Goal: Task Accomplishment & Management: Complete application form

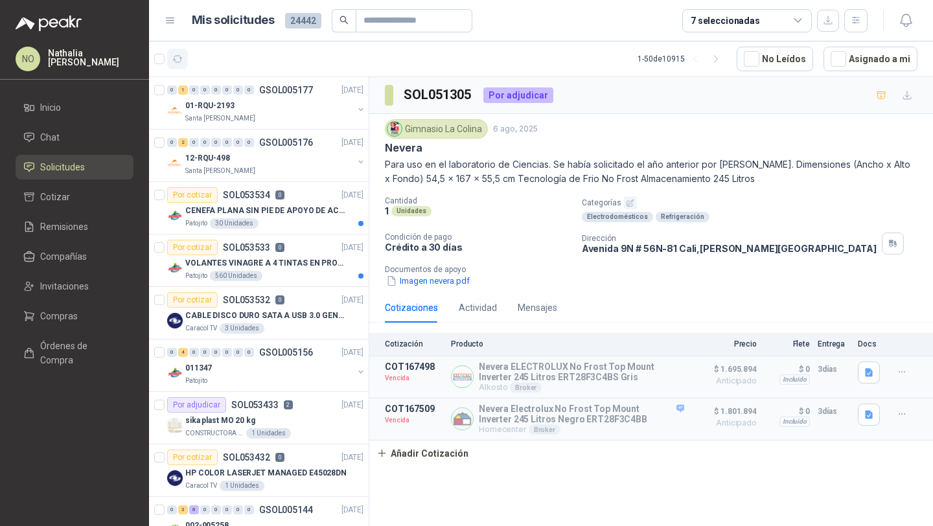
click at [178, 58] on icon "button" at bounding box center [177, 59] width 11 height 11
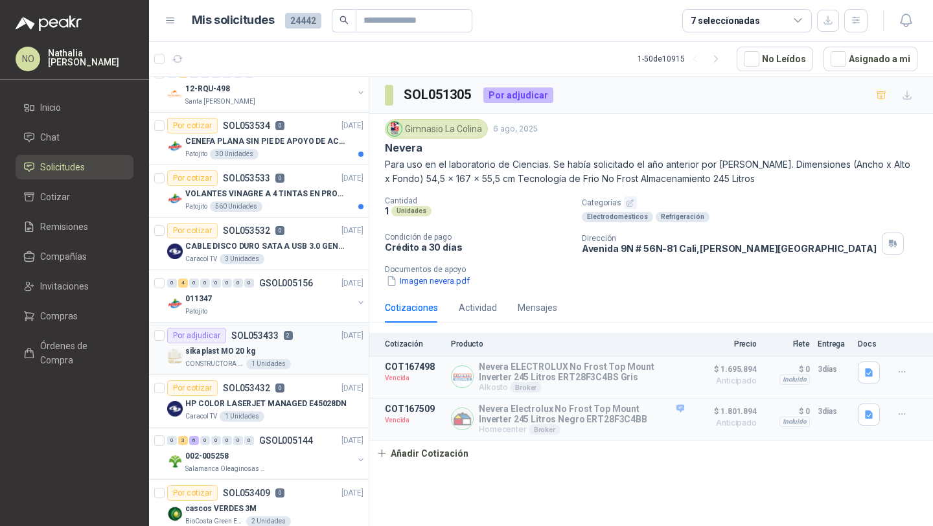
click at [314, 353] on div "sika plast MO 20 kg" at bounding box center [274, 351] width 178 height 16
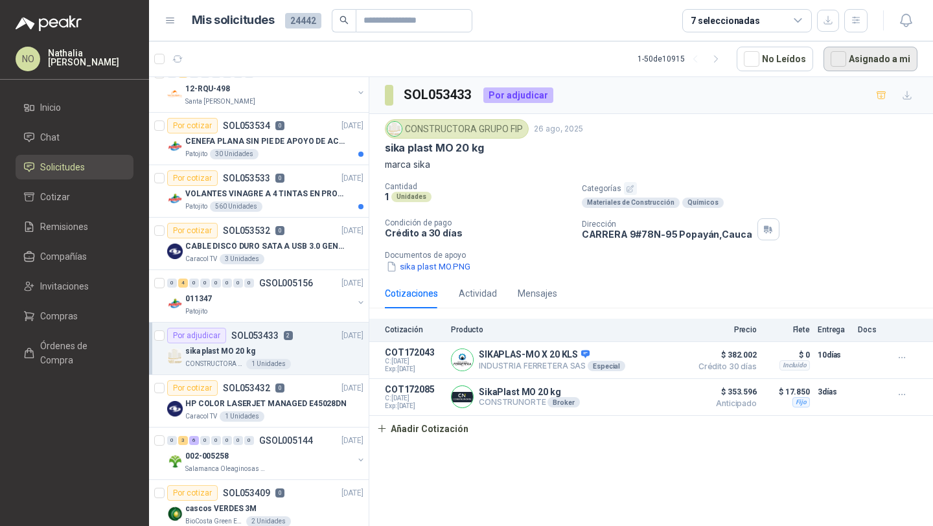
click at [851, 63] on button "Asignado a mi" at bounding box center [870, 59] width 94 height 25
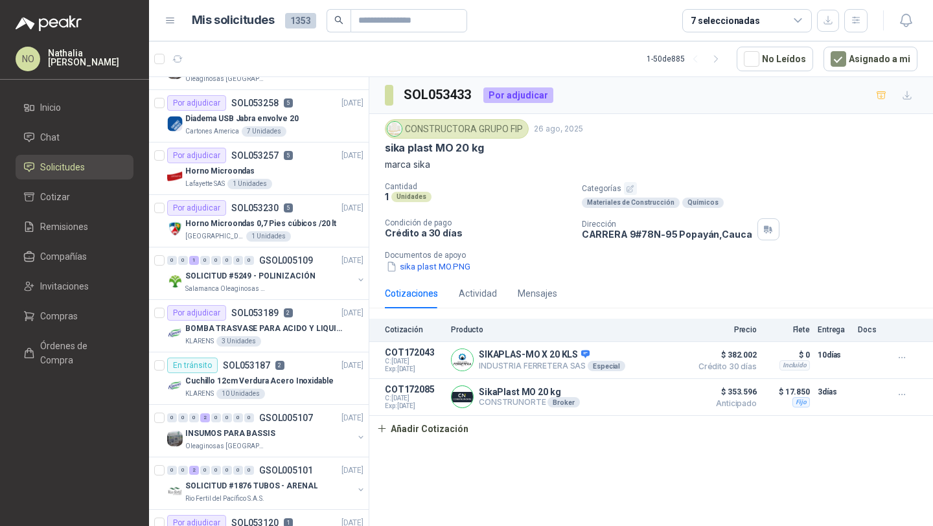
scroll to position [261, 0]
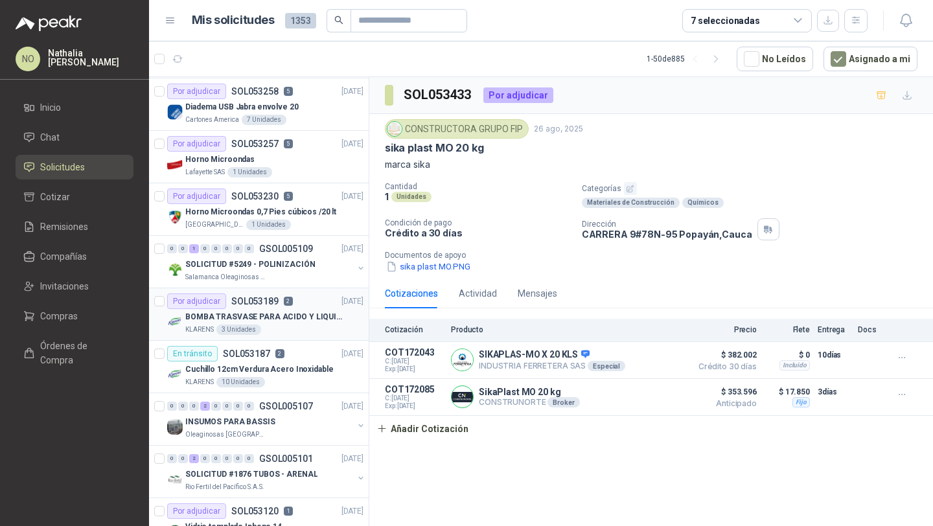
click at [288, 317] on p "BOMBA TRASVASE PARA ACIDO Y LIQUIDOS CORROSIVO" at bounding box center [265, 317] width 161 height 12
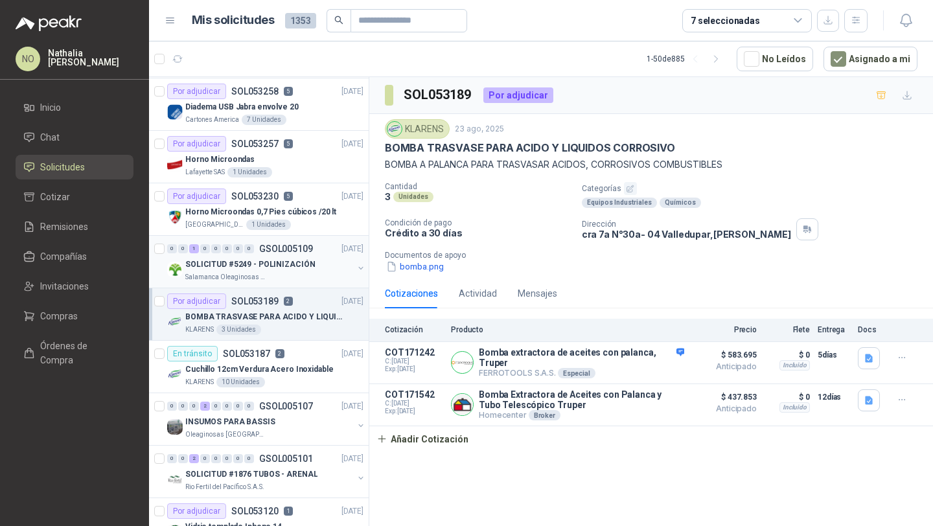
click at [301, 273] on div "Salamanca Oleaginosas SAS" at bounding box center [269, 277] width 168 height 10
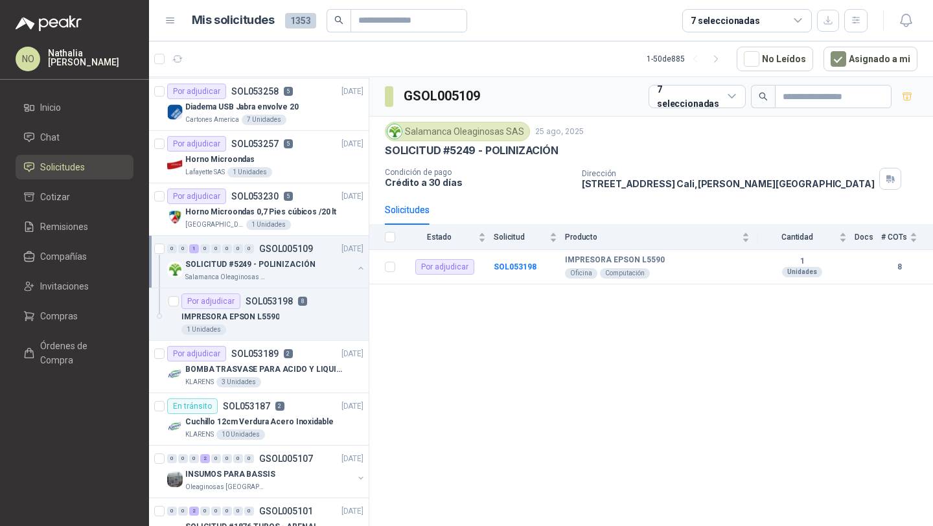
click at [301, 273] on div "Salamanca Oleaginosas SAS" at bounding box center [269, 277] width 168 height 10
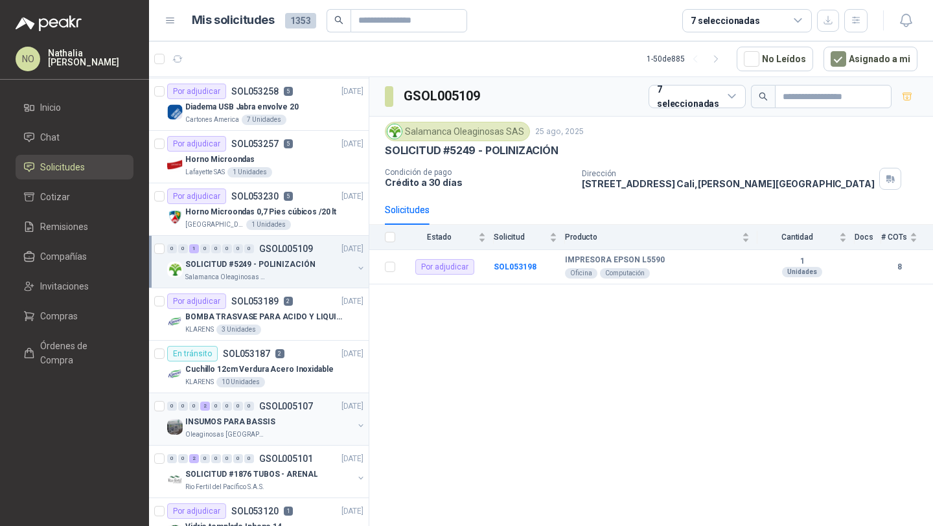
click at [271, 421] on div "INSUMOS PARA BASSIS" at bounding box center [269, 422] width 168 height 16
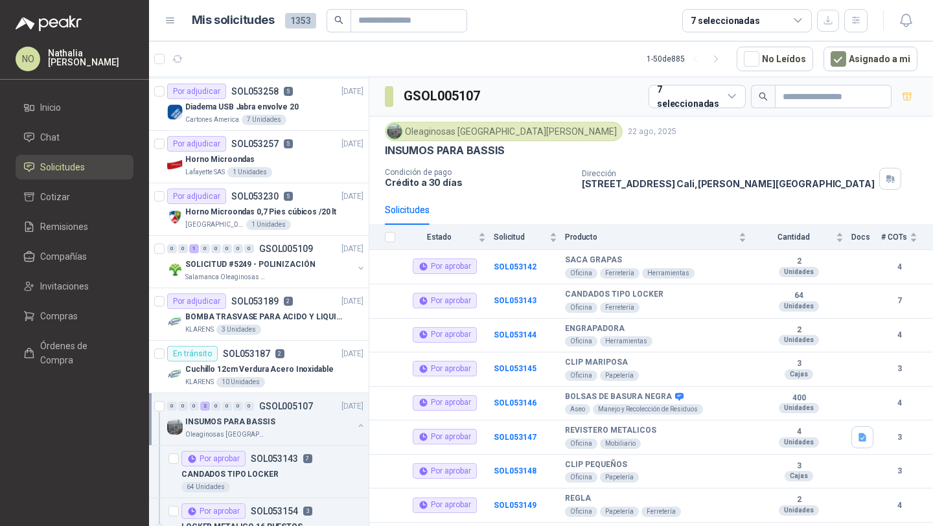
click at [271, 421] on div "INSUMOS PARA BASSIS" at bounding box center [269, 422] width 168 height 16
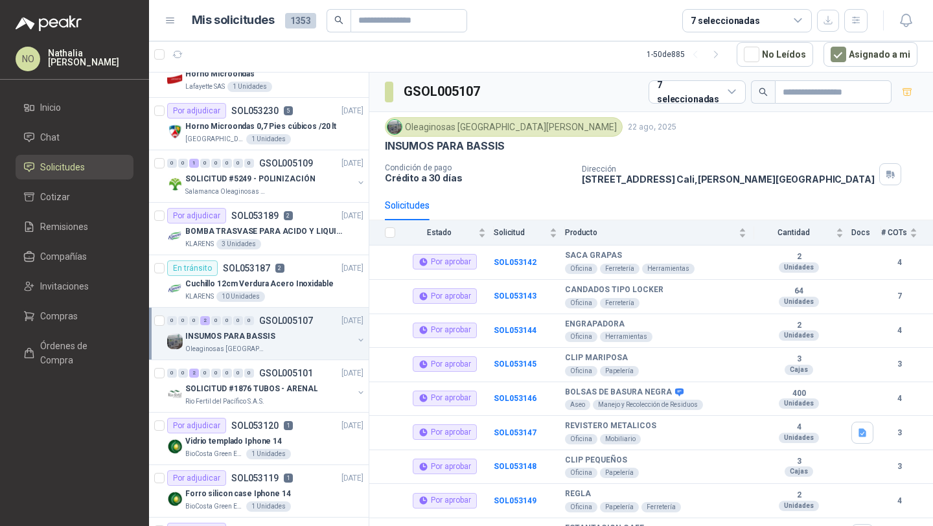
scroll to position [345, 0]
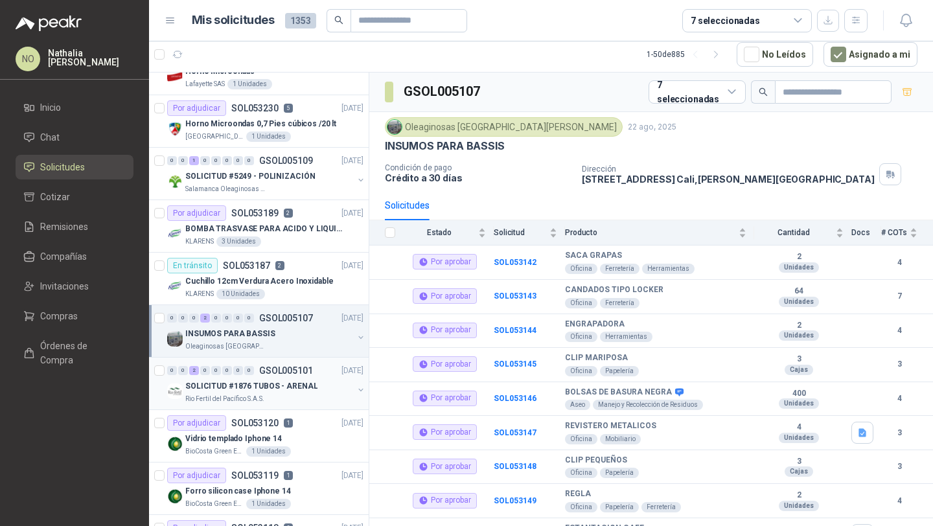
click at [290, 383] on p "SOLICITUD #1876 TUBOS - ARENAL" at bounding box center [251, 386] width 132 height 12
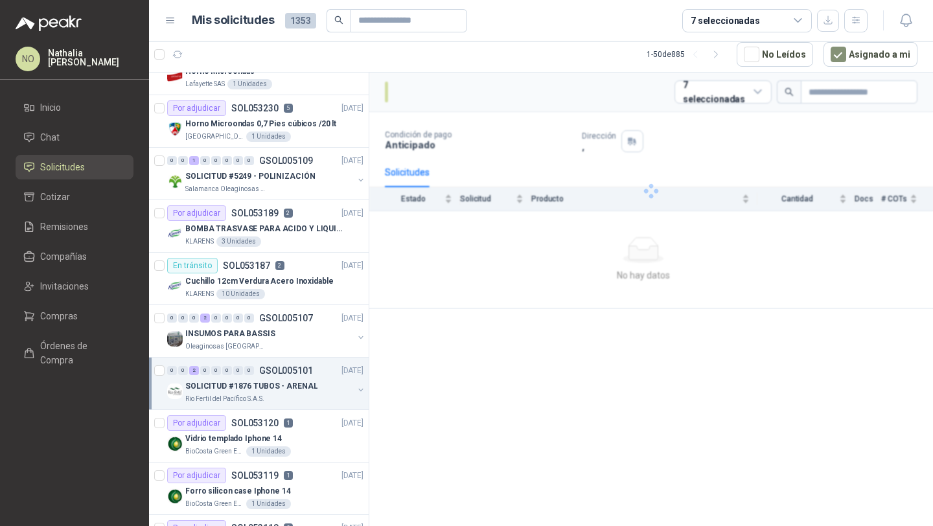
click at [290, 383] on p "SOLICITUD #1876 TUBOS - ARENAL" at bounding box center [251, 386] width 132 height 12
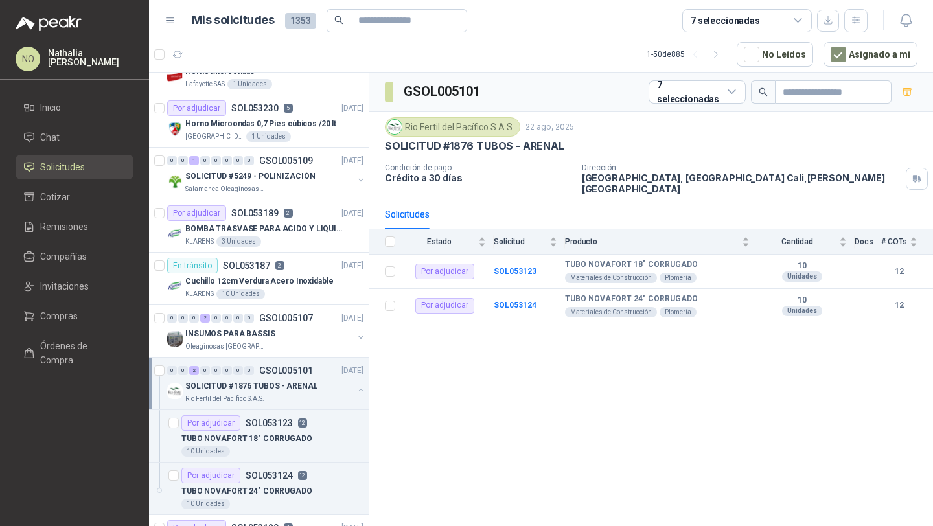
click at [290, 383] on p "SOLICITUD #1876 TUBOS - ARENAL" at bounding box center [251, 386] width 132 height 12
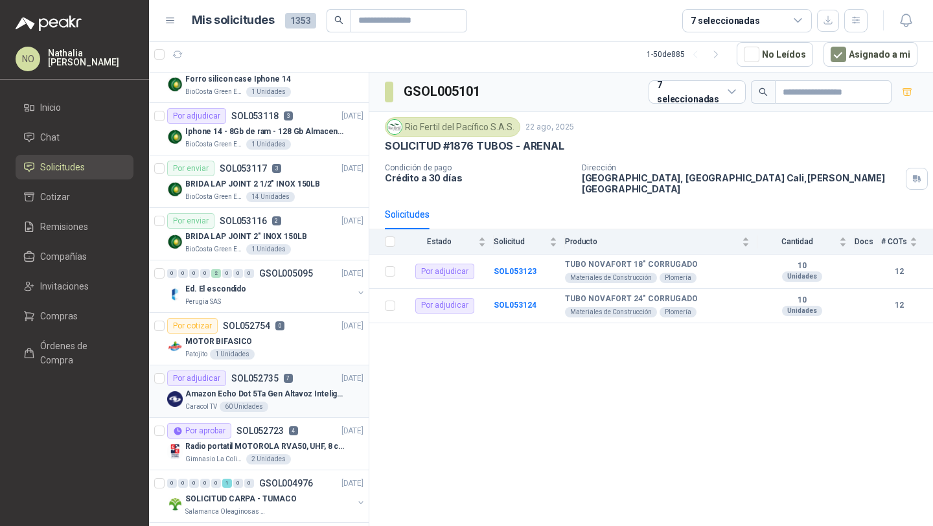
scroll to position [761, 0]
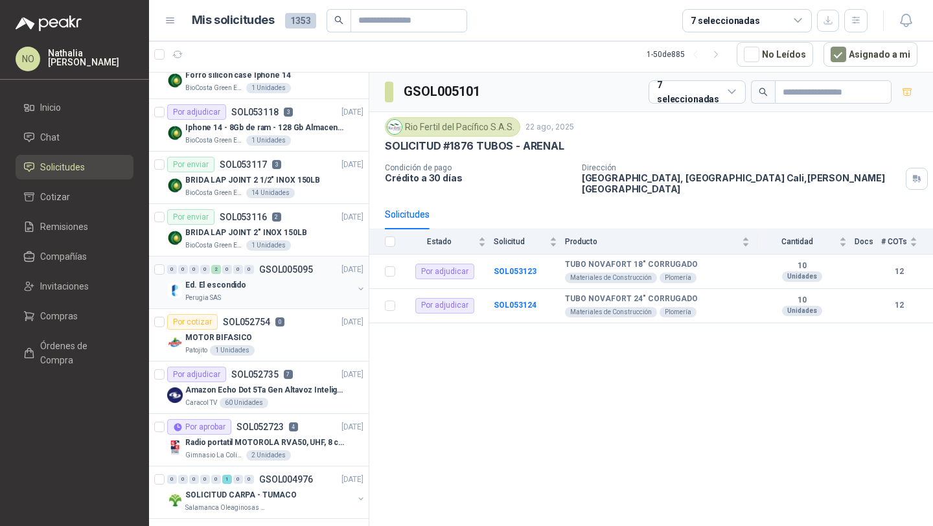
click at [290, 286] on div "Ed. El escondido" at bounding box center [269, 285] width 168 height 16
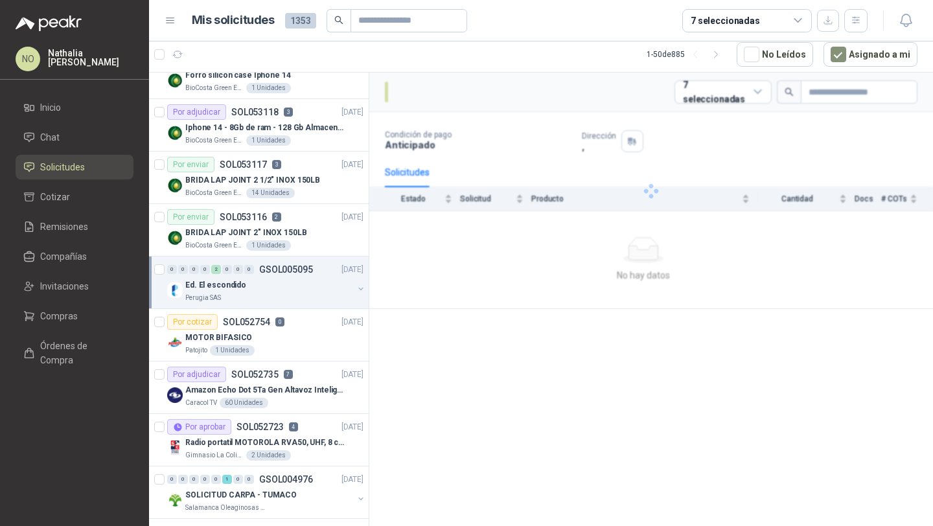
click at [290, 286] on div "Ed. El escondido" at bounding box center [269, 285] width 168 height 16
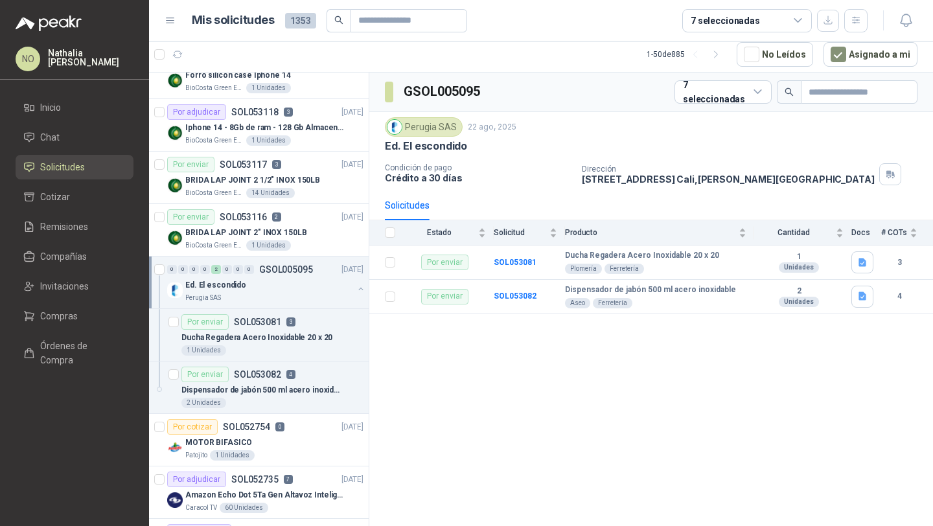
click at [290, 286] on div "Ed. El escondido" at bounding box center [269, 285] width 168 height 16
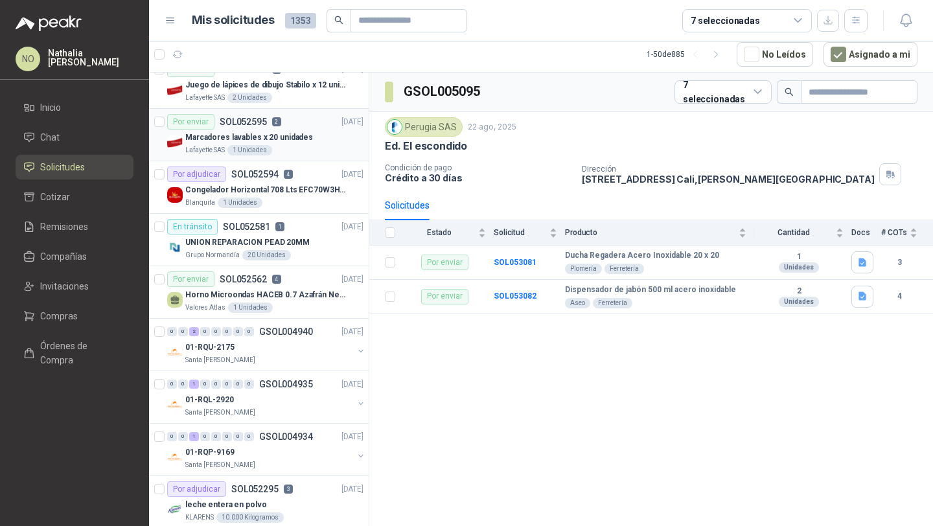
scroll to position [1394, 0]
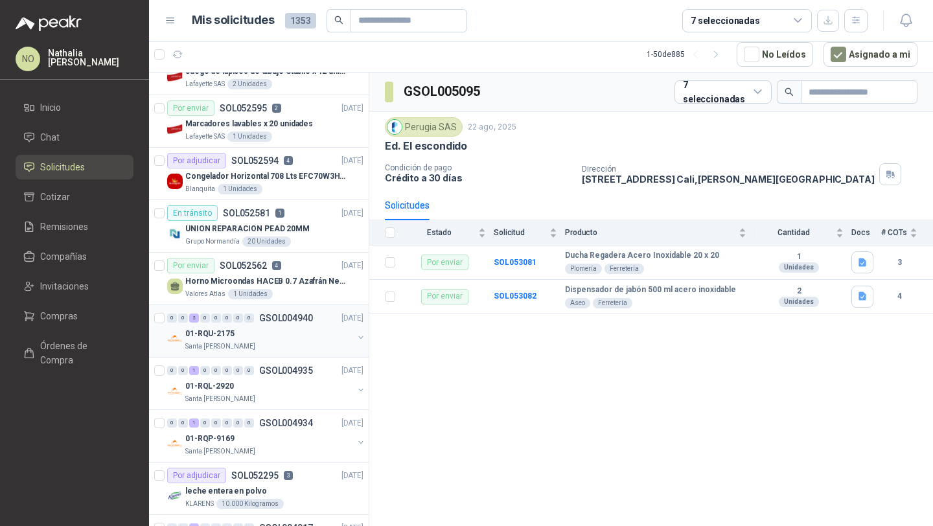
click at [277, 334] on div "01-RQU-2175" at bounding box center [269, 334] width 168 height 16
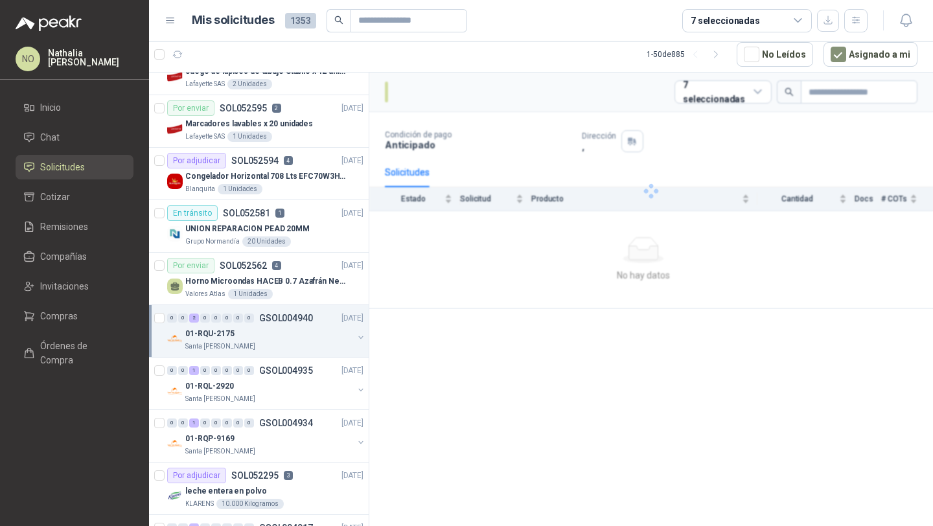
click at [277, 334] on div "01-RQU-2175" at bounding box center [269, 334] width 168 height 16
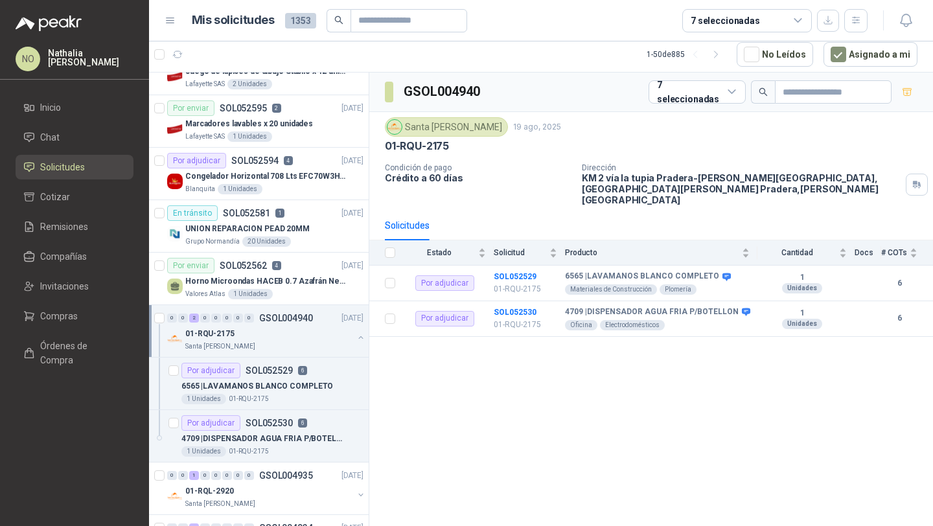
click at [277, 334] on div "01-RQU-2175" at bounding box center [269, 334] width 168 height 16
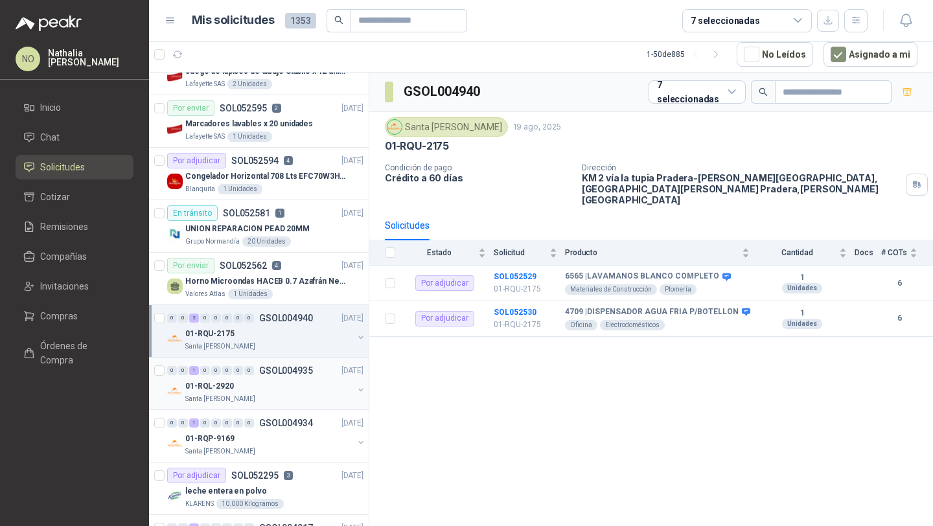
click at [267, 389] on div "01-RQL-2920" at bounding box center [269, 386] width 168 height 16
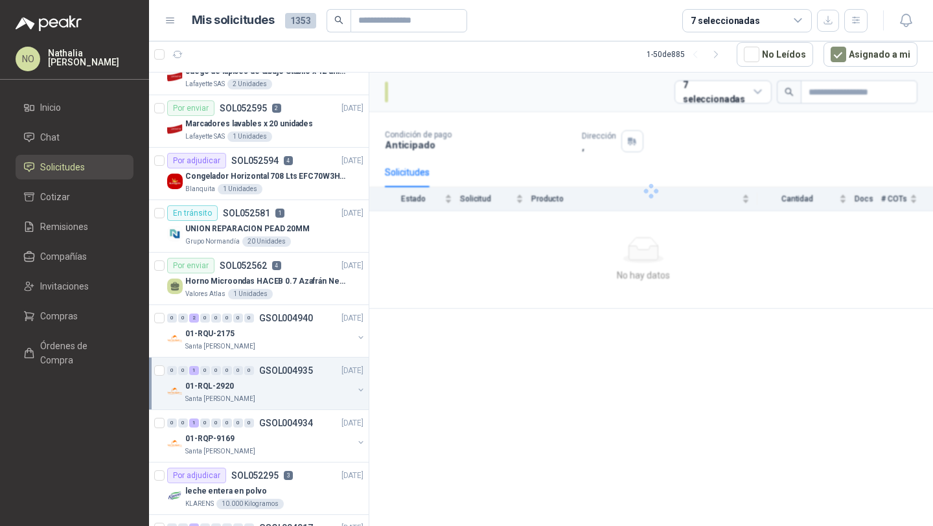
click at [267, 389] on div "01-RQL-2920" at bounding box center [269, 386] width 168 height 16
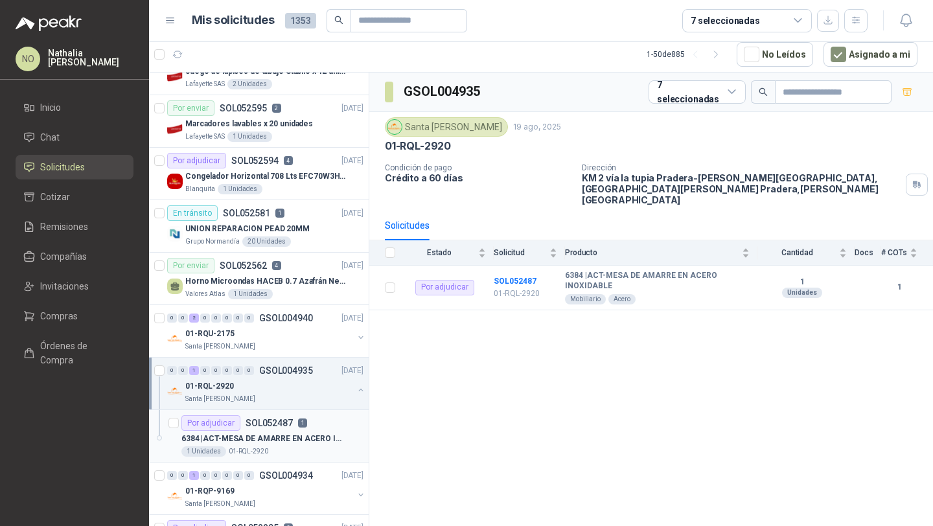
click at [291, 431] on div "6384 | ACT-MESA DE AMARRE EN ACERO INOXIDABLE" at bounding box center [272, 439] width 182 height 16
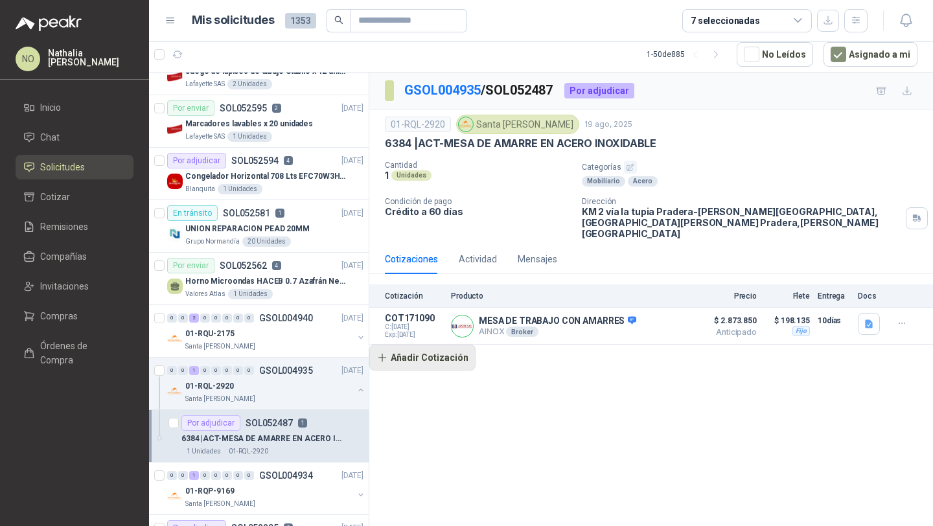
click at [429, 353] on button "Añadir Cotización" at bounding box center [422, 358] width 106 height 26
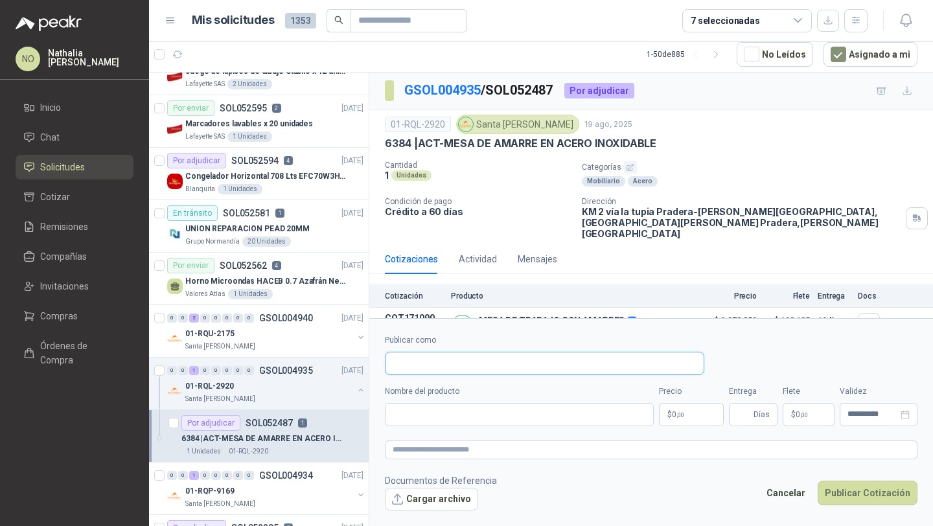
click at [429, 362] on input "Publicar como" at bounding box center [544, 363] width 318 height 22
type input "******"
click at [525, 391] on div "GRUPO INOXZA SAS / ZINGAL NIT : 901669731" at bounding box center [544, 394] width 297 height 14
type input "**********"
click at [554, 415] on input "Nombre del producto" at bounding box center [519, 414] width 269 height 23
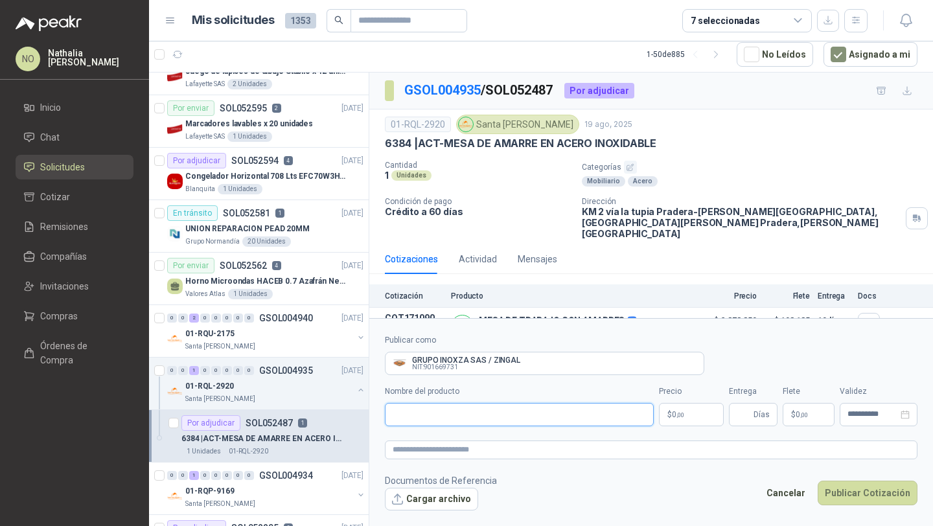
paste input "**********"
type input "**********"
click at [784, 491] on button "Cancelar" at bounding box center [785, 493] width 53 height 25
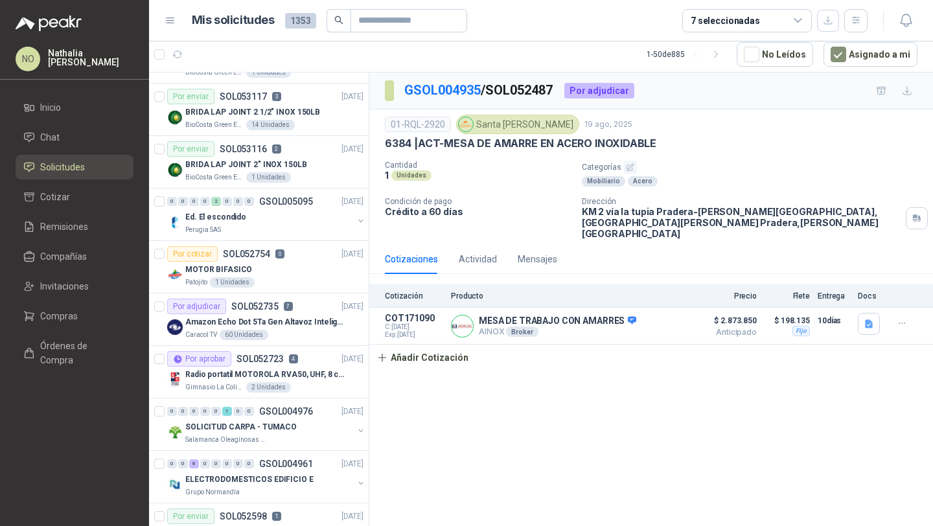
scroll to position [390, 0]
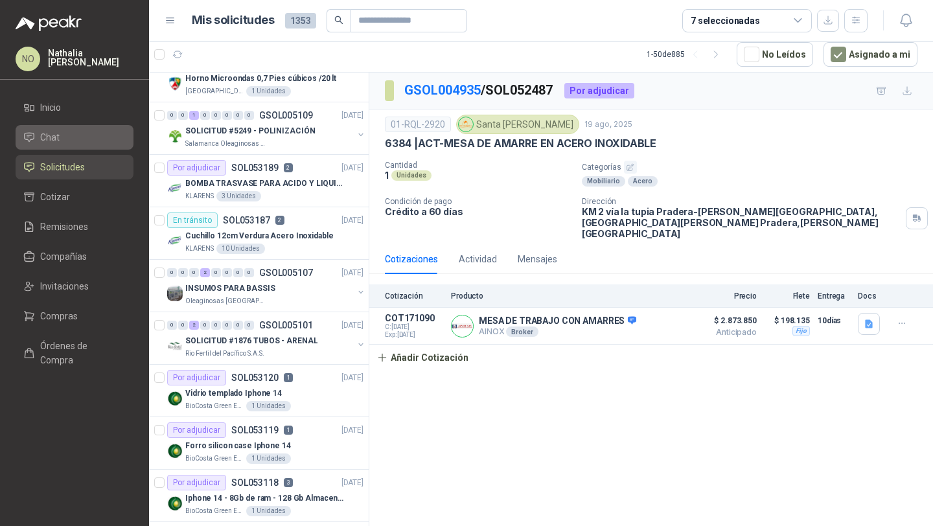
click at [78, 140] on li "Chat" at bounding box center [74, 137] width 102 height 14
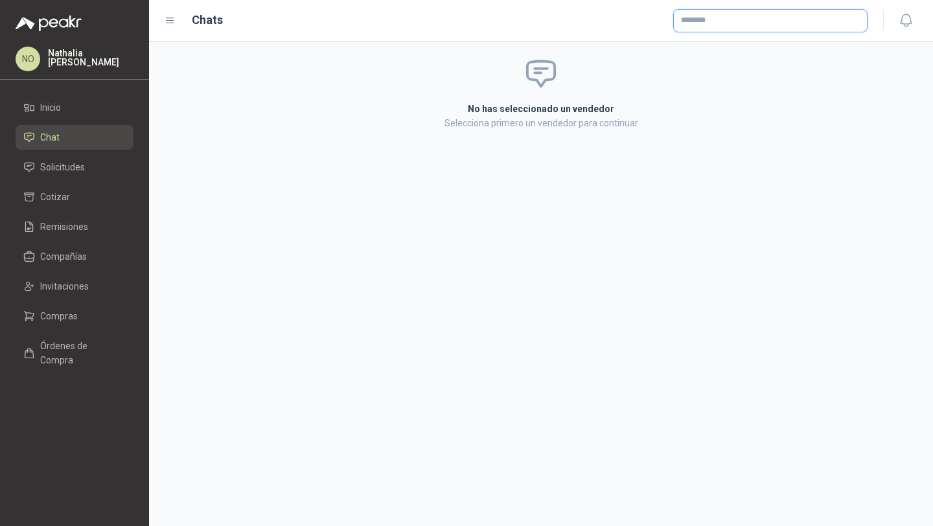
click at [808, 24] on input "text" at bounding box center [770, 21] width 193 height 22
click at [715, 18] on input "text" at bounding box center [770, 21] width 193 height 22
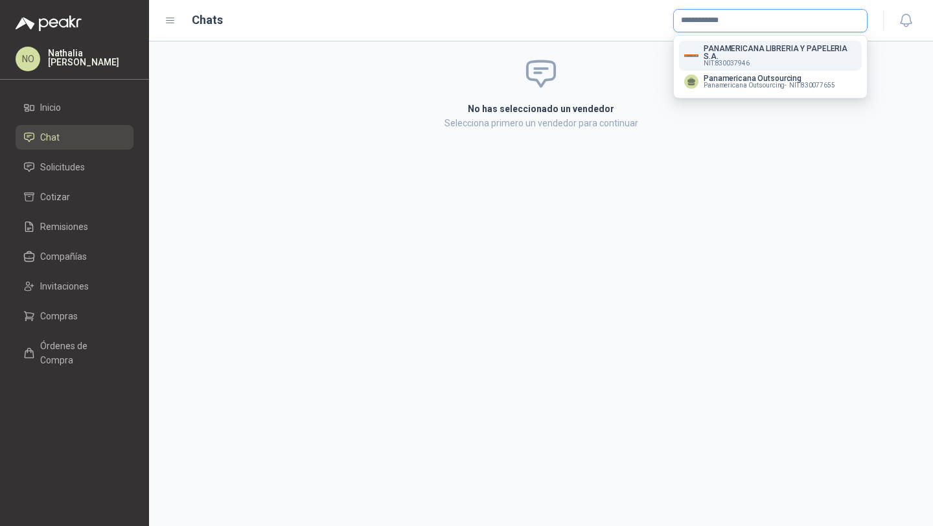
type input "**********"
click at [762, 51] on p "PANAMERICANA LIBRERIA Y PAPELERIA S.A." at bounding box center [780, 53] width 153 height 16
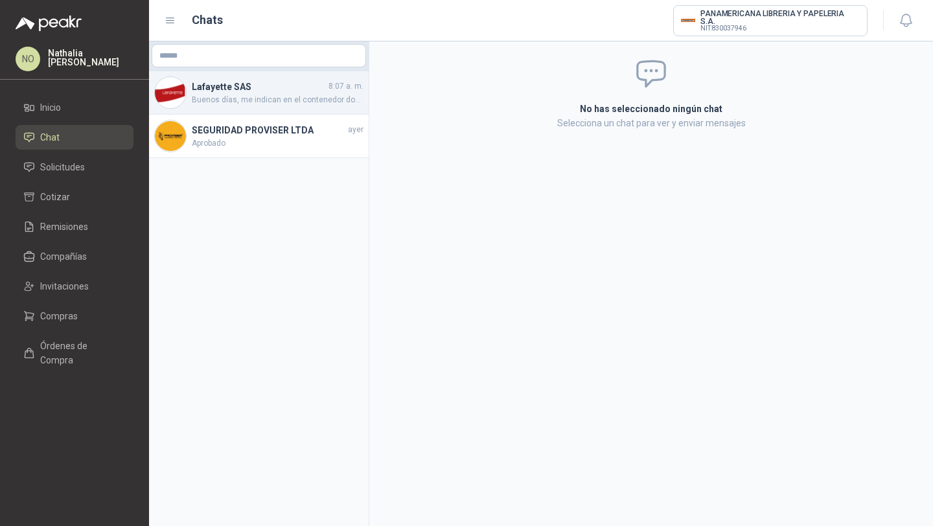
click at [263, 91] on h4 "Lafayette SAS" at bounding box center [259, 87] width 134 height 14
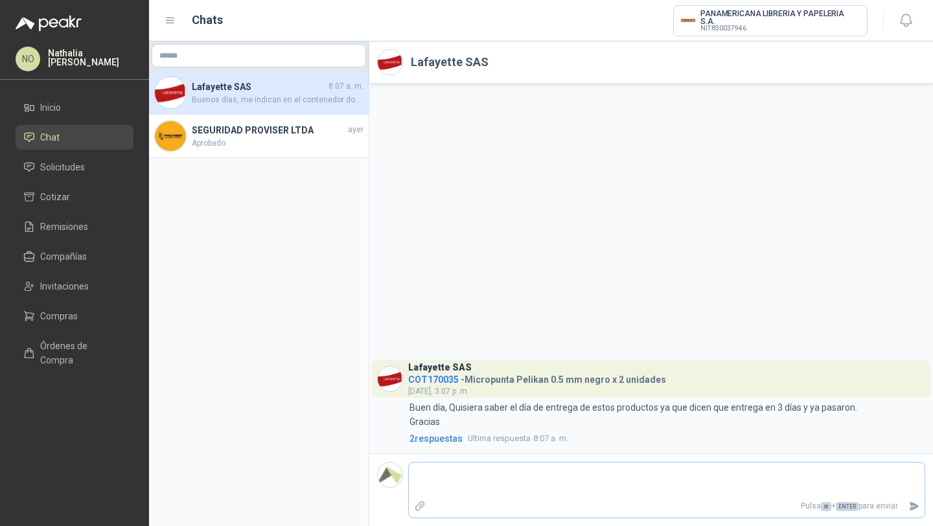
click at [415, 512] on label "Adjuntar archivos" at bounding box center [420, 506] width 22 height 23
click at [0, 0] on input "file" at bounding box center [0, 0] width 0 height 0
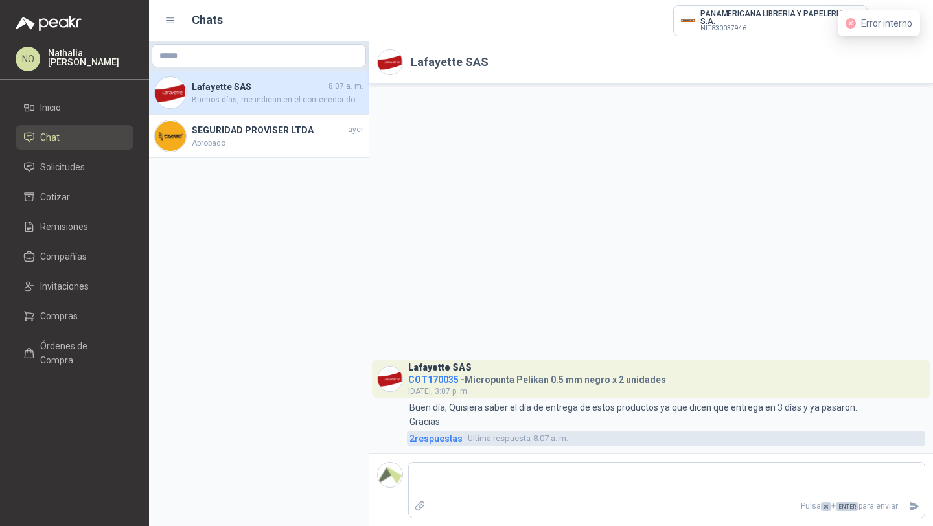
click at [464, 444] on link "2 respuesta s Ultima respuesta 8:07 a. m." at bounding box center [666, 438] width 518 height 14
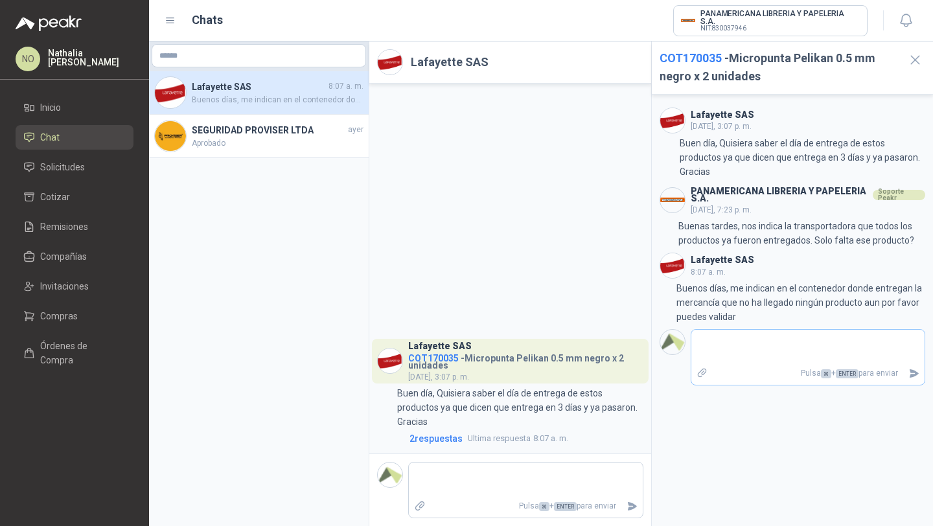
click at [706, 367] on icon "Adjuntar archivos" at bounding box center [702, 373] width 12 height 12
click at [0, 0] on input "file" at bounding box center [0, 0] width 0 height 0
click at [702, 375] on icon "Adjuntar archivos" at bounding box center [702, 373] width 12 height 12
click at [0, 0] on input "file" at bounding box center [0, 0] width 0 height 0
click at [908, 61] on icon "button" at bounding box center [915, 60] width 16 height 16
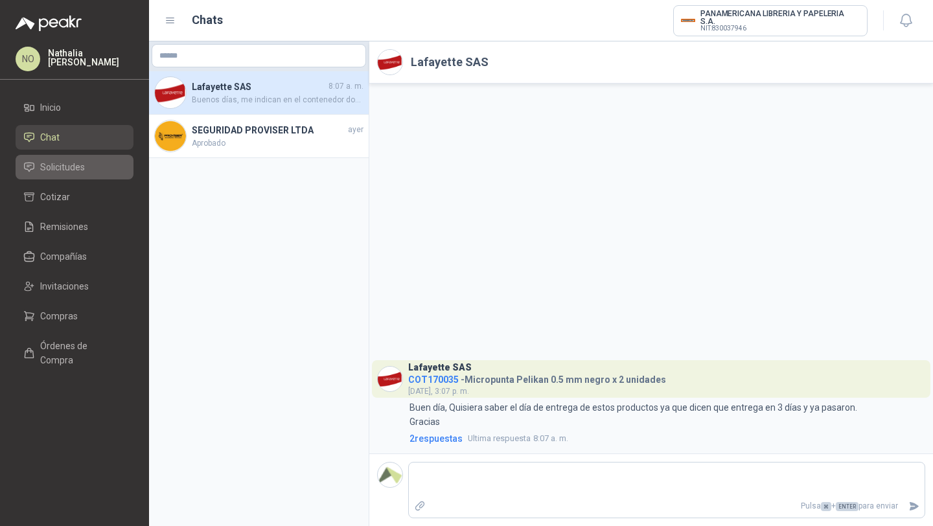
click at [84, 163] on span "Solicitudes" at bounding box center [62, 167] width 45 height 14
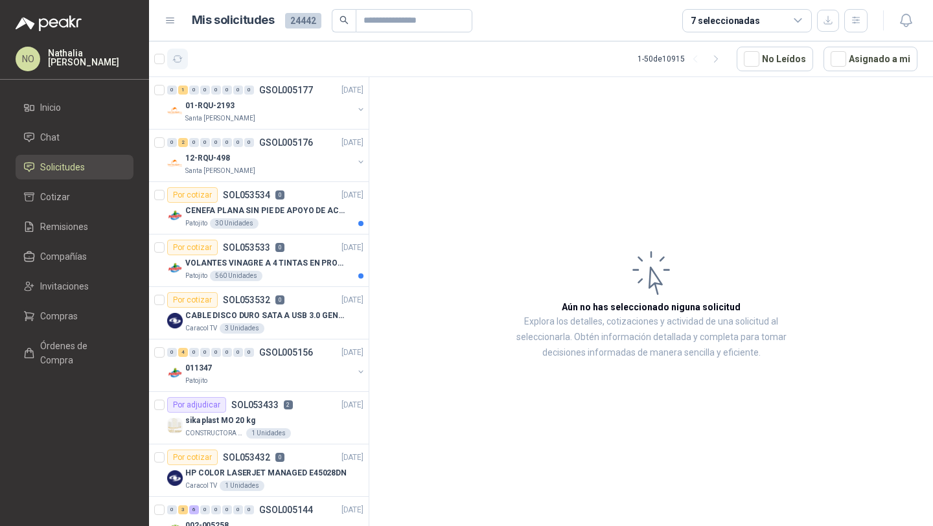
click at [178, 54] on icon "button" at bounding box center [177, 59] width 11 height 11
click at [243, 157] on div "12-RQU-498" at bounding box center [269, 158] width 168 height 16
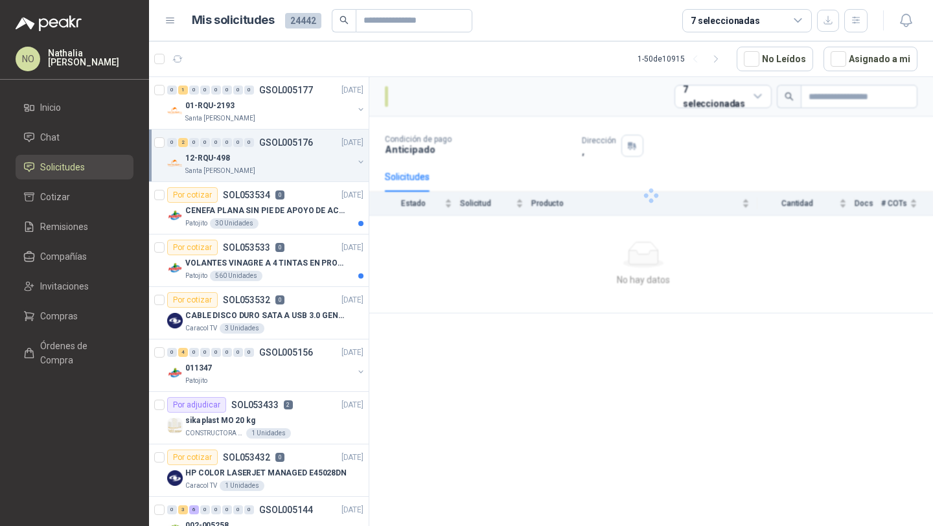
click at [243, 157] on div "12-RQU-498" at bounding box center [269, 158] width 168 height 16
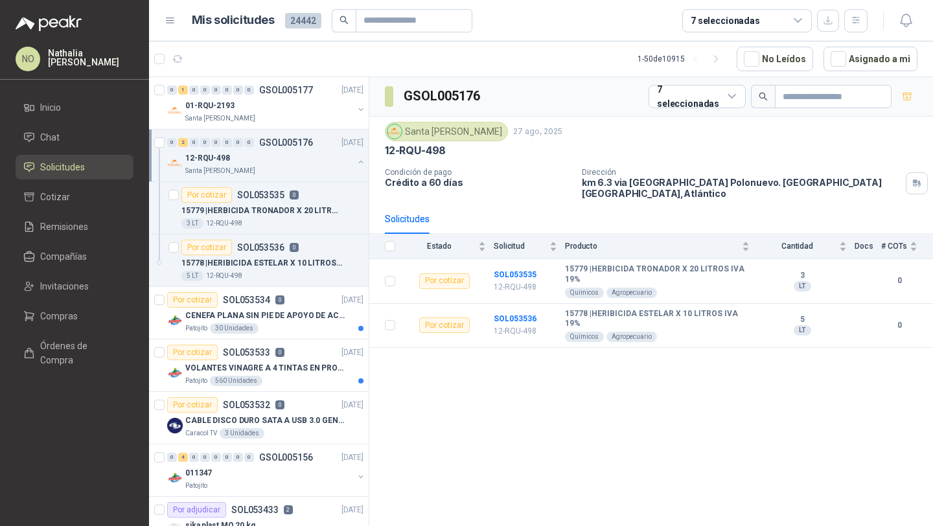
click at [243, 157] on div "12-RQU-498" at bounding box center [269, 158] width 168 height 16
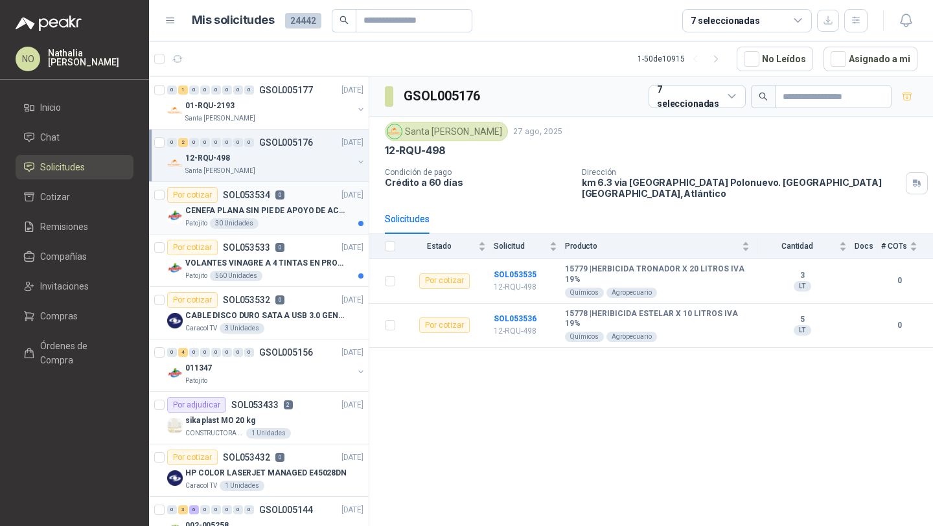
click at [265, 216] on p "CENEFA PLANA SIN PIE DE APOYO DE ACUERDO A LA IMAGEN ADJUNTA" at bounding box center [265, 211] width 161 height 12
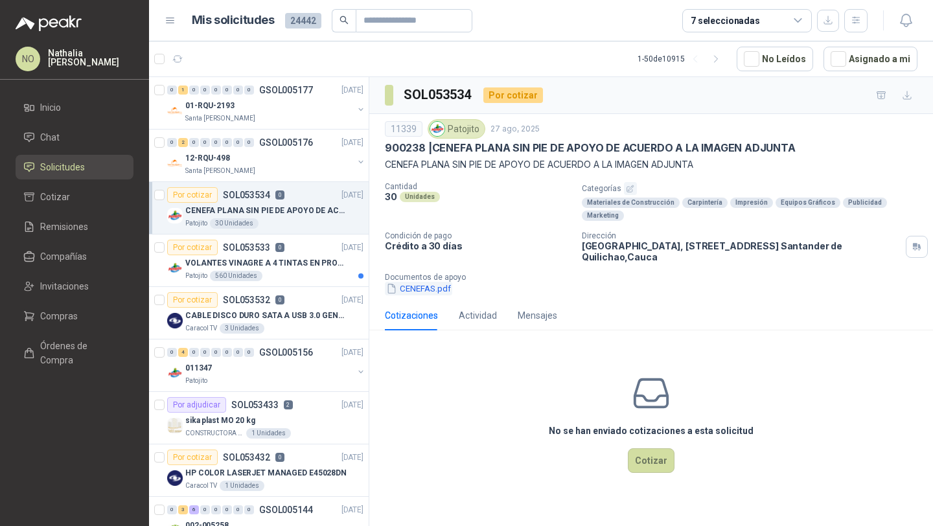
click at [412, 282] on button "CENEFAS.pdf" at bounding box center [418, 289] width 67 height 14
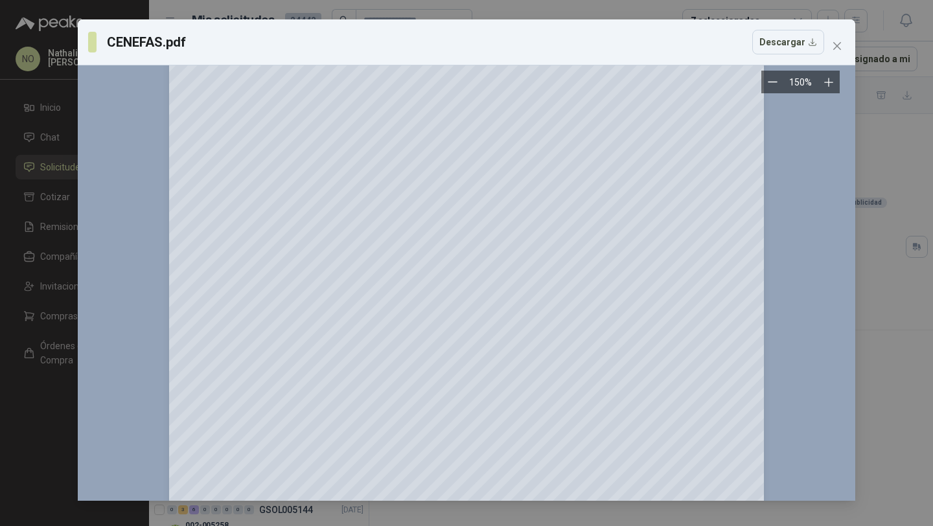
scroll to position [55, 0]
click at [838, 49] on icon "close" at bounding box center [837, 46] width 10 height 10
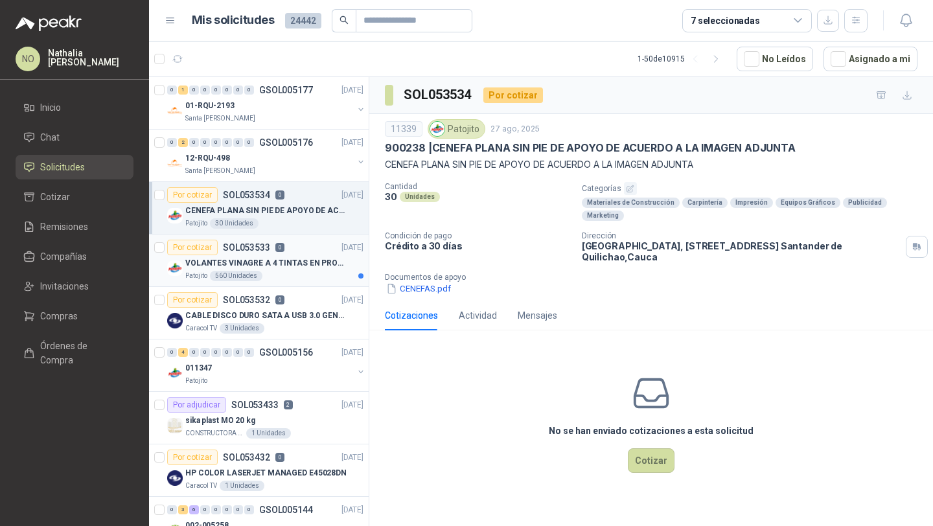
click at [307, 272] on div "Patojito 560 Unidades" at bounding box center [274, 276] width 178 height 10
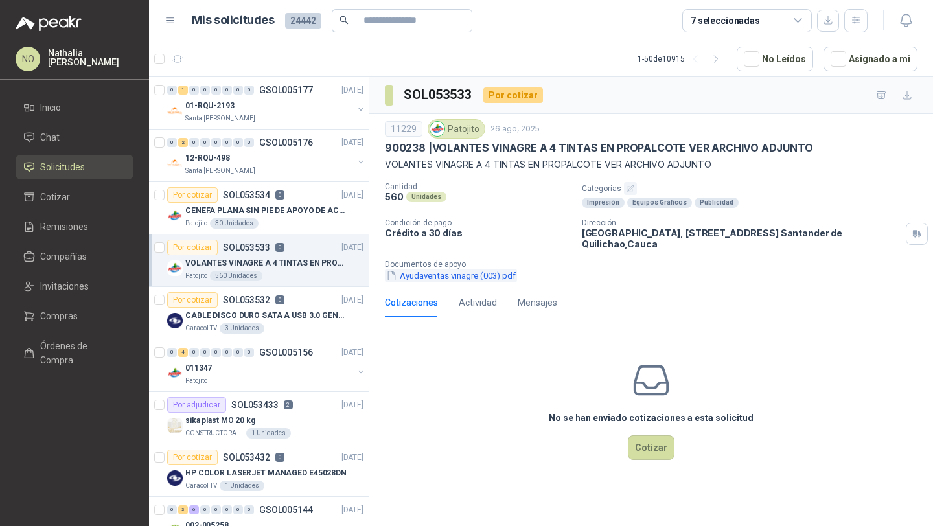
click at [455, 279] on button "Ayudaventas vinagre (003).pdf" at bounding box center [451, 276] width 132 height 14
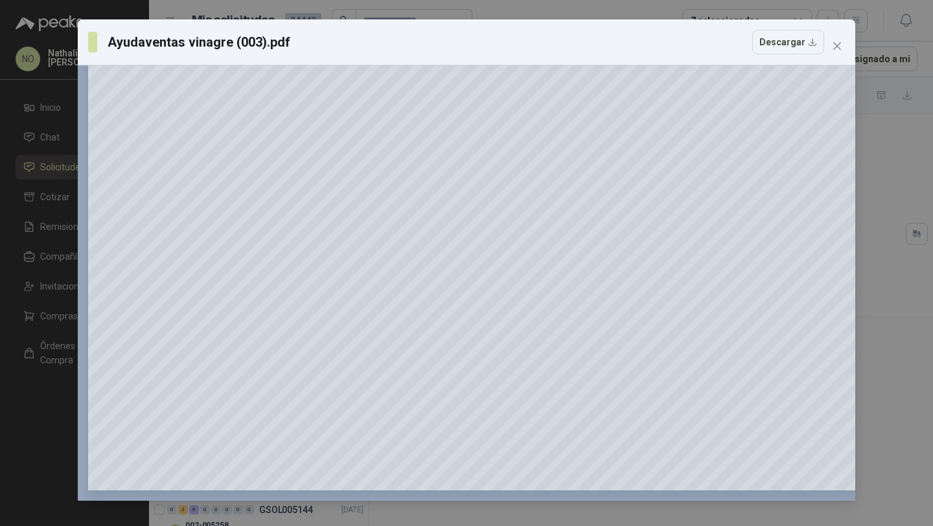
scroll to position [755, 0]
click at [842, 51] on icon "close" at bounding box center [837, 46] width 10 height 10
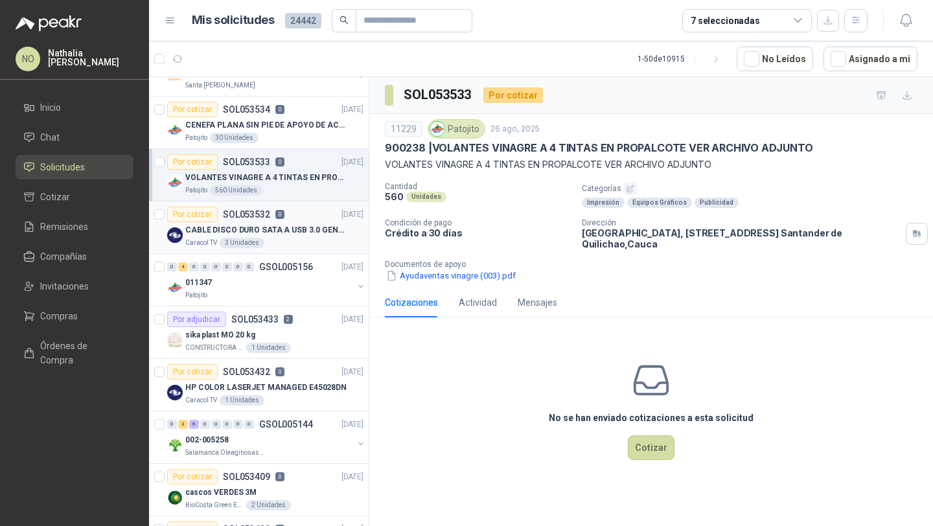
scroll to position [177, 0]
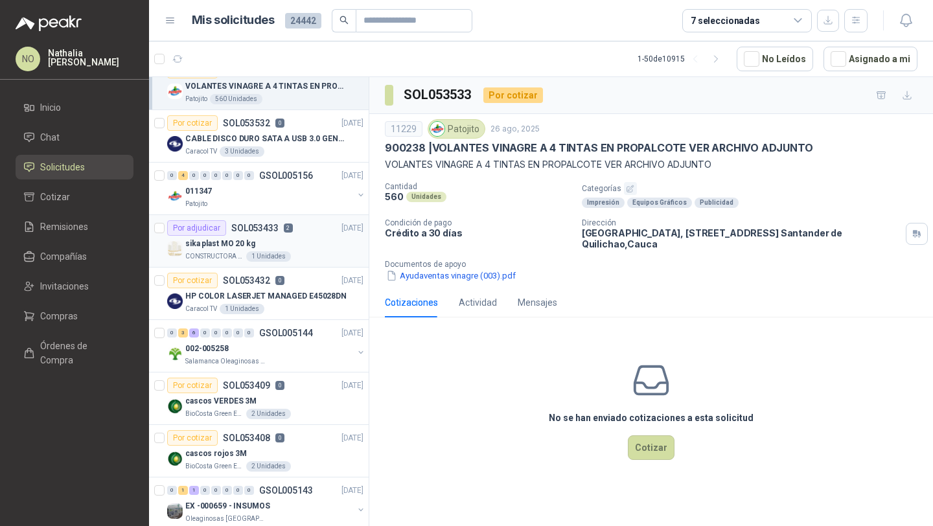
click at [295, 251] on div "CONSTRUCTORA GRUPO FIP 1 Unidades" at bounding box center [274, 256] width 178 height 10
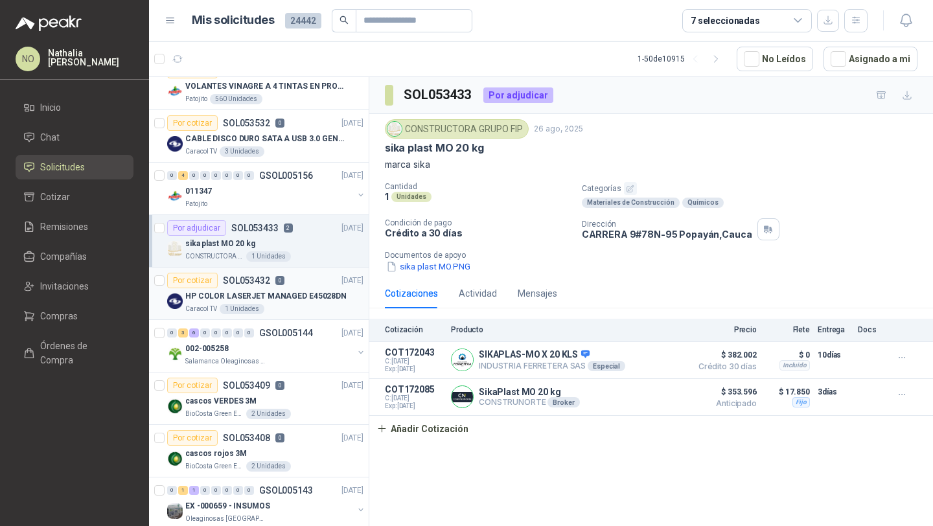
click at [288, 312] on div "Caracol TV 1 Unidades" at bounding box center [274, 309] width 178 height 10
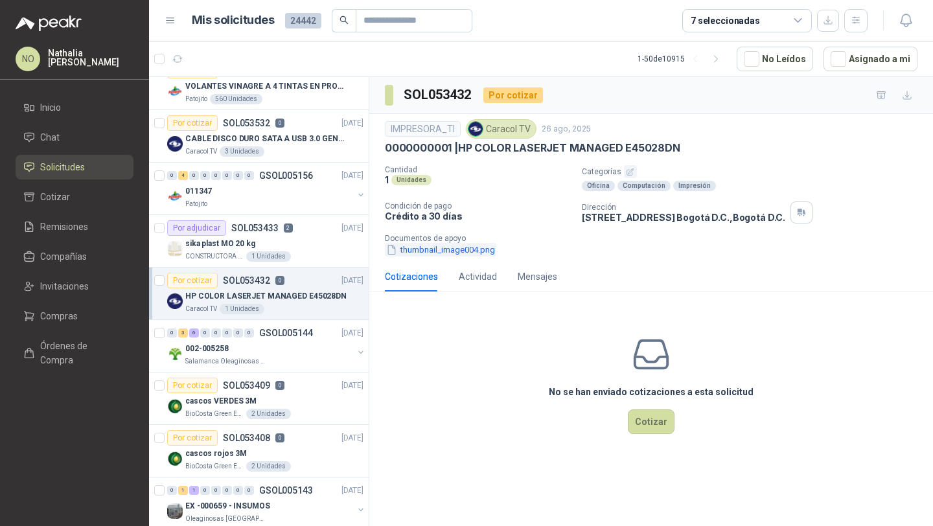
click at [467, 244] on button "thumbnail_image004.png" at bounding box center [440, 250] width 111 height 14
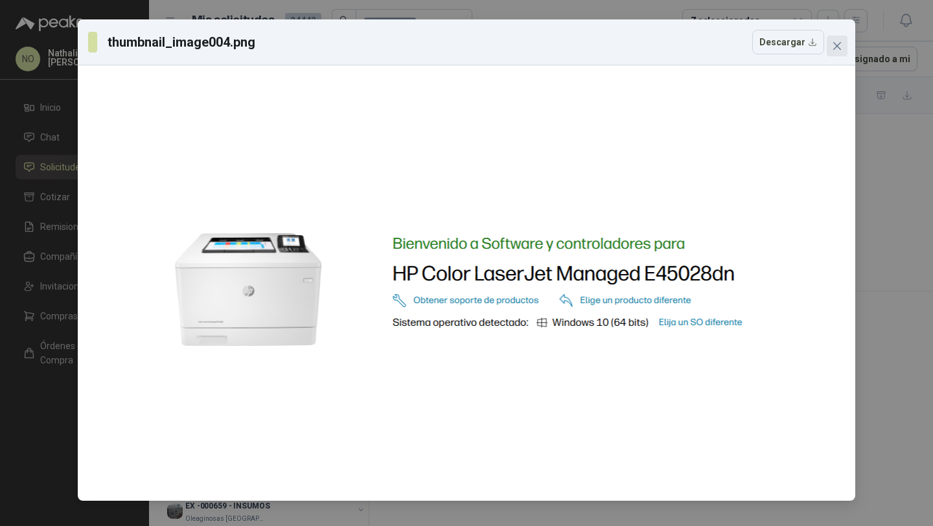
click at [832, 41] on icon "close" at bounding box center [837, 46] width 10 height 10
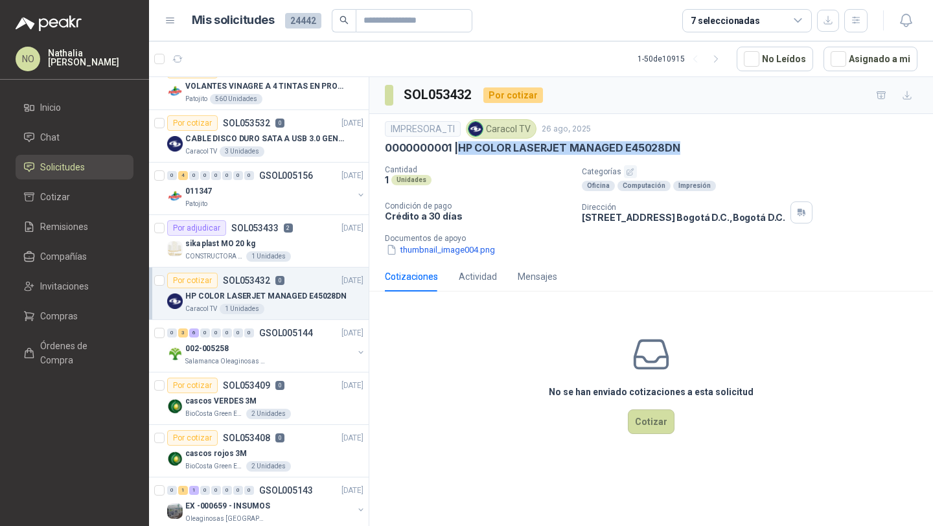
drag, startPoint x: 460, startPoint y: 148, endPoint x: 724, endPoint y: 148, distance: 263.7
click at [724, 148] on div "0000000001 | HP COLOR LASERJET MANAGED E45028DN" at bounding box center [651, 148] width 533 height 14
copy p "HP COLOR LASERJET MANAGED E45028DN"
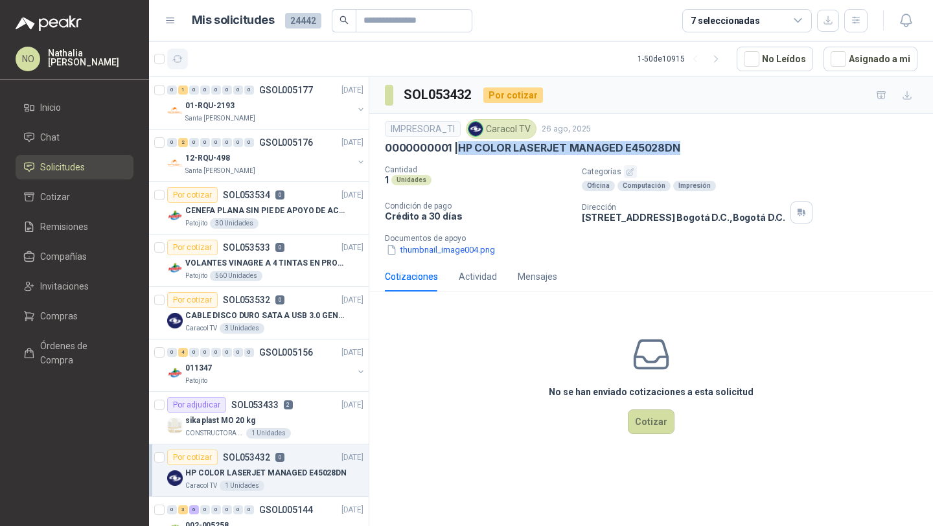
click at [182, 62] on icon "button" at bounding box center [177, 59] width 11 height 11
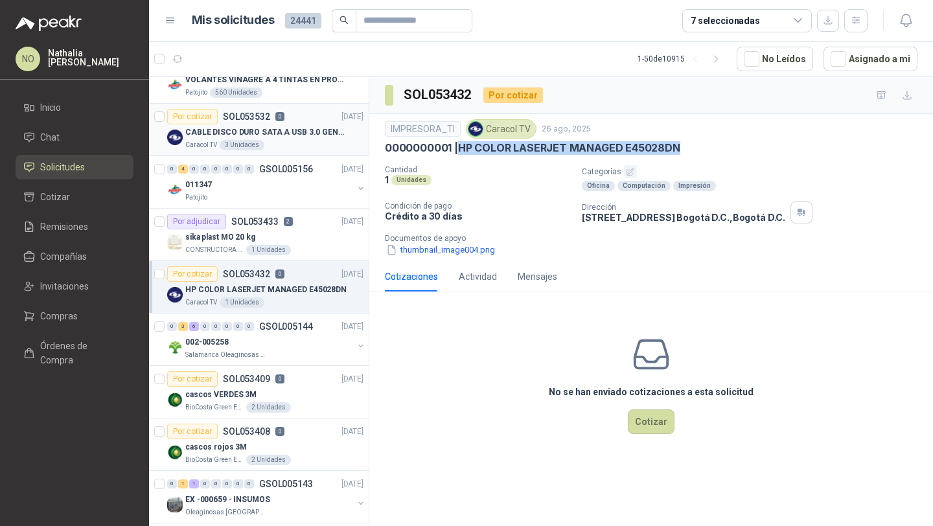
scroll to position [323, 0]
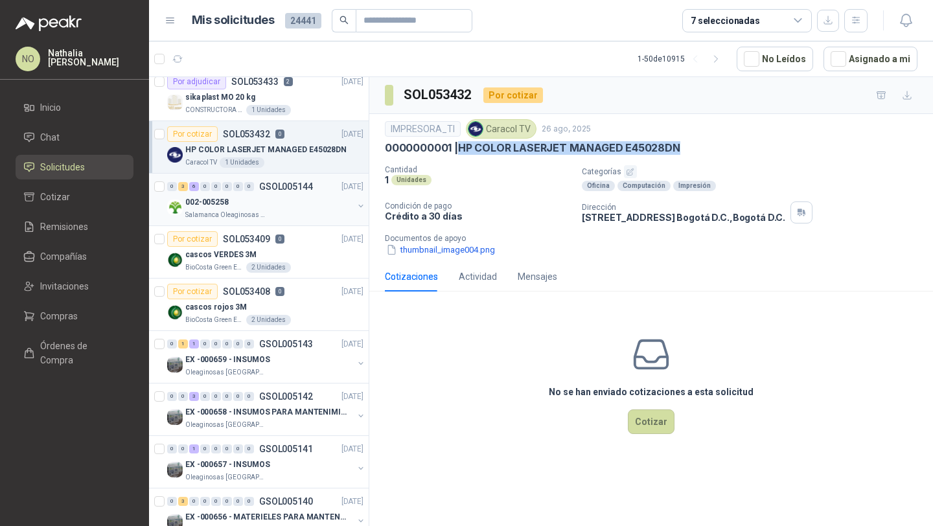
click at [266, 198] on div "002-005258" at bounding box center [269, 202] width 168 height 16
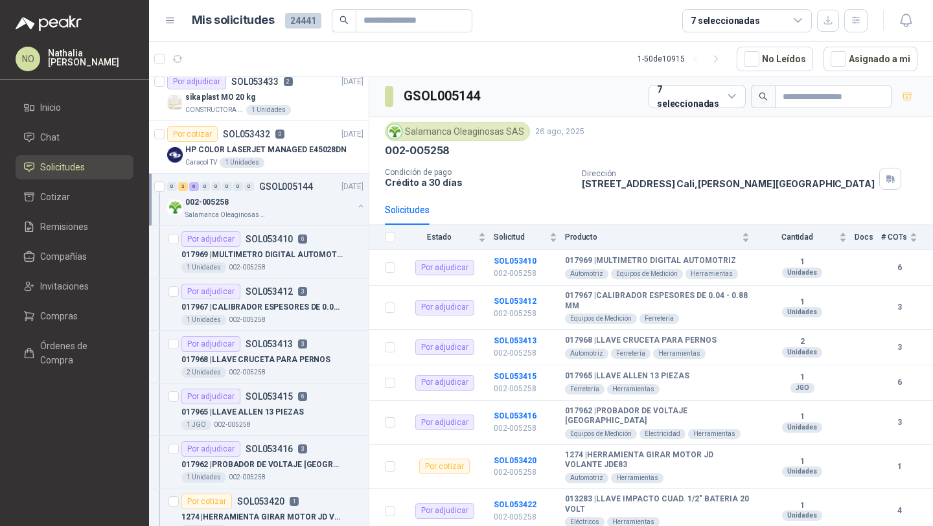
click at [266, 198] on div "002-005258" at bounding box center [269, 202] width 168 height 16
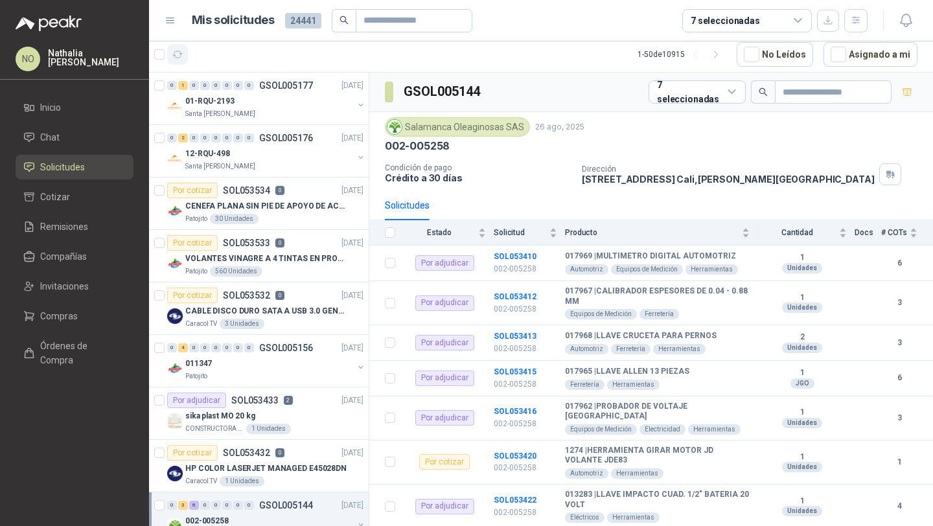
click at [175, 53] on icon "button" at bounding box center [177, 54] width 11 height 11
click at [860, 45] on button "Asignado a mi" at bounding box center [870, 54] width 94 height 25
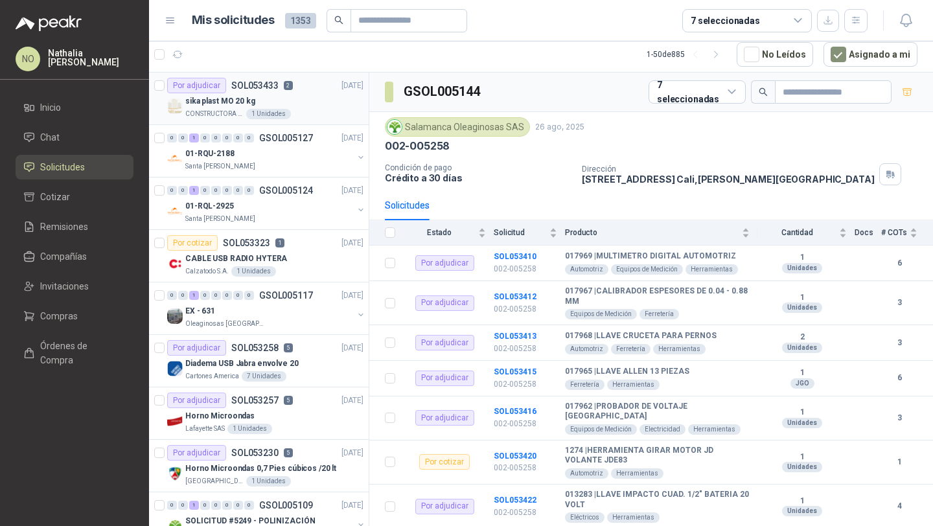
click at [300, 99] on div "sika plast MO 20 kg" at bounding box center [274, 101] width 178 height 16
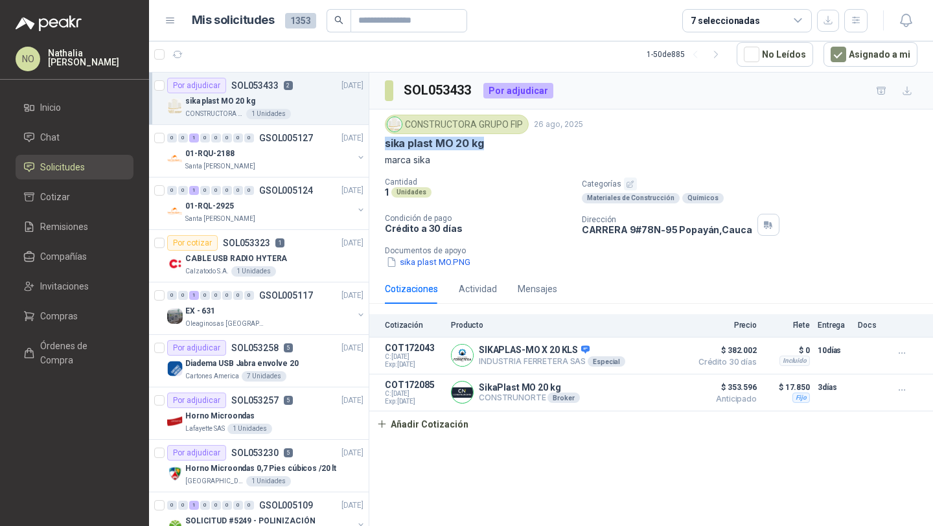
drag, startPoint x: 390, startPoint y: 144, endPoint x: 481, endPoint y: 146, distance: 90.7
click at [481, 146] on p "sika plast MO 20 kg" at bounding box center [434, 144] width 99 height 14
copy p "sika plast MO 20 kg"
click at [179, 53] on icon "button" at bounding box center [178, 54] width 10 height 6
click at [289, 201] on div "01-RQL-2925" at bounding box center [269, 206] width 168 height 16
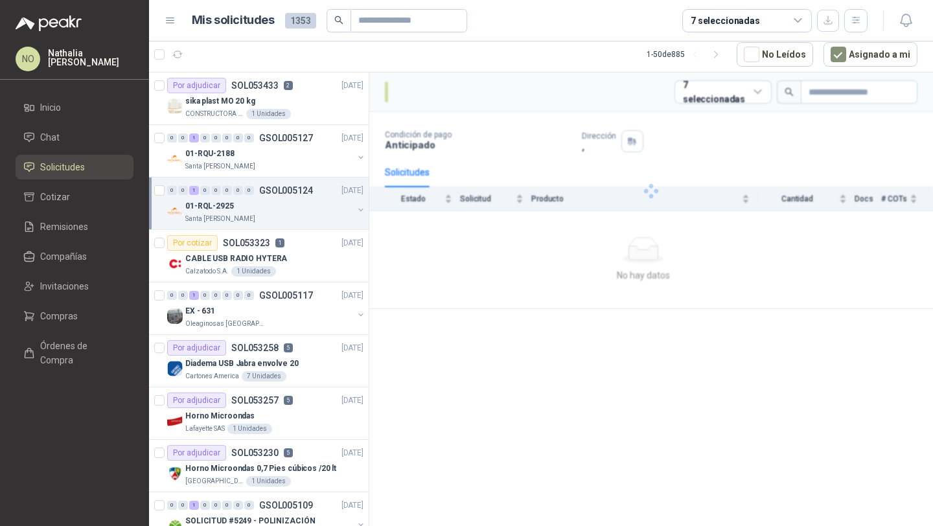
click at [289, 201] on div "01-RQL-2925" at bounding box center [269, 206] width 168 height 16
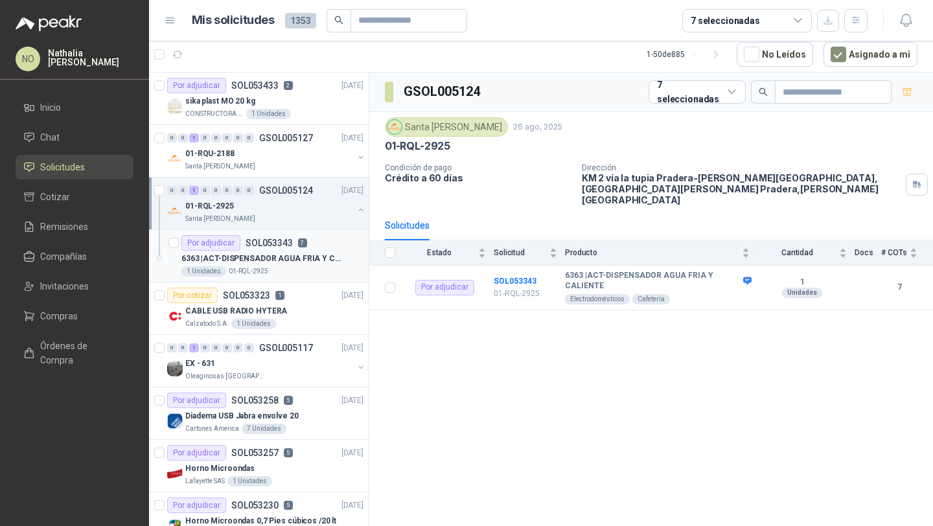
click at [273, 242] on p "SOL053343" at bounding box center [269, 242] width 47 height 9
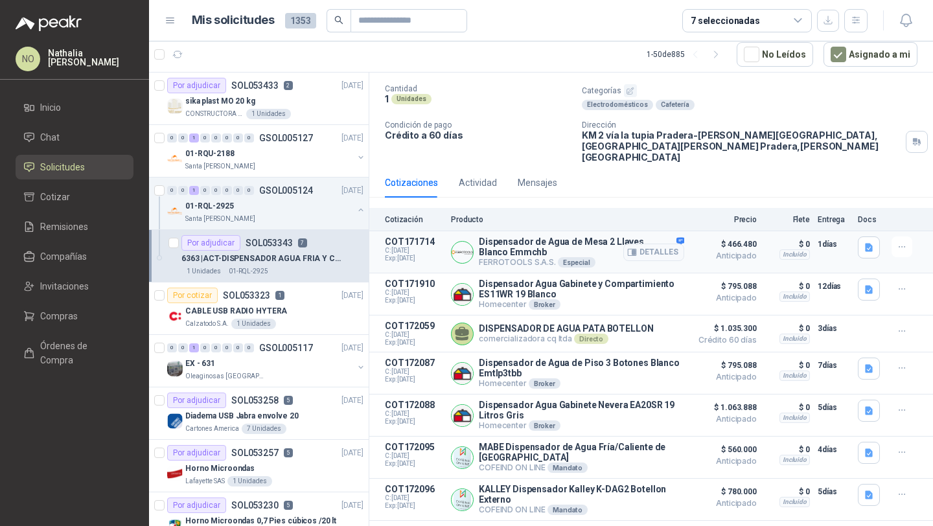
scroll to position [107, 0]
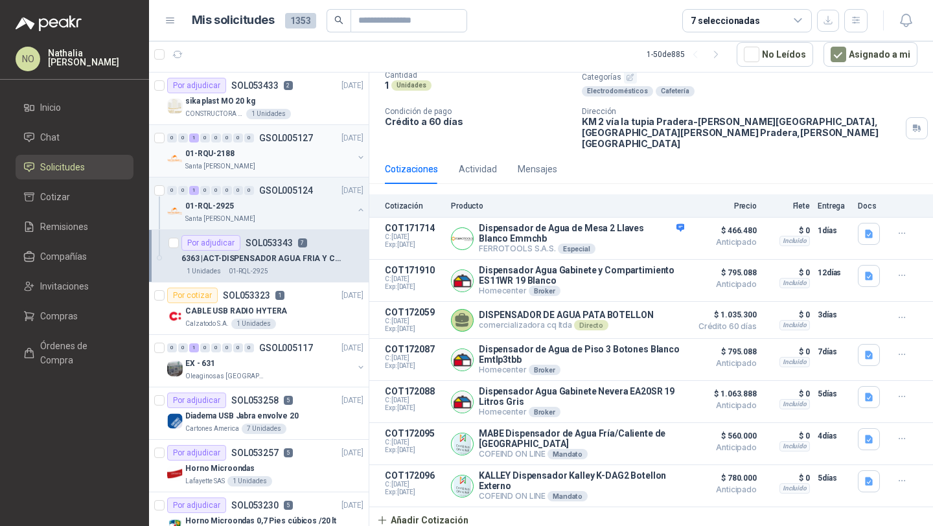
click at [269, 152] on div "01-RQU-2188" at bounding box center [269, 154] width 168 height 16
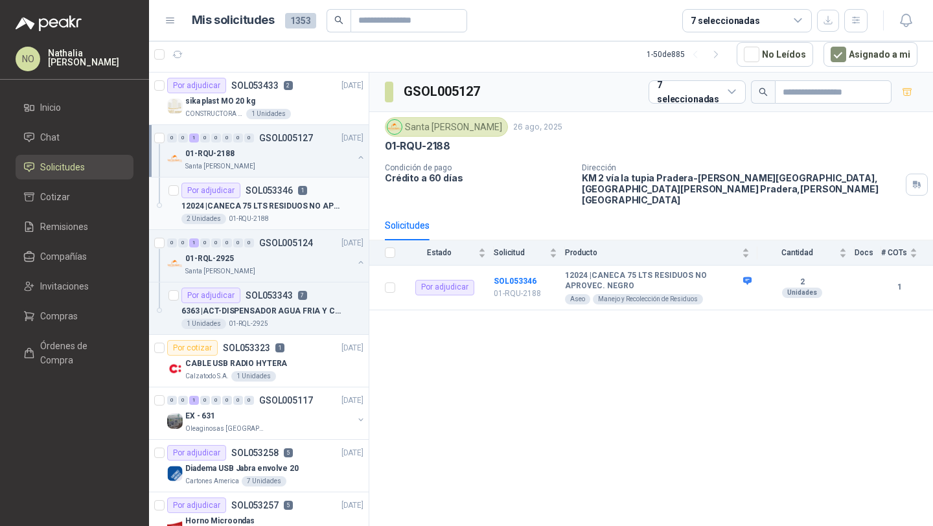
click at [254, 210] on p "12024 | CANECA 75 LTS RESIDUOS NO APROVEC. NEGRO" at bounding box center [261, 206] width 161 height 12
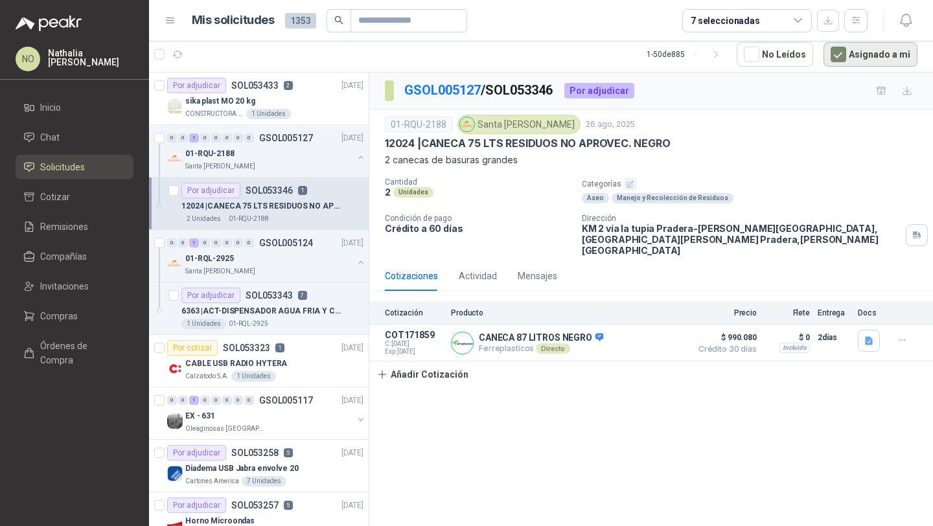
click at [860, 55] on button "Asignado a mi" at bounding box center [870, 54] width 94 height 25
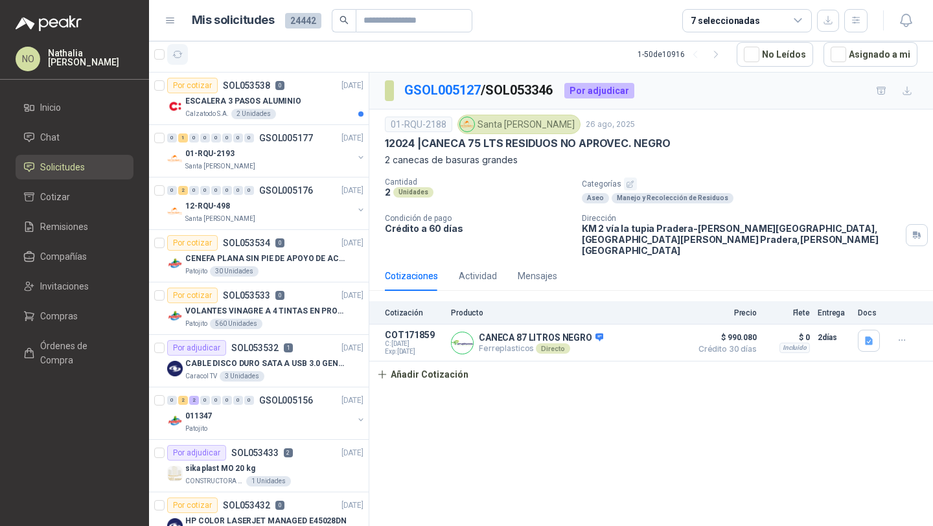
click at [179, 58] on icon "button" at bounding box center [178, 54] width 10 height 6
click at [281, 344] on div "Por adjudicar SOL053532 1" at bounding box center [230, 348] width 126 height 16
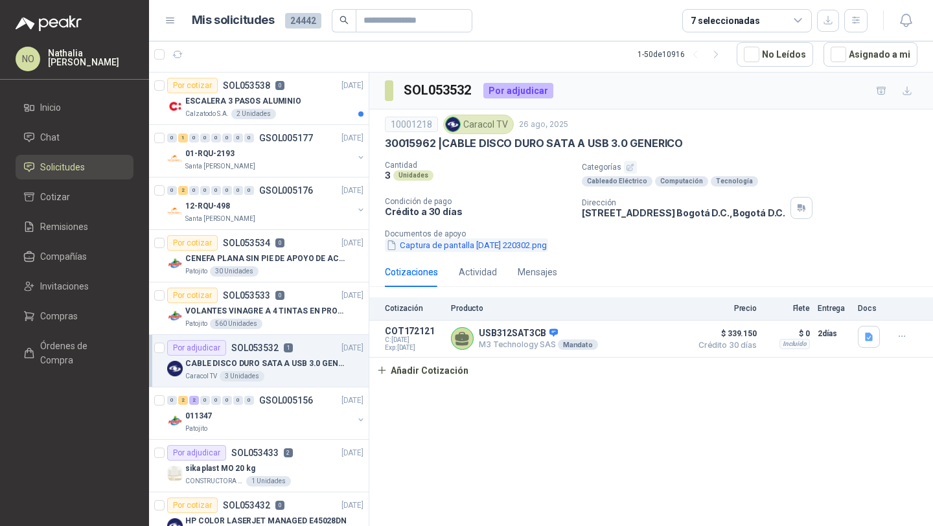
click at [495, 240] on button "Captura de pantalla [DATE] 220302.png" at bounding box center [466, 245] width 163 height 14
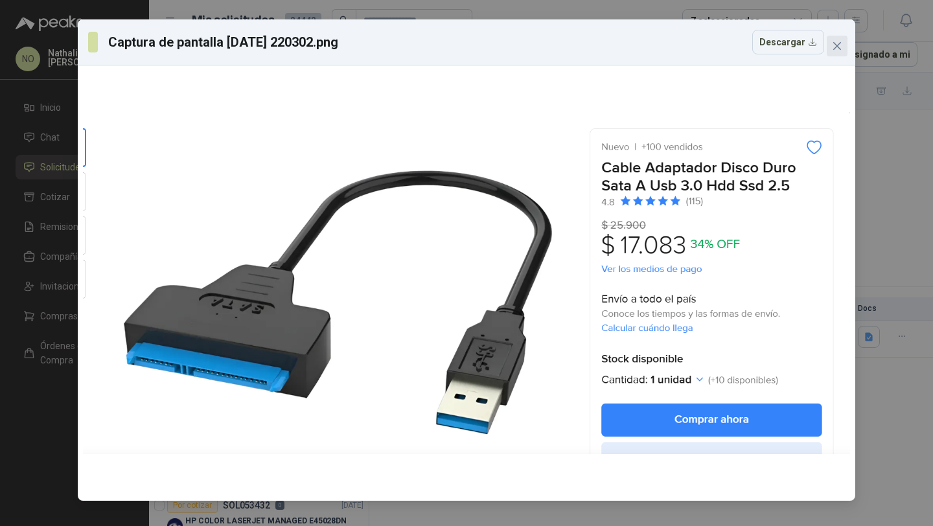
click at [832, 40] on button "Close" at bounding box center [837, 46] width 21 height 21
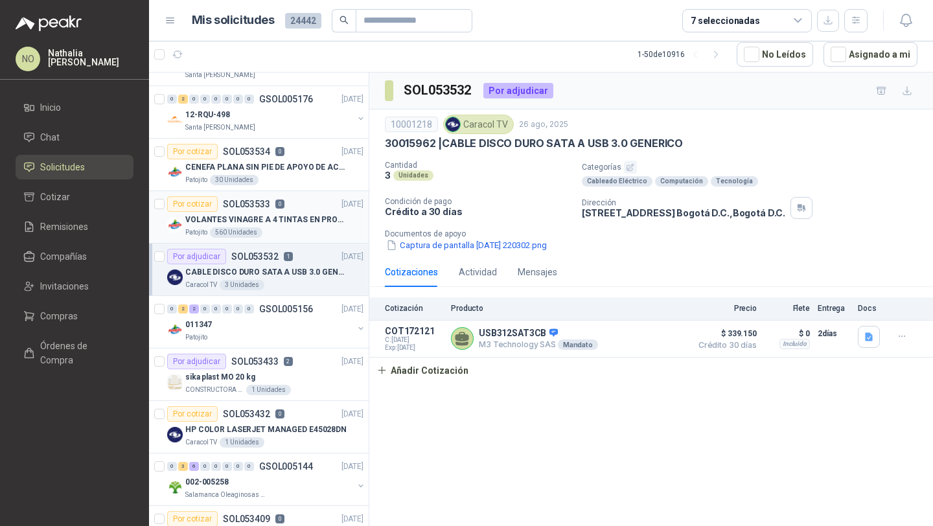
scroll to position [95, 0]
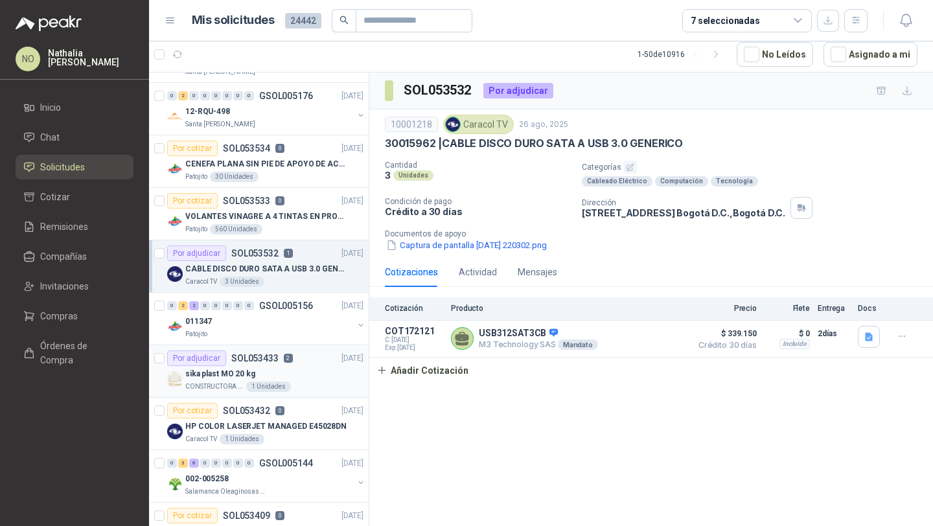
click at [277, 363] on div "Por adjudicar SOL053433 2" at bounding box center [230, 358] width 126 height 16
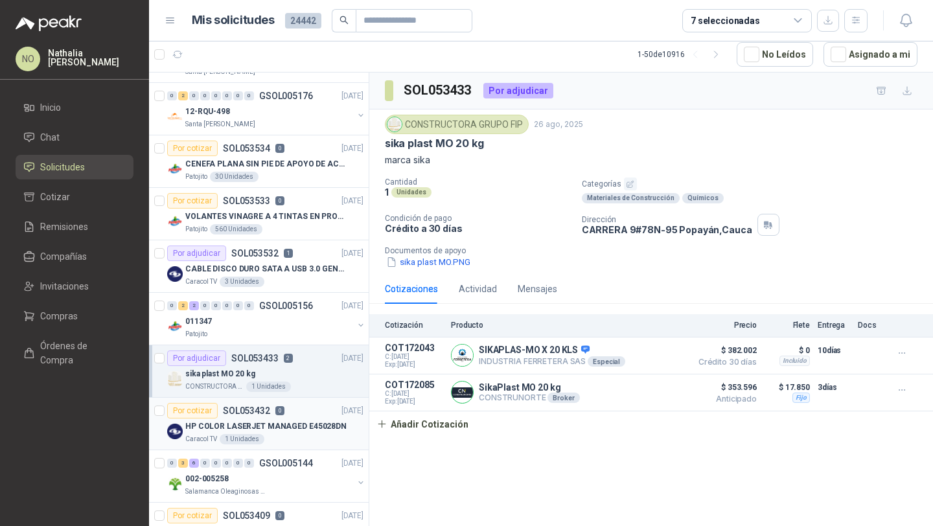
click at [287, 448] on article "Por cotizar SOL053432 0 [DATE] HP COLOR LASERJET MANAGED E45028DN Caracol TV 1 …" at bounding box center [259, 424] width 220 height 52
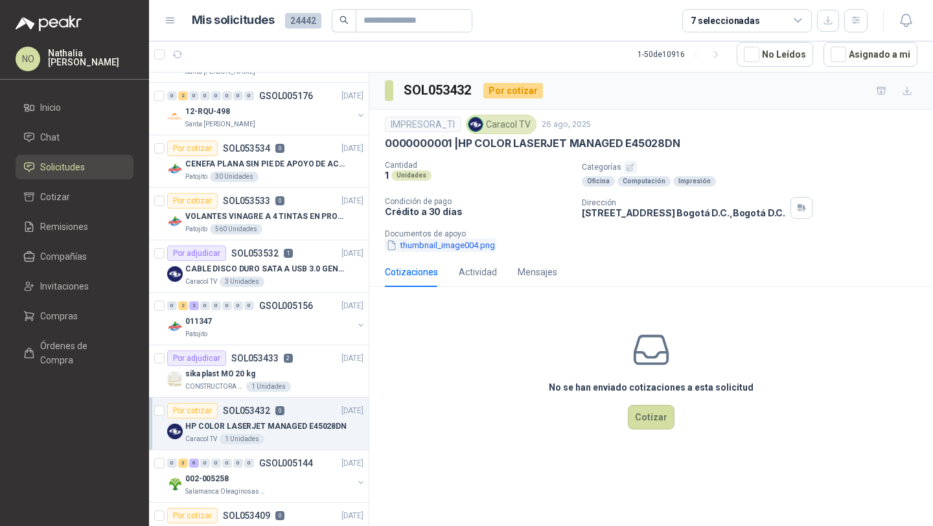
click at [442, 245] on button "thumbnail_image004.png" at bounding box center [440, 245] width 111 height 14
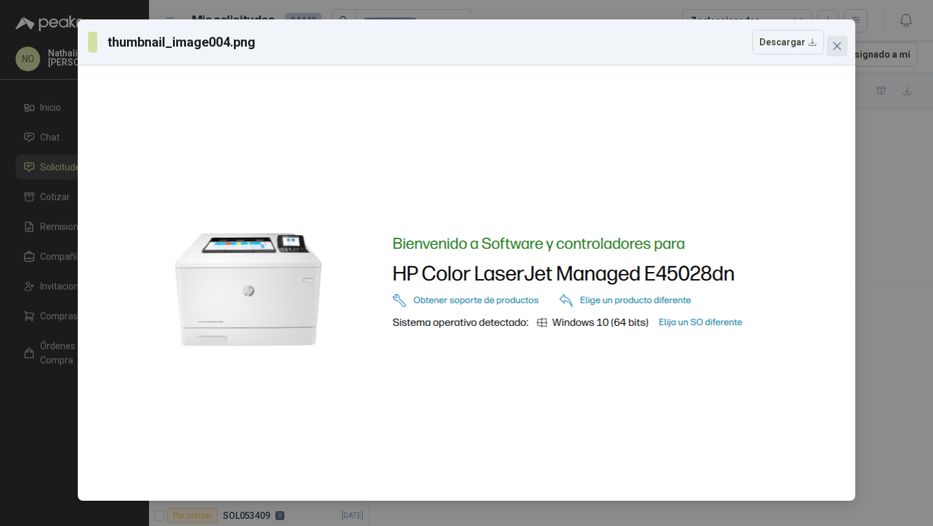
click at [834, 46] on icon "close" at bounding box center [837, 46] width 10 height 10
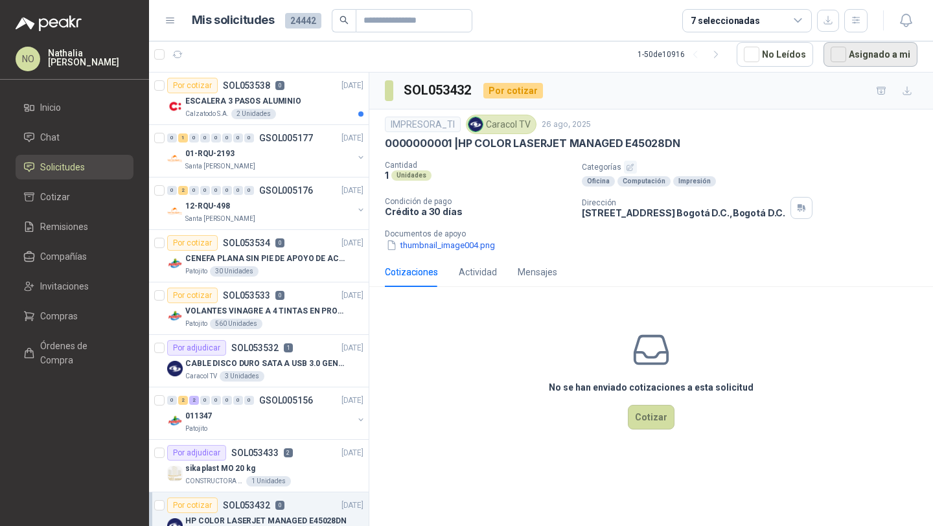
click at [874, 54] on button "Asignado a mi" at bounding box center [870, 54] width 94 height 25
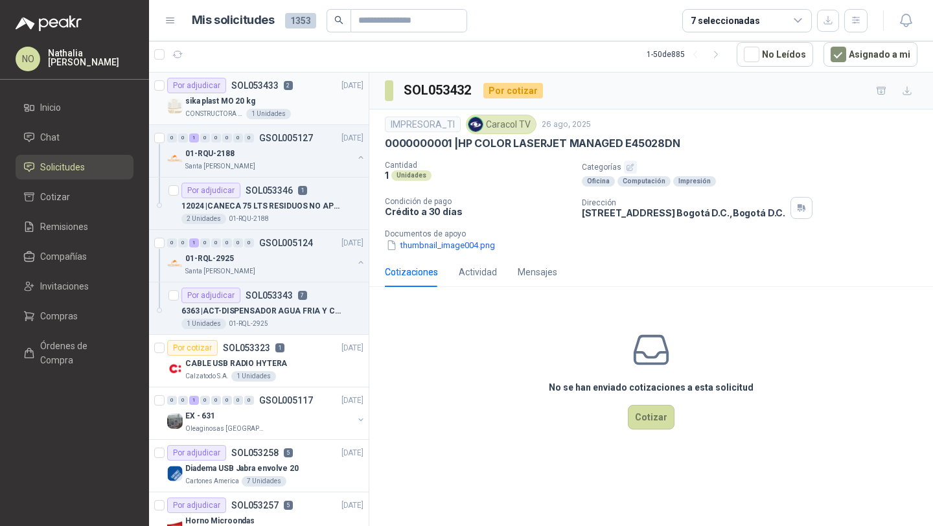
click at [253, 119] on div "1 Unidades" at bounding box center [268, 114] width 45 height 10
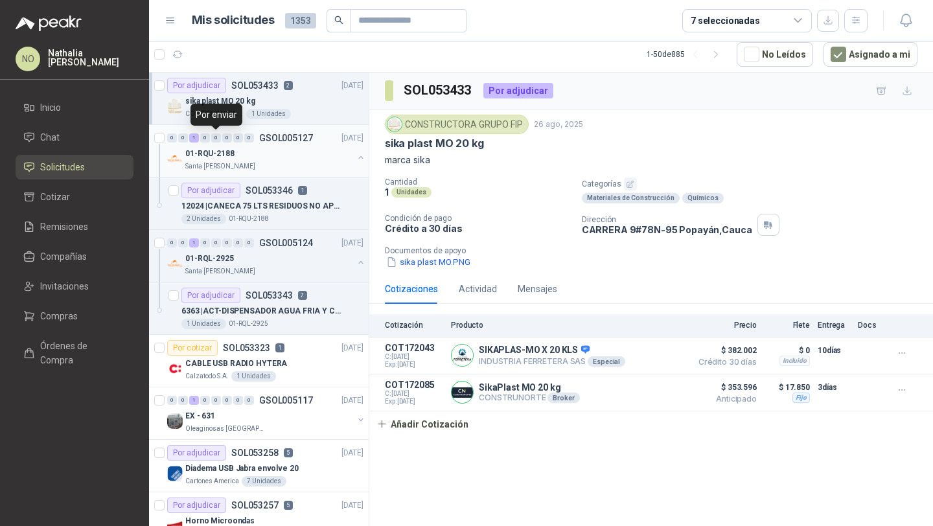
click at [220, 141] on div "0" at bounding box center [216, 137] width 10 height 9
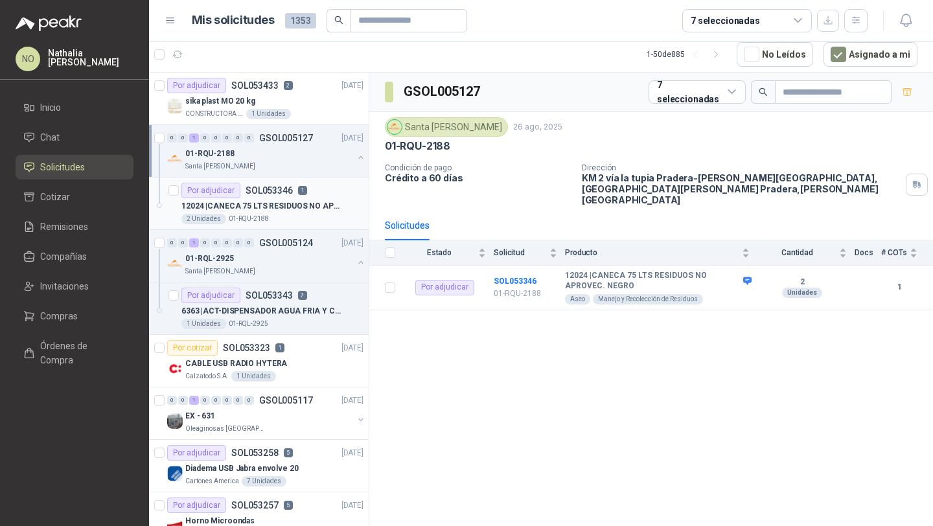
click at [246, 209] on p "12024 | CANECA 75 LTS RESIDUOS NO APROVEC. NEGRO" at bounding box center [261, 206] width 161 height 12
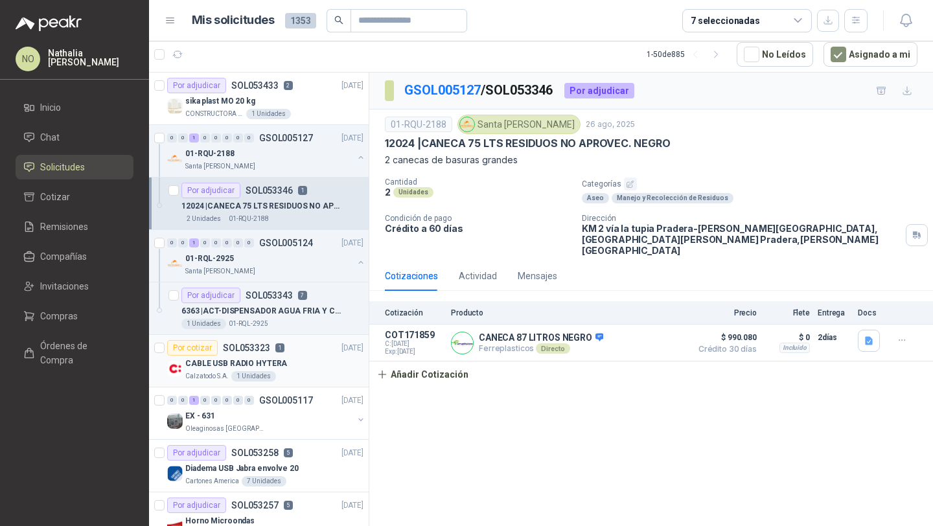
click at [279, 374] on div "Calzatodo S.A. 1 Unidades" at bounding box center [274, 376] width 178 height 10
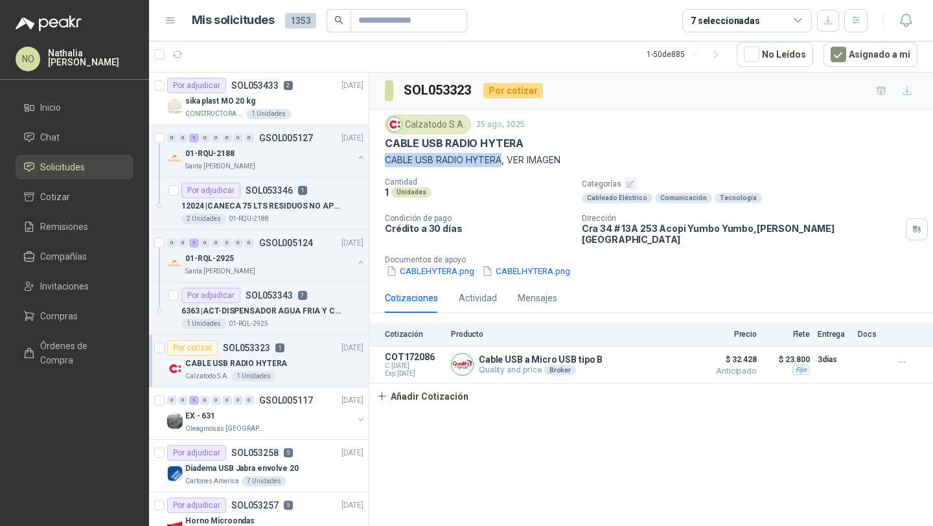
drag, startPoint x: 385, startPoint y: 159, endPoint x: 504, endPoint y: 162, distance: 118.6
click at [504, 162] on p "CABLE USB RADIO HYTERA, VER IMAGEN" at bounding box center [651, 160] width 533 height 14
copy p "CABLE USB RADIO HYTERA"
click at [384, 157] on div "Calzatodo [DATE] CABLE USB RADIO HYTERA CABLE USB RADIO HYTERA, VER IMAGEN Cant…" at bounding box center [651, 196] width 564 height 174
drag, startPoint x: 384, startPoint y: 157, endPoint x: 502, endPoint y: 156, distance: 117.9
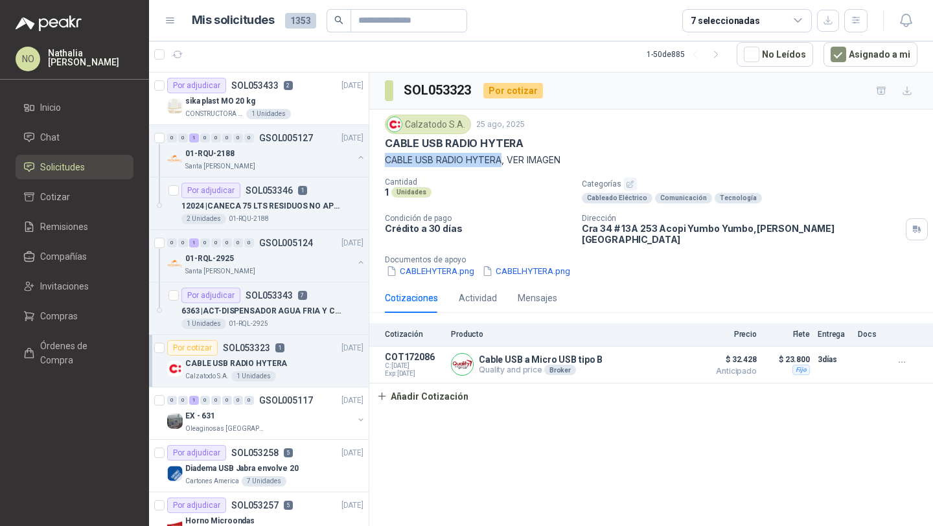
click at [502, 156] on div "Calzatodo [DATE] CABLE USB RADIO HYTERA CABLE USB RADIO HYTERA, VER IMAGEN Cant…" at bounding box center [651, 196] width 564 height 174
copy p "CABLE USB RADIO HYTERA"
click at [419, 264] on button "CABLEHYTERA.png" at bounding box center [430, 271] width 91 height 14
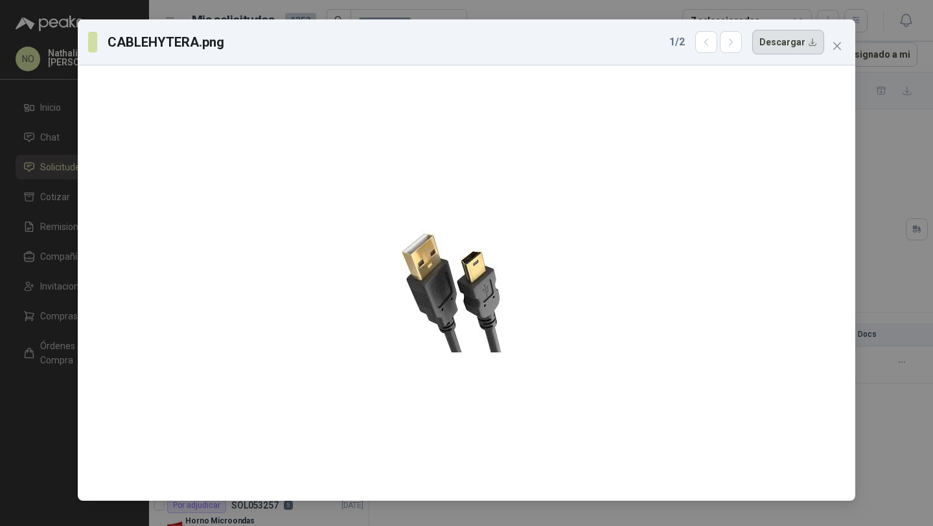
click at [796, 48] on button "Descargar" at bounding box center [788, 42] width 72 height 25
click at [742, 47] on button "button" at bounding box center [731, 42] width 22 height 22
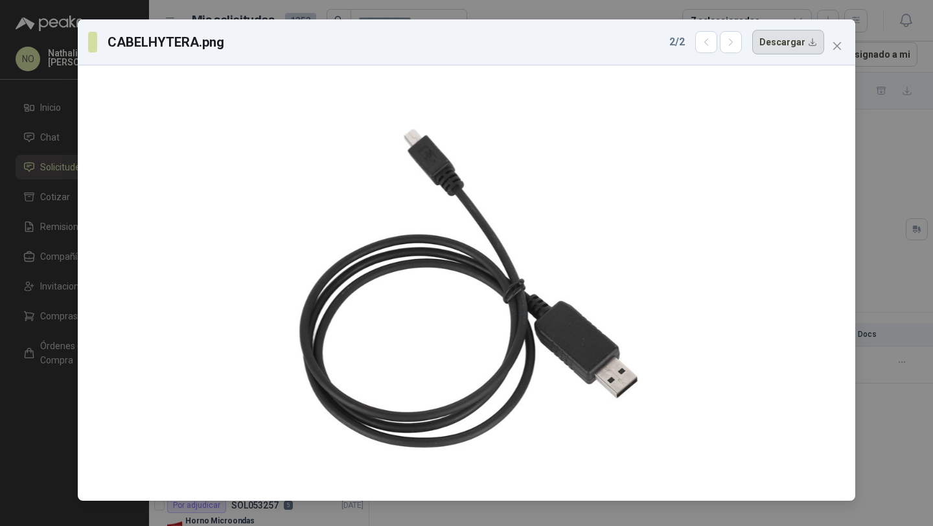
click at [799, 52] on button "Descargar" at bounding box center [788, 42] width 72 height 25
click at [836, 45] on icon "close" at bounding box center [837, 46] width 8 height 8
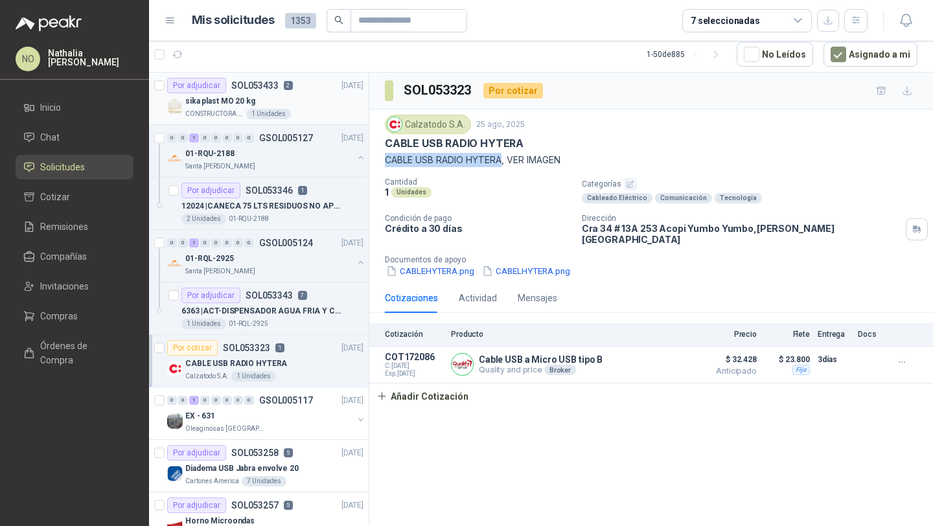
click at [293, 103] on div "sika plast MO 20 kg" at bounding box center [274, 101] width 178 height 16
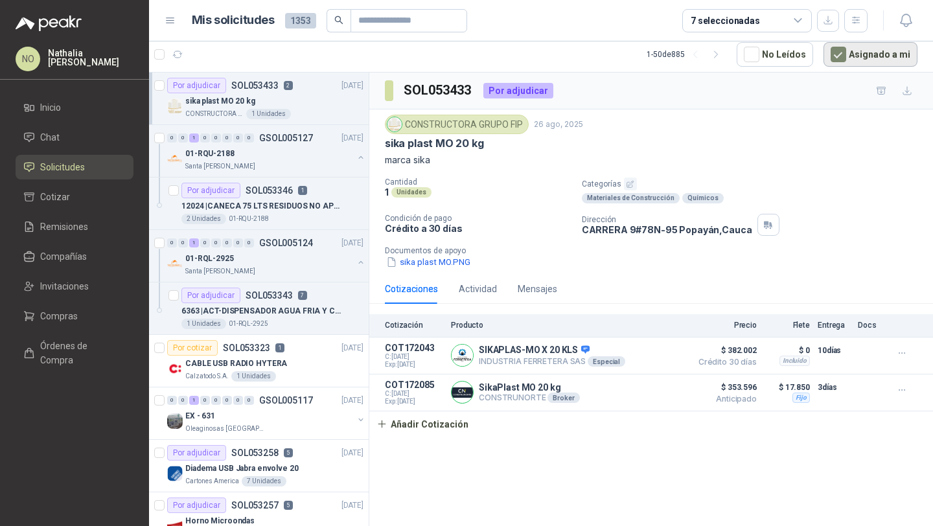
click at [876, 52] on button "Asignado a mi" at bounding box center [870, 54] width 94 height 25
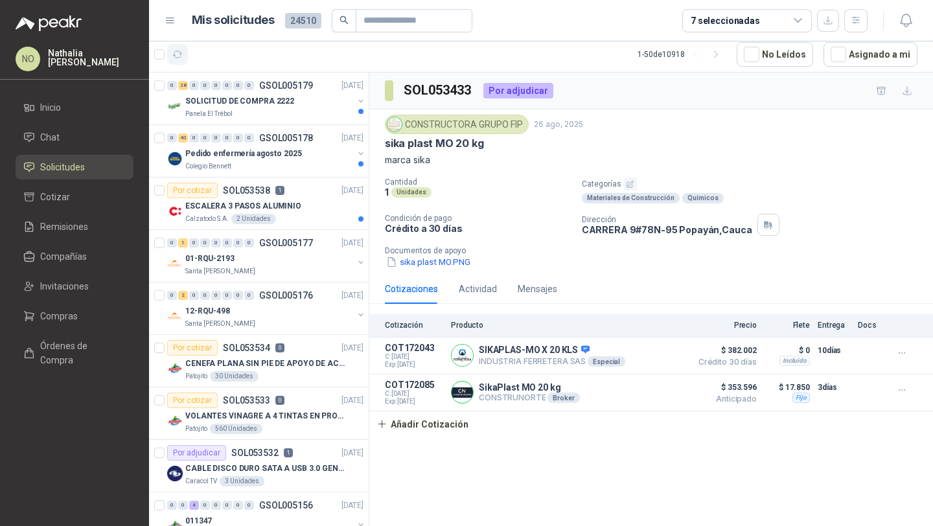
click at [174, 62] on button "button" at bounding box center [177, 54] width 21 height 21
click at [273, 154] on p "Pedido enfermería agosto 2025" at bounding box center [243, 154] width 117 height 12
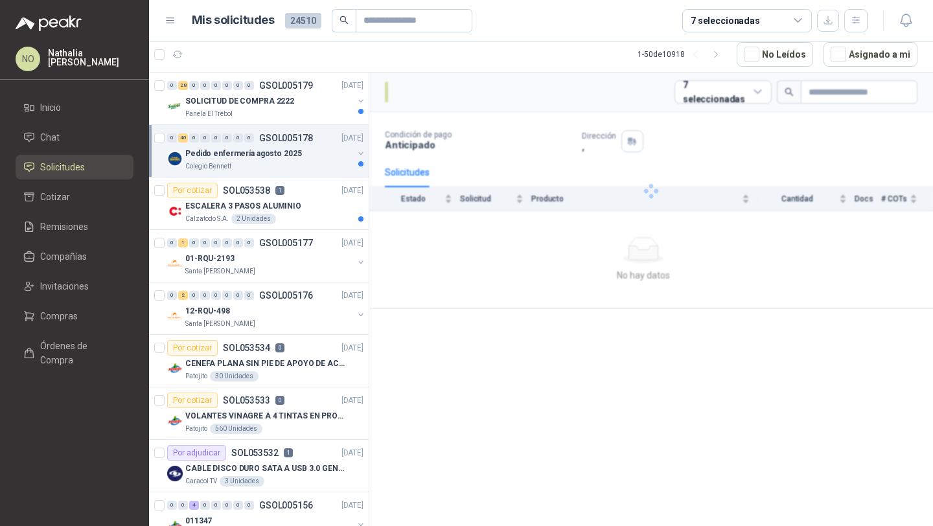
click at [273, 154] on p "Pedido enfermería agosto 2025" at bounding box center [243, 154] width 117 height 12
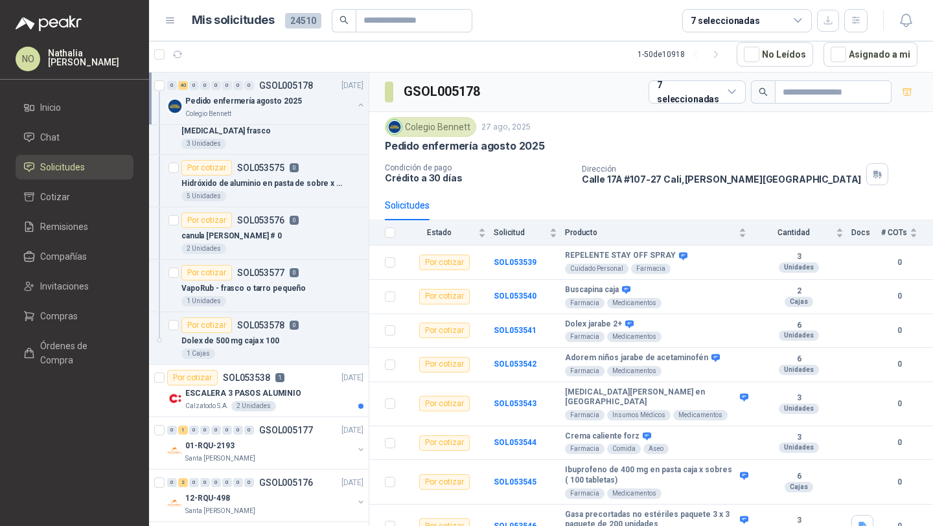
scroll to position [2039, 0]
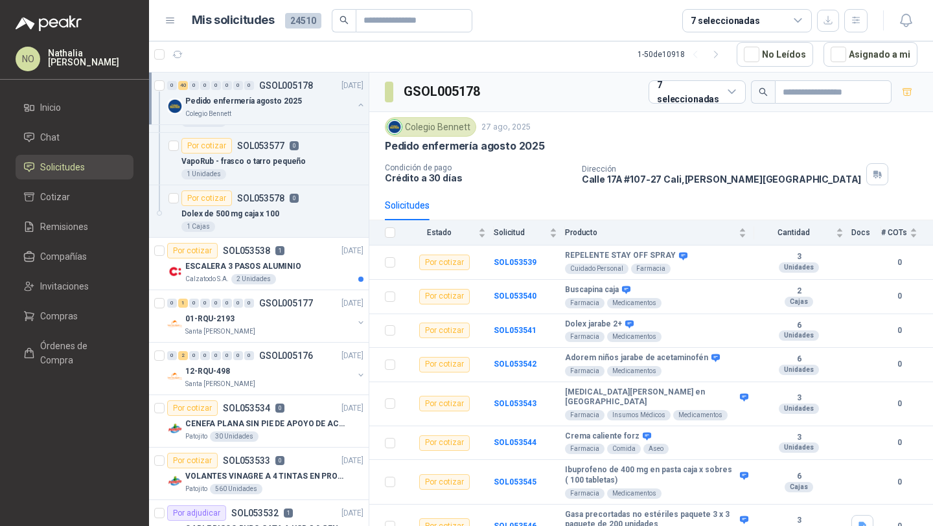
click at [281, 98] on p "Pedido enfermería agosto 2025" at bounding box center [243, 101] width 117 height 12
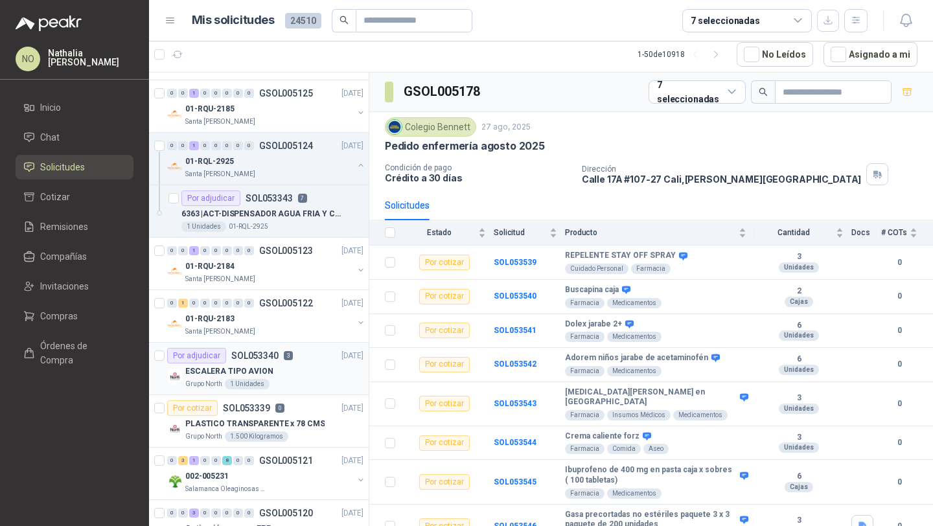
click at [278, 364] on div "ESCALERA TIPO AVION" at bounding box center [274, 371] width 178 height 16
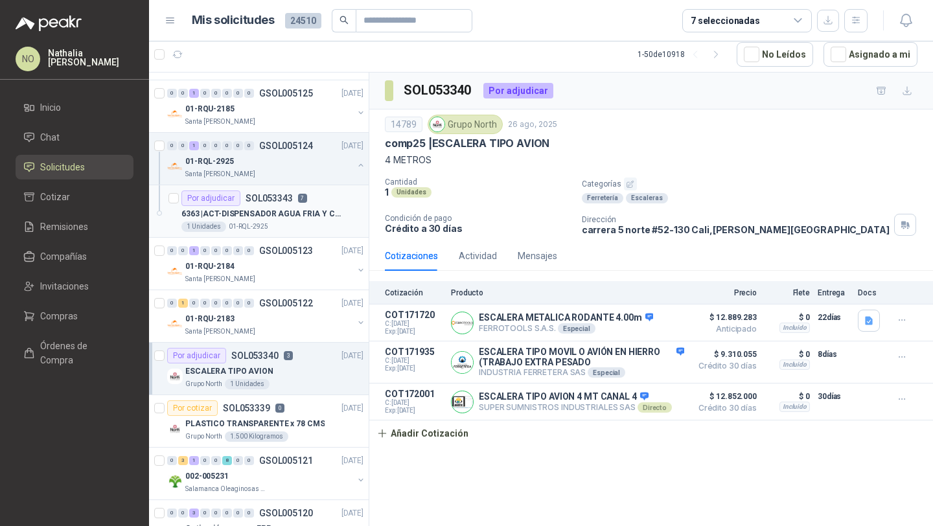
click at [295, 220] on p "6363 | ACT-DISPENSADOR AGUA FRIA Y CALIENTE" at bounding box center [261, 214] width 161 height 12
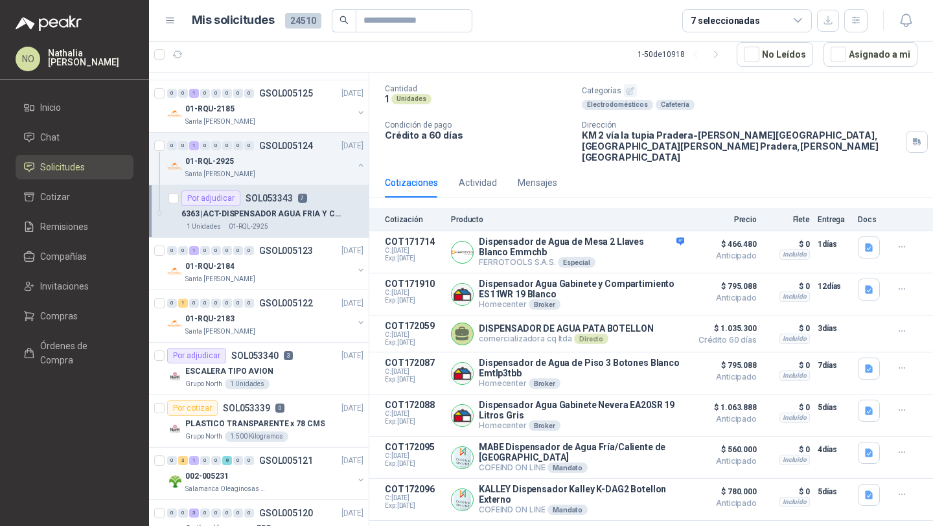
scroll to position [107, 0]
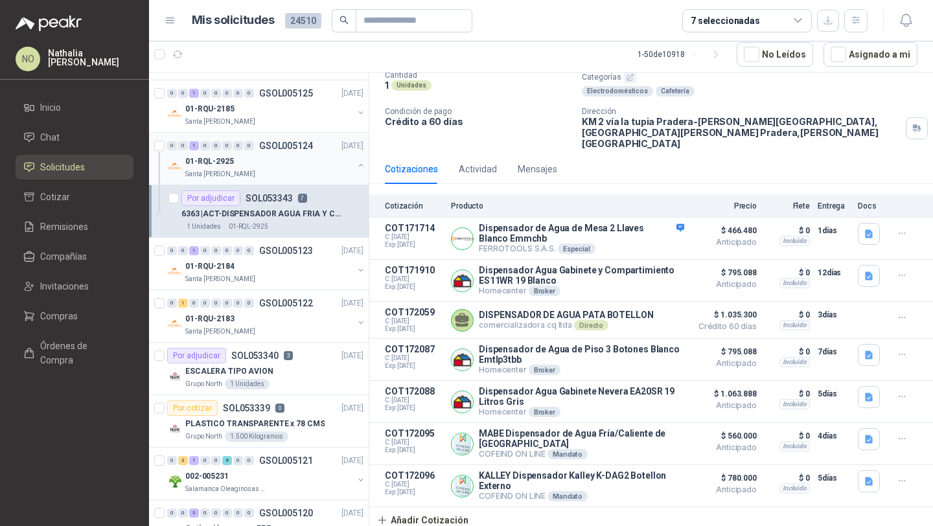
click at [241, 159] on div "01-RQL-2925" at bounding box center [269, 162] width 168 height 16
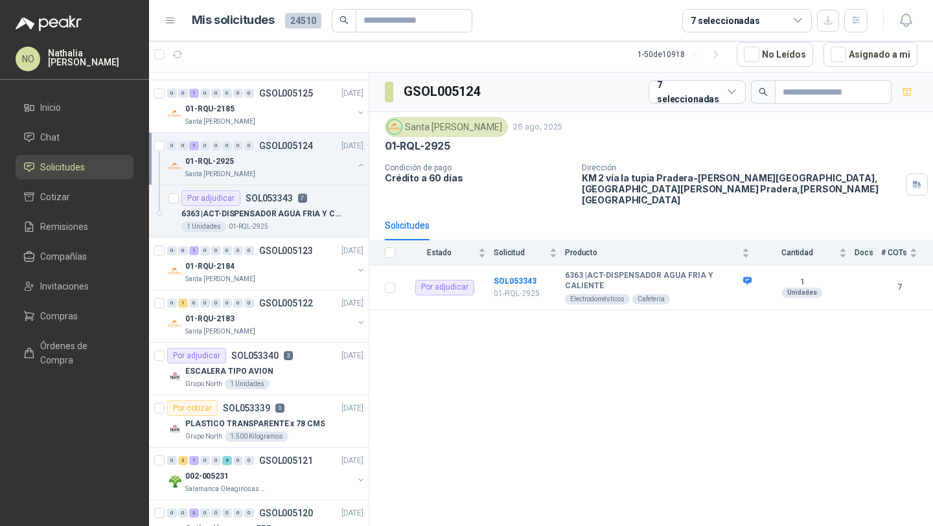
click at [241, 159] on div "01-RQL-2925" at bounding box center [269, 162] width 168 height 16
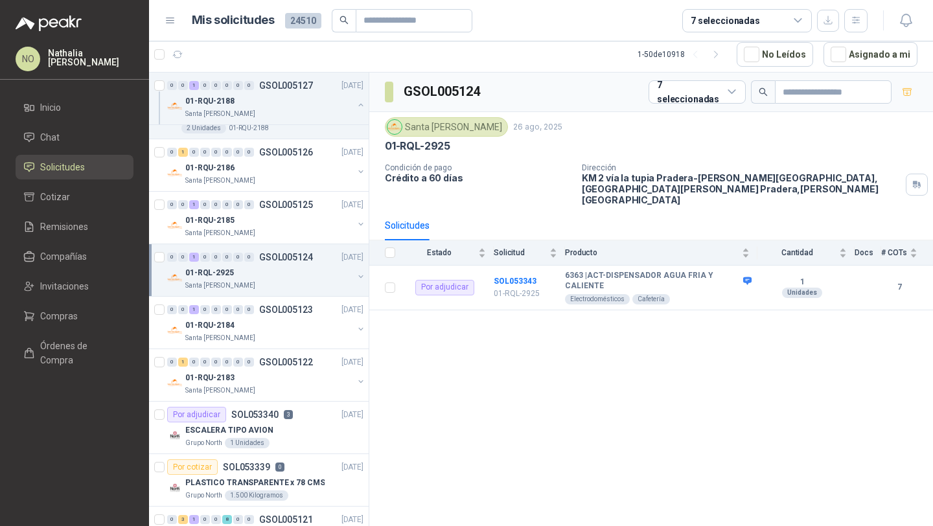
scroll to position [1922, 0]
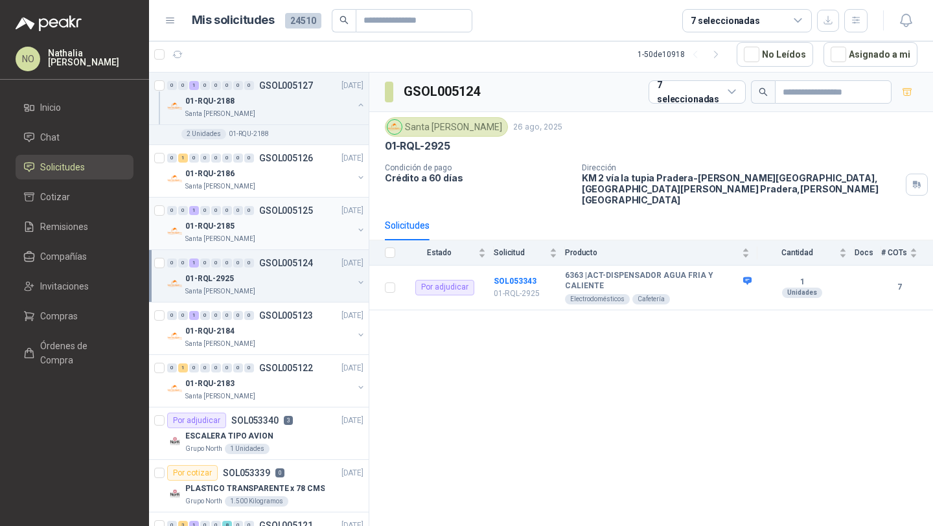
click at [262, 226] on div "01-RQU-2185" at bounding box center [269, 226] width 168 height 16
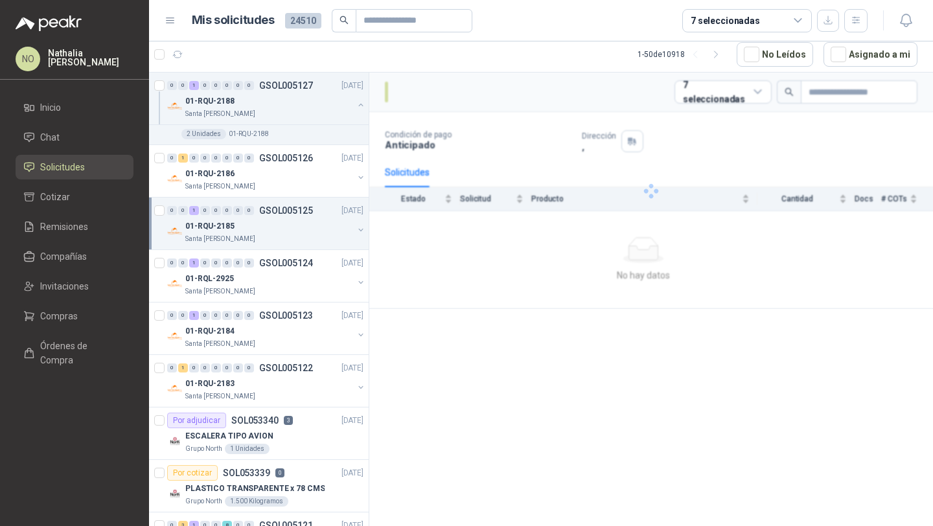
click at [262, 226] on div "01-RQU-2185" at bounding box center [269, 226] width 168 height 16
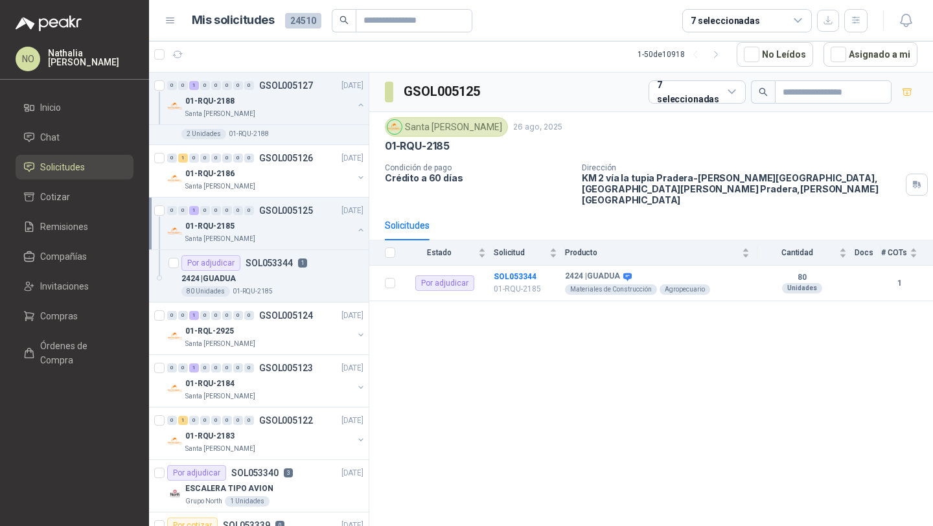
click at [262, 226] on div "01-RQU-2185" at bounding box center [269, 226] width 168 height 16
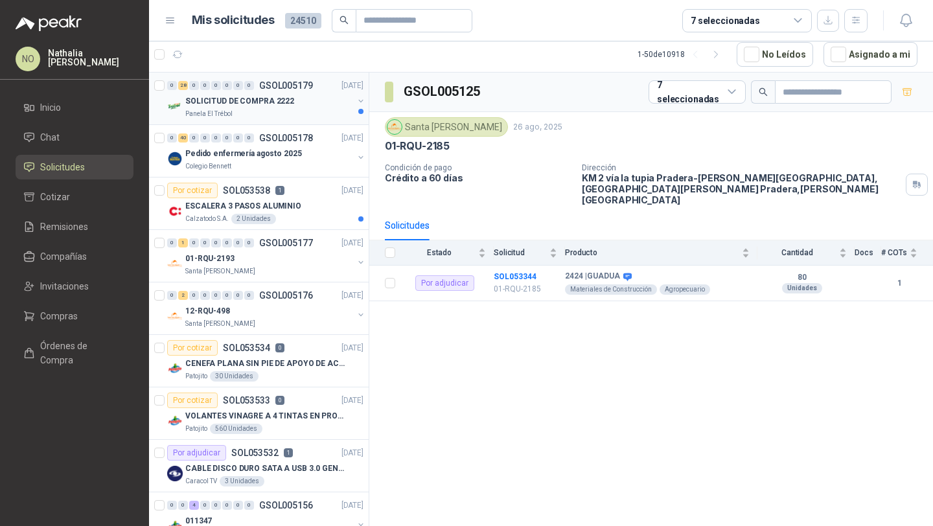
click at [312, 101] on div "SOLICITUD DE COMPRA 2222" at bounding box center [269, 101] width 168 height 16
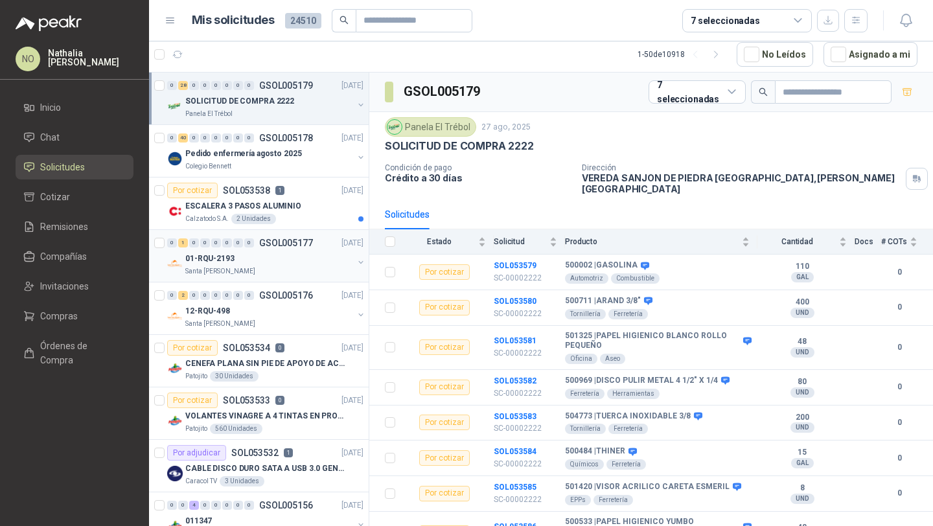
click at [285, 271] on div "Santa [PERSON_NAME]" at bounding box center [269, 271] width 168 height 10
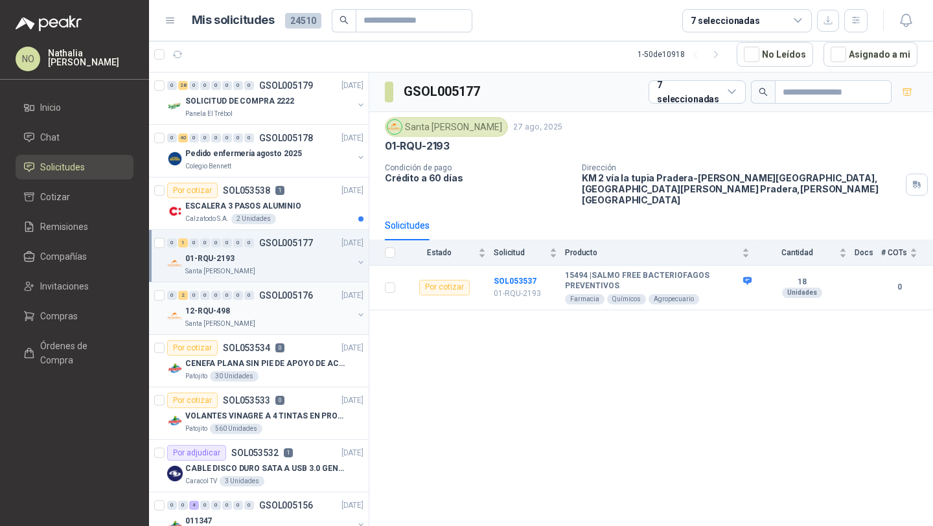
click at [281, 304] on div "12-RQU-498" at bounding box center [269, 311] width 168 height 16
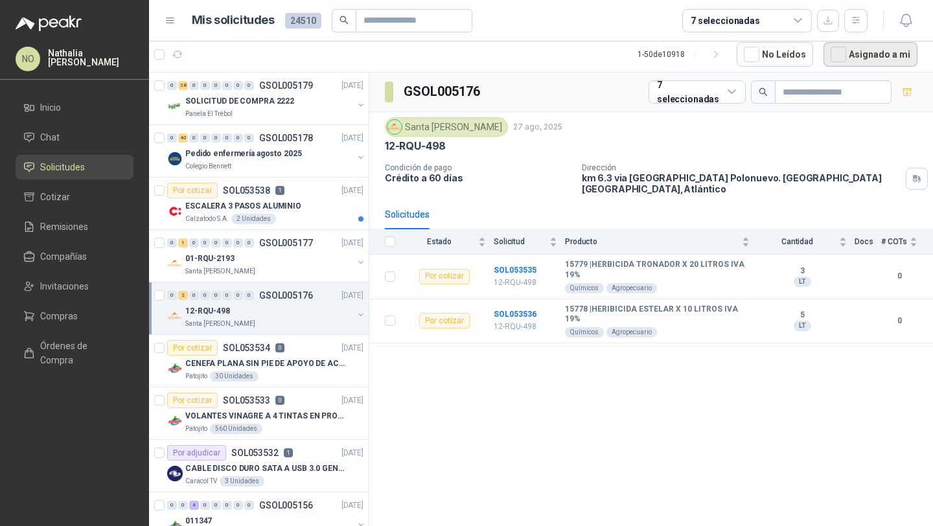
click at [832, 53] on button "Asignado a mi" at bounding box center [870, 54] width 94 height 25
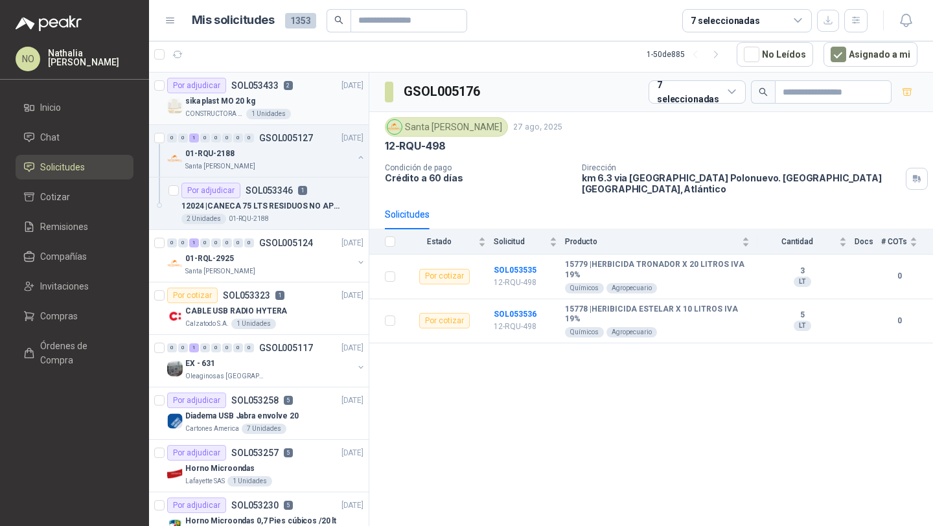
click at [274, 114] on div "1 Unidades" at bounding box center [268, 114] width 45 height 10
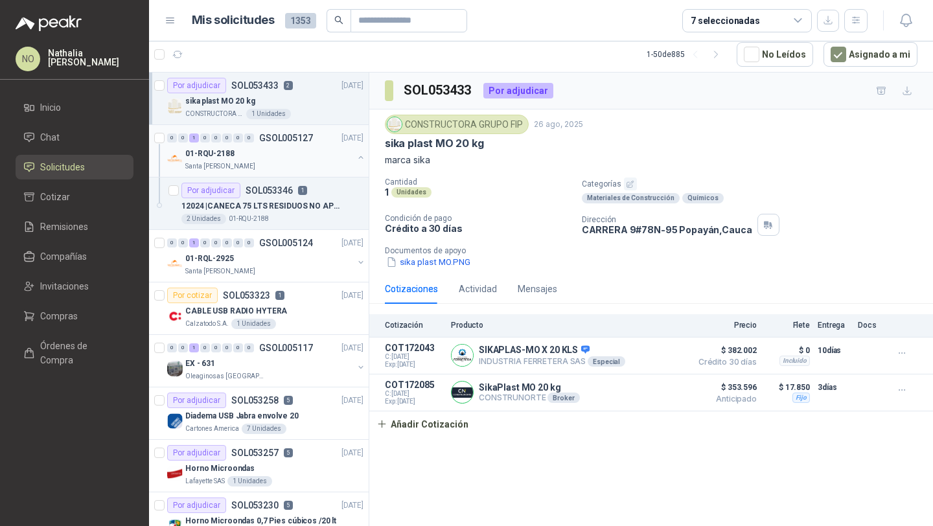
click at [261, 167] on div "Santa [PERSON_NAME]" at bounding box center [269, 166] width 168 height 10
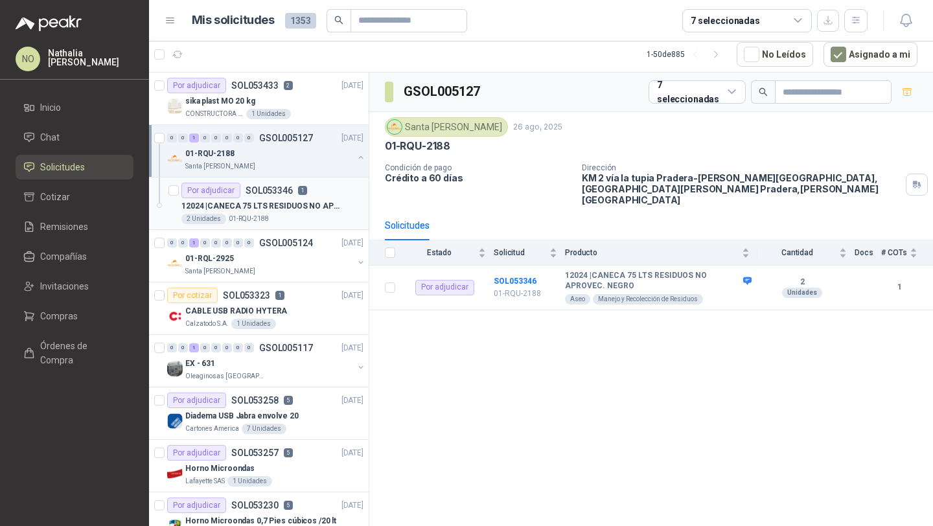
click at [261, 225] on article "Por adjudicar SOL053346 1 12024 | CANECA 75 LTS RESIDUOS NO APROVEC. NEGRO 2 Un…" at bounding box center [259, 204] width 220 height 52
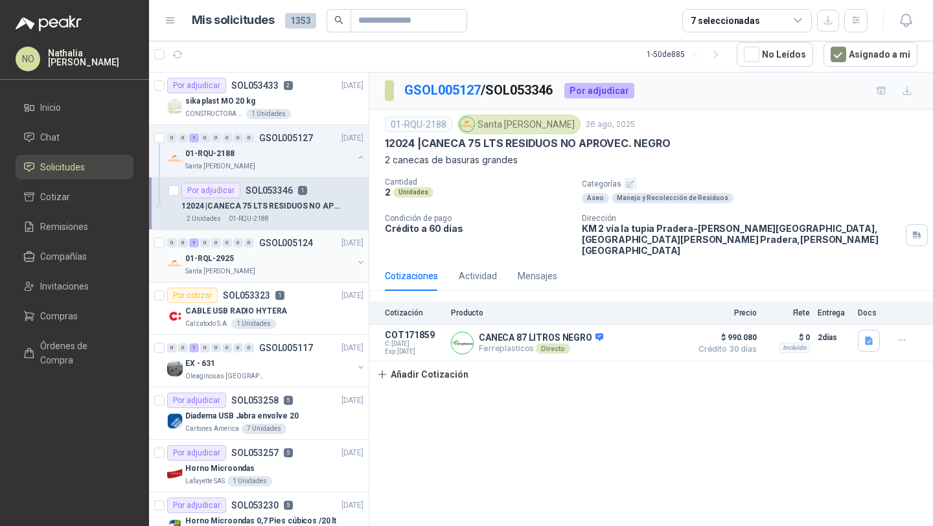
click at [298, 258] on div "01-RQL-2925" at bounding box center [269, 259] width 168 height 16
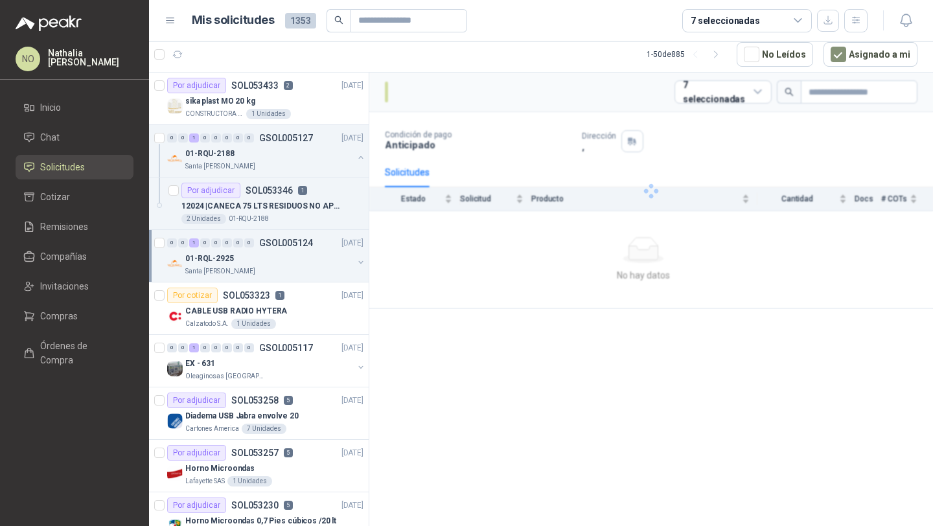
click at [298, 258] on div "01-RQL-2925" at bounding box center [269, 259] width 168 height 16
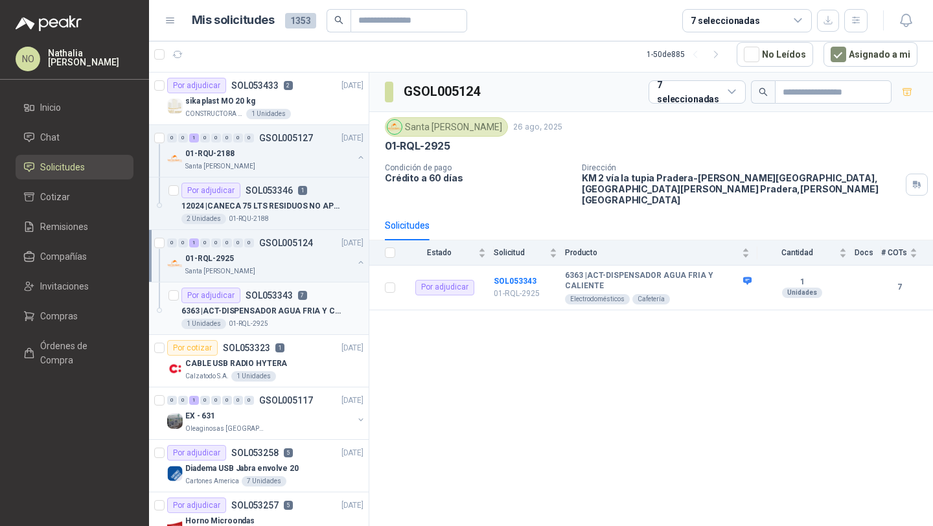
click at [277, 317] on div "6363 | ACT-DISPENSADOR AGUA FRIA Y CALIENTE" at bounding box center [272, 311] width 182 height 16
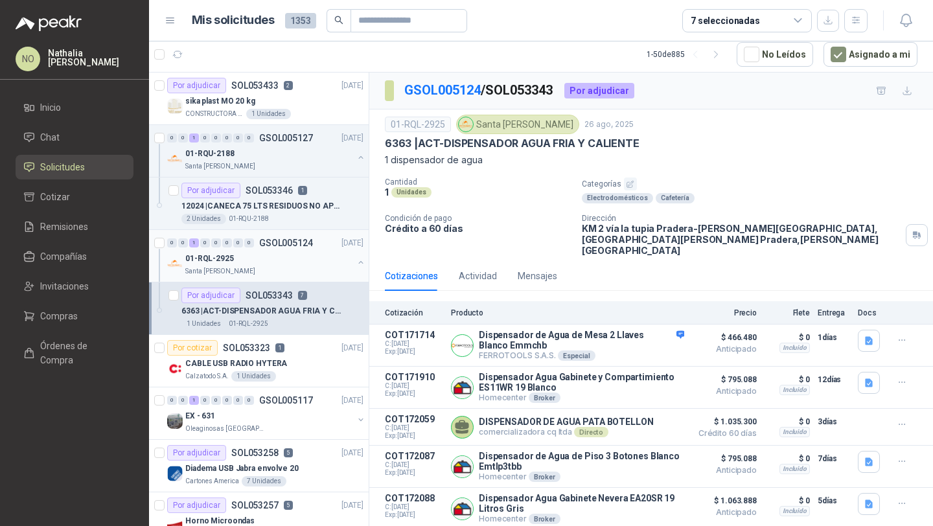
click at [297, 265] on div "01-RQL-2925" at bounding box center [269, 259] width 168 height 16
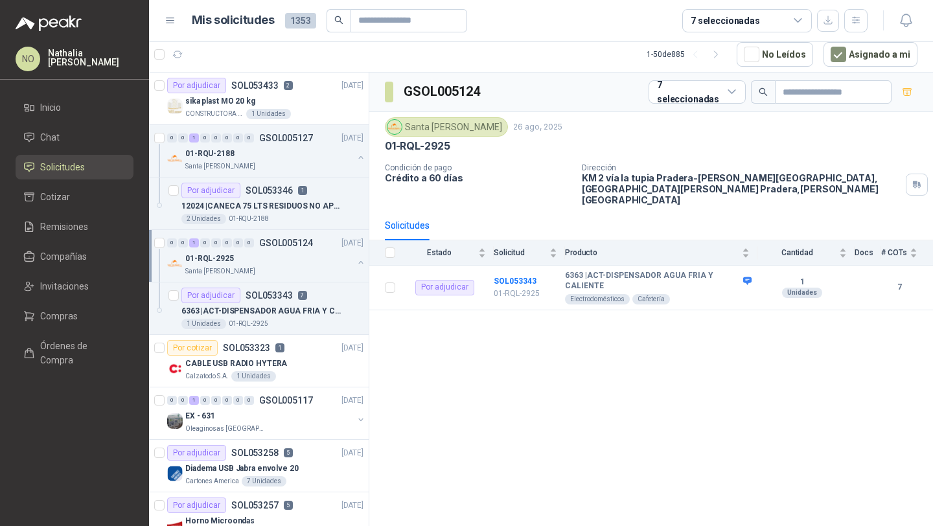
click at [297, 265] on div "01-RQL-2925" at bounding box center [269, 259] width 168 height 16
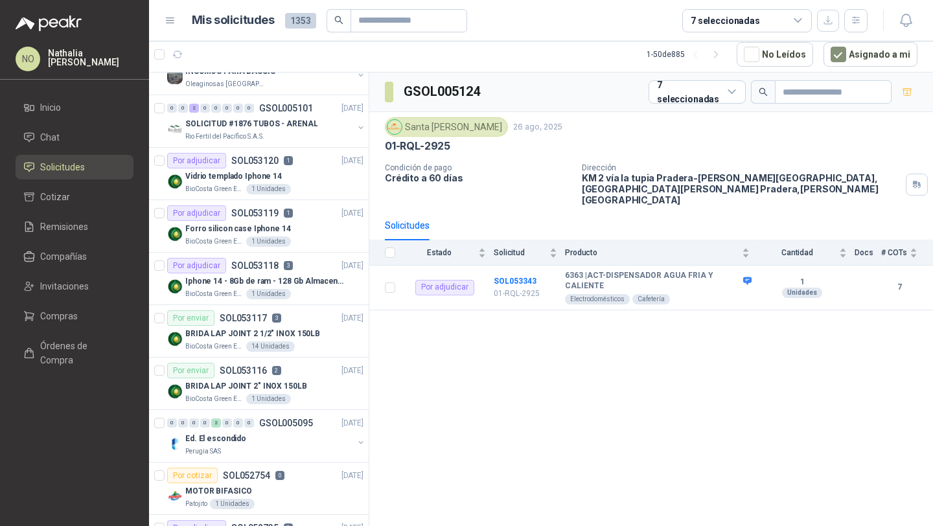
scroll to position [696, 0]
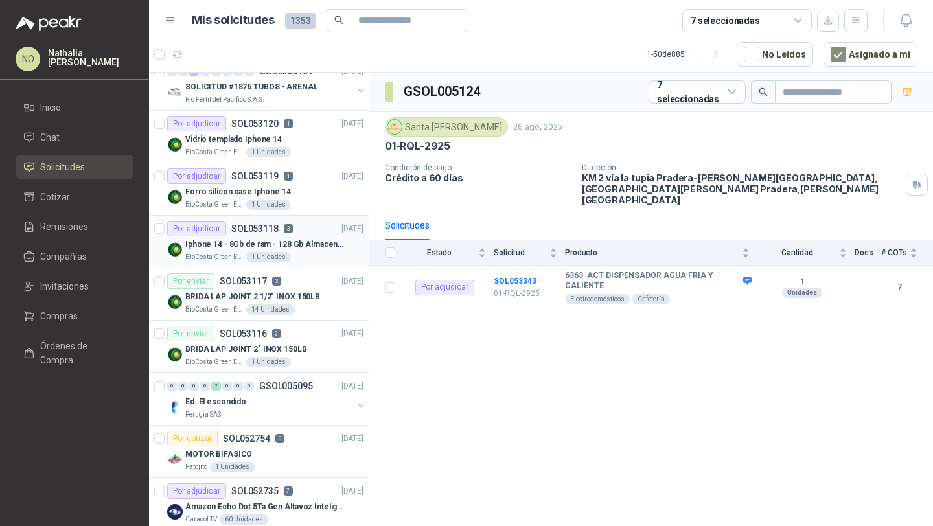
click at [299, 252] on div "BioCosta Green Energy S.A.S 1 Unidades" at bounding box center [274, 257] width 178 height 10
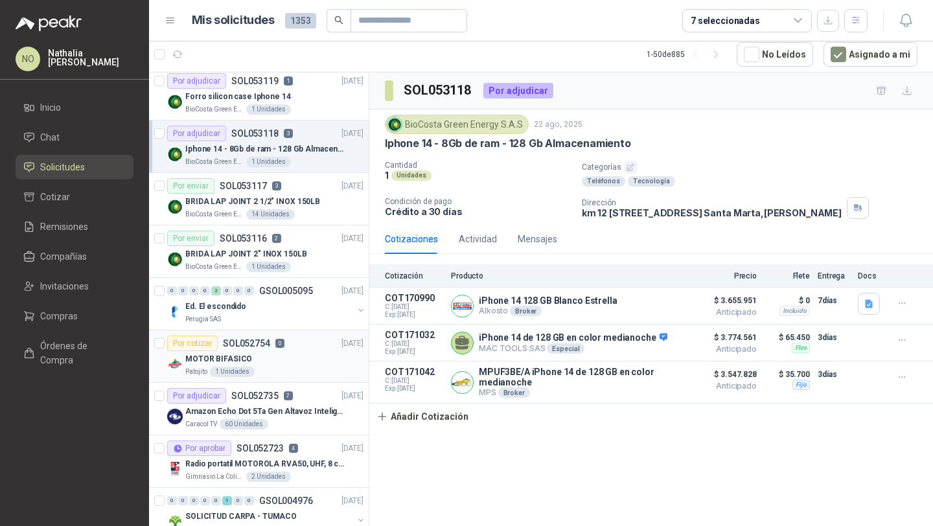
scroll to position [805, 0]
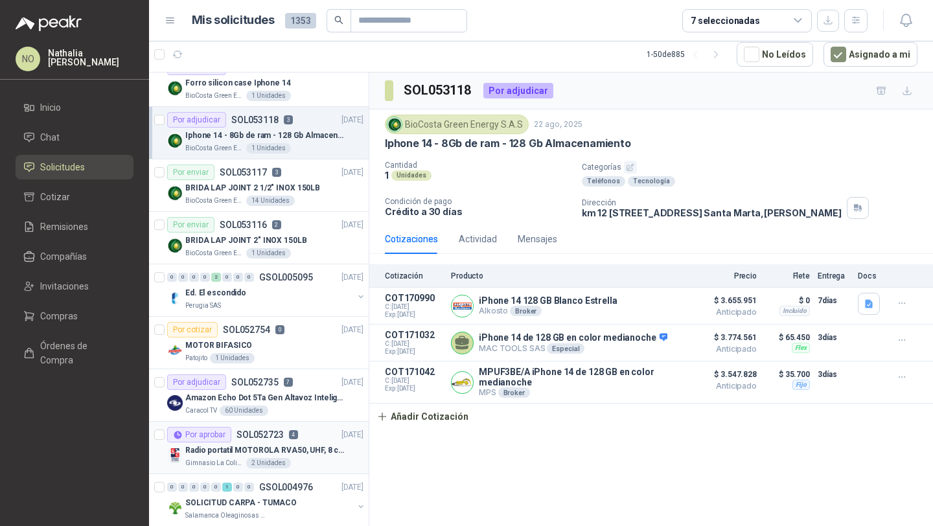
click at [294, 442] on div "Radio portatil MOTOROLA RVA50, UHF, 8 canales, 500MW" at bounding box center [274, 450] width 178 height 16
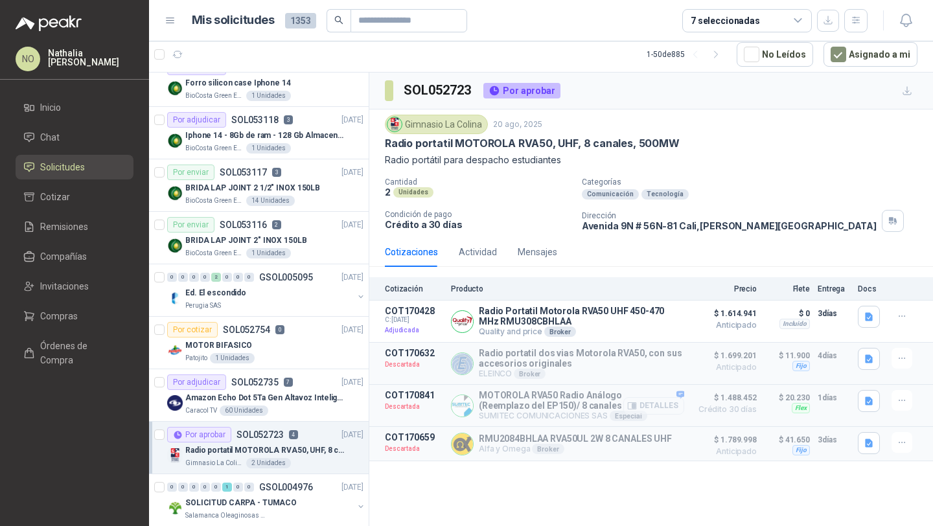
click at [658, 404] on button "Detalles" at bounding box center [653, 405] width 61 height 17
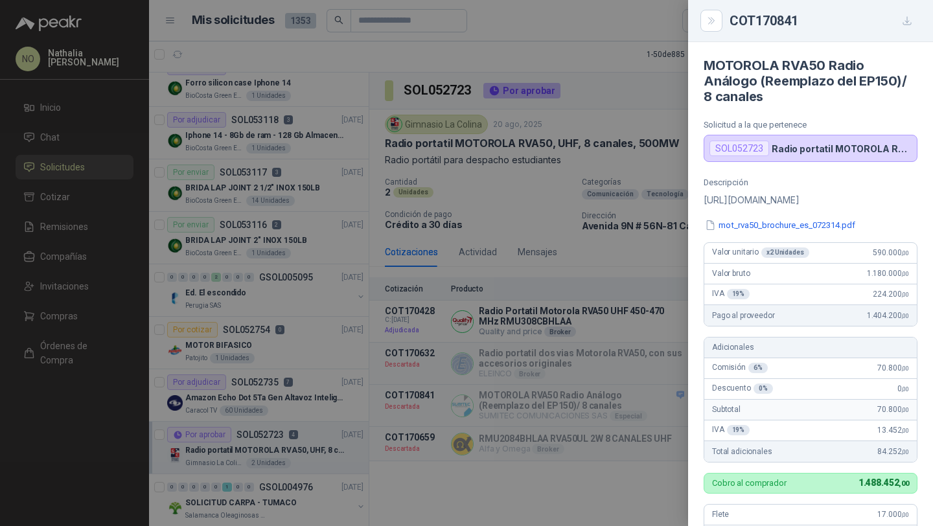
click at [597, 327] on div at bounding box center [466, 263] width 933 height 526
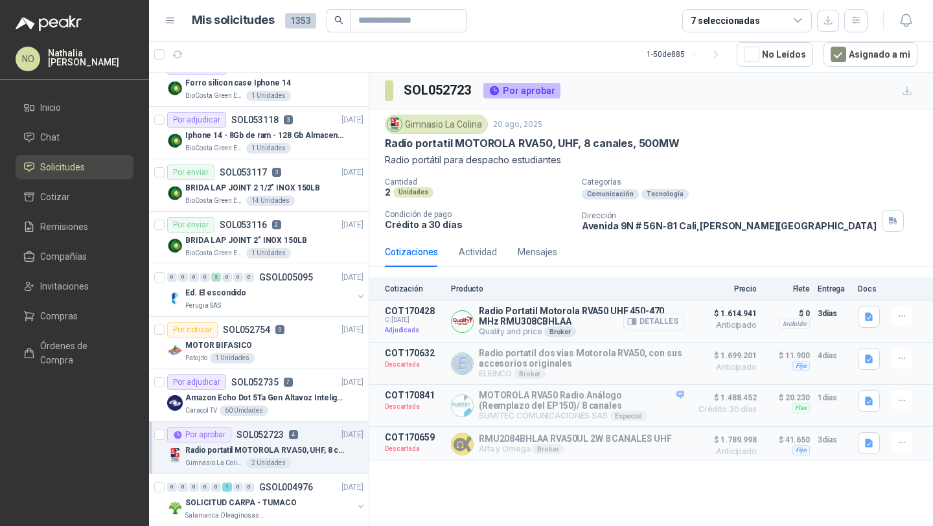
click at [678, 320] on button "Detalles" at bounding box center [653, 321] width 61 height 17
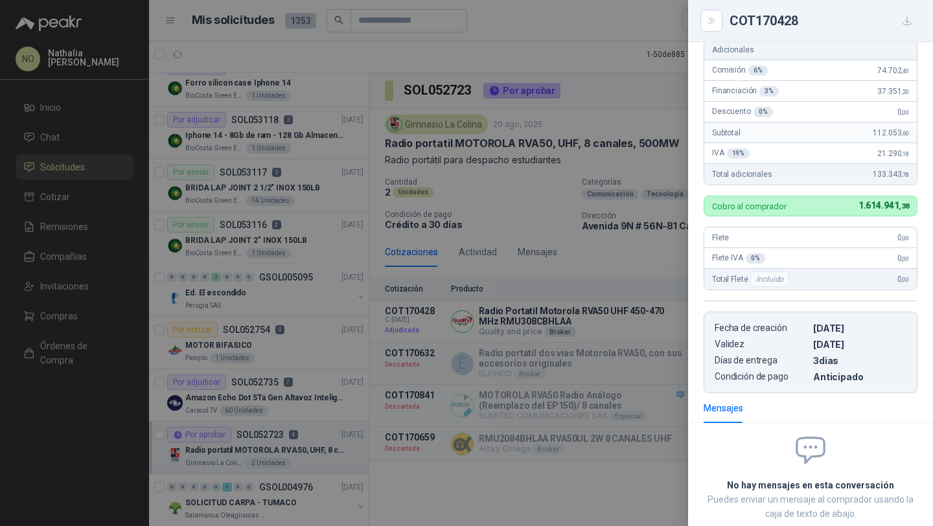
click at [452, 183] on div at bounding box center [466, 263] width 933 height 526
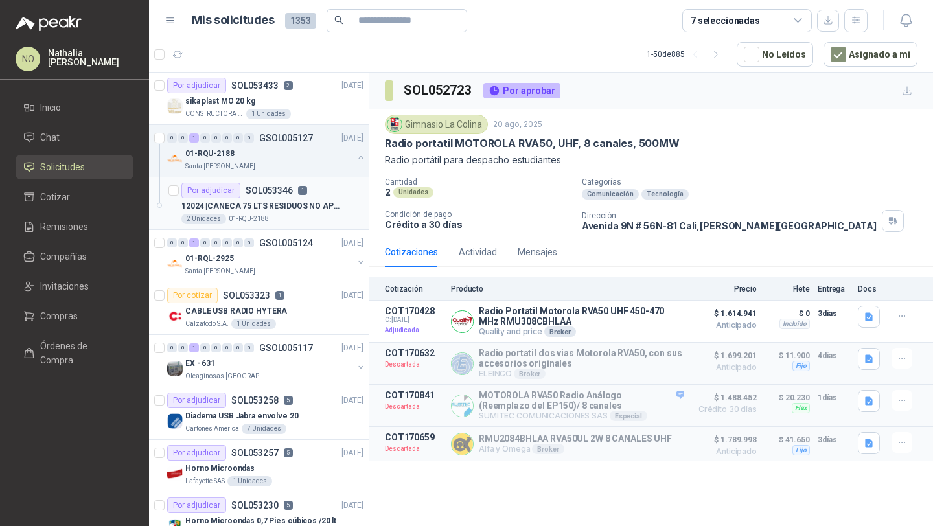
click at [286, 191] on p "SOL053346" at bounding box center [269, 190] width 47 height 9
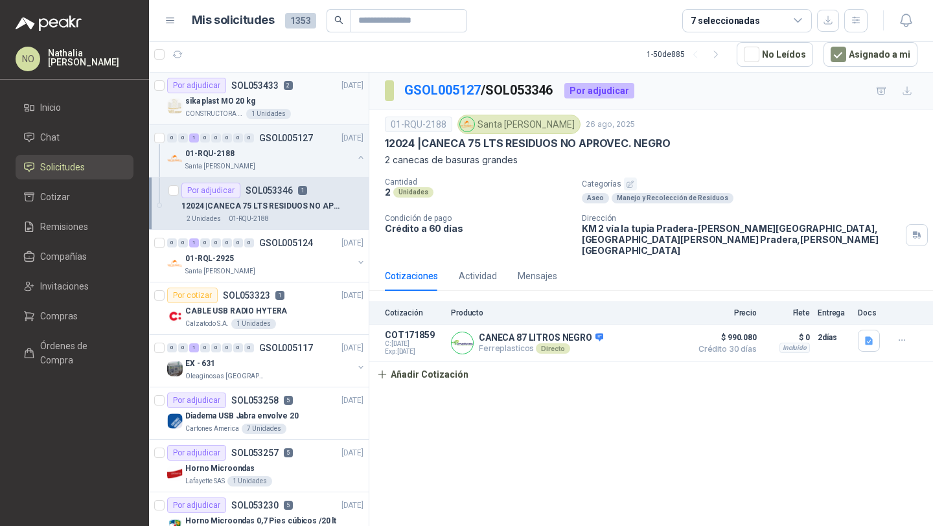
click at [306, 104] on div "sika plast MO 20 kg" at bounding box center [274, 101] width 178 height 16
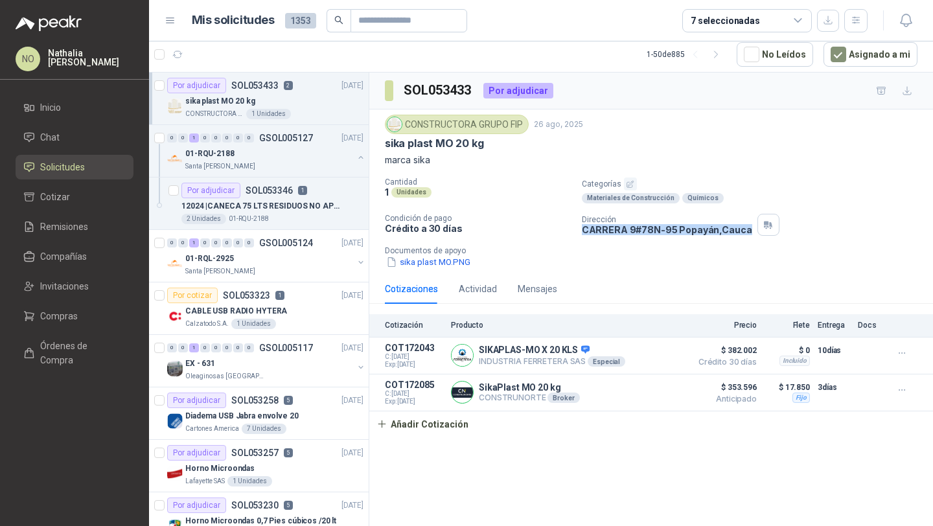
drag, startPoint x: 588, startPoint y: 231, endPoint x: 741, endPoint y: 231, distance: 153.5
click at [741, 231] on p "[STREET_ADDRESS]" at bounding box center [667, 229] width 170 height 11
copy p "[STREET_ADDRESS]"
click at [859, 48] on button "Asignado a mi" at bounding box center [870, 54] width 94 height 25
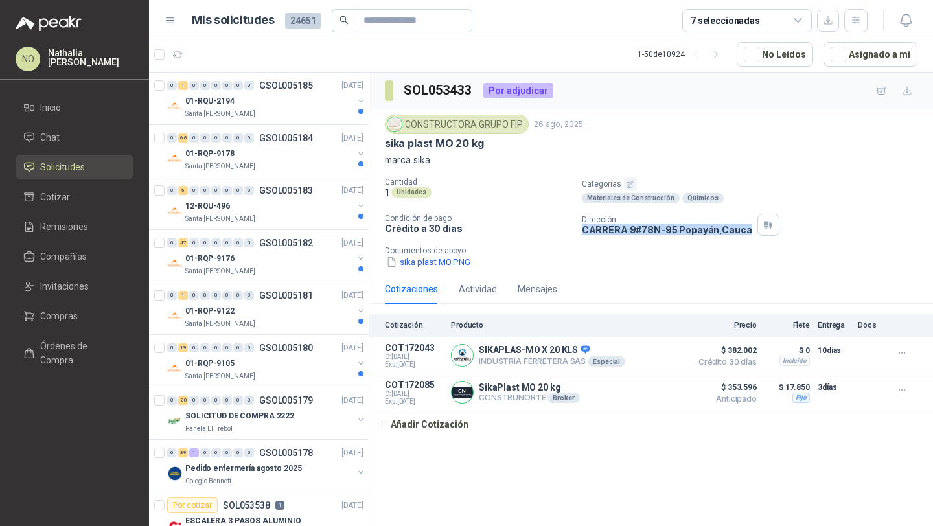
click at [172, 40] on header "Mis solicitudes 24651 7 seleccionadas" at bounding box center [541, 20] width 784 height 41
click at [179, 54] on icon "button" at bounding box center [177, 54] width 11 height 11
click at [293, 102] on div "01-RQU-2194" at bounding box center [269, 101] width 168 height 16
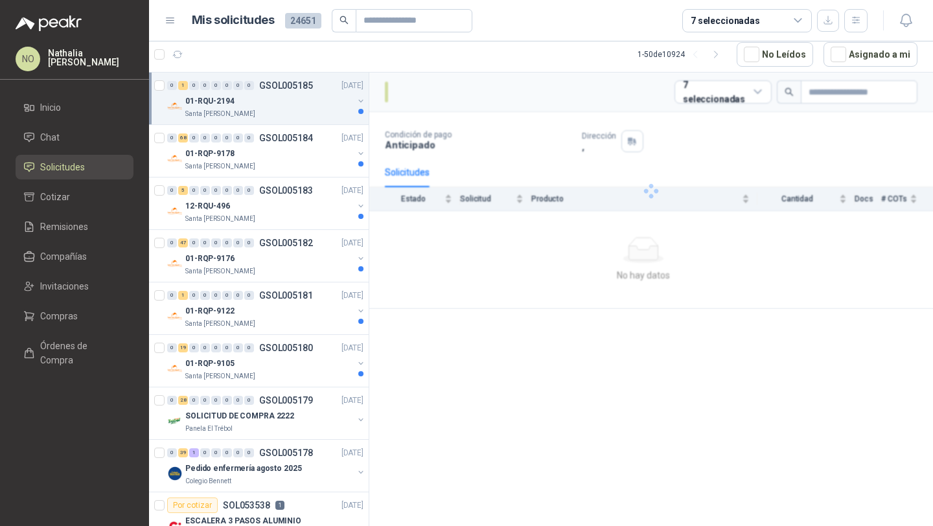
click at [293, 102] on div "01-RQU-2194" at bounding box center [269, 101] width 168 height 16
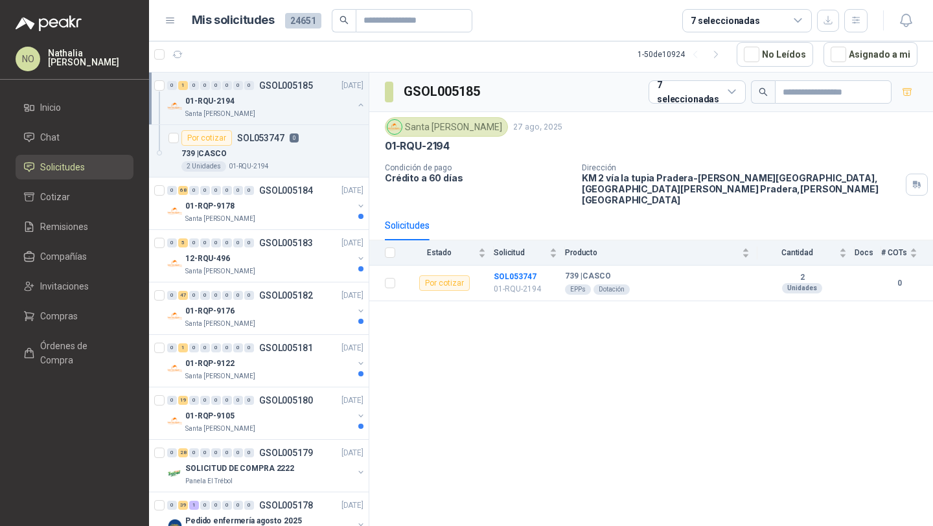
click at [293, 102] on div "01-RQU-2194" at bounding box center [269, 101] width 168 height 16
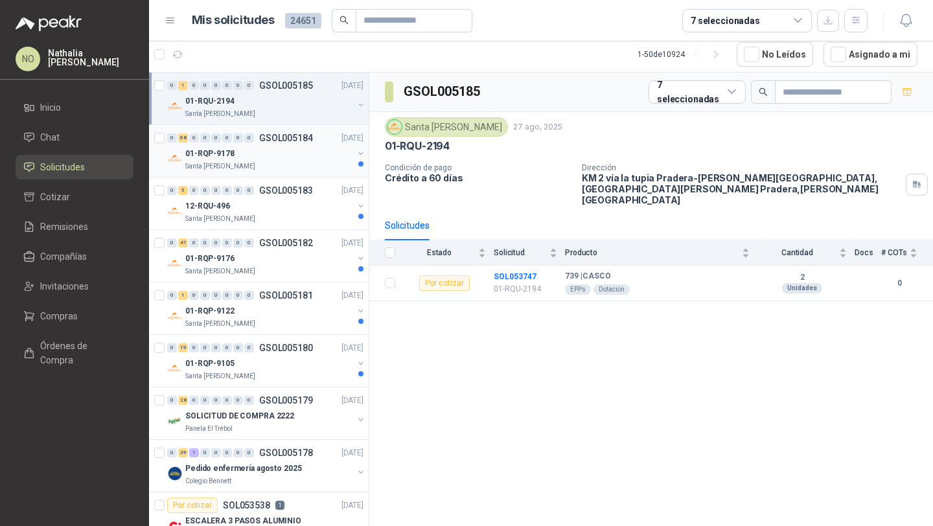
click at [298, 165] on div "Santa [PERSON_NAME]" at bounding box center [269, 166] width 168 height 10
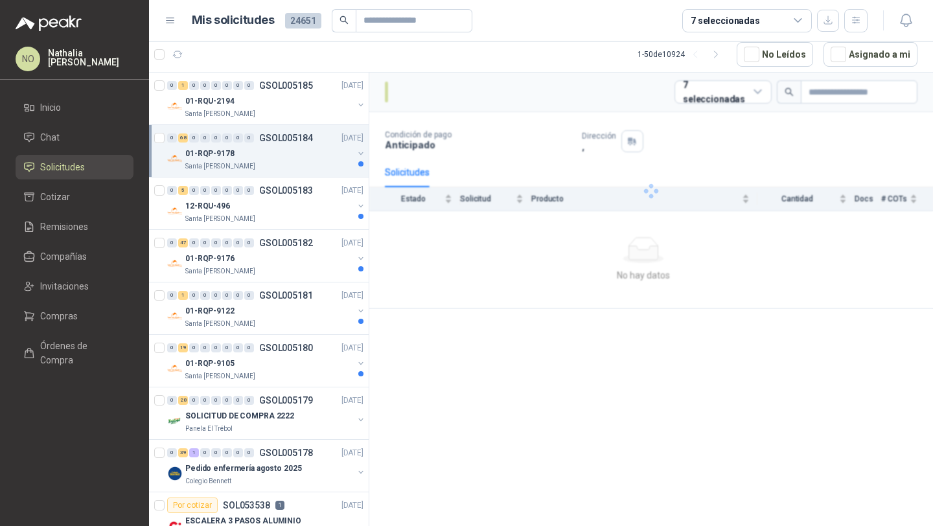
click at [298, 165] on div "Santa [PERSON_NAME]" at bounding box center [269, 166] width 168 height 10
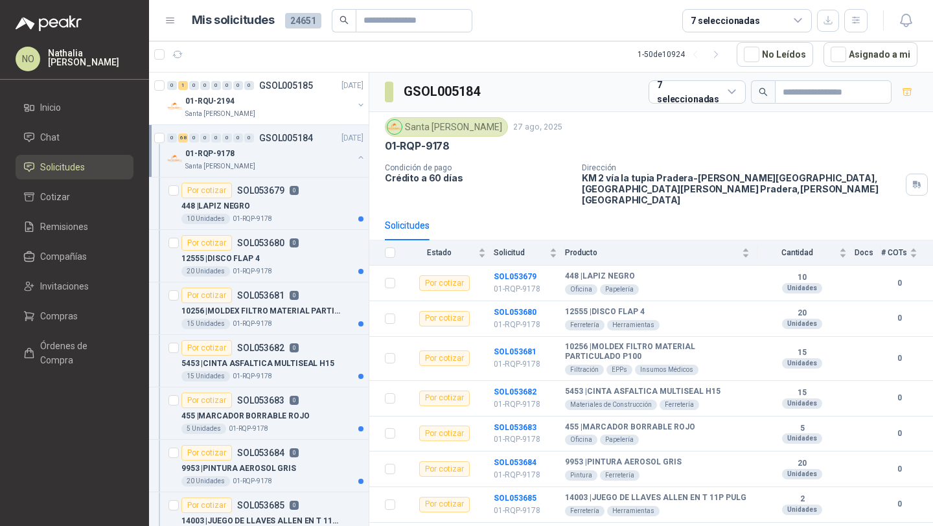
click at [298, 165] on div "Santa [PERSON_NAME]" at bounding box center [269, 166] width 168 height 10
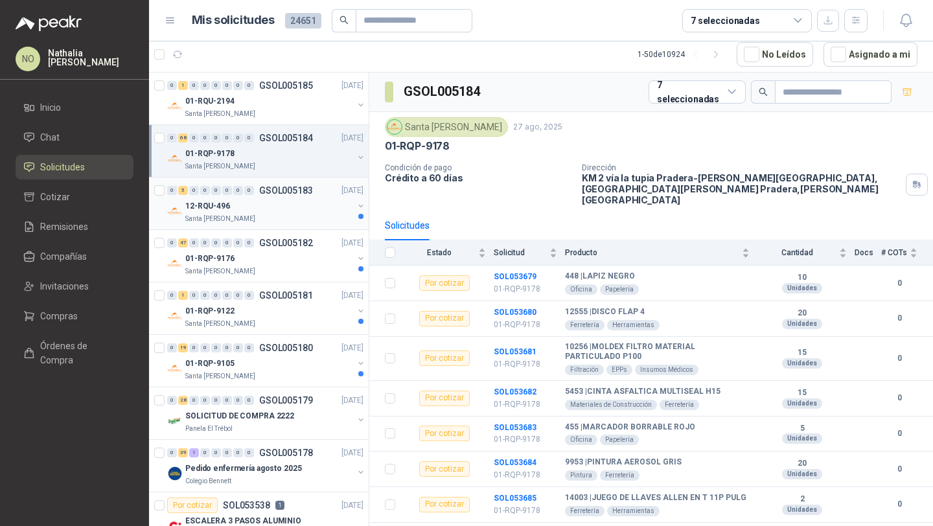
click at [293, 210] on div "12-RQU-496" at bounding box center [269, 206] width 168 height 16
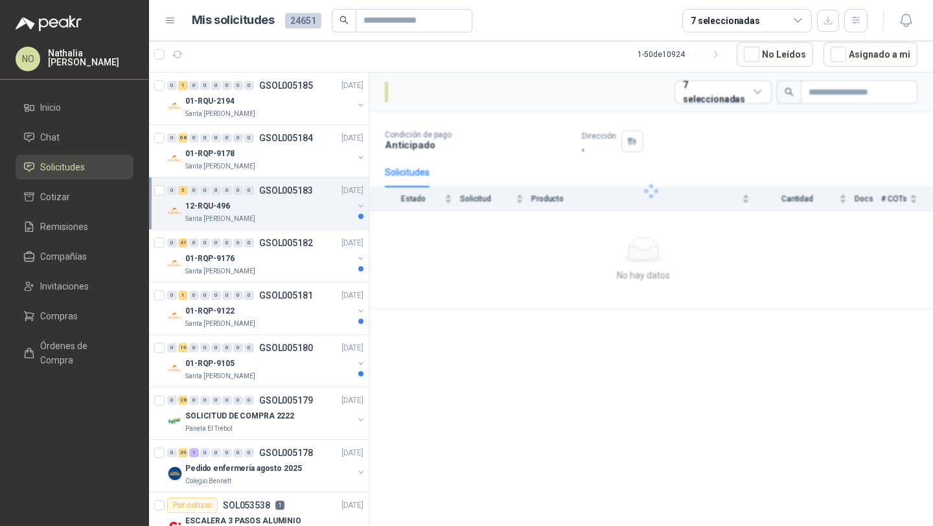
click at [293, 210] on div "12-RQU-496" at bounding box center [269, 206] width 168 height 16
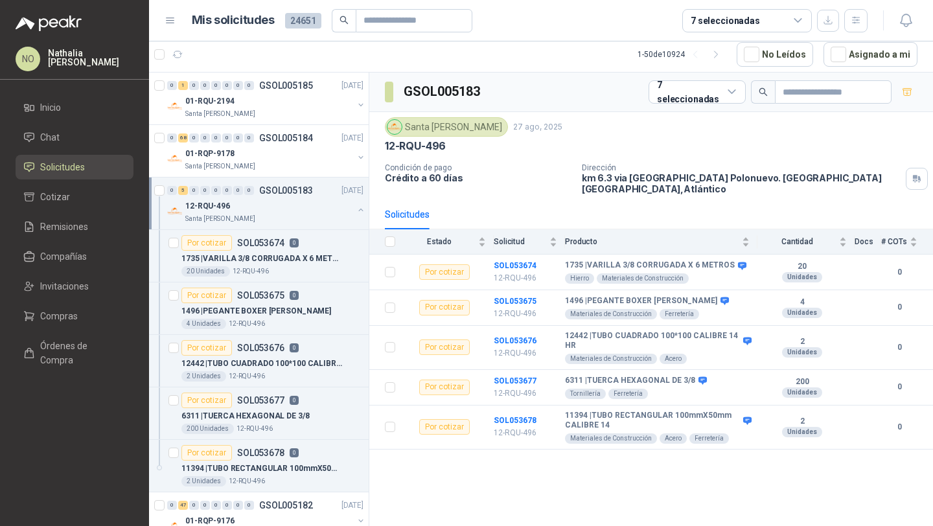
click at [293, 210] on div "12-RQU-496" at bounding box center [269, 206] width 168 height 16
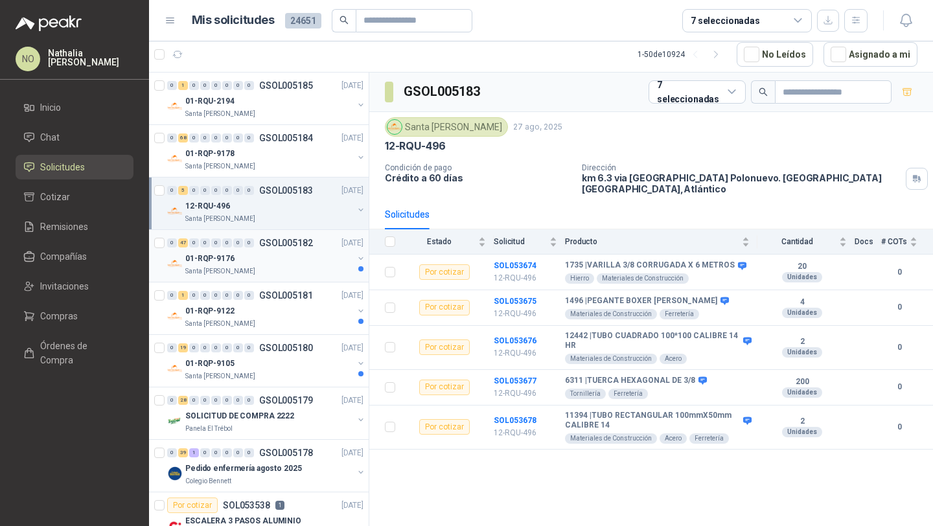
click at [290, 264] on div "01-RQP-9176" at bounding box center [269, 259] width 168 height 16
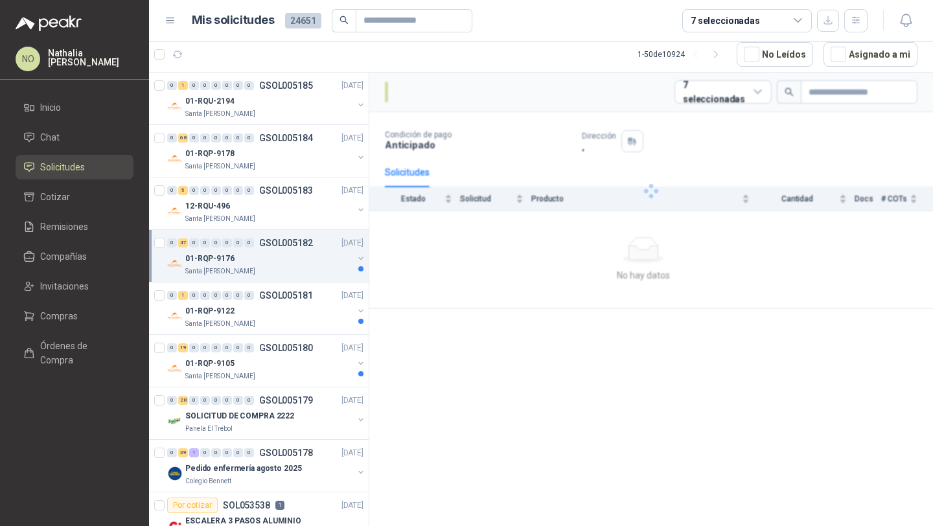
click at [290, 264] on div "01-RQP-9176" at bounding box center [269, 259] width 168 height 16
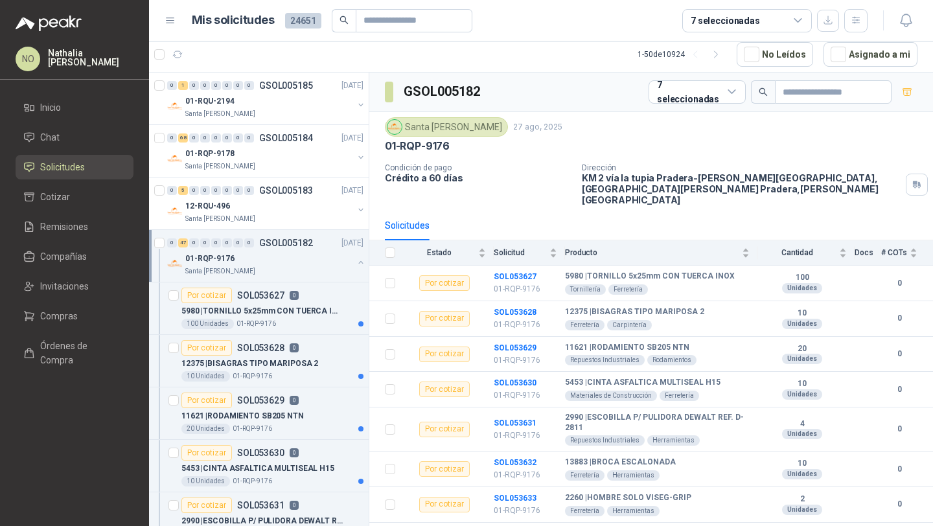
click at [290, 264] on div "01-RQP-9176" at bounding box center [269, 259] width 168 height 16
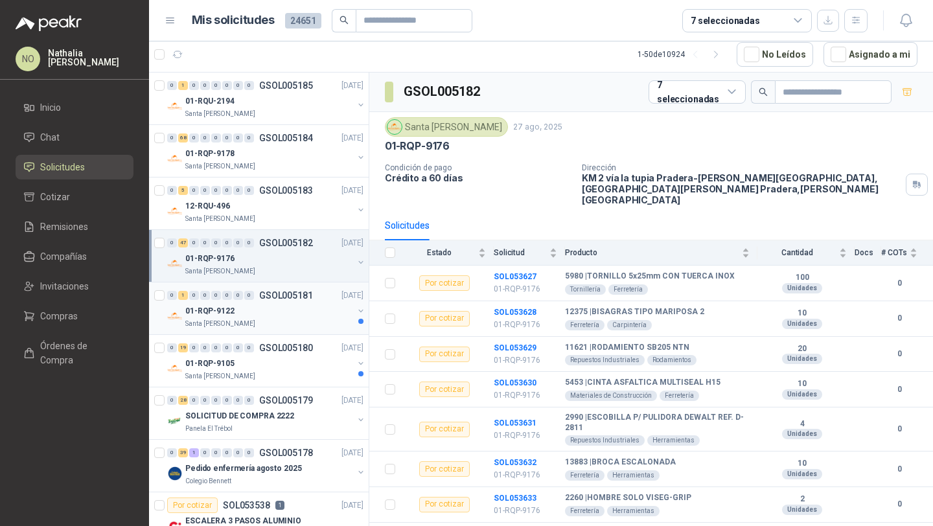
click at [276, 321] on div "Santa [PERSON_NAME]" at bounding box center [269, 324] width 168 height 10
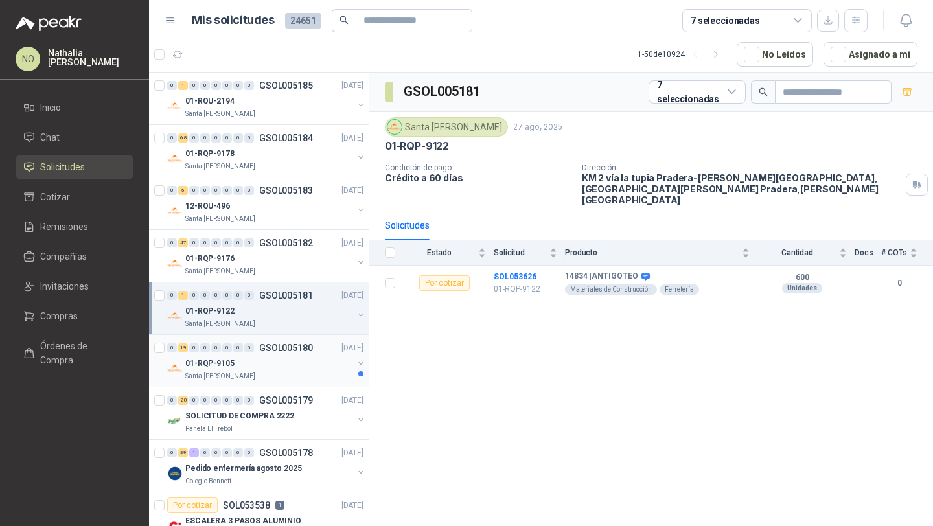
click at [279, 349] on p "GSOL005180" at bounding box center [286, 347] width 54 height 9
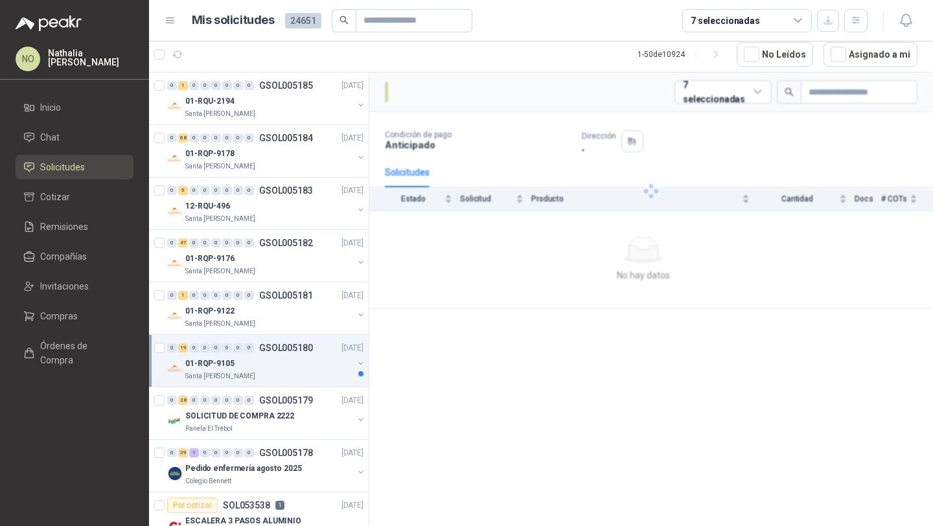
click at [279, 349] on p "GSOL005180" at bounding box center [286, 347] width 54 height 9
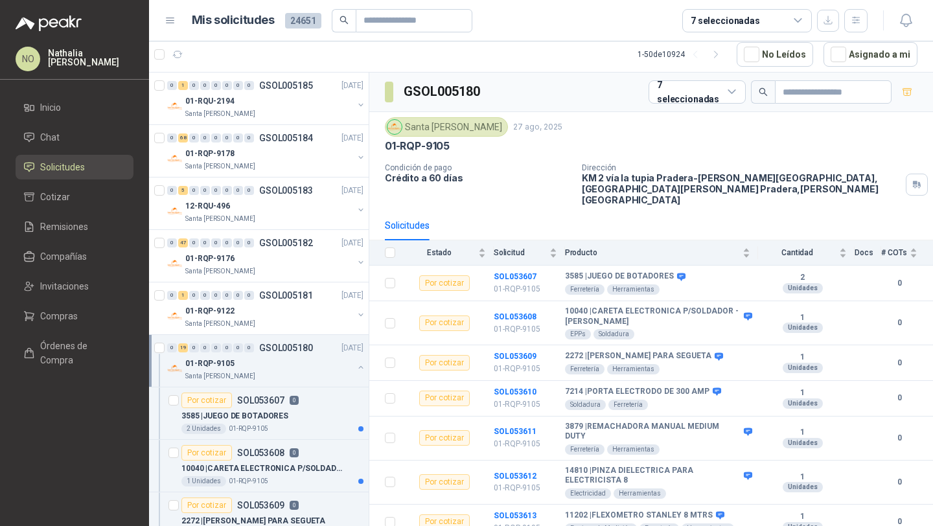
click at [279, 349] on p "GSOL005180" at bounding box center [286, 347] width 54 height 9
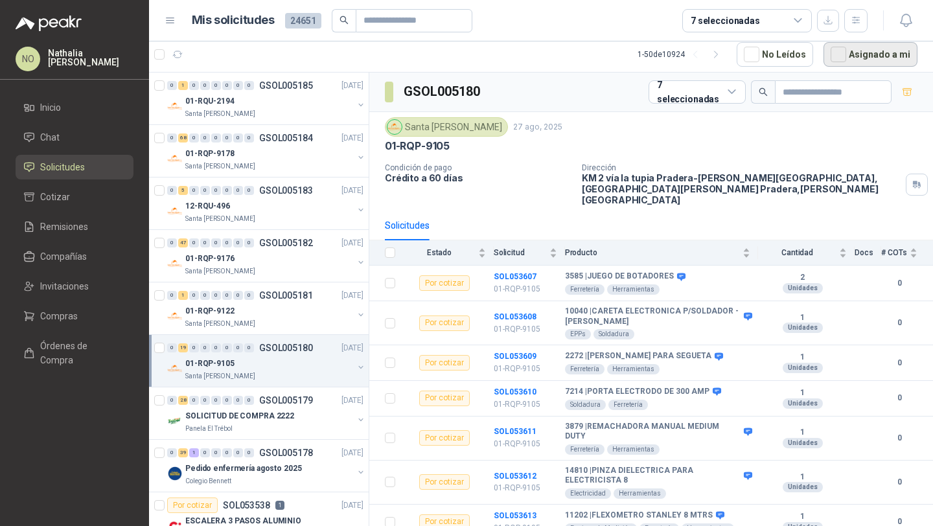
click at [853, 58] on button "Asignado a mi" at bounding box center [870, 54] width 94 height 25
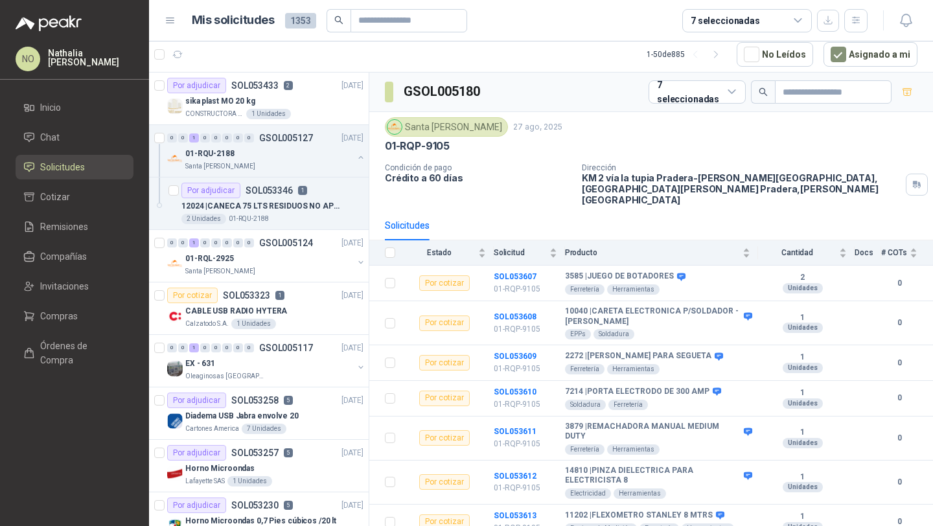
click at [266, 99] on div "sika plast MO 20 kg" at bounding box center [274, 101] width 178 height 16
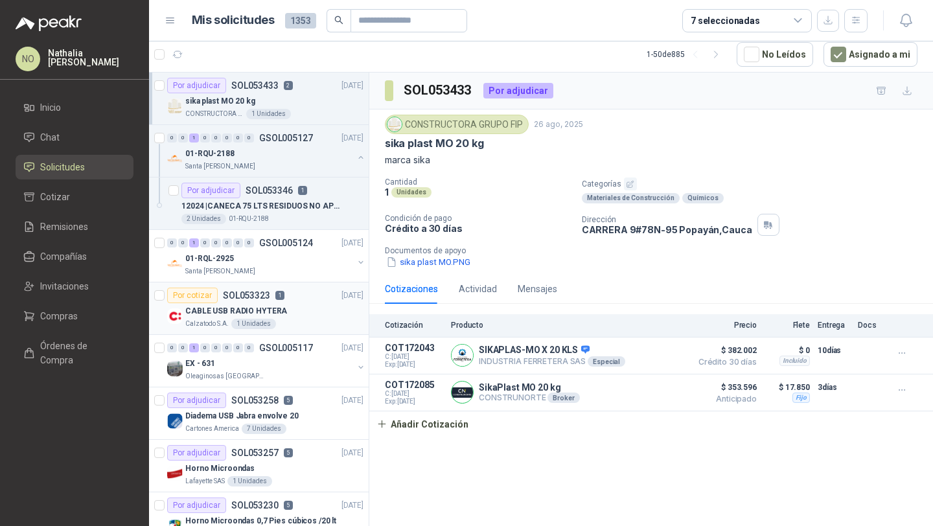
click at [278, 316] on p "CABLE USB RADIO HYTERA" at bounding box center [236, 311] width 102 height 12
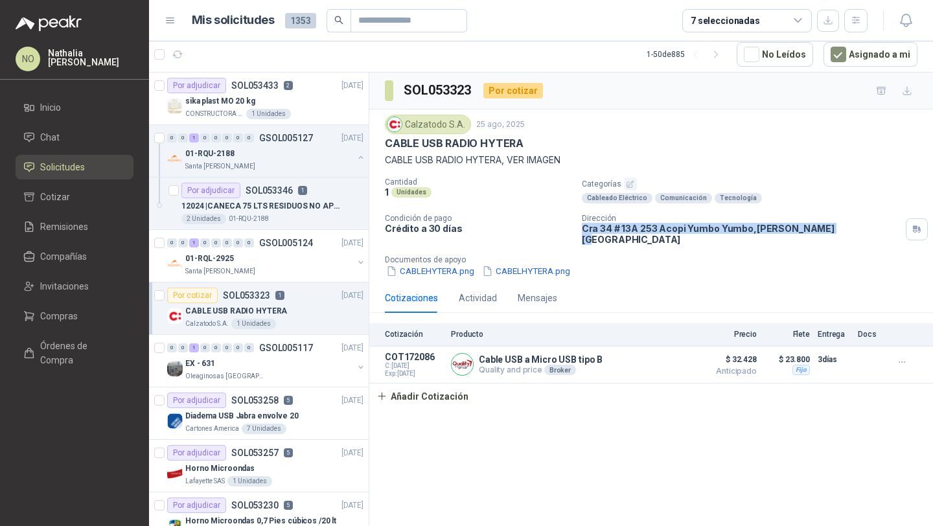
drag, startPoint x: 580, startPoint y: 229, endPoint x: 819, endPoint y: 231, distance: 238.4
click at [819, 231] on div "Cantidad 1 Unidades Categorías Cableado Eléctrico Comunicación Tecnología Condi…" at bounding box center [651, 228] width 533 height 100
copy p "[STREET_ADDRESS][PERSON_NAME]"
click at [407, 384] on button "Añadir Cotización" at bounding box center [422, 397] width 106 height 26
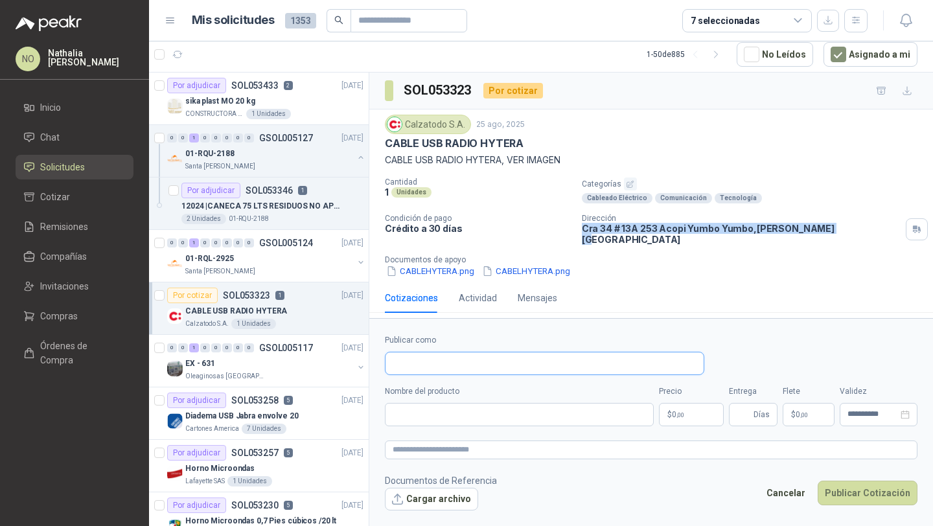
click at [430, 360] on input "Publicar como" at bounding box center [544, 363] width 318 height 22
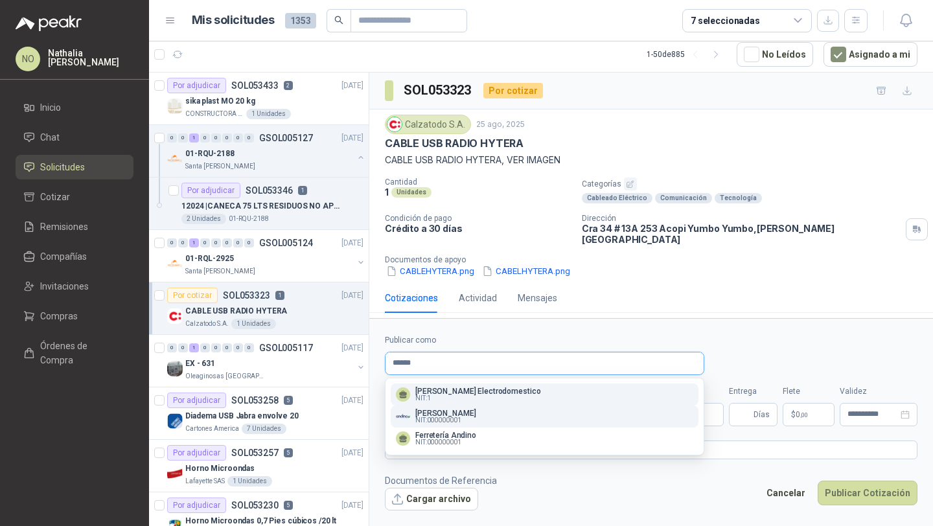
type input "******"
click at [522, 410] on div "[PERSON_NAME] Tecnología NIT : 000000001" at bounding box center [544, 416] width 297 height 14
type input "**********"
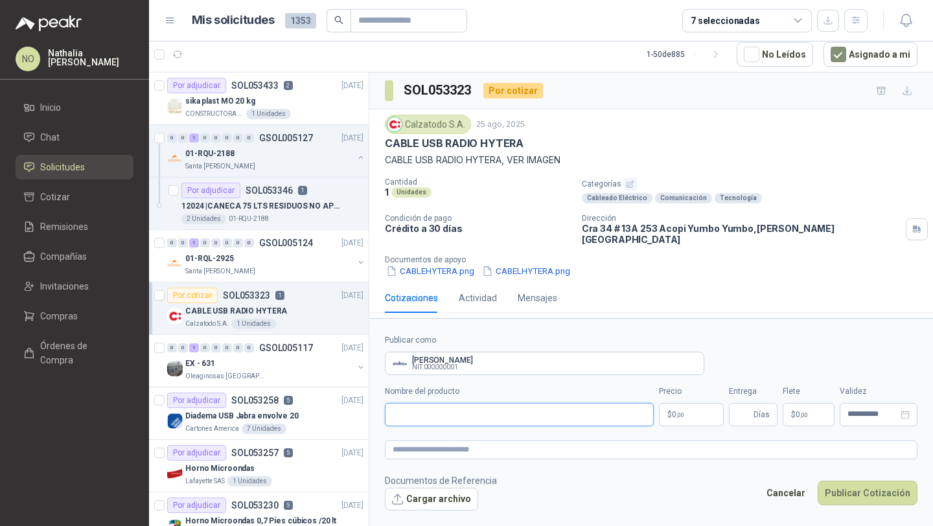
click at [512, 412] on input "Nombre del producto" at bounding box center [519, 414] width 269 height 23
paste input "**********"
type input "**********"
click at [680, 412] on body "NO [PERSON_NAME] Inicio Chat Solicitudes Cotizar Remisiones Compañías Invitacio…" at bounding box center [466, 263] width 933 height 526
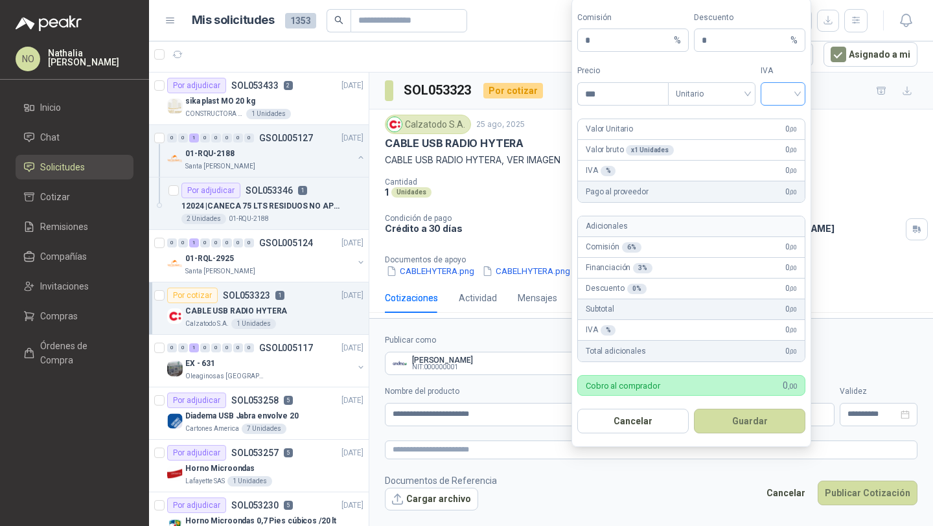
click at [781, 93] on input "search" at bounding box center [782, 92] width 29 height 19
click at [780, 116] on div "19%" at bounding box center [783, 121] width 24 height 14
click at [707, 90] on span "Unitario" at bounding box center [712, 93] width 72 height 19
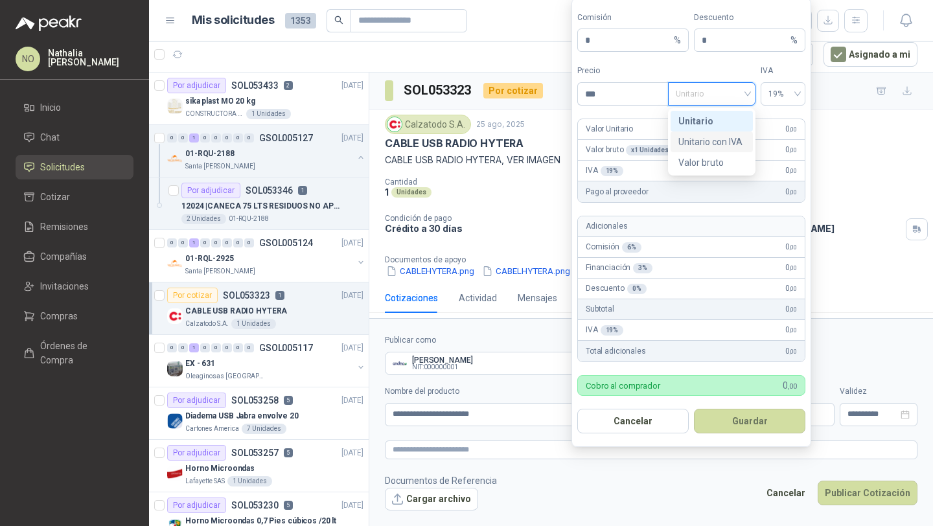
click at [709, 146] on div "Unitario con IVA" at bounding box center [711, 142] width 67 height 14
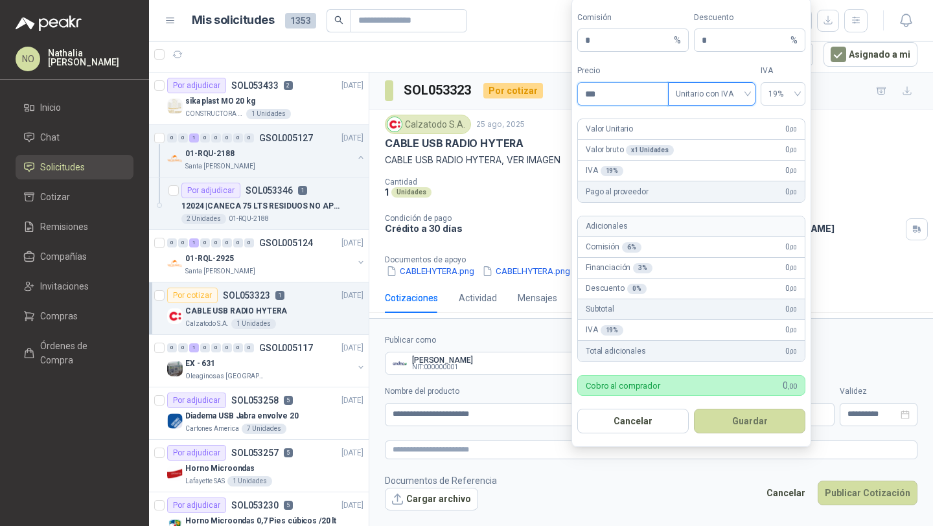
click at [632, 94] on input "***" at bounding box center [623, 94] width 90 height 22
type input "*"
type input "********"
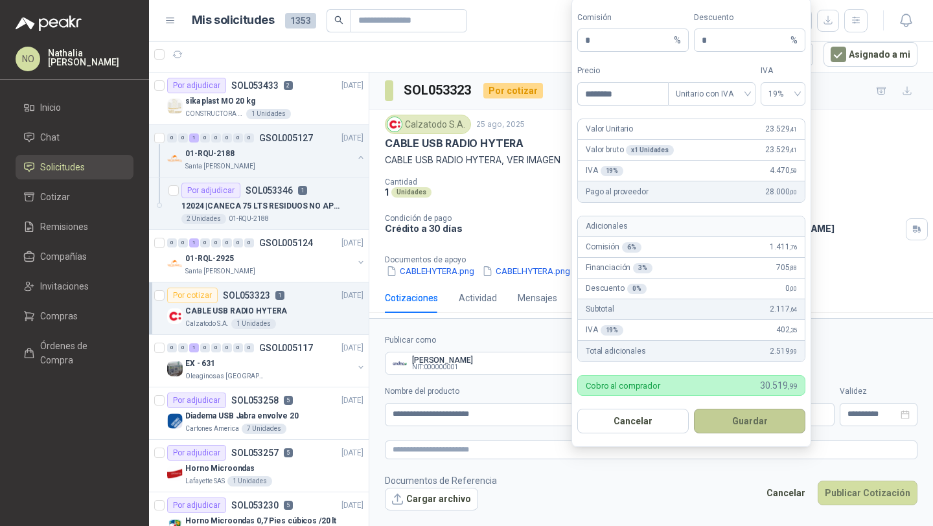
click at [781, 416] on button "Guardar" at bounding box center [749, 421] width 111 height 25
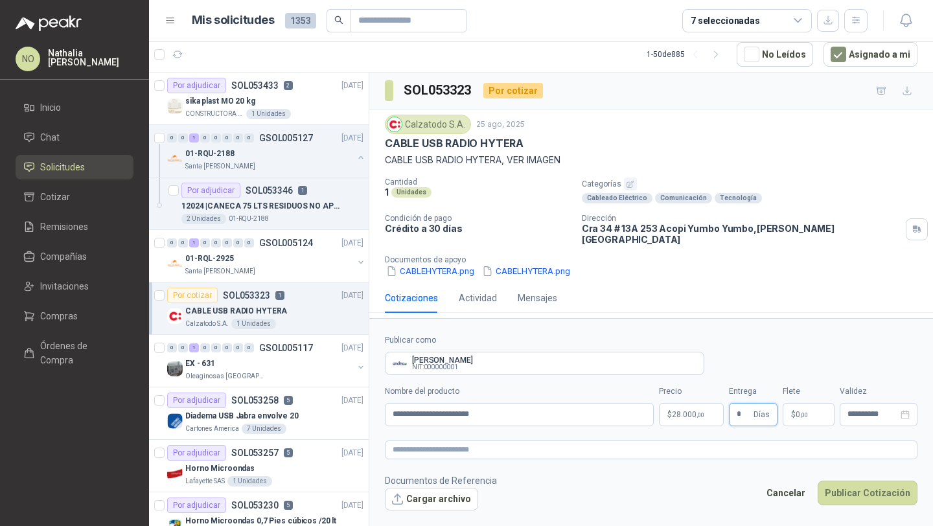
type input "*"
click at [691, 489] on footer "Documentos de Referencia Cargar archivo Cancelar Publicar Cotización" at bounding box center [651, 493] width 533 height 38
click at [810, 413] on p "$ 0 ,00" at bounding box center [809, 414] width 52 height 23
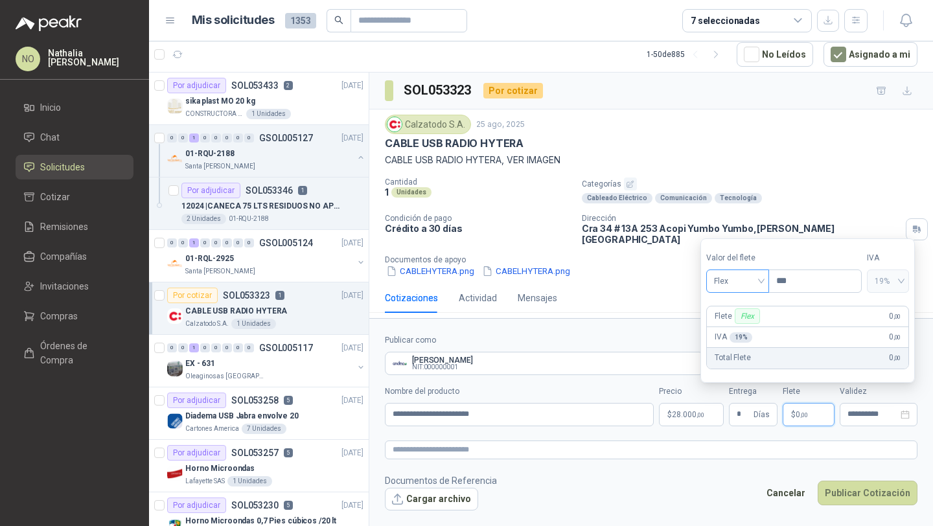
click at [742, 282] on span "Flex" at bounding box center [737, 280] width 47 height 19
click at [736, 345] on div "Fijo" at bounding box center [738, 350] width 43 height 14
click at [789, 279] on input "***" at bounding box center [815, 281] width 92 height 22
type input "*"
type input "********"
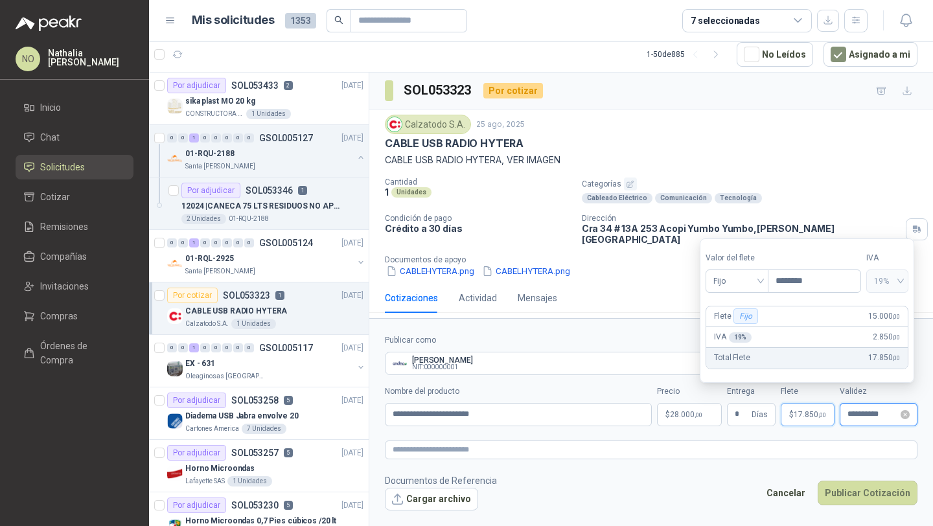
click at [860, 411] on input "**********" at bounding box center [872, 414] width 51 height 8
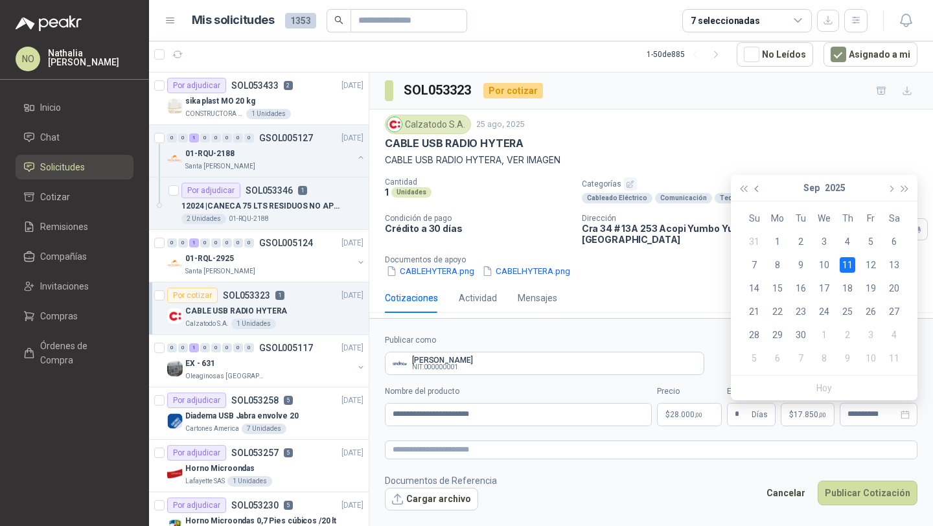
click at [759, 189] on span "button" at bounding box center [758, 188] width 6 height 6
click at [891, 189] on span "button" at bounding box center [890, 188] width 6 height 6
type input "**********"
click at [824, 236] on div "3" at bounding box center [824, 242] width 16 height 16
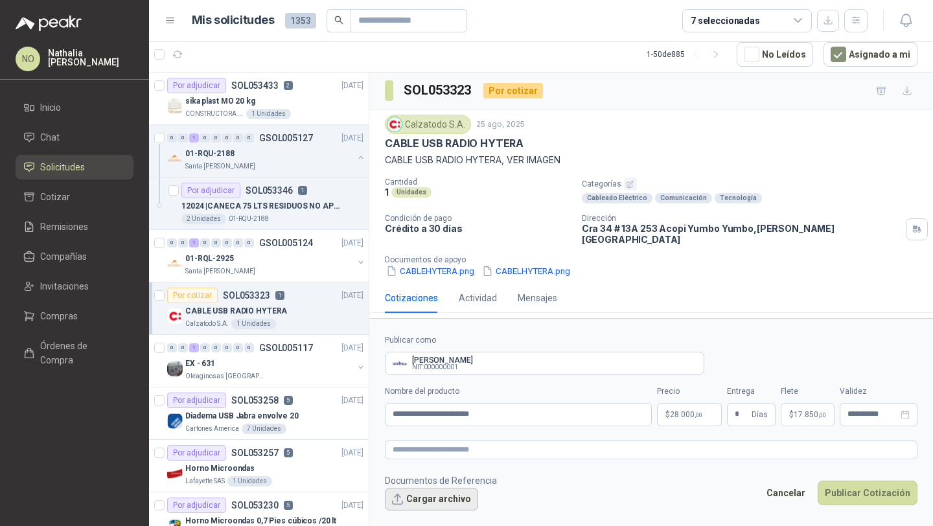
click at [434, 490] on button "Cargar archivo" at bounding box center [431, 499] width 93 height 23
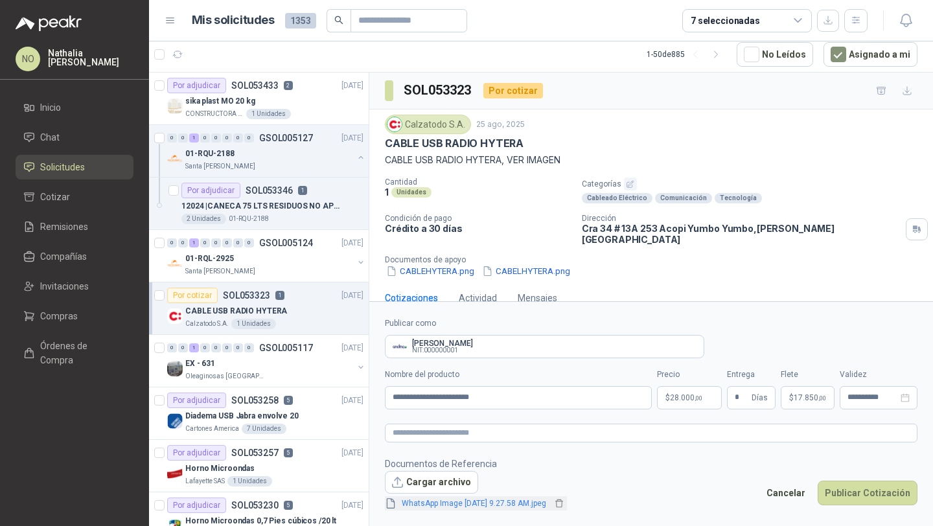
click at [505, 502] on link "WhatsApp Image [DATE] 9.27.58 AM.jpeg" at bounding box center [473, 504] width 155 height 12
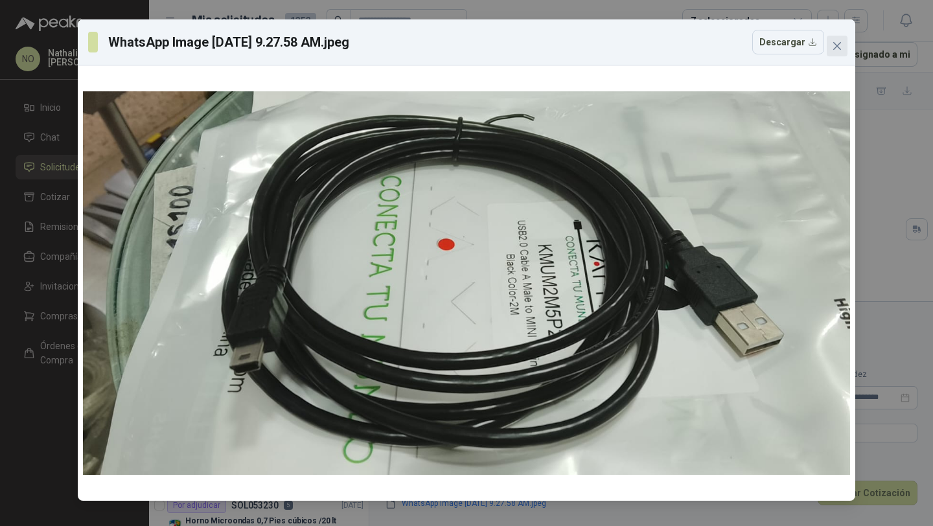
click at [835, 51] on icon "close" at bounding box center [837, 46] width 10 height 10
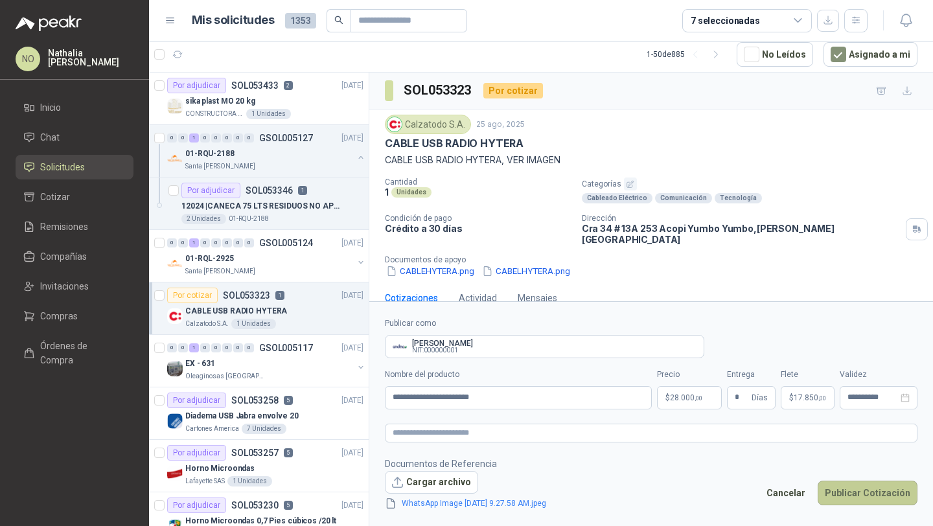
click at [869, 492] on button "Publicar Cotización" at bounding box center [868, 493] width 100 height 25
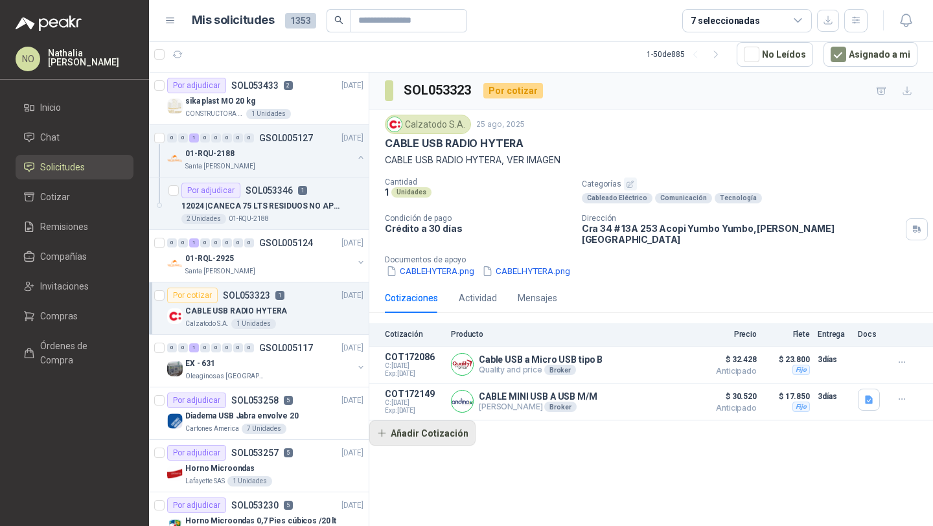
click at [433, 420] on button "Añadir Cotización" at bounding box center [422, 433] width 106 height 26
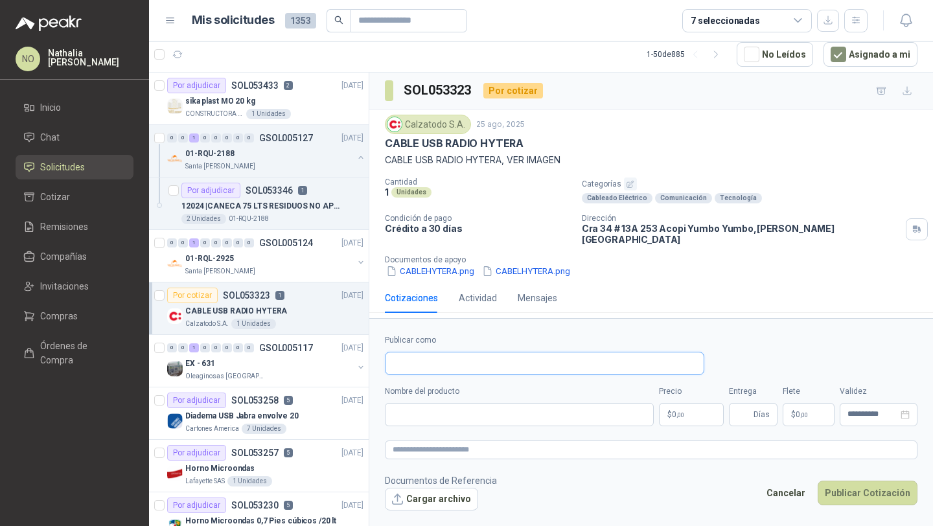
click at [455, 372] on input "Publicar como" at bounding box center [544, 363] width 318 height 22
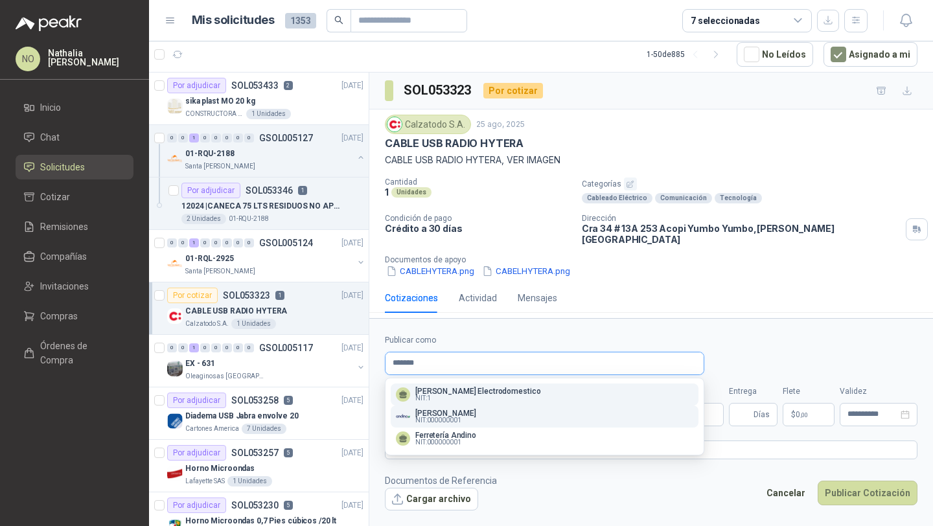
type input "******"
click at [470, 417] on p "[PERSON_NAME]" at bounding box center [445, 413] width 60 height 8
type input "**********"
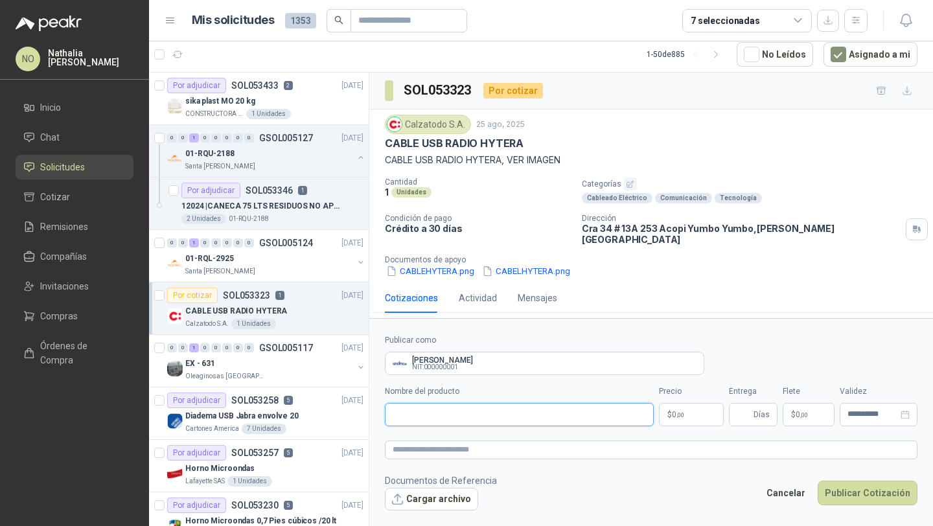
click at [452, 418] on input "Nombre del producto" at bounding box center [519, 414] width 269 height 23
paste input "**********"
click at [499, 412] on input "**********" at bounding box center [519, 414] width 269 height 23
type input "**********"
click at [687, 406] on body "NO [PERSON_NAME] Inicio Chat Solicitudes Cotizar Remisiones Compañías Invitacio…" at bounding box center [466, 263] width 933 height 526
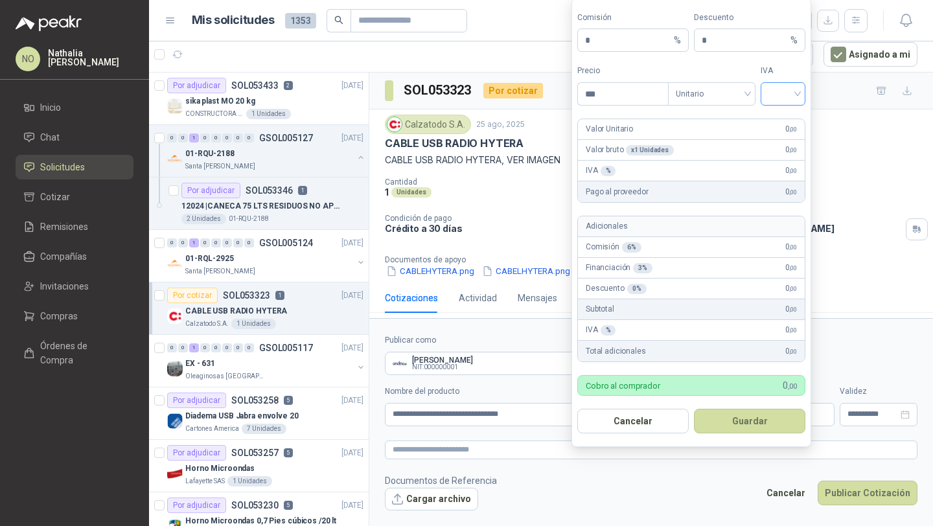
click at [782, 84] on input "search" at bounding box center [782, 92] width 29 height 19
click at [781, 115] on div "19%" at bounding box center [783, 121] width 24 height 14
click at [710, 102] on span "Unitario" at bounding box center [712, 93] width 72 height 19
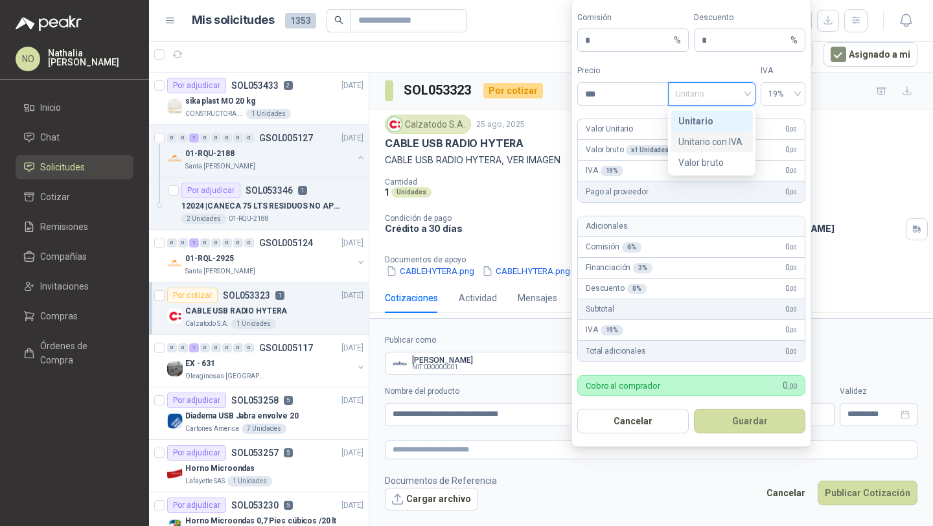
click at [706, 144] on div "Unitario con IVA" at bounding box center [711, 142] width 67 height 14
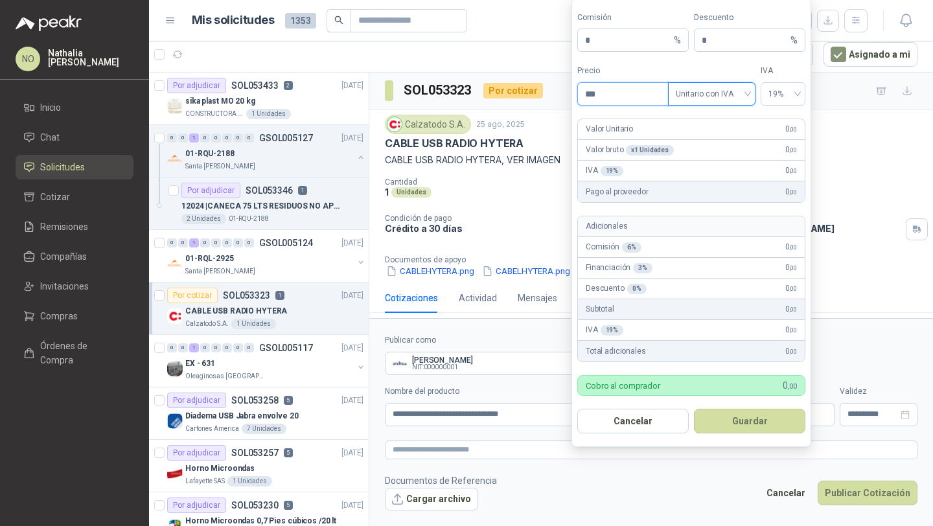
click at [608, 98] on input "***" at bounding box center [623, 94] width 90 height 22
type input "*"
type input "********"
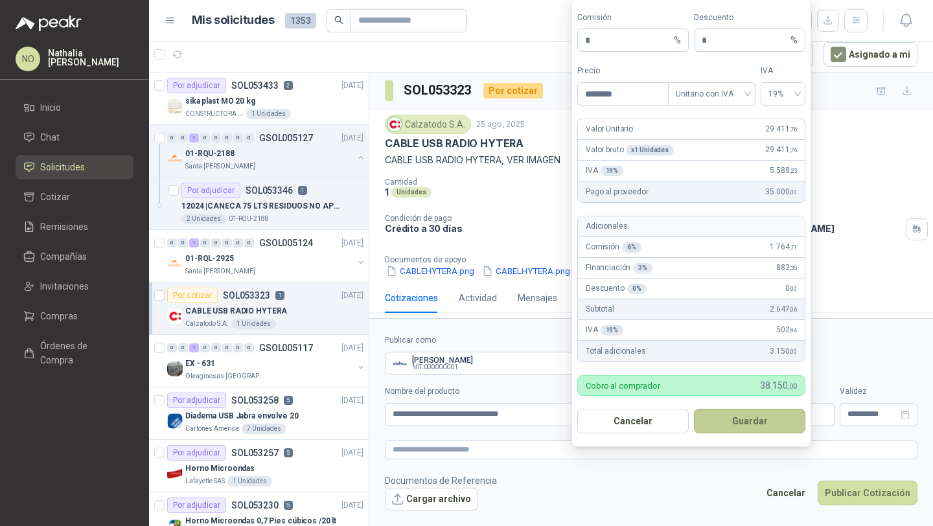
click at [767, 417] on button "Guardar" at bounding box center [749, 421] width 111 height 25
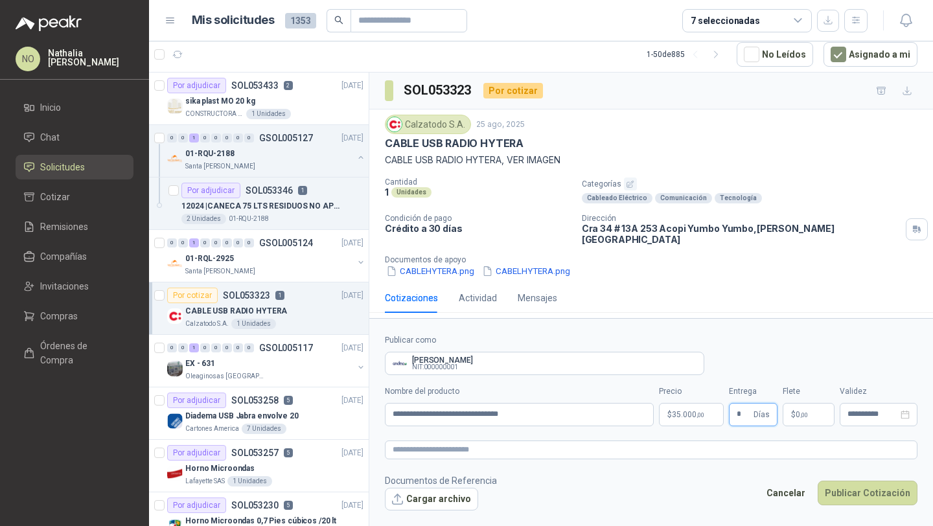
type input "*"
click at [707, 472] on form "**********" at bounding box center [651, 422] width 564 height 208
click at [806, 416] on span ",00" at bounding box center [804, 414] width 8 height 7
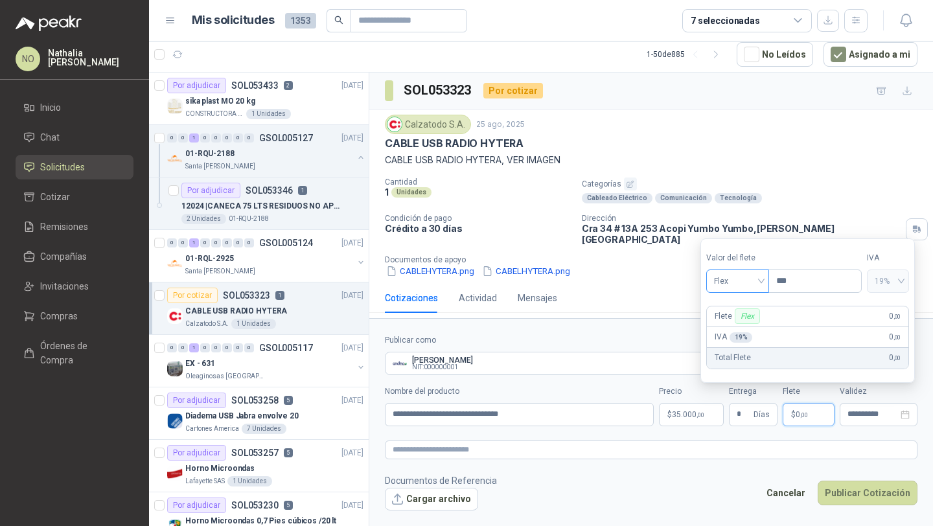
click at [742, 281] on span "Flex" at bounding box center [737, 280] width 47 height 19
click at [734, 350] on div "Fijo" at bounding box center [738, 350] width 43 height 14
click at [796, 292] on div "***" at bounding box center [814, 281] width 93 height 23
click at [797, 284] on input "***" at bounding box center [815, 281] width 92 height 22
type input "*"
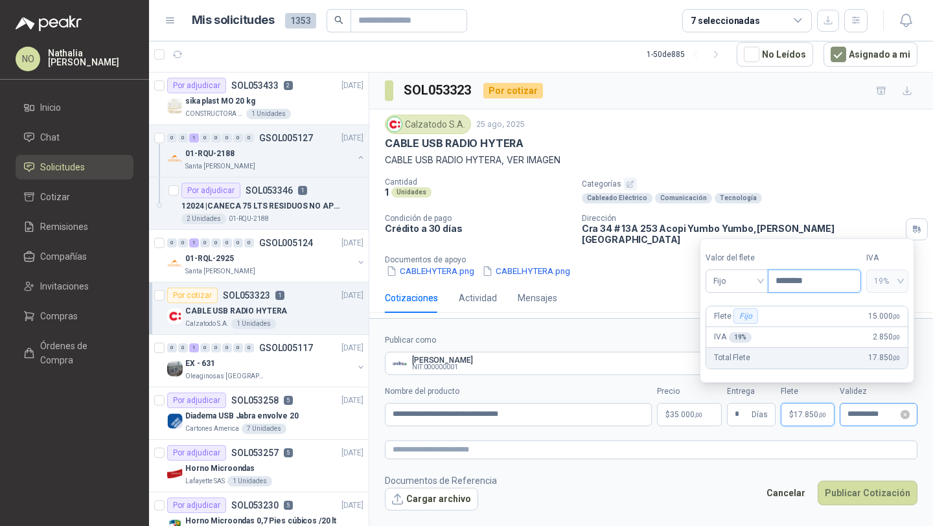
type input "********"
click at [865, 417] on input "**********" at bounding box center [872, 414] width 51 height 8
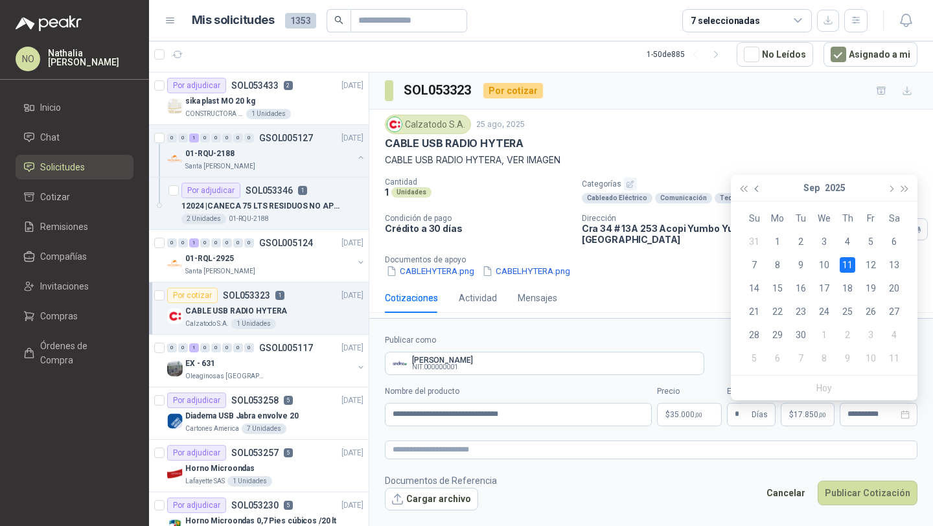
click at [764, 188] on button "button" at bounding box center [757, 188] width 14 height 26
click at [887, 185] on button "button" at bounding box center [890, 188] width 14 height 26
type input "**********"
click at [821, 247] on div "3" at bounding box center [824, 242] width 16 height 16
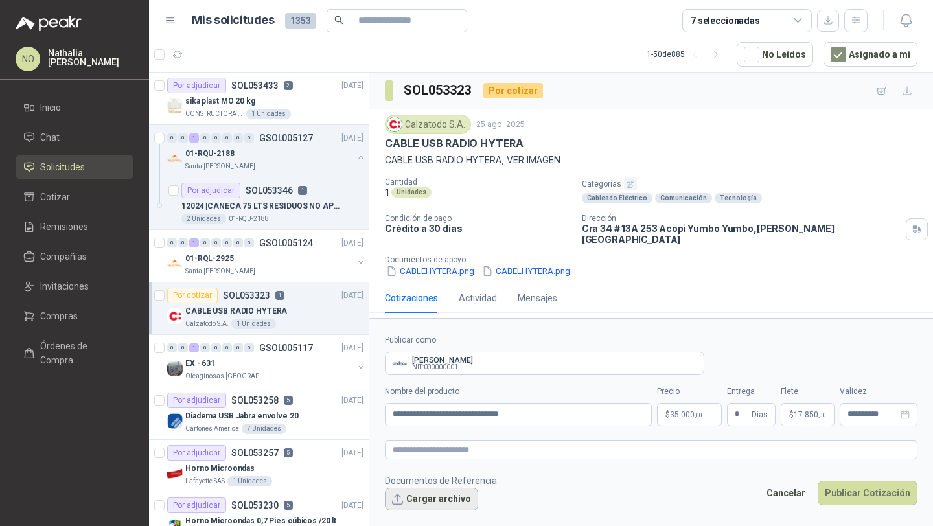
click at [410, 503] on button "Cargar archivo" at bounding box center [431, 499] width 93 height 23
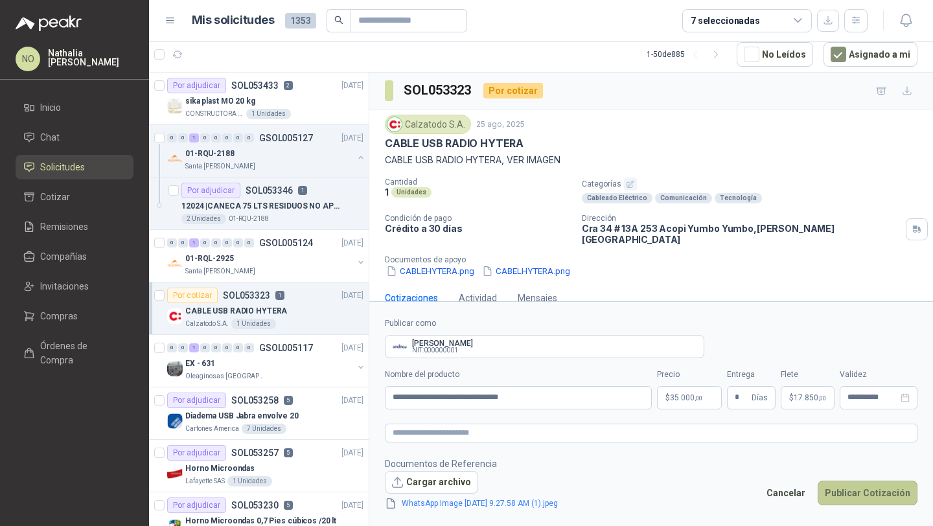
click at [862, 486] on button "Publicar Cotización" at bounding box center [868, 493] width 100 height 25
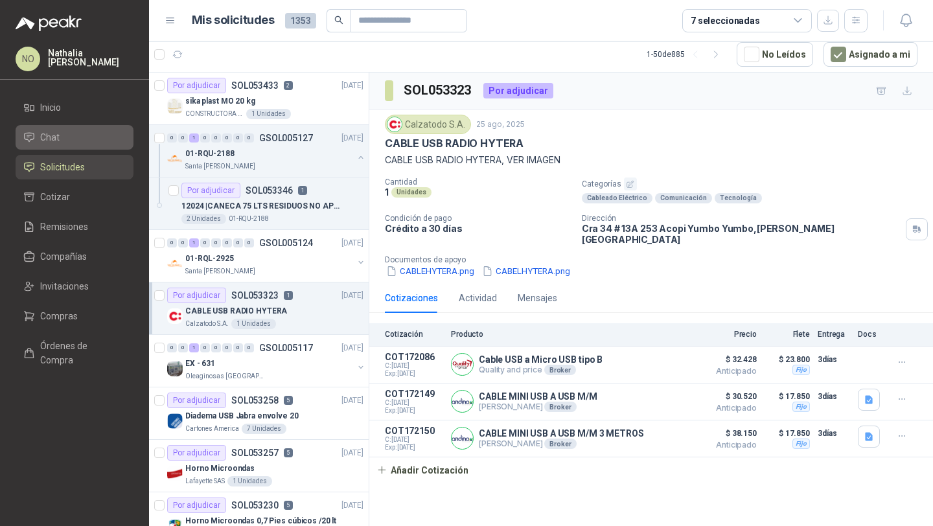
click at [96, 141] on li "Chat" at bounding box center [74, 137] width 102 height 14
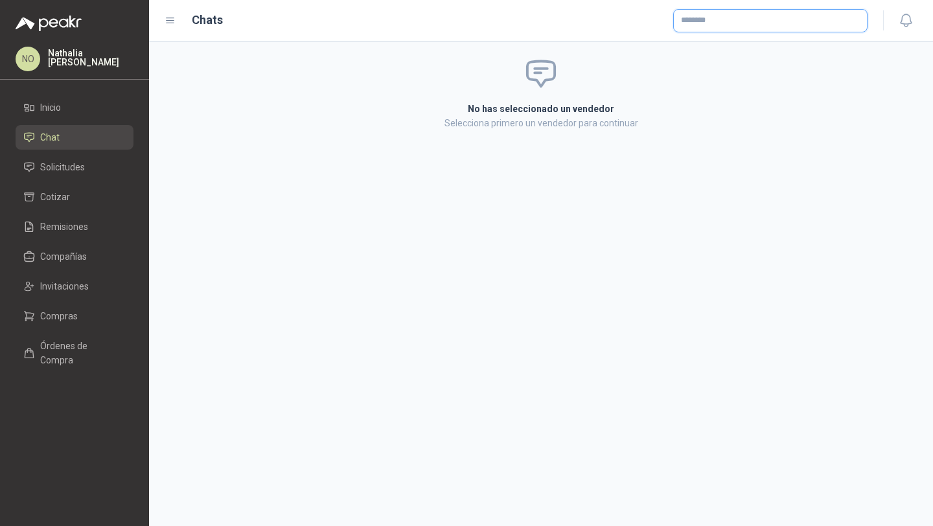
click at [757, 23] on input "text" at bounding box center [770, 21] width 193 height 22
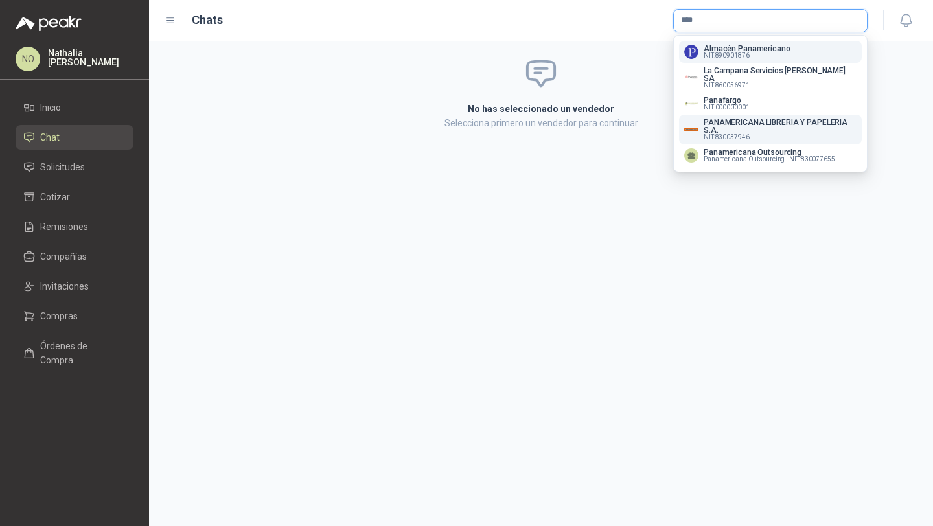
type input "****"
click at [751, 119] on p "PANAMERICANA LIBRERIA Y PAPELERIA S.A." at bounding box center [780, 127] width 153 height 16
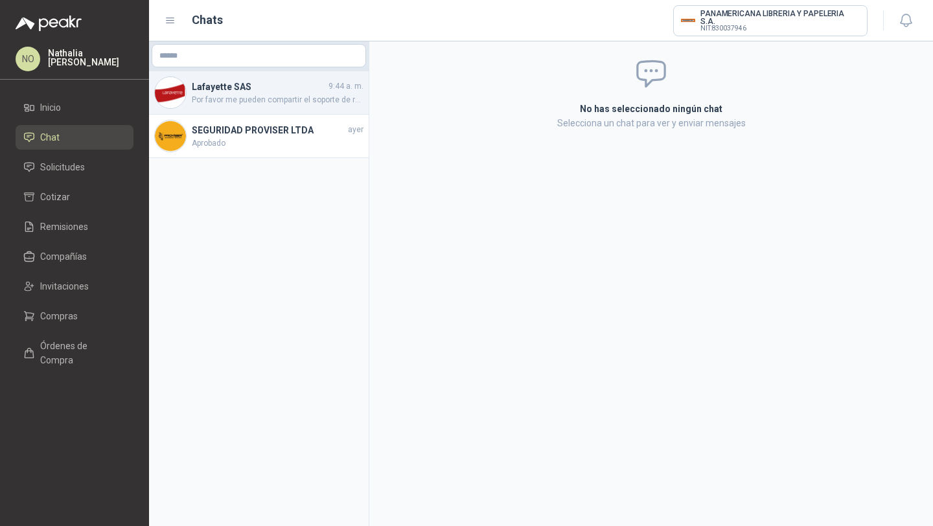
click at [299, 98] on span "Por favor me pueden compartir el soporte de recibido ya que no se encuentra la …" at bounding box center [278, 100] width 172 height 12
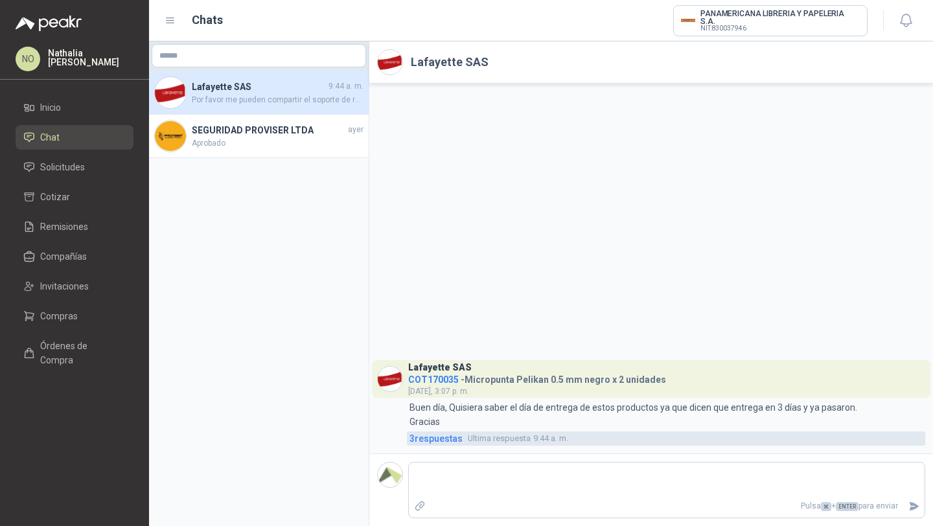
click at [449, 445] on span "3 respuesta s" at bounding box center [435, 438] width 53 height 14
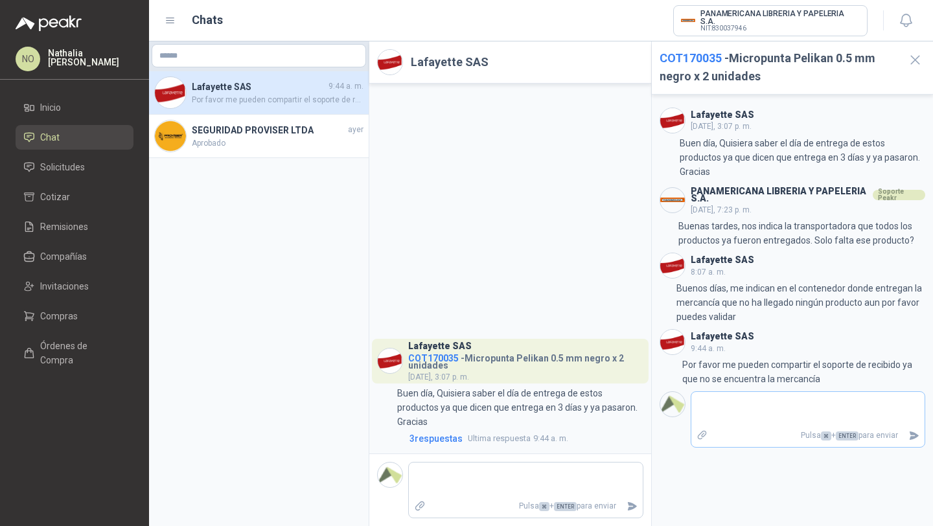
click at [696, 431] on icon "Adjuntar archivos" at bounding box center [702, 436] width 12 height 12
click at [0, 0] on input "file" at bounding box center [0, 0] width 0 height 0
click at [912, 65] on icon "button" at bounding box center [915, 60] width 16 height 16
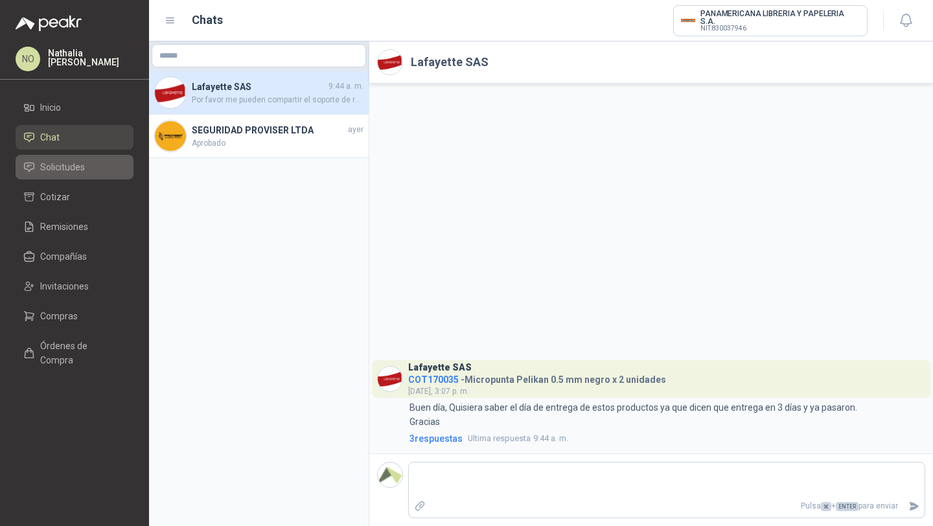
click at [103, 165] on li "Solicitudes" at bounding box center [74, 167] width 102 height 14
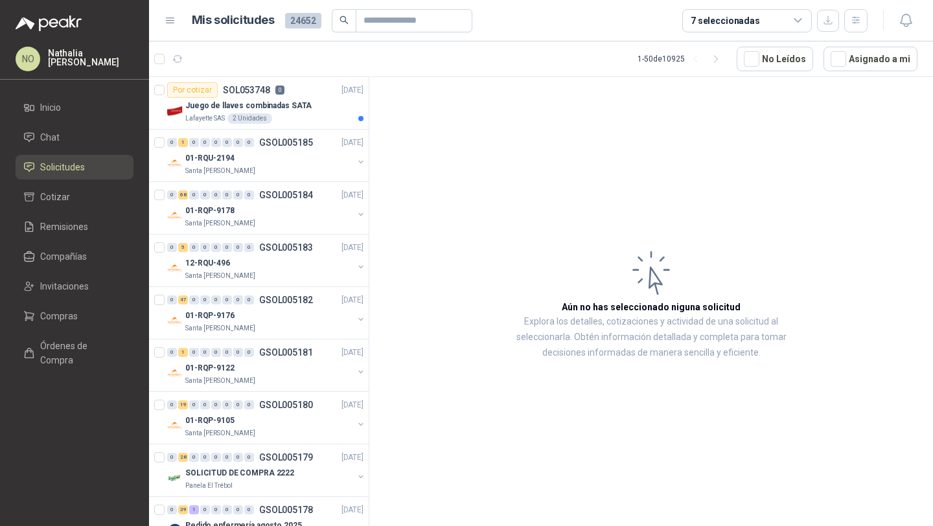
click at [843, 17] on div "7 seleccionadas" at bounding box center [774, 20] width 185 height 23
click at [849, 19] on button "button" at bounding box center [855, 20] width 23 height 23
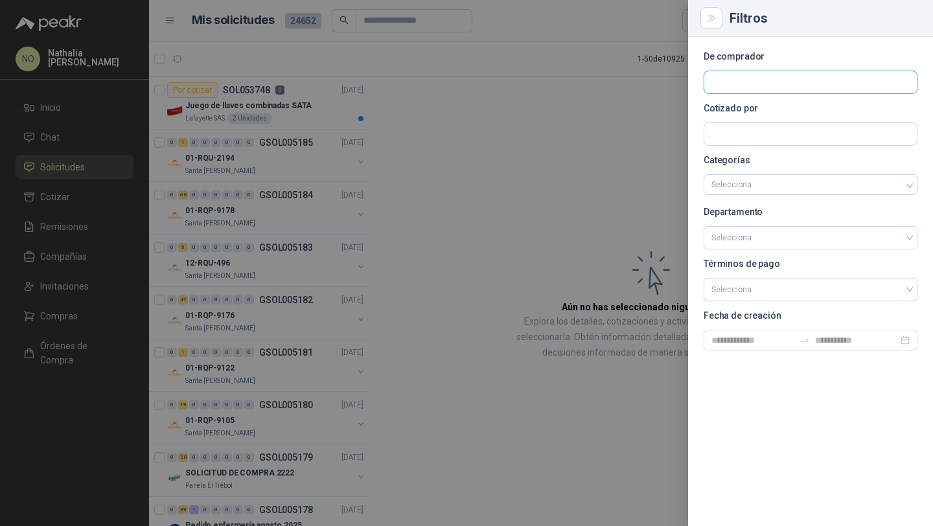
click at [746, 87] on input "text" at bounding box center [810, 82] width 212 height 22
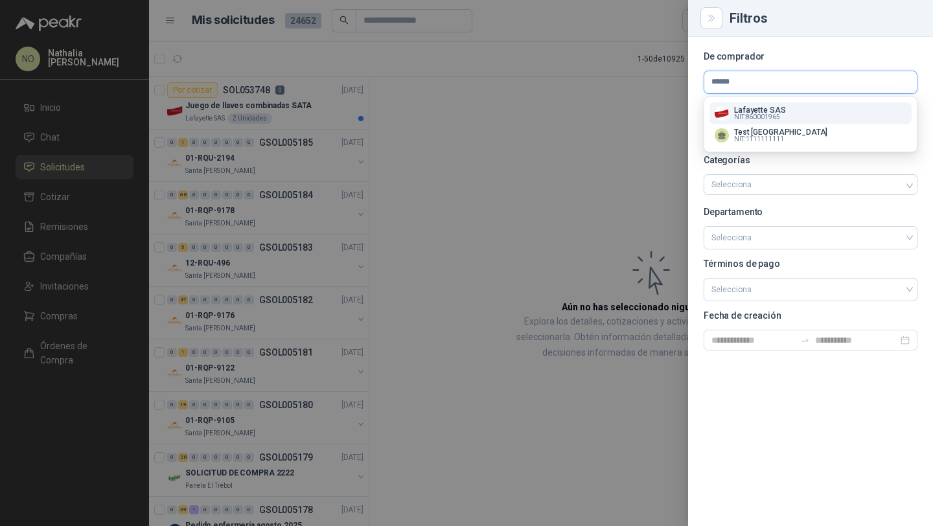
type input "******"
click at [741, 115] on span "NIT : 860001965" at bounding box center [757, 117] width 46 height 6
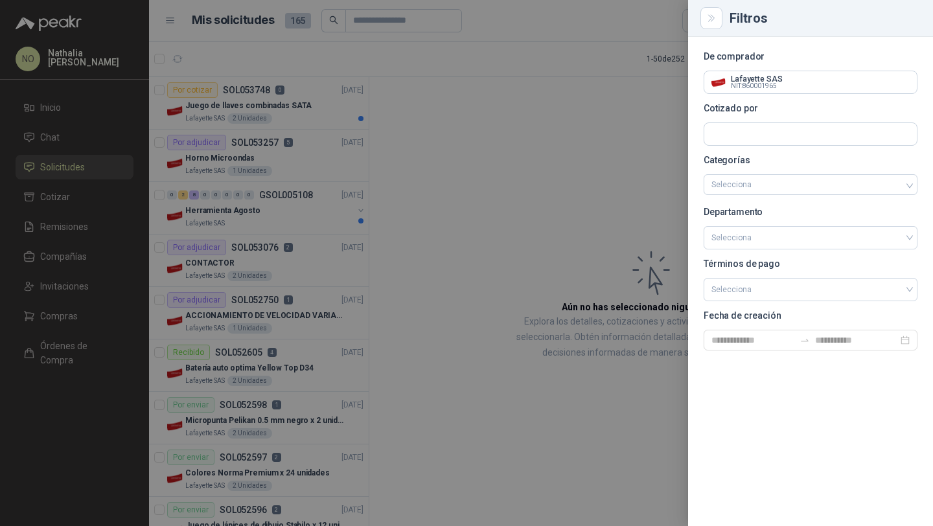
click at [439, 163] on div at bounding box center [466, 263] width 933 height 526
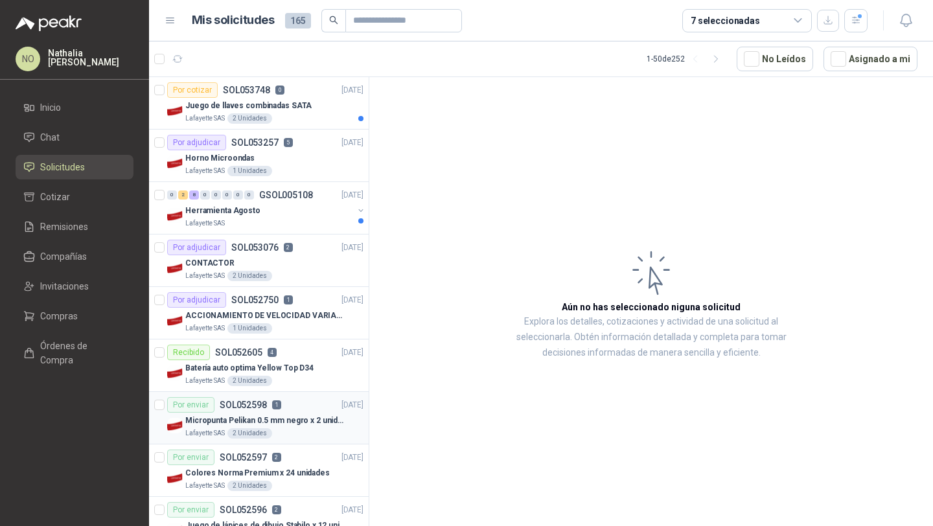
click at [289, 427] on div "Micropunta Pelikan 0.5 mm negro x 2 unidades" at bounding box center [274, 421] width 178 height 16
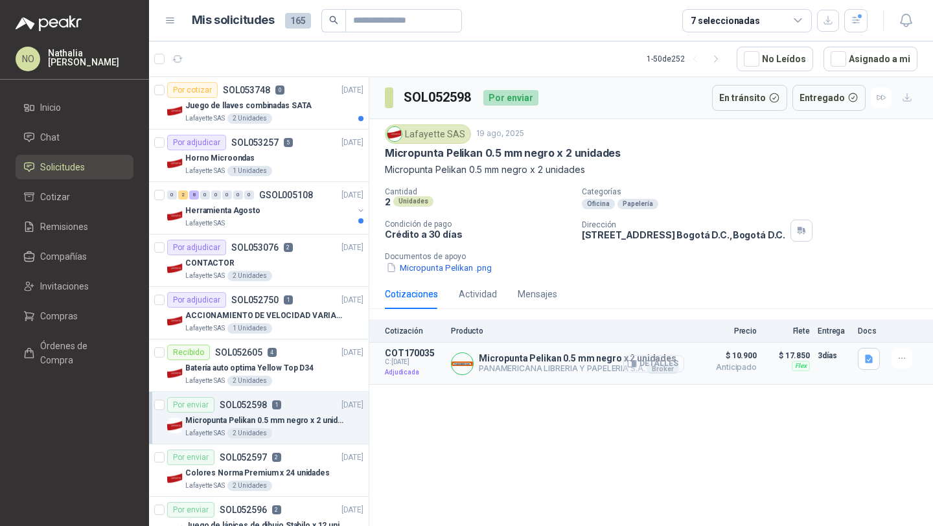
click at [650, 362] on button "Detalles" at bounding box center [653, 363] width 61 height 17
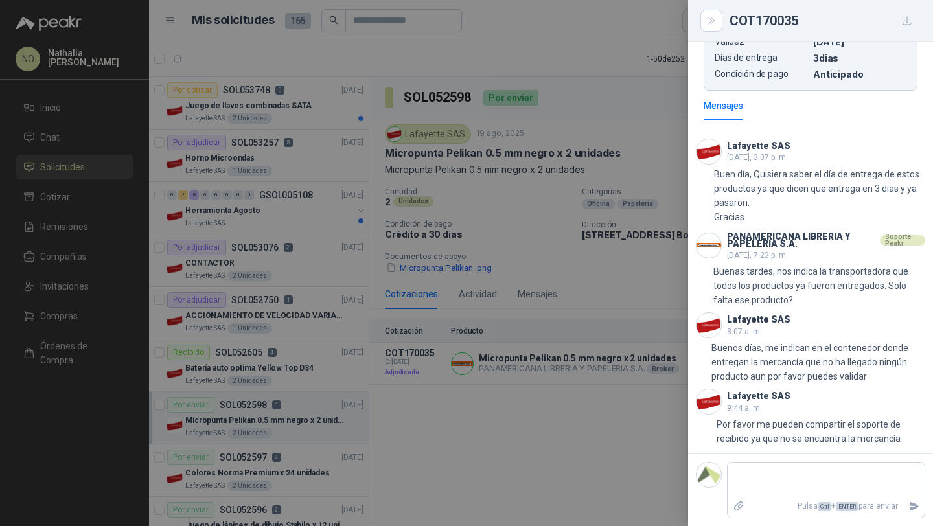
scroll to position [554, 0]
click at [739, 504] on icon "Adjuntar archivos" at bounding box center [738, 505] width 9 height 9
click at [0, 0] on input "file" at bounding box center [0, 0] width 0 height 0
click at [778, 474] on textarea at bounding box center [826, 480] width 197 height 30
click at [740, 502] on icon "Adjuntar archivos" at bounding box center [739, 506] width 12 height 12
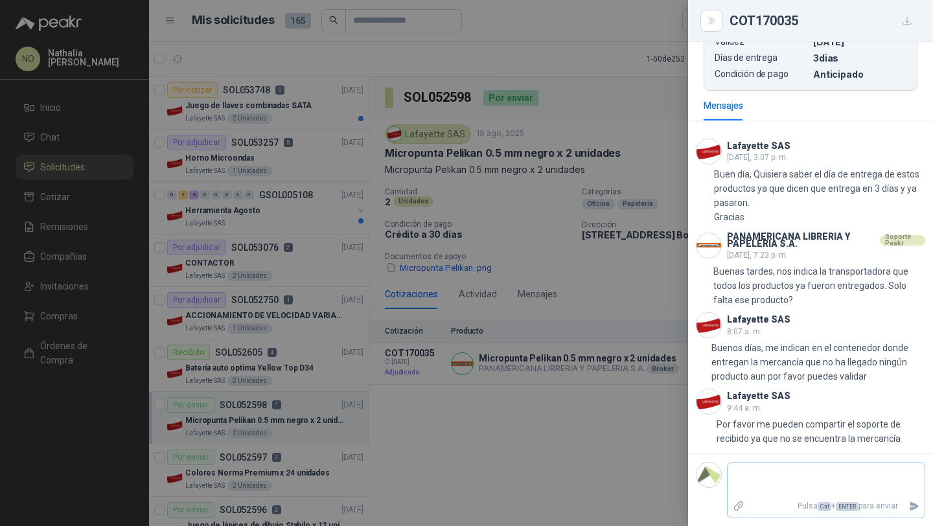
click at [0, 0] on input "file" at bounding box center [0, 0] width 0 height 0
click at [444, 187] on div at bounding box center [466, 263] width 933 height 526
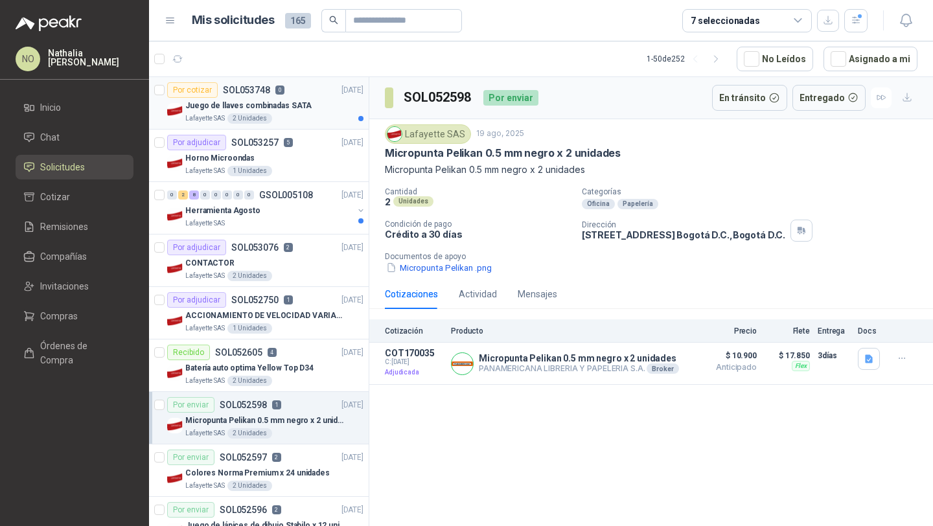
click at [282, 106] on p "Juego de llaves combinadas SATA" at bounding box center [248, 106] width 126 height 12
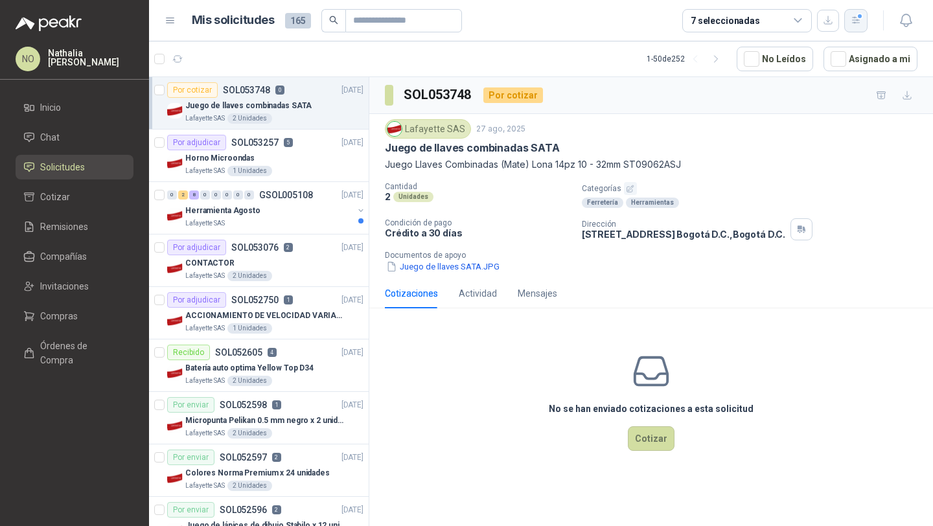
click at [856, 20] on icon "button" at bounding box center [856, 20] width 11 height 11
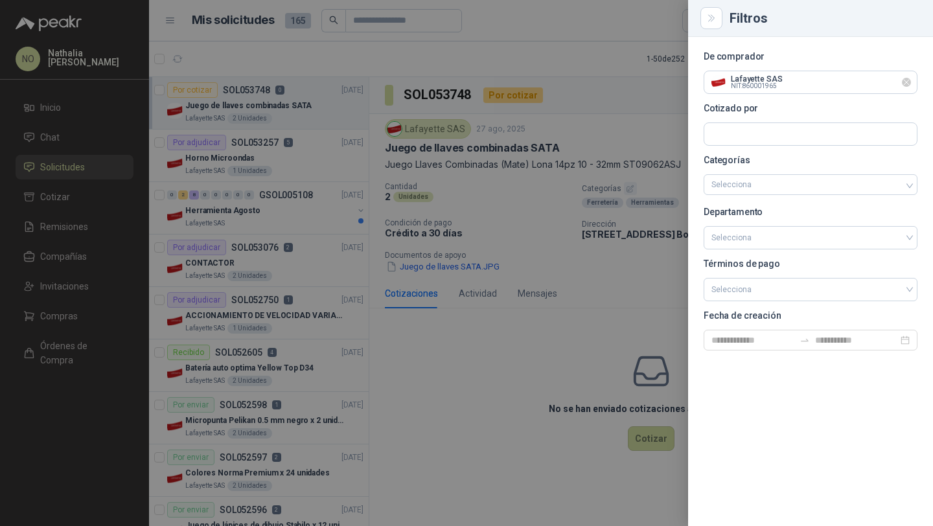
click at [908, 83] on icon "Limpiar" at bounding box center [906, 82] width 11 height 11
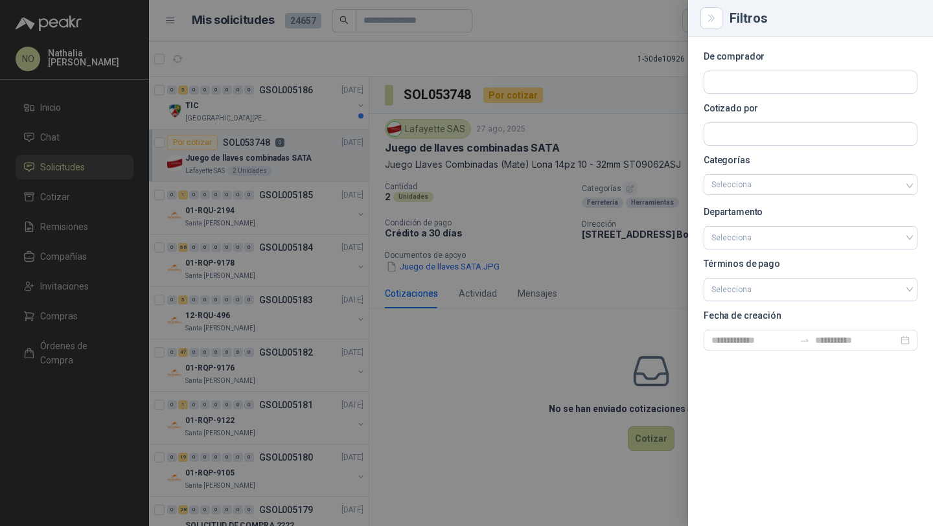
click at [455, 214] on div at bounding box center [466, 263] width 933 height 526
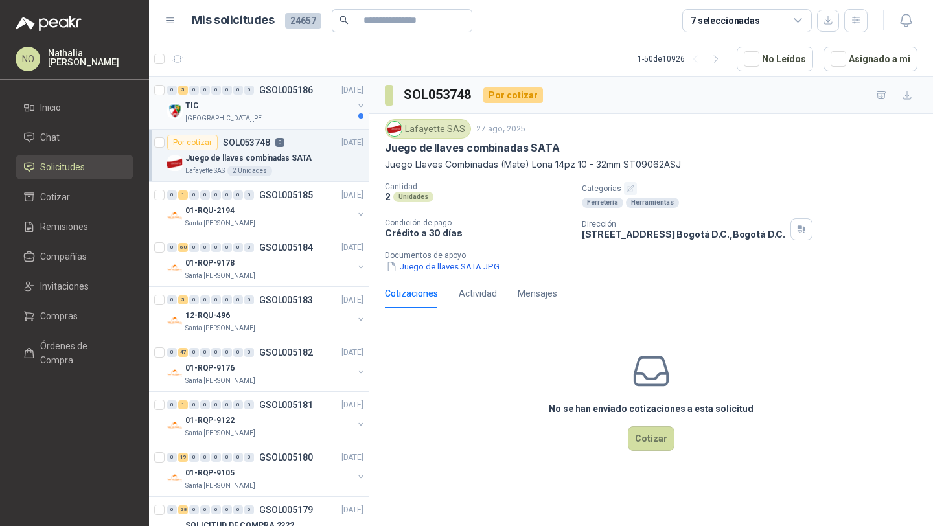
click at [254, 102] on div "TIC" at bounding box center [269, 106] width 168 height 16
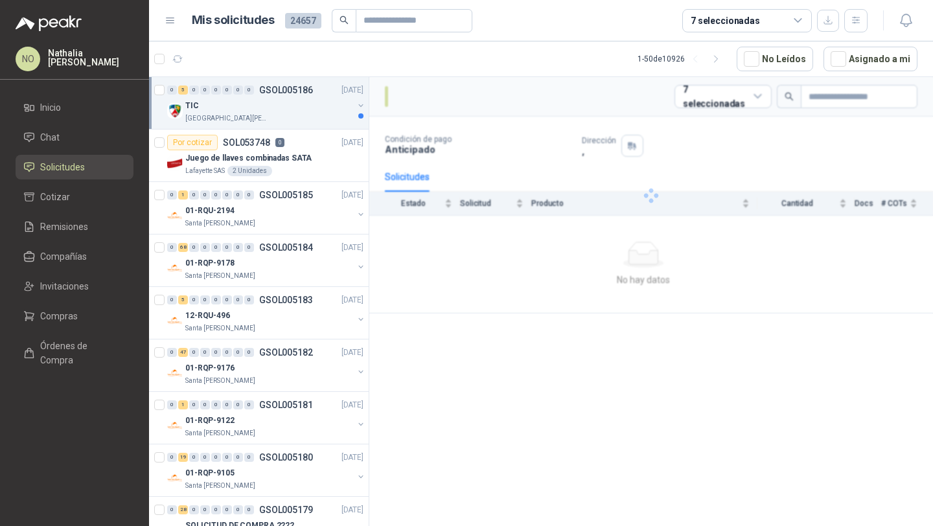
click at [254, 102] on div "TIC" at bounding box center [269, 106] width 168 height 16
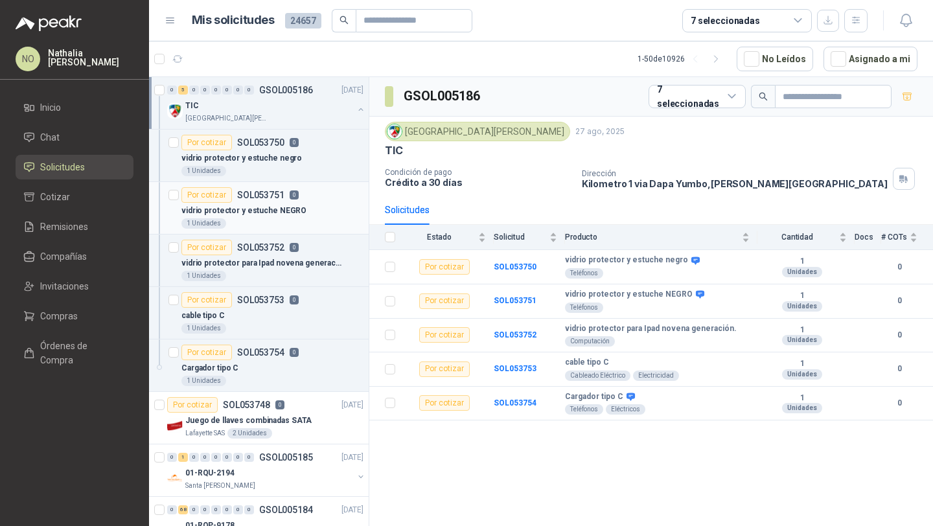
click at [290, 207] on p "vidrio protector y estuche NEGRO" at bounding box center [243, 211] width 125 height 12
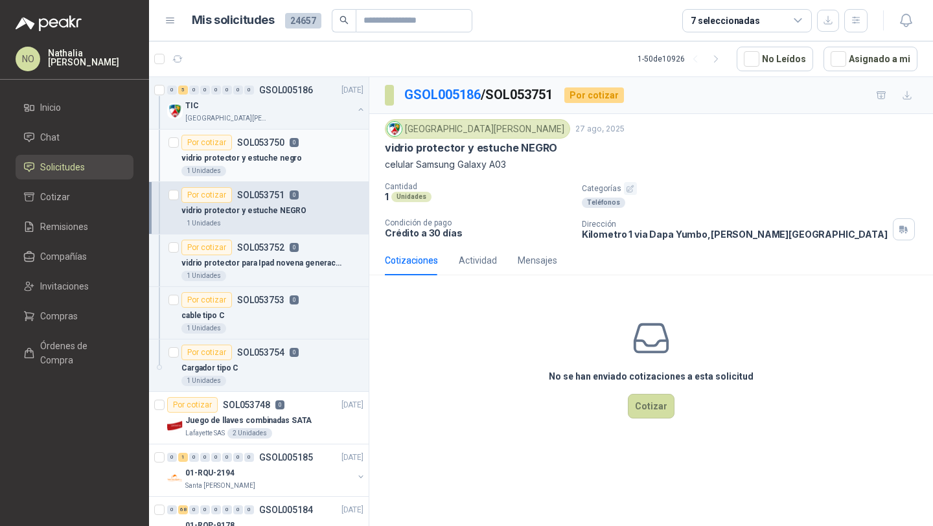
click at [309, 164] on div "vidrio protector y estuche negro" at bounding box center [272, 158] width 182 height 16
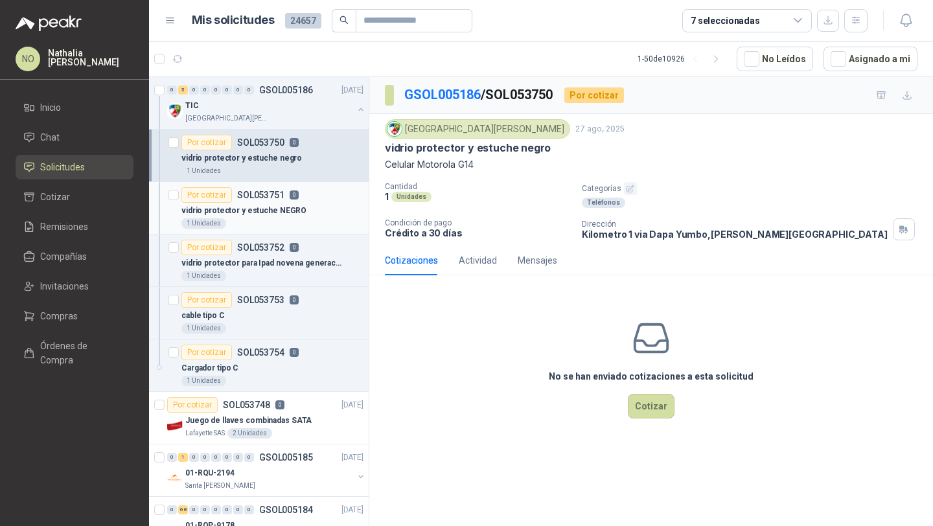
click at [277, 205] on p "vidrio protector y estuche NEGRO" at bounding box center [243, 211] width 125 height 12
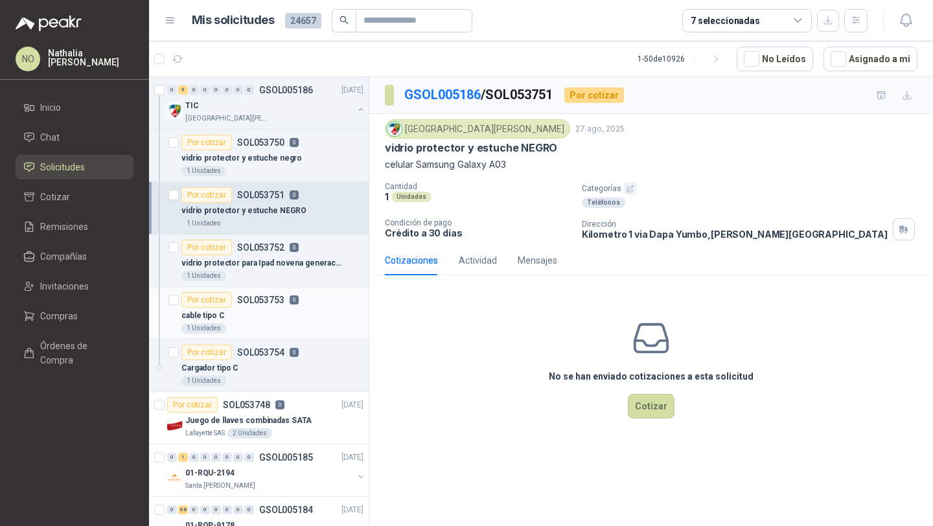
click at [256, 315] on div "cable tipo C" at bounding box center [272, 316] width 182 height 16
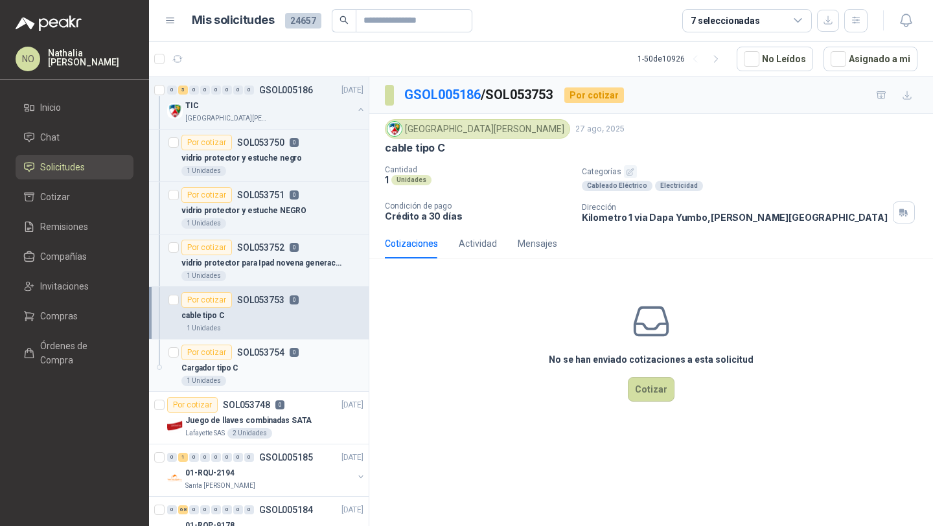
click at [266, 371] on div "Cargador tipo C" at bounding box center [272, 368] width 182 height 16
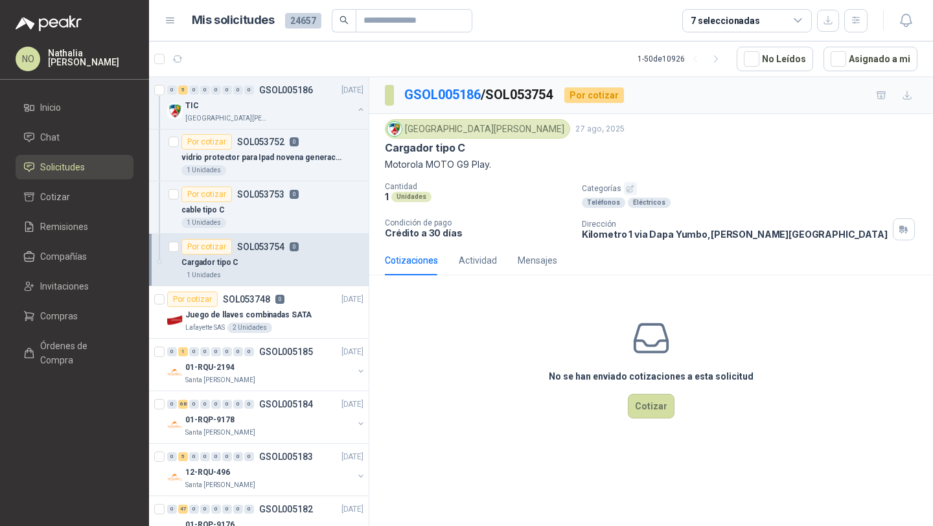
scroll to position [122, 0]
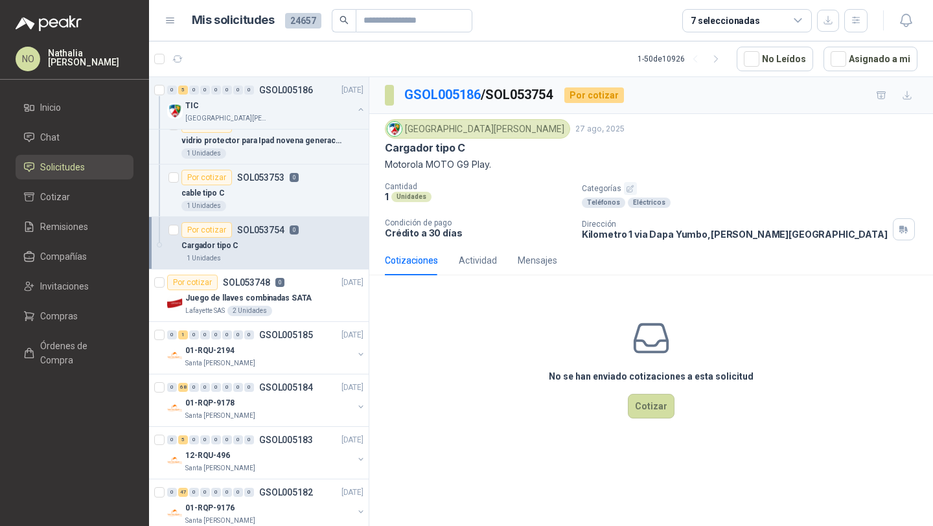
click at [266, 371] on div "0 1 0 0 0 0 0 0 GSOL005185 [DATE] 01-RQU-2194 [GEOGRAPHIC_DATA][PERSON_NAME]" at bounding box center [259, 348] width 220 height 52
click at [270, 360] on div "Santa [PERSON_NAME]" at bounding box center [269, 363] width 168 height 10
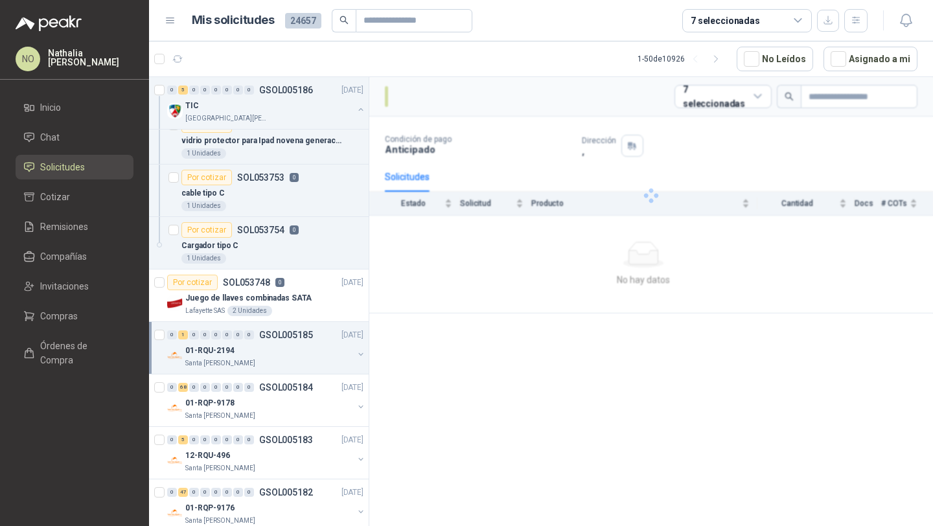
click at [270, 360] on div "Santa [PERSON_NAME]" at bounding box center [269, 363] width 168 height 10
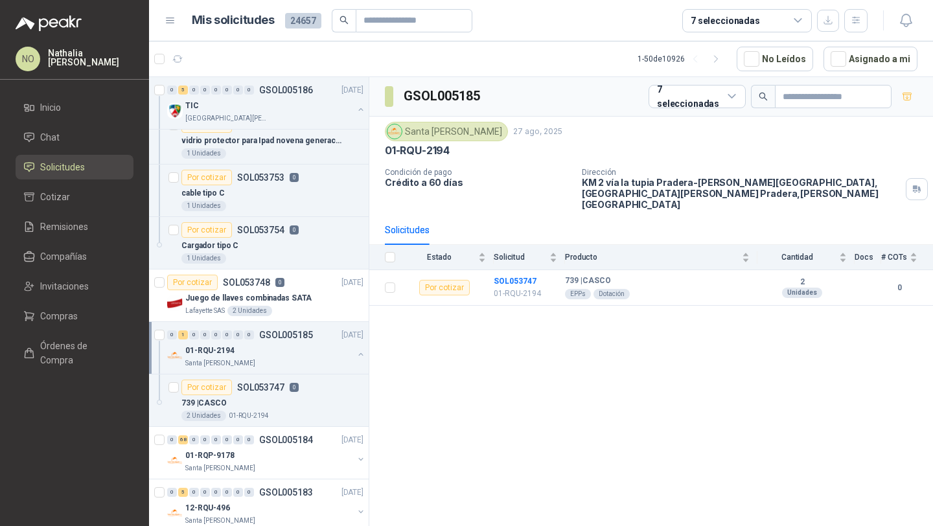
click at [270, 360] on div "Santa [PERSON_NAME]" at bounding box center [269, 363] width 168 height 10
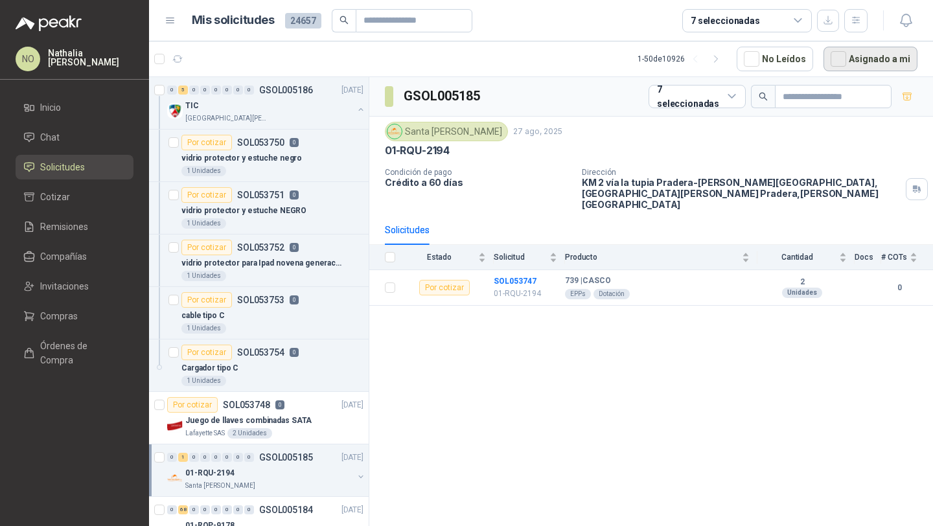
click at [856, 65] on button "Asignado a mi" at bounding box center [870, 59] width 94 height 25
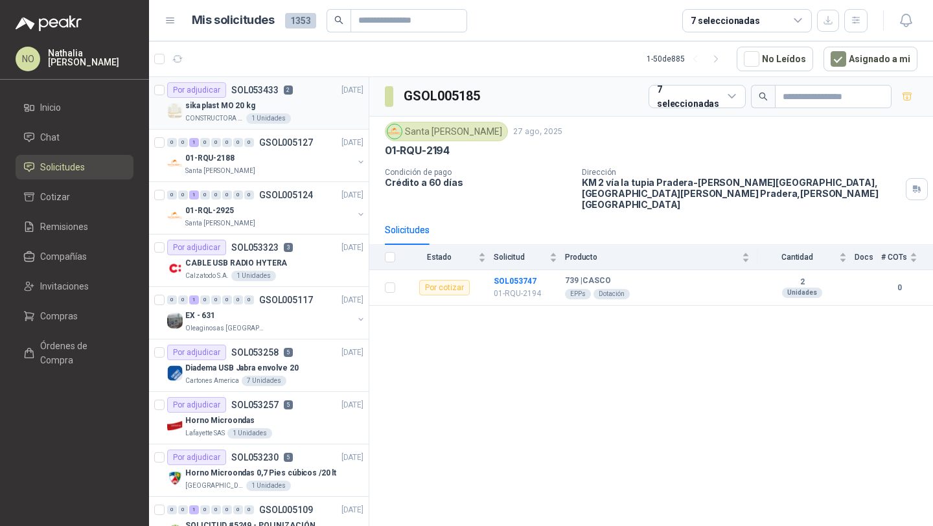
click at [242, 110] on p "sika plast MO 20 kg" at bounding box center [220, 106] width 70 height 12
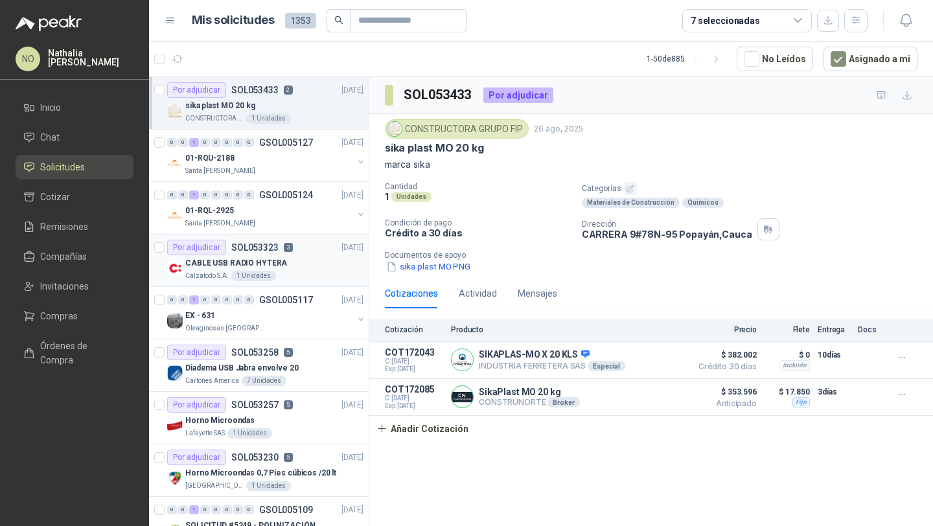
click at [275, 258] on p "CABLE USB RADIO HYTERA" at bounding box center [236, 263] width 102 height 12
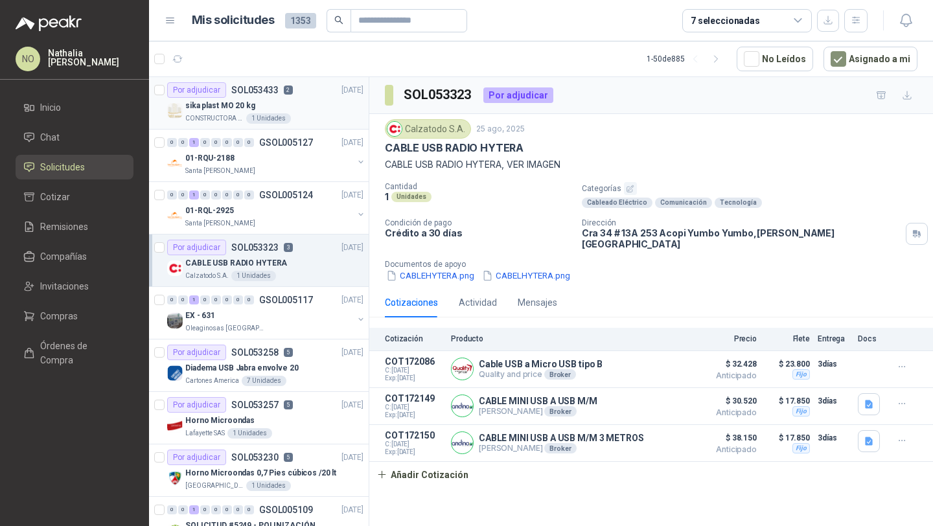
click at [317, 107] on div "sika plast MO 20 kg" at bounding box center [274, 106] width 178 height 16
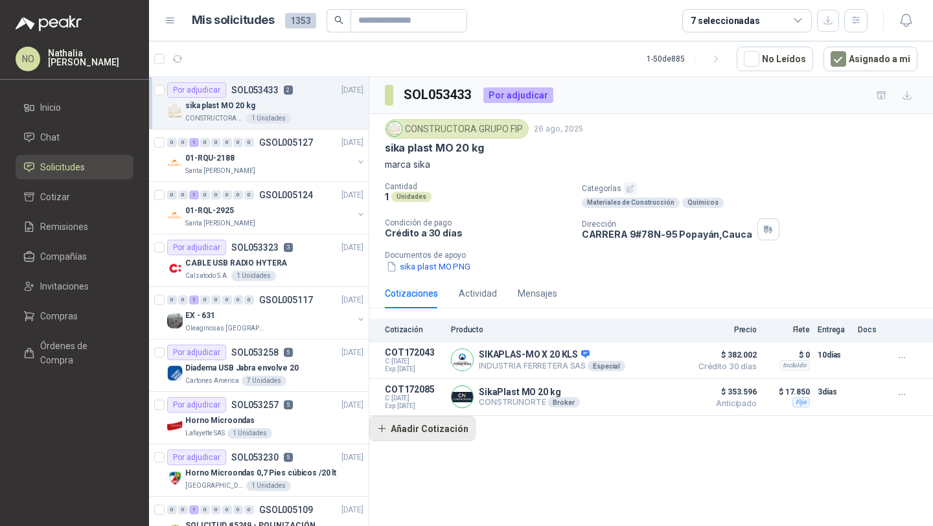
click at [431, 426] on button "Añadir Cotización" at bounding box center [422, 429] width 106 height 26
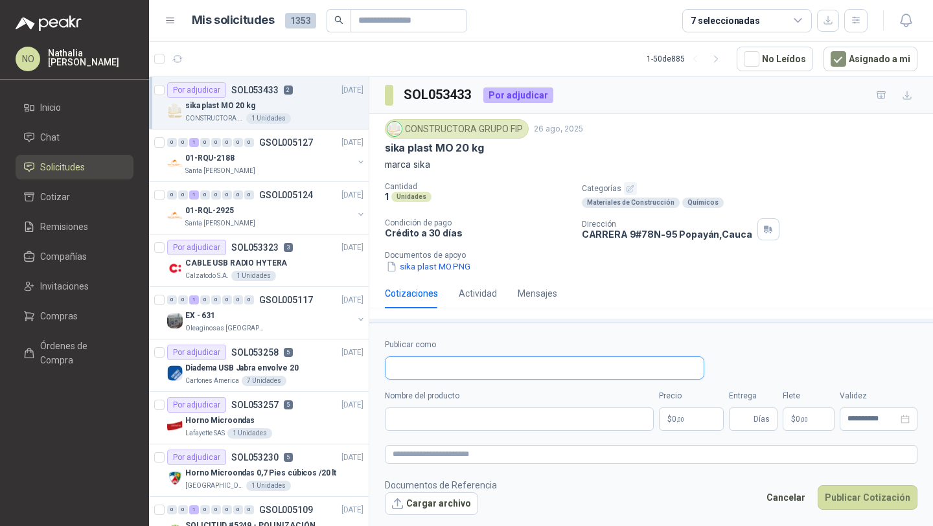
click at [424, 361] on input "Publicar como" at bounding box center [544, 368] width 318 height 22
type input "**********"
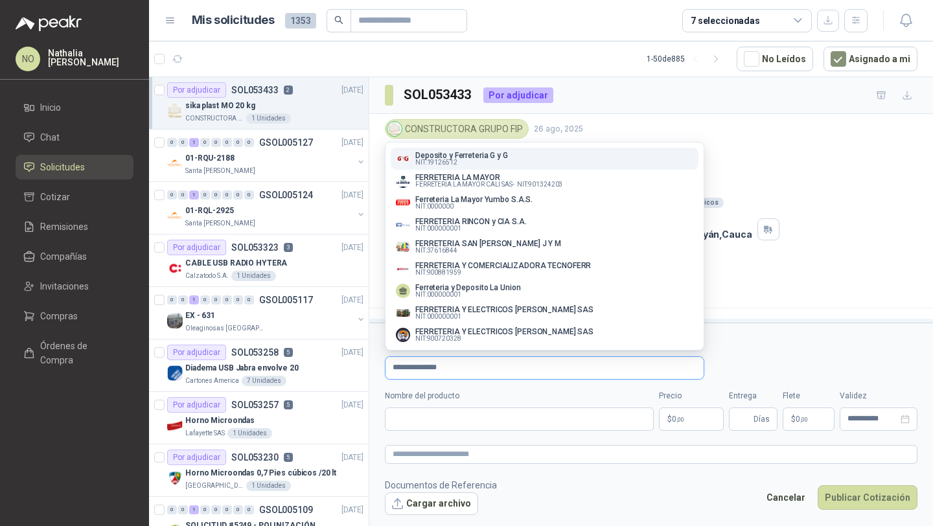
type input "**********"
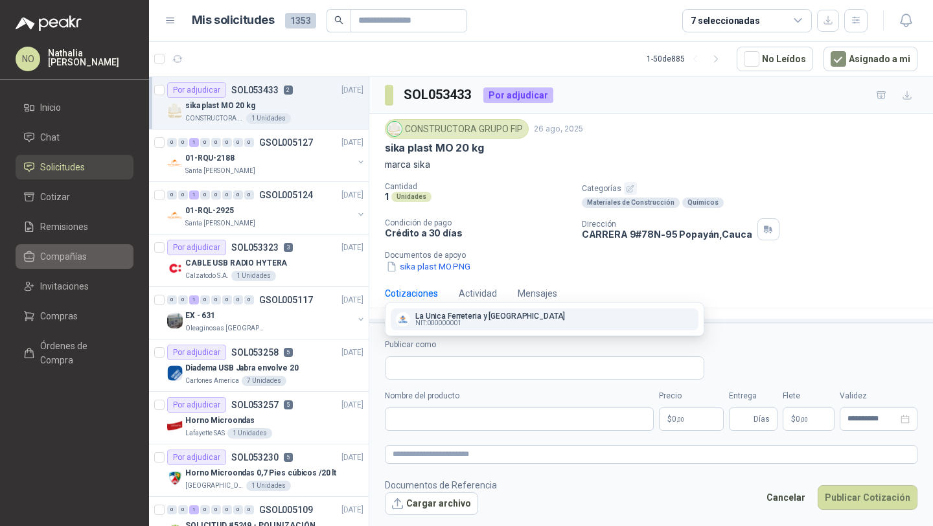
click at [87, 258] on li "Compañías" at bounding box center [74, 256] width 102 height 14
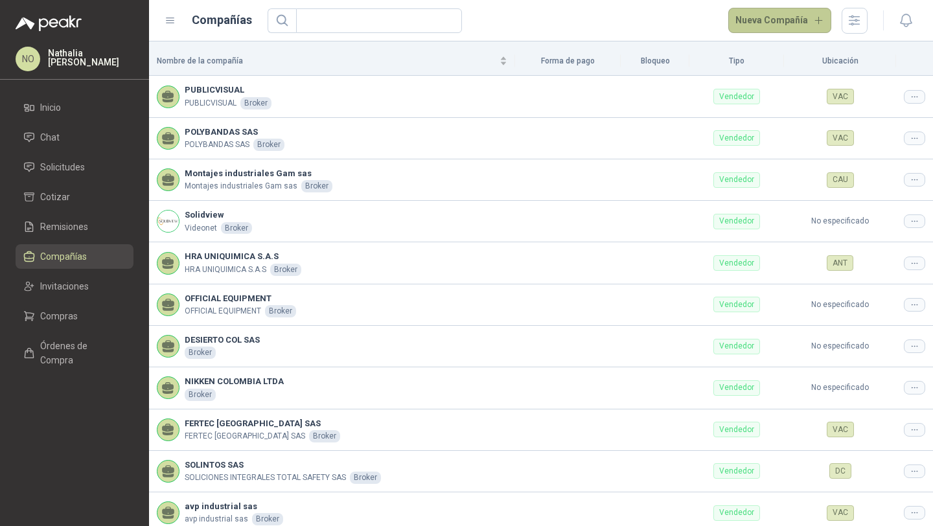
click at [784, 17] on button "Nueva Compañía" at bounding box center [780, 21] width 104 height 26
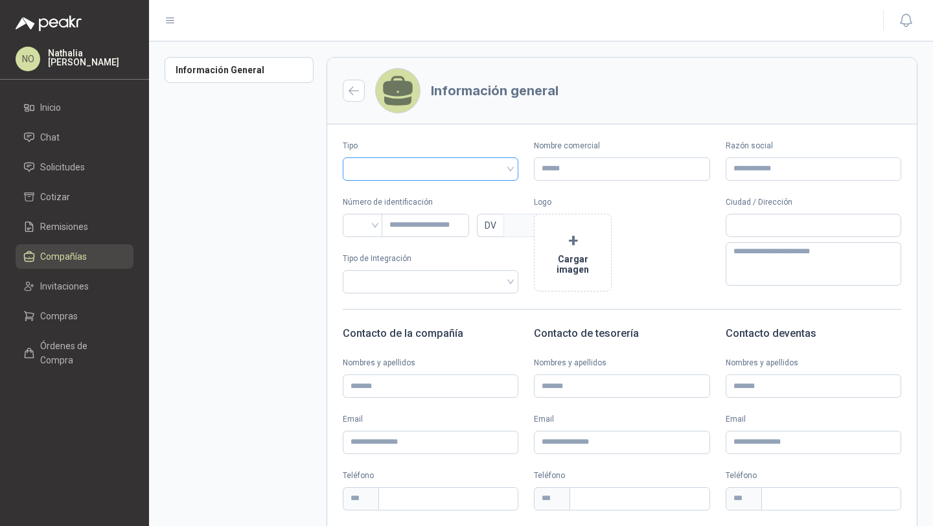
click at [428, 163] on input "search" at bounding box center [430, 167] width 160 height 19
click at [409, 222] on div "Vendedor" at bounding box center [429, 217] width 152 height 14
click at [790, 165] on input "Razón social" at bounding box center [814, 168] width 176 height 23
paste input "**********"
type input "**********"
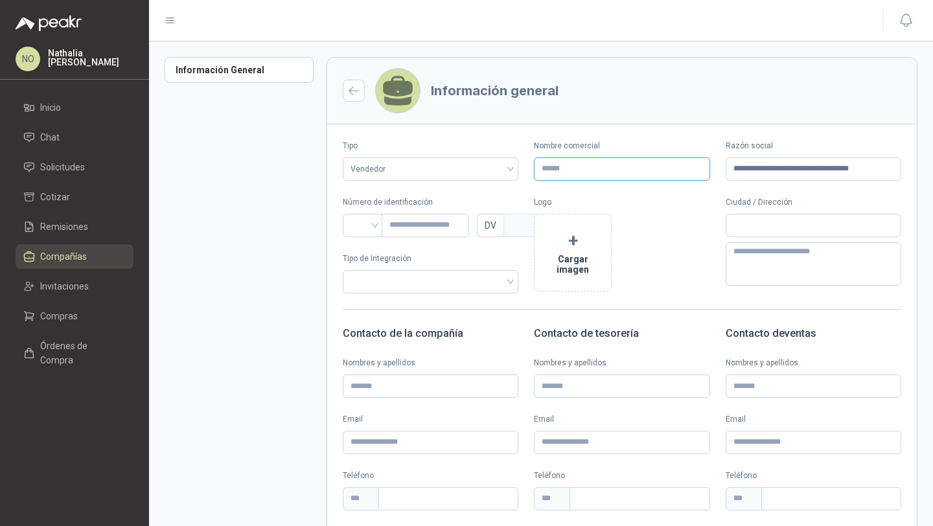
click at [612, 167] on input "Nombre comercial" at bounding box center [622, 168] width 176 height 23
paste input "**********"
type input "**********"
click at [361, 225] on input "search" at bounding box center [362, 223] width 25 height 19
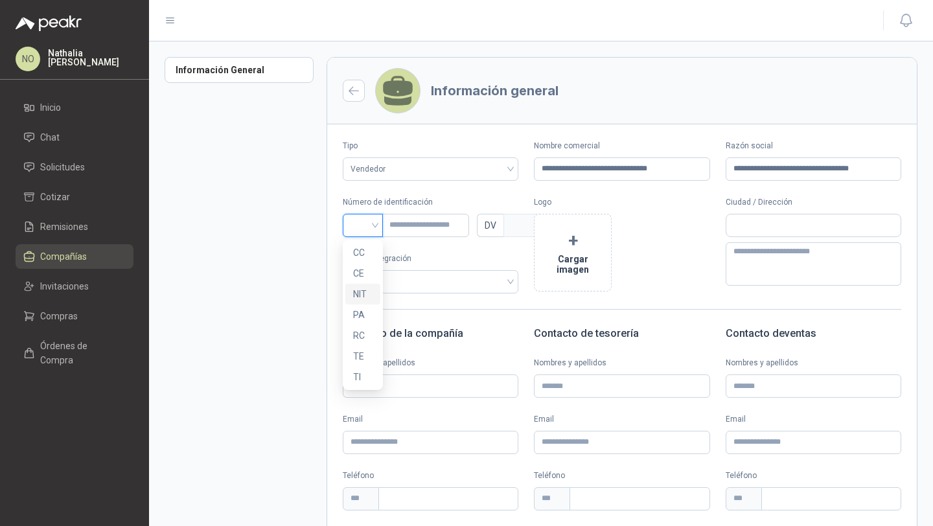
click at [369, 293] on div "NIT" at bounding box center [362, 294] width 19 height 14
click at [413, 220] on input "text" at bounding box center [425, 225] width 87 height 23
paste input "**********"
type input "**********"
type input "*"
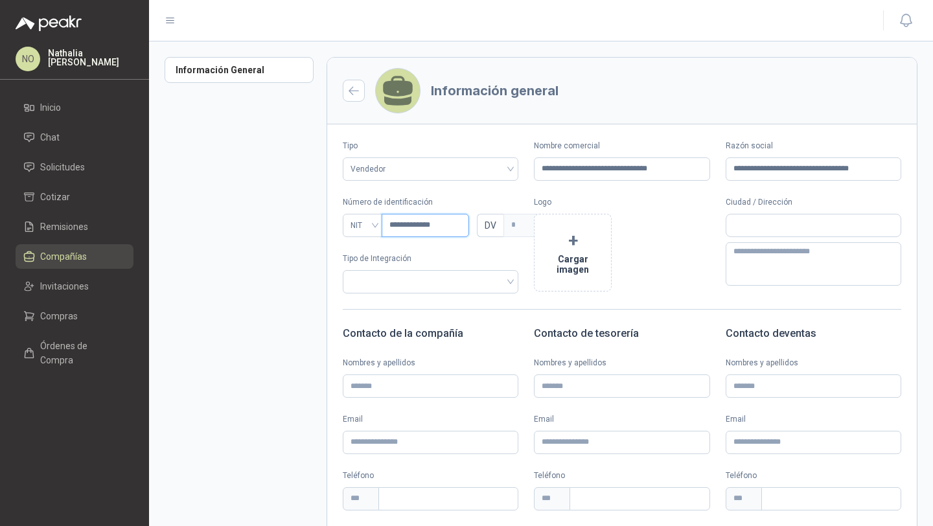
type input "**********"
type input "*"
type input "**********"
type input "*"
type input "**********"
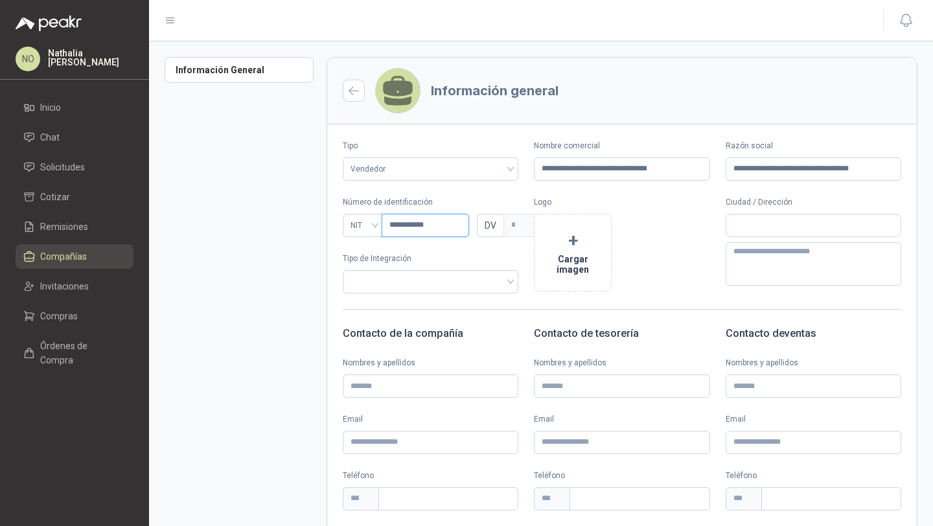
type input "*"
type input "*********"
type input "*"
type input "*********"
click at [779, 226] on input "text" at bounding box center [813, 225] width 174 height 22
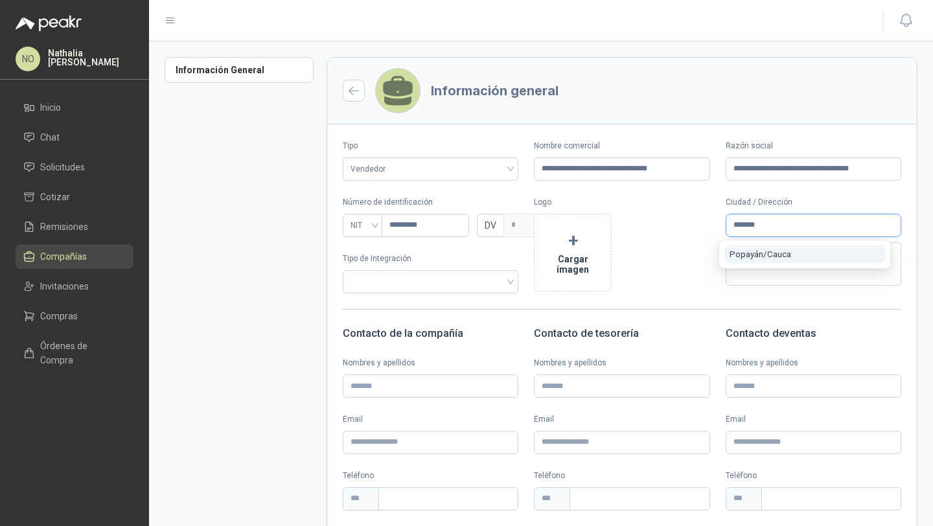
type input "*******"
click at [789, 251] on span "Popayán / Cauca" at bounding box center [760, 254] width 62 height 10
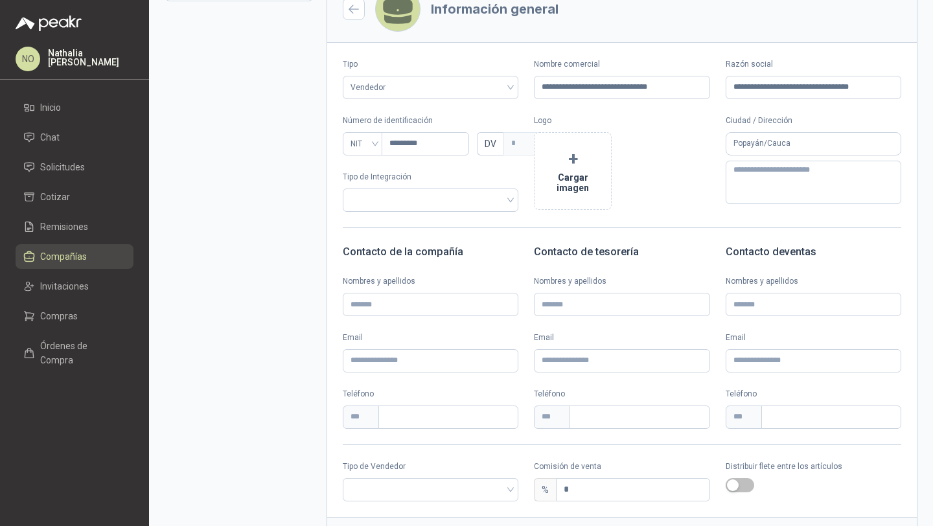
scroll to position [145, 0]
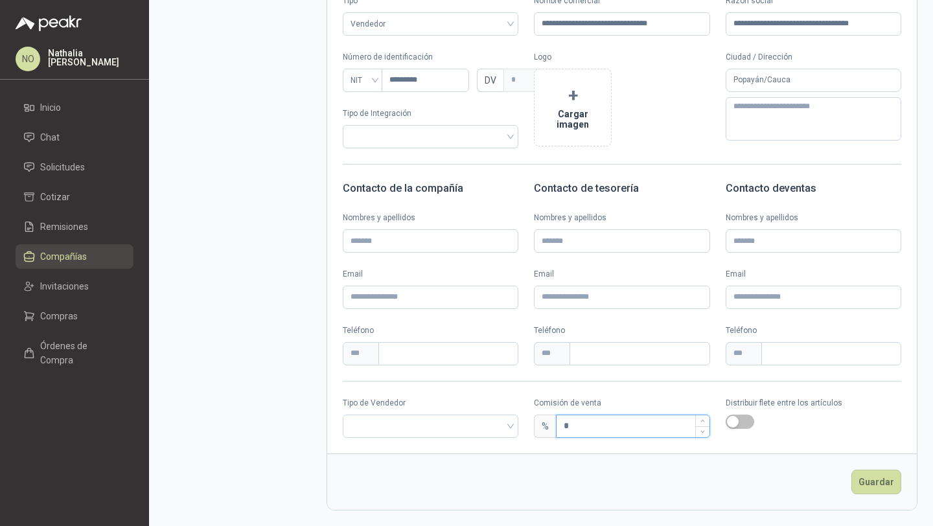
click at [619, 431] on input "*" at bounding box center [633, 426] width 152 height 22
type input "*"
click at [853, 482] on button "Guardar" at bounding box center [876, 482] width 50 height 25
click at [424, 420] on input "search" at bounding box center [430, 424] width 160 height 19
click at [377, 470] on div "Broker" at bounding box center [429, 474] width 152 height 14
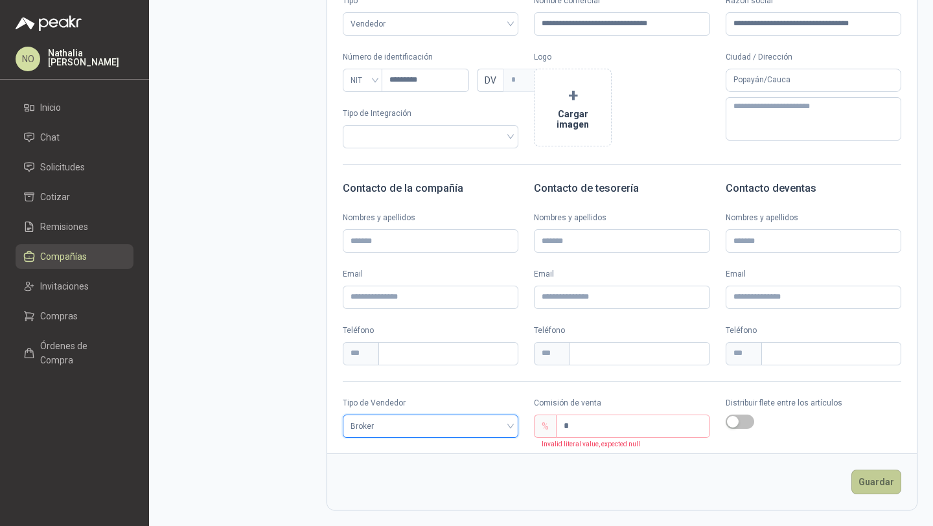
click at [884, 485] on button "Guardar" at bounding box center [876, 482] width 50 height 25
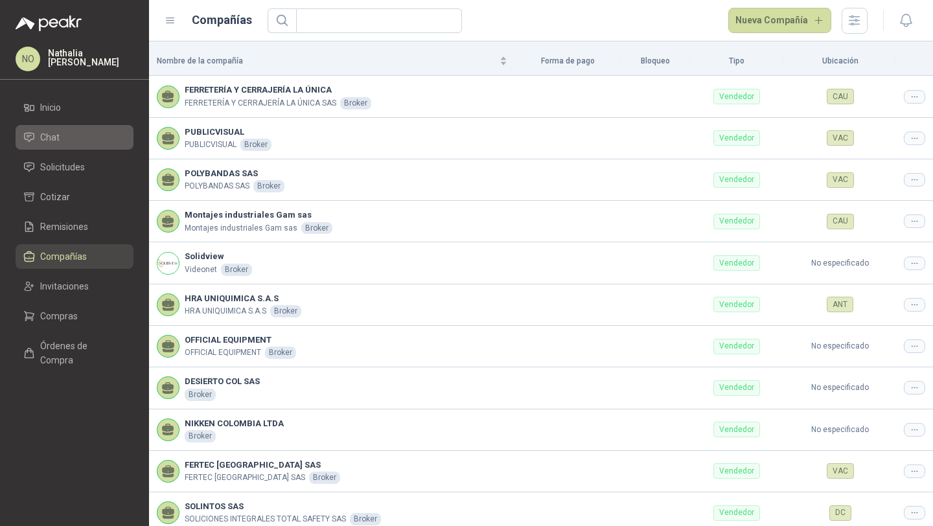
click at [56, 140] on span "Chat" at bounding box center [49, 137] width 19 height 14
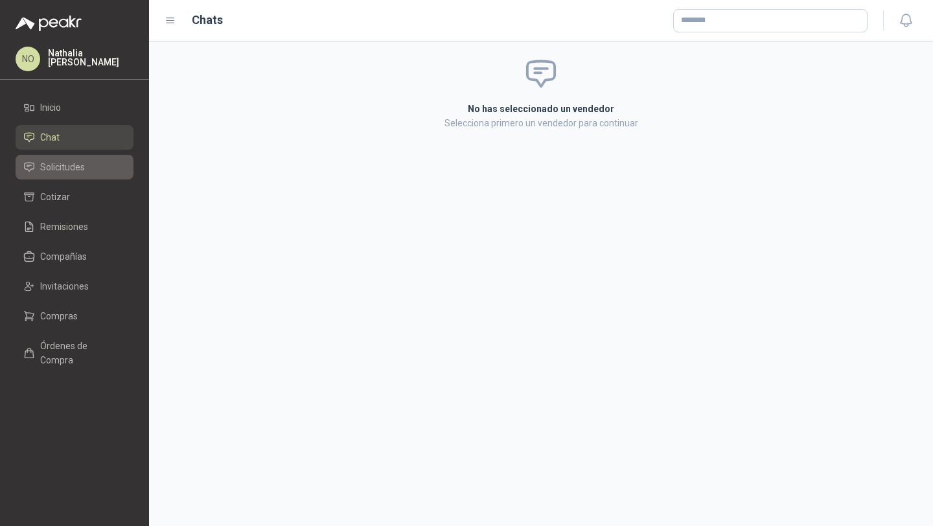
click at [90, 157] on link "Solicitudes" at bounding box center [75, 167] width 118 height 25
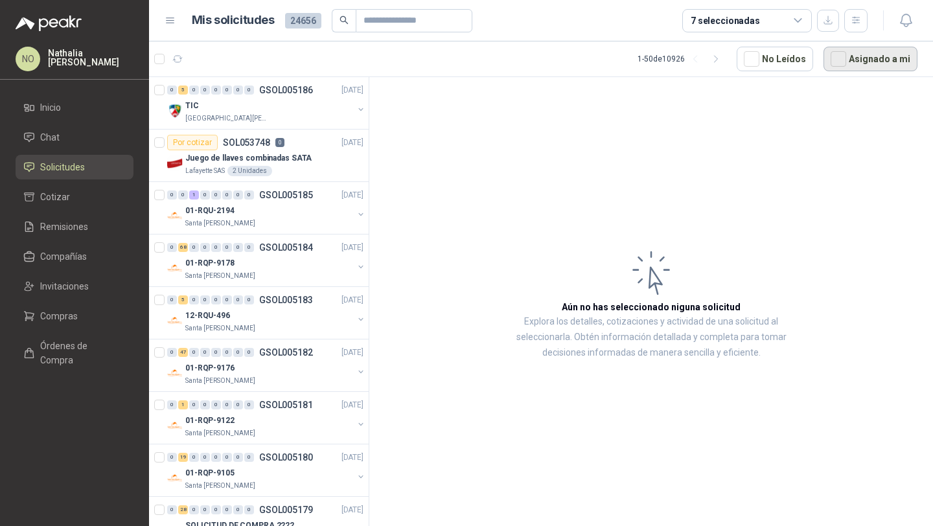
click at [893, 53] on button "Asignado a mi" at bounding box center [870, 59] width 94 height 25
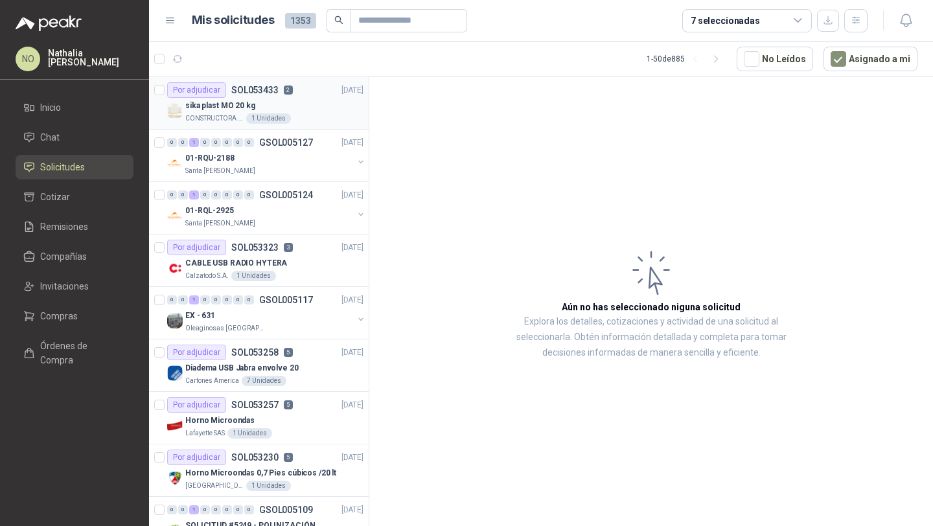
click at [254, 101] on div "sika plast MO 20 kg" at bounding box center [274, 106] width 178 height 16
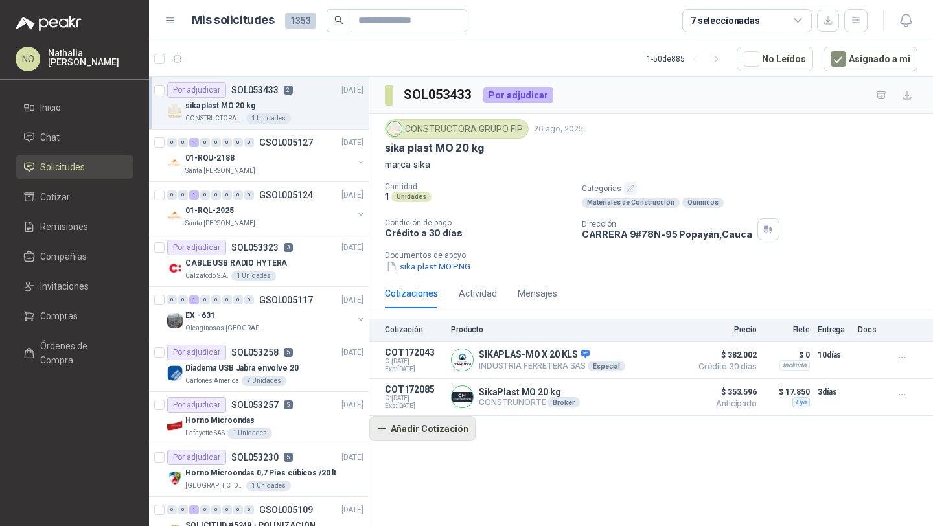
click at [385, 435] on button "Añadir Cotización" at bounding box center [422, 429] width 106 height 26
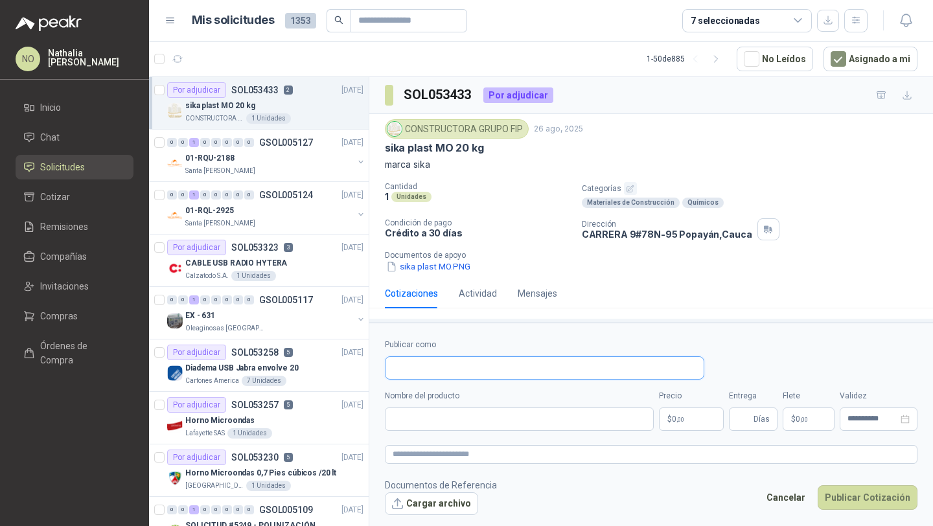
click at [452, 367] on input "Publicar como" at bounding box center [544, 368] width 318 height 22
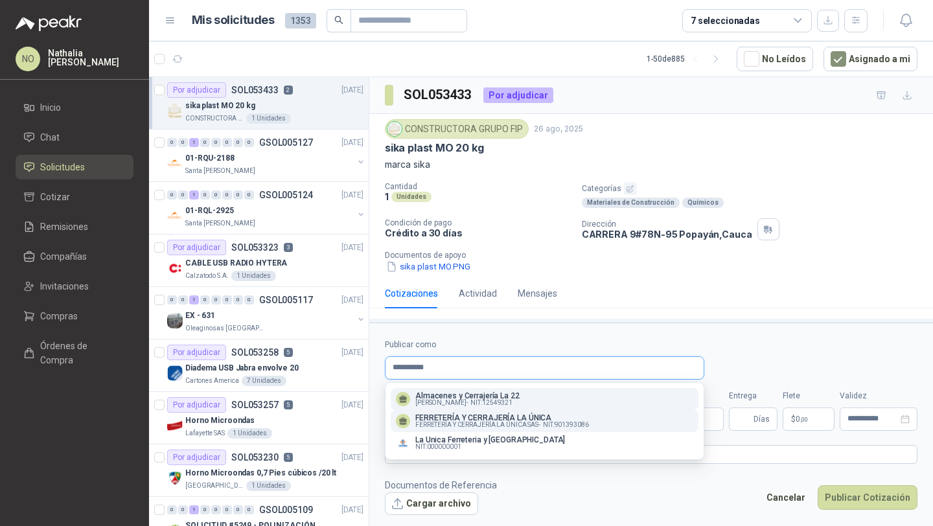
type input "**********"
click at [496, 425] on span "FERRETERÍA Y CERRAJERÍA LA ÚNICA SAS -" at bounding box center [477, 425] width 125 height 6
type input "**********"
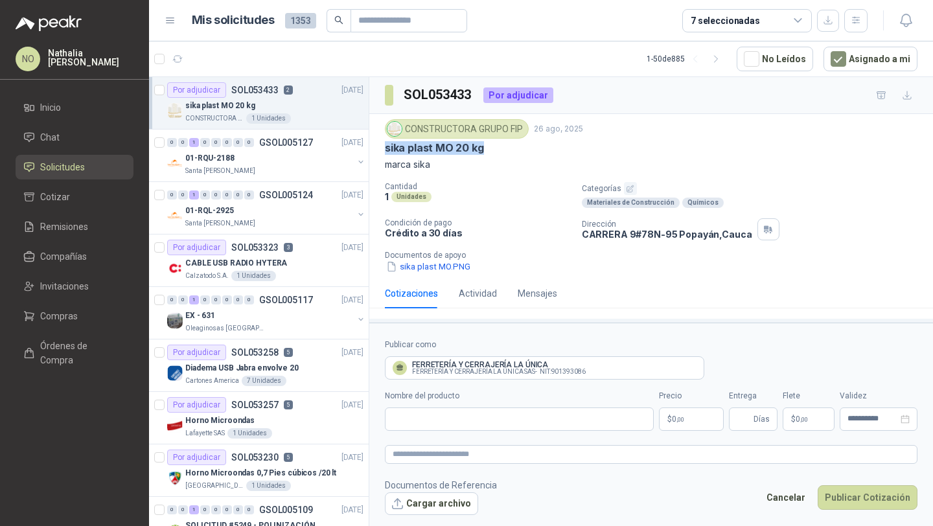
drag, startPoint x: 387, startPoint y: 146, endPoint x: 511, endPoint y: 148, distance: 124.4
click at [512, 148] on div "sika plast MO 20 kg" at bounding box center [651, 148] width 533 height 14
click at [537, 426] on input "Nombre del producto" at bounding box center [519, 418] width 269 height 23
paste input "**********"
type input "**********"
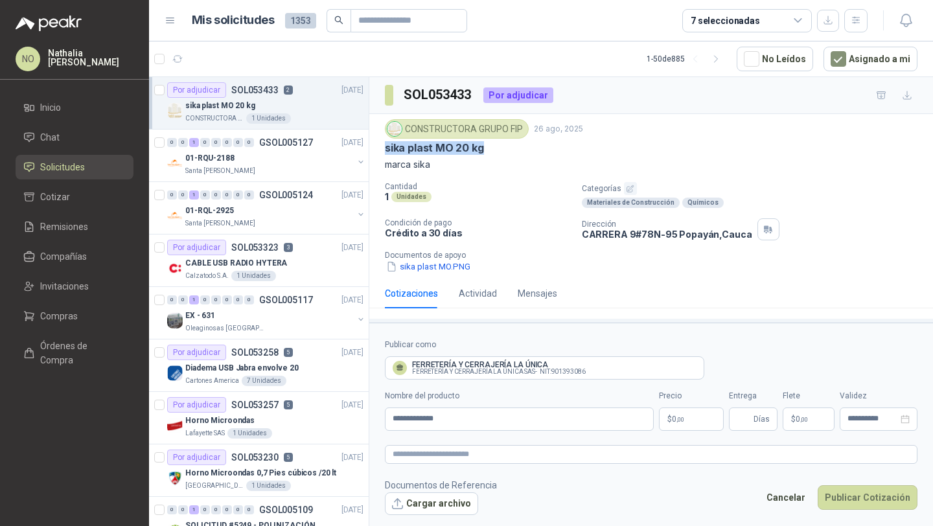
drag, startPoint x: 385, startPoint y: 149, endPoint x: 485, endPoint y: 149, distance: 99.8
click at [485, 149] on div "sika plast MO 20 kg" at bounding box center [651, 148] width 533 height 14
copy p "sika plast MO 20 kg"
drag, startPoint x: 448, startPoint y: 415, endPoint x: 371, endPoint y: 413, distance: 77.1
click at [371, 413] on form "**********" at bounding box center [651, 427] width 564 height 208
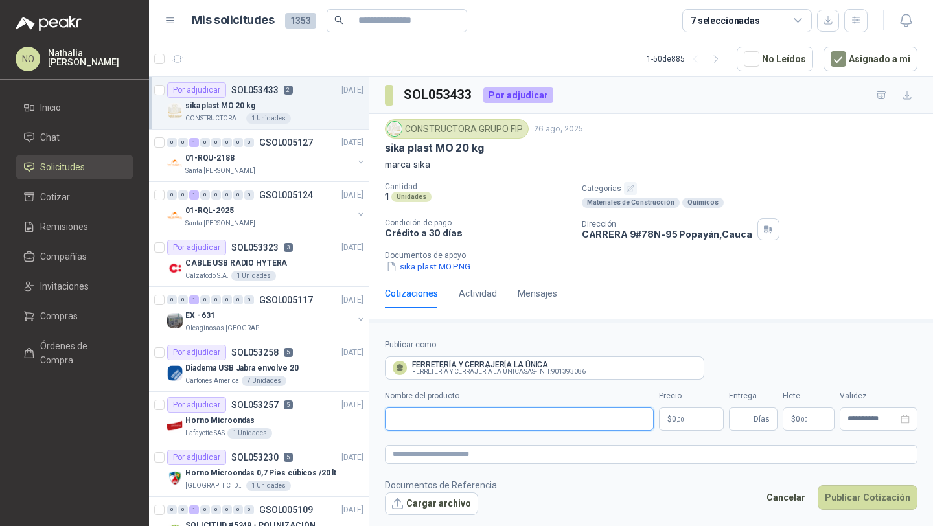
paste input "**********"
type input "**********"
click at [681, 413] on body "NO [PERSON_NAME] Inicio Chat Solicitudes Cotizar Remisiones Compañías Invitacio…" at bounding box center [466, 263] width 933 height 526
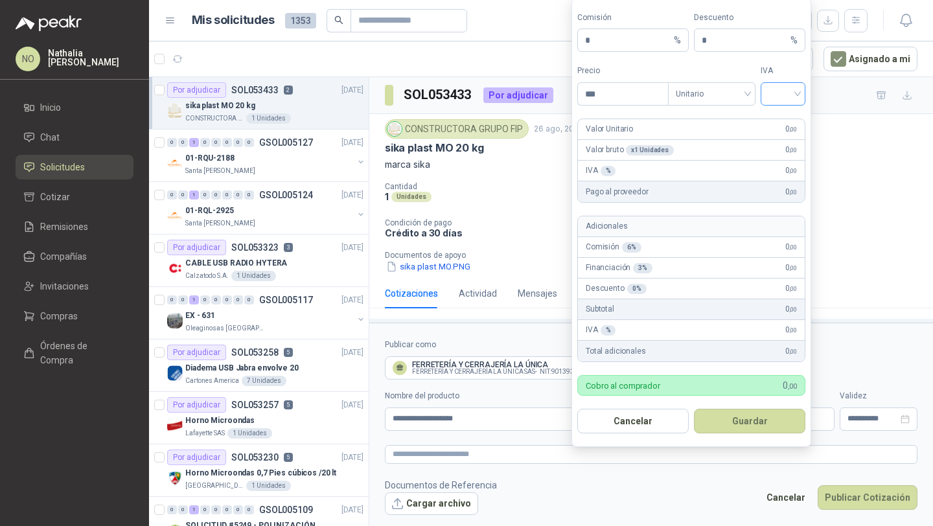
click at [781, 84] on input "search" at bounding box center [782, 92] width 29 height 19
click at [775, 110] on div "19 5 19% 5% 0%" at bounding box center [783, 141] width 45 height 67
click at [778, 117] on div "19%" at bounding box center [783, 121] width 24 height 14
click at [703, 88] on span "Unitario" at bounding box center [712, 93] width 72 height 19
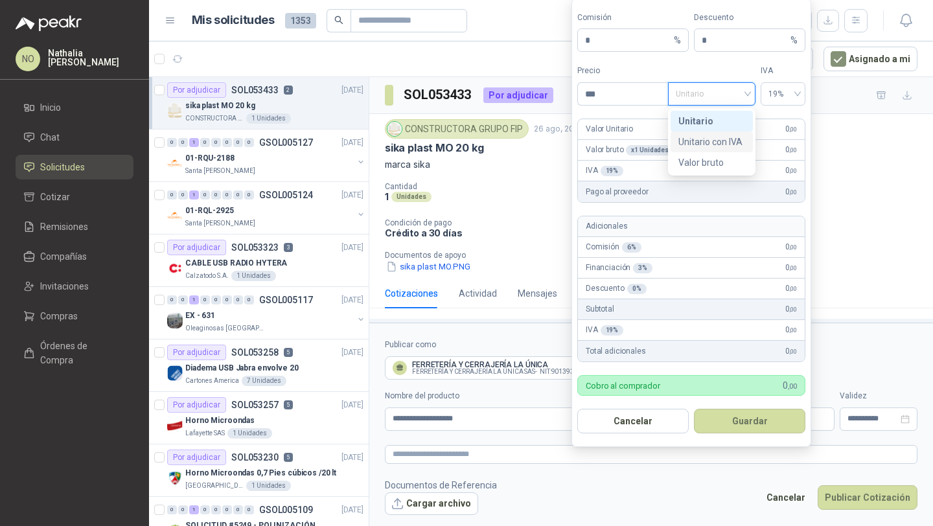
click at [707, 138] on div "Unitario con IVA" at bounding box center [711, 142] width 67 height 14
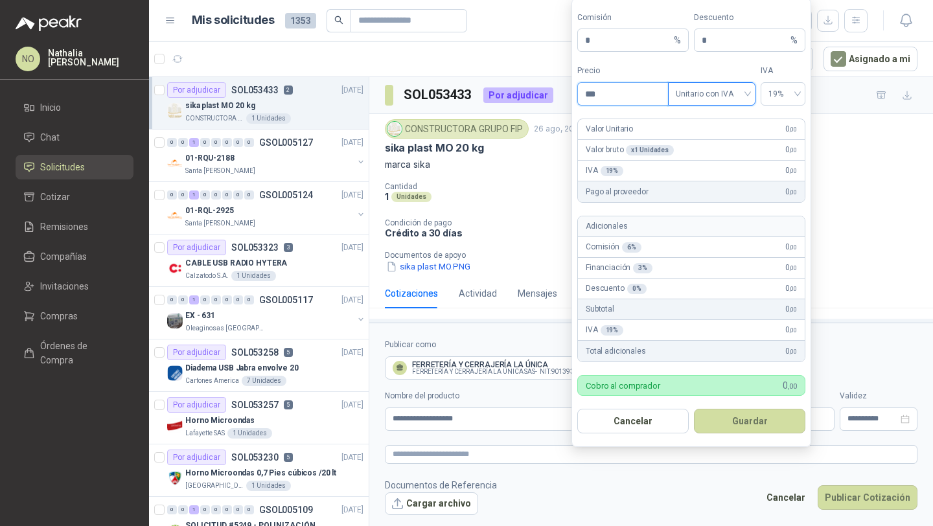
click at [619, 96] on input "***" at bounding box center [623, 94] width 90 height 22
type input "*"
type input "*********"
click at [630, 40] on input "*" at bounding box center [628, 40] width 86 height 22
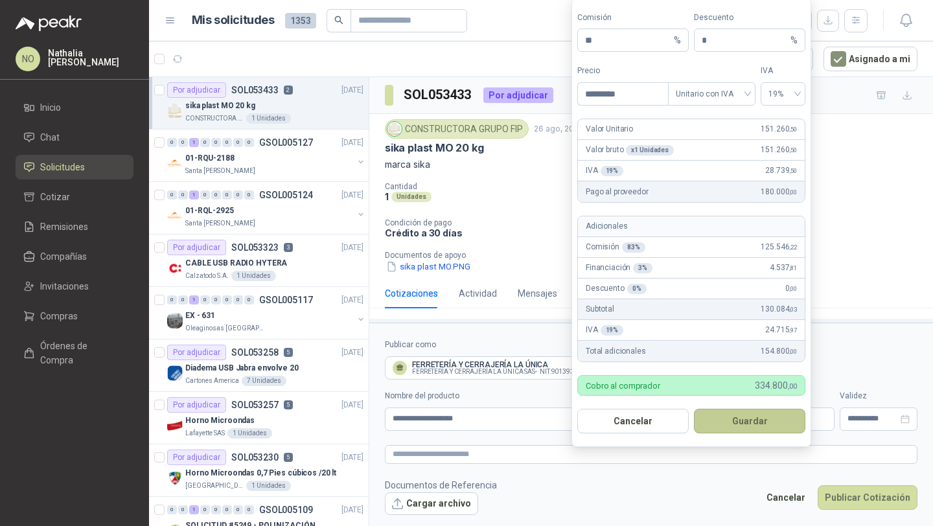
click at [766, 422] on button "Guardar" at bounding box center [749, 421] width 111 height 25
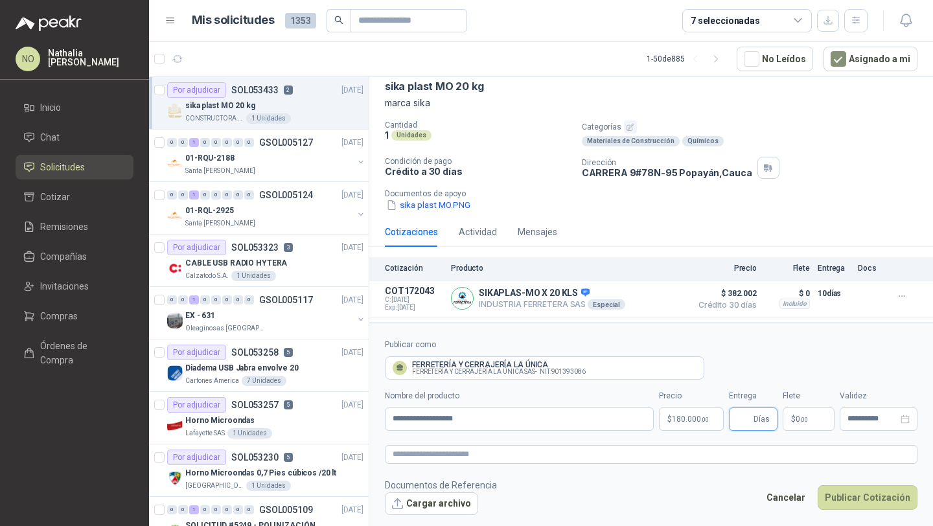
scroll to position [94, 0]
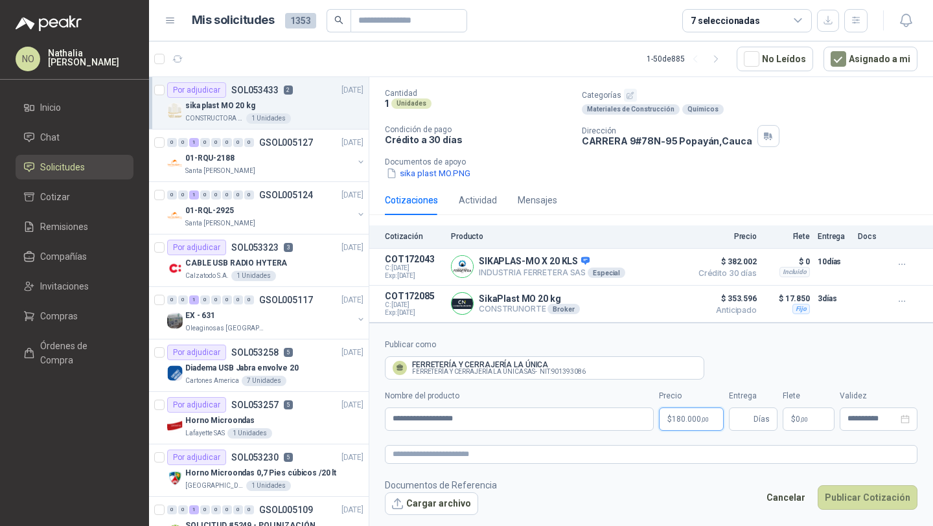
click at [694, 425] on body "NO [PERSON_NAME] Inicio Chat Solicitudes Cotizar Remisiones Compañías Invitacio…" at bounding box center [466, 263] width 933 height 526
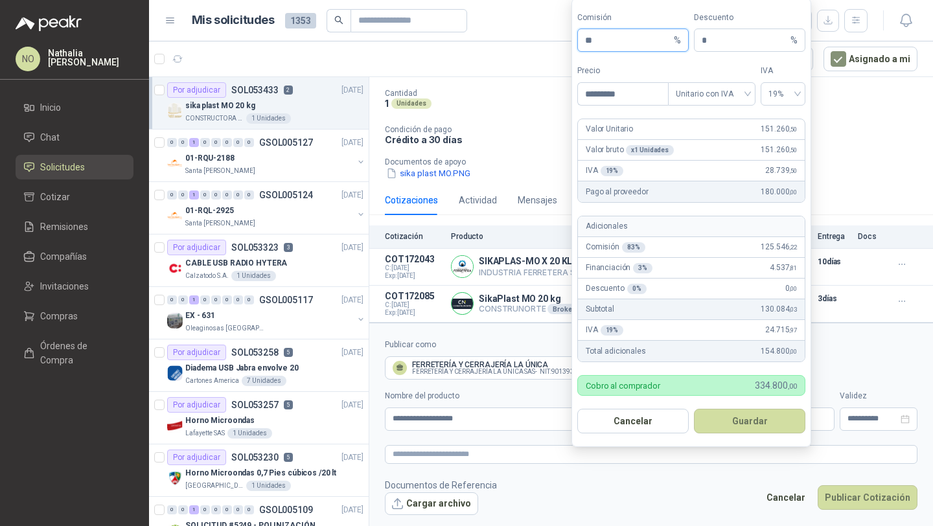
click at [615, 47] on input "**" at bounding box center [628, 40] width 86 height 22
type input "**"
click at [750, 417] on button "Guardar" at bounding box center [749, 421] width 111 height 25
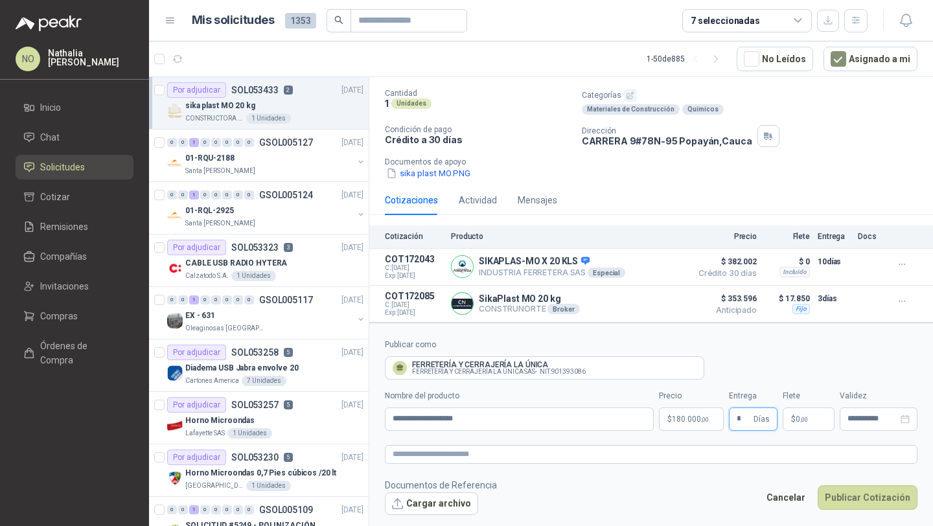
type input "*"
click at [693, 513] on footer "Documentos de Referencia Cargar archivo Cancelar Publicar Cotización" at bounding box center [651, 497] width 533 height 38
click at [805, 419] on span ",00" at bounding box center [804, 419] width 8 height 7
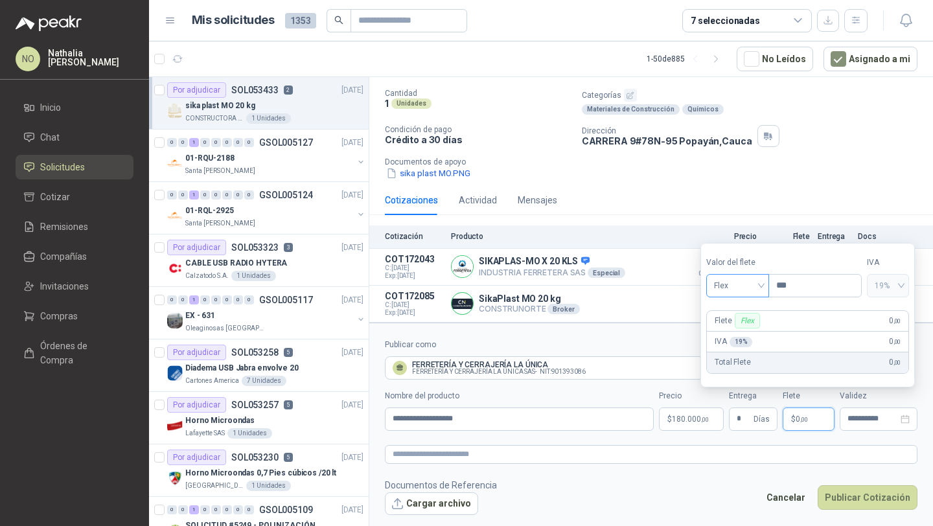
click at [739, 281] on span "Flex" at bounding box center [737, 285] width 47 height 19
click at [733, 335] on div "Incluido" at bounding box center [738, 334] width 43 height 14
click at [860, 421] on input "**********" at bounding box center [872, 419] width 51 height 8
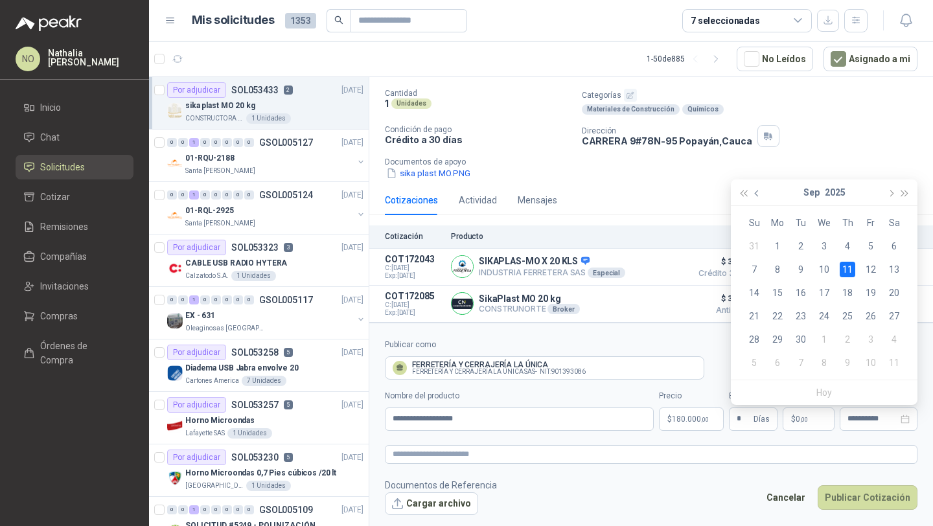
click at [757, 188] on button "button" at bounding box center [757, 192] width 14 height 26
type input "**********"
click at [869, 338] on div "29" at bounding box center [871, 340] width 16 height 16
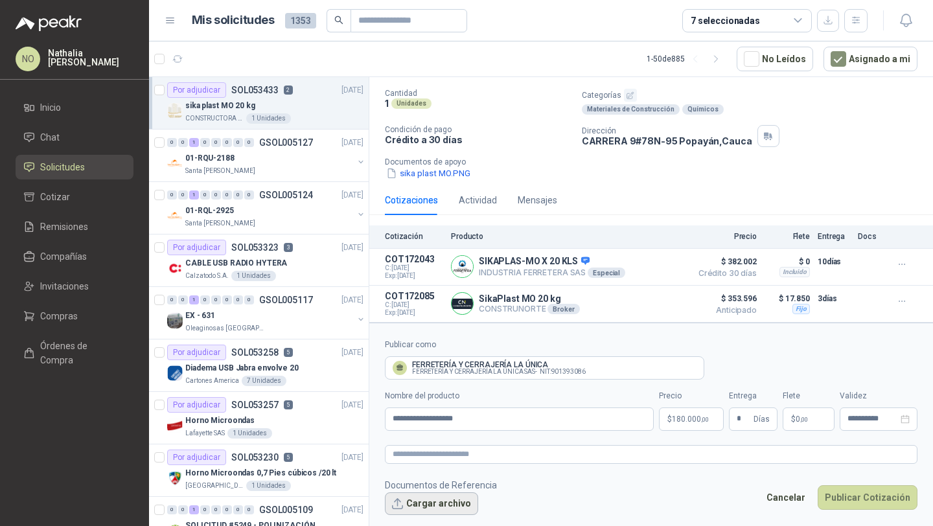
click at [420, 500] on button "Cargar archivo" at bounding box center [431, 503] width 93 height 23
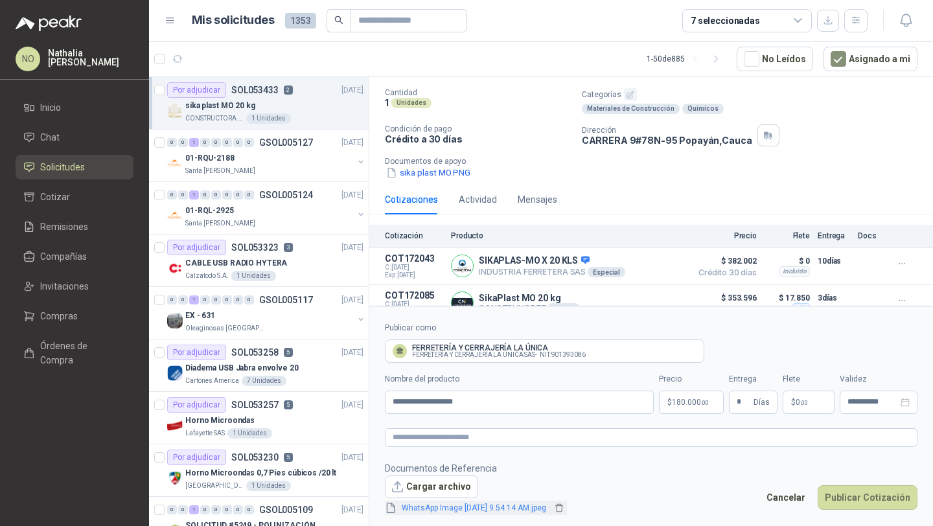
click at [509, 505] on link "WhatsApp Image [DATE] 9.54.14 AM.jpeg" at bounding box center [473, 508] width 155 height 12
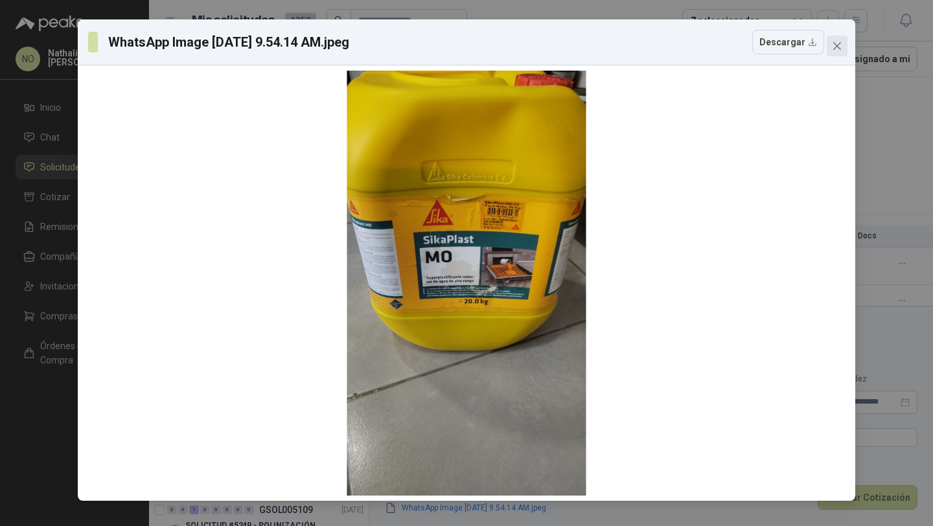
click at [838, 41] on icon "close" at bounding box center [837, 46] width 10 height 10
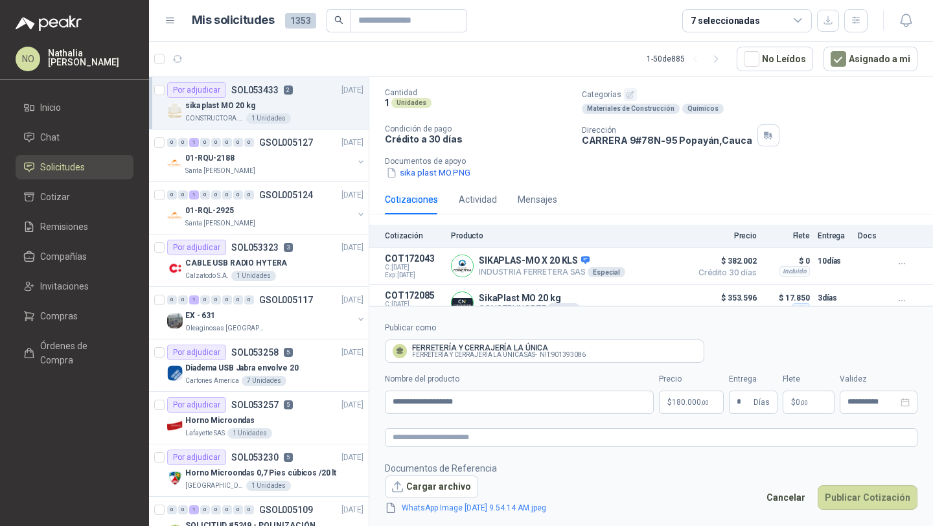
scroll to position [111, 0]
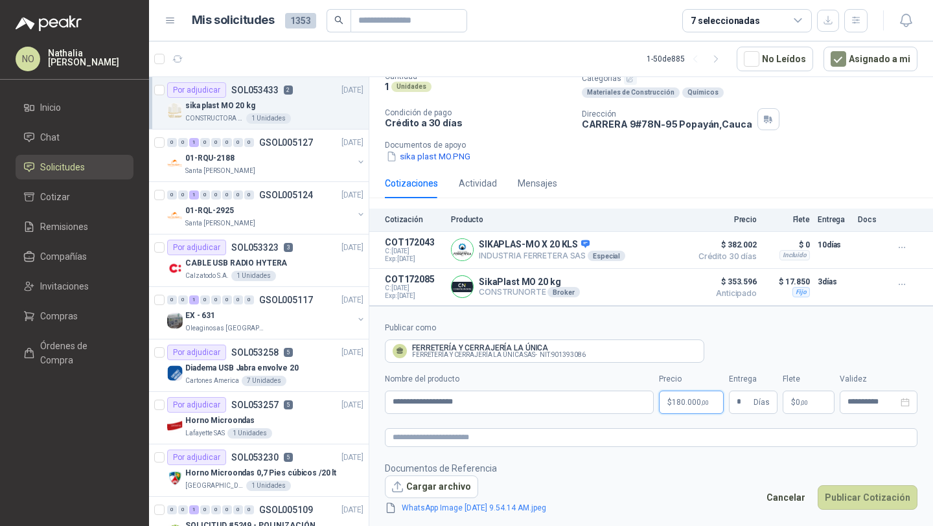
click at [689, 405] on body "NO [PERSON_NAME] Inicio Chat Solicitudes Cotizar Remisiones Compañías Invitacio…" at bounding box center [466, 263] width 933 height 526
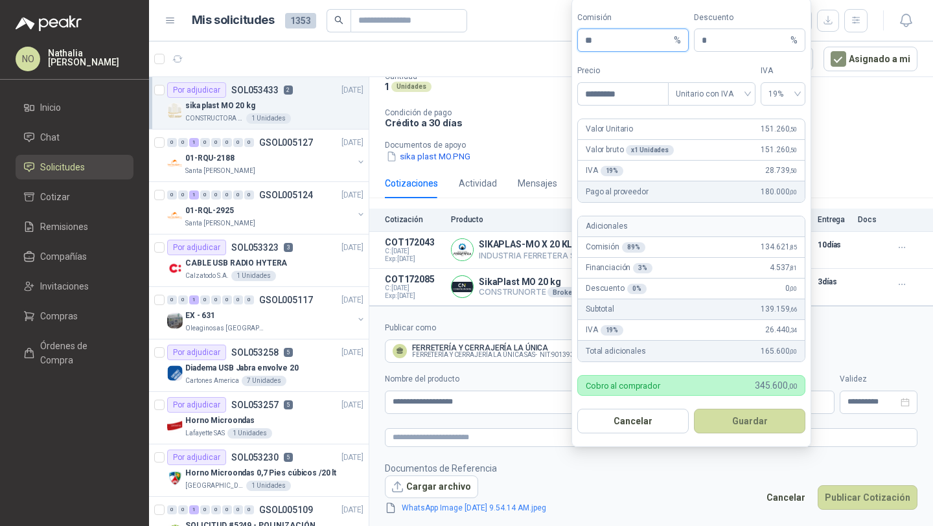
click at [612, 45] on input "**" at bounding box center [628, 40] width 86 height 22
type input "**"
click at [752, 417] on button "Guardar" at bounding box center [749, 421] width 111 height 25
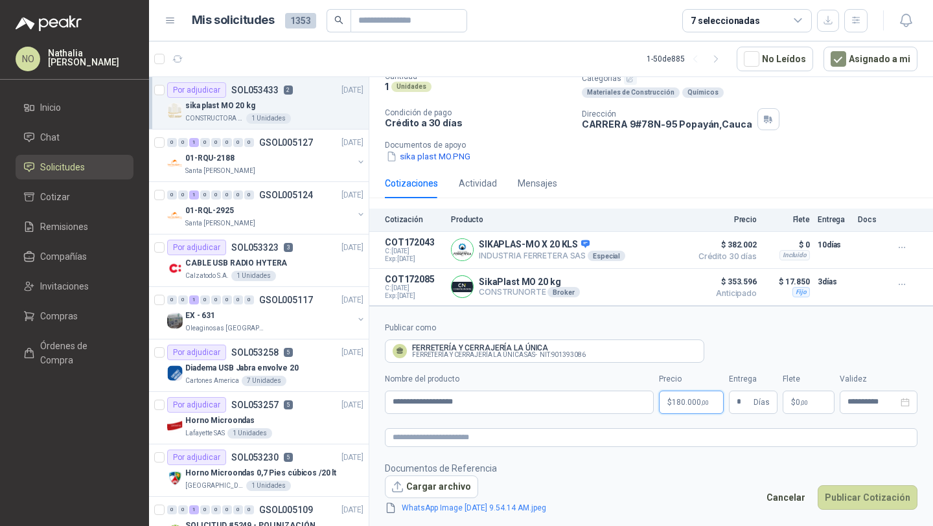
click at [688, 405] on body "NO [PERSON_NAME] Inicio Chat Solicitudes Cotizar Remisiones Compañías Invitacio…" at bounding box center [466, 263] width 933 height 526
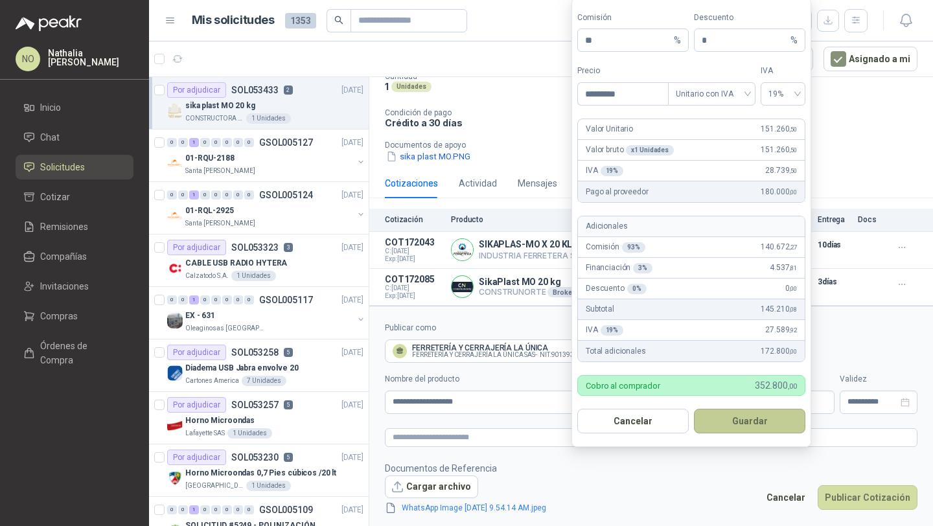
click at [763, 422] on button "Guardar" at bounding box center [749, 421] width 111 height 25
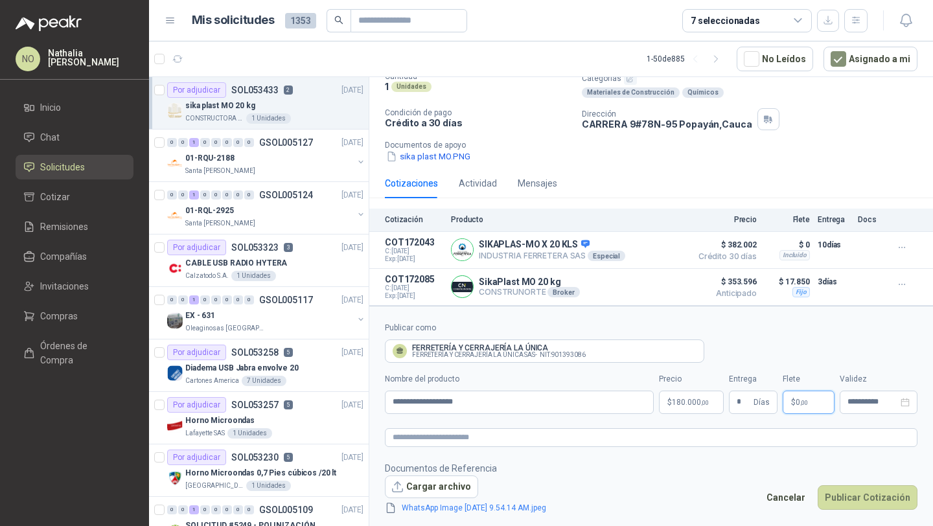
click at [808, 400] on p "$ 0 ,00" at bounding box center [809, 402] width 52 height 23
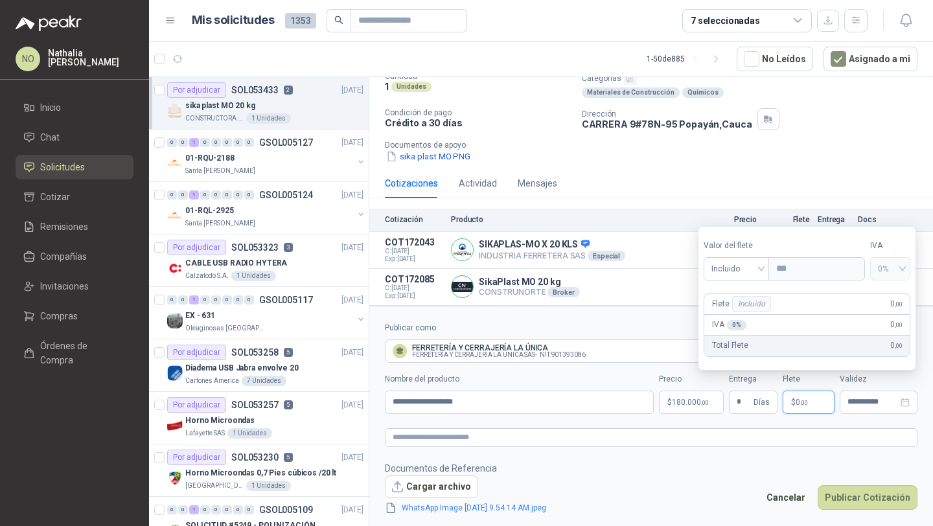
click at [651, 494] on footer "Documentos de Referencia Cargar archivo WhatsApp Image [DATE] 9.54.14 AM.jpeg C…" at bounding box center [651, 488] width 533 height 54
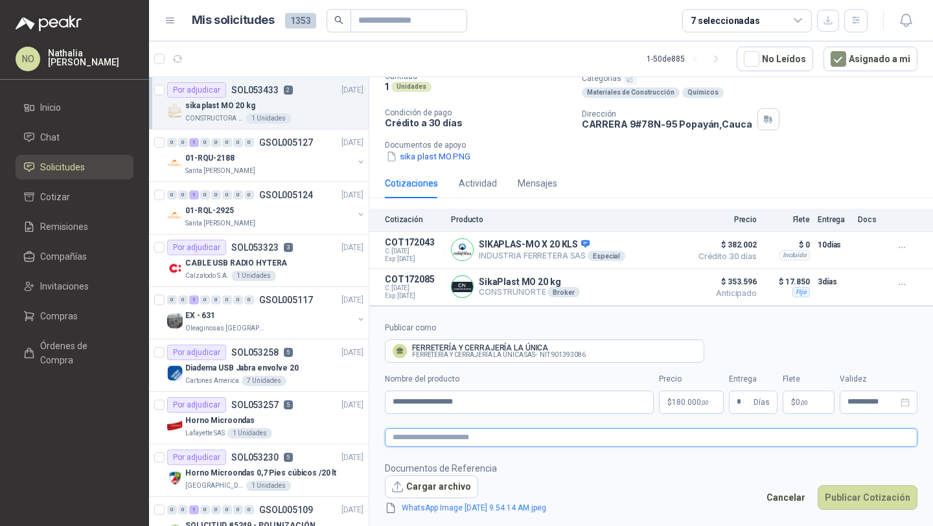
click at [549, 440] on textarea at bounding box center [651, 437] width 533 height 19
type textarea "*"
type textarea "**"
type textarea "***"
type textarea "****"
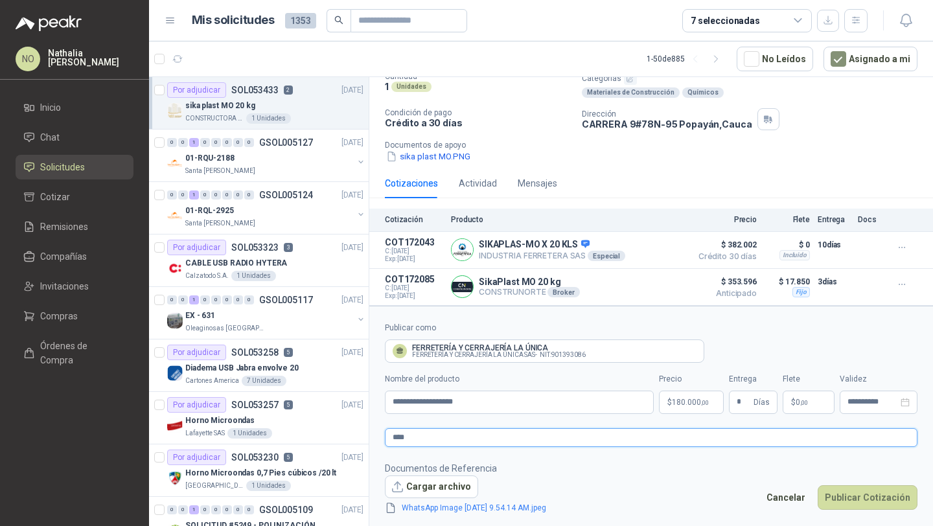
type textarea "*****"
type textarea "****"
type textarea "*****"
type textarea "******"
type textarea "*******"
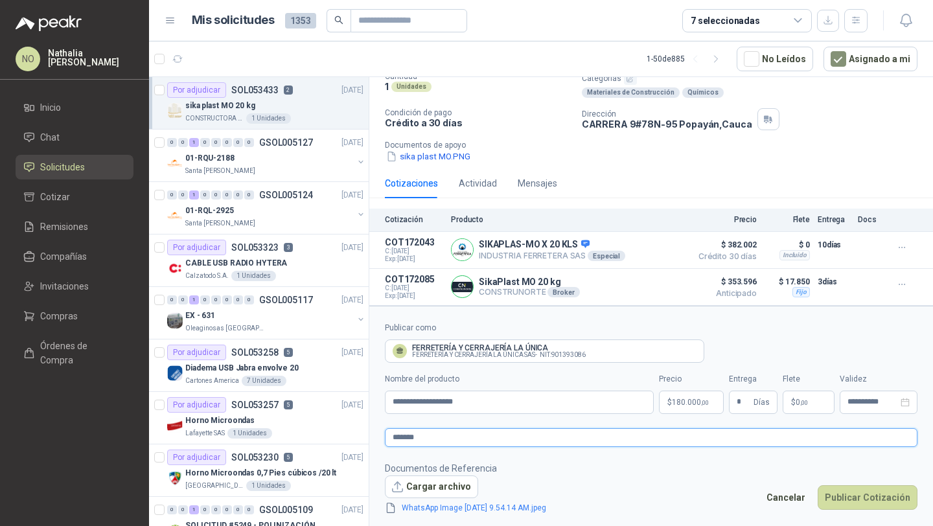
type textarea "********"
type textarea "**********"
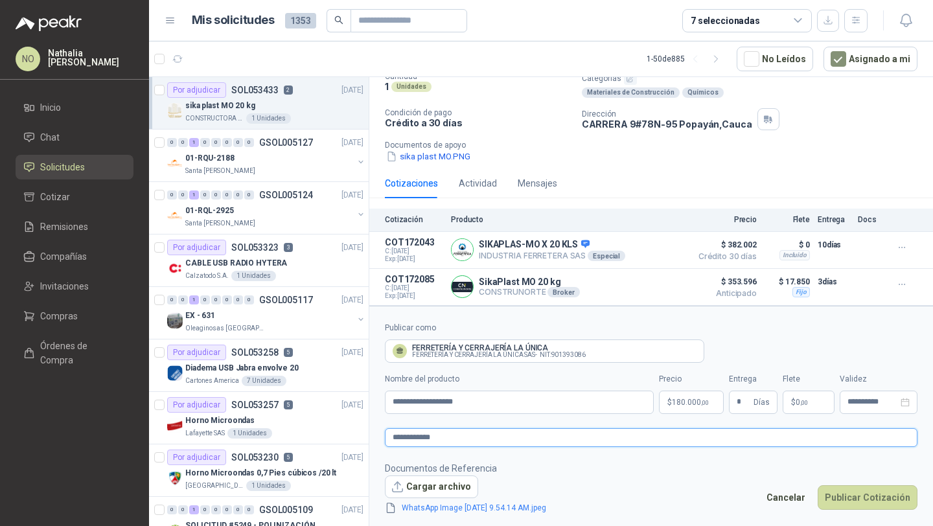
type textarea "**********"
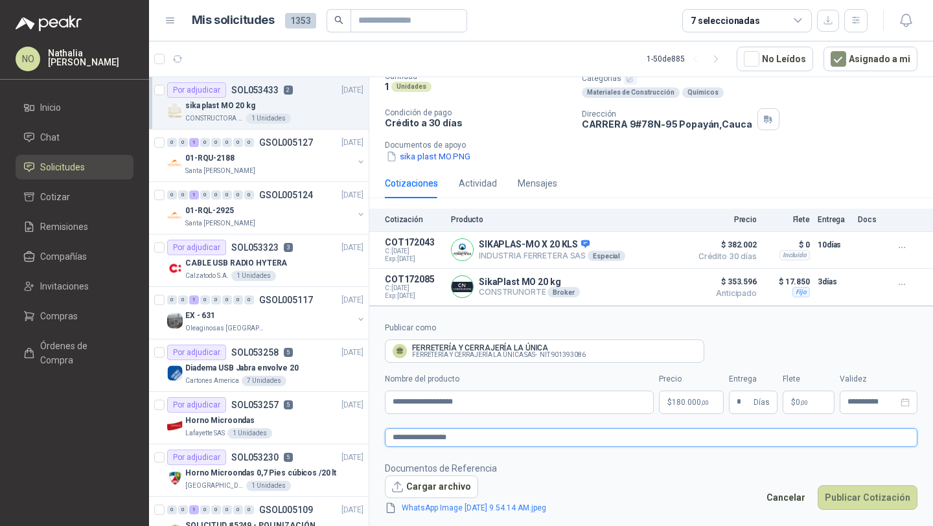
type textarea "**********"
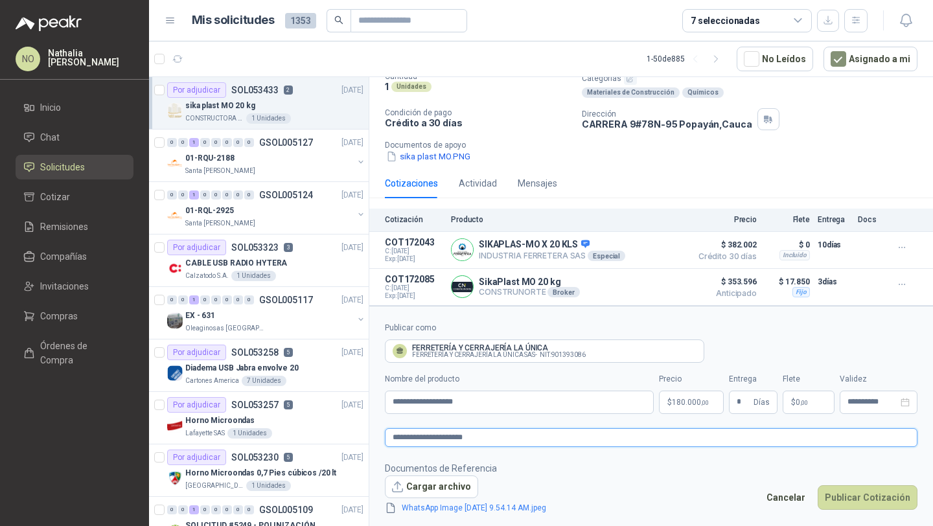
type textarea "**********"
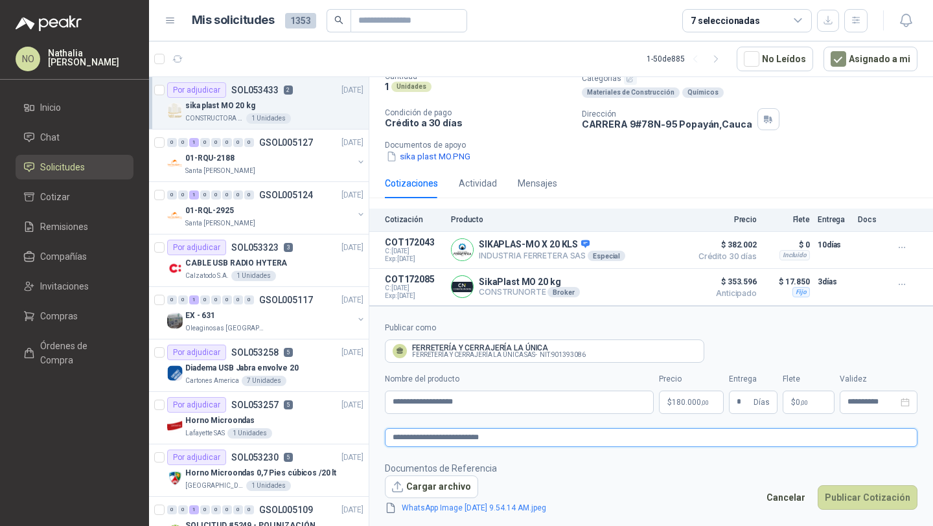
type textarea "**********"
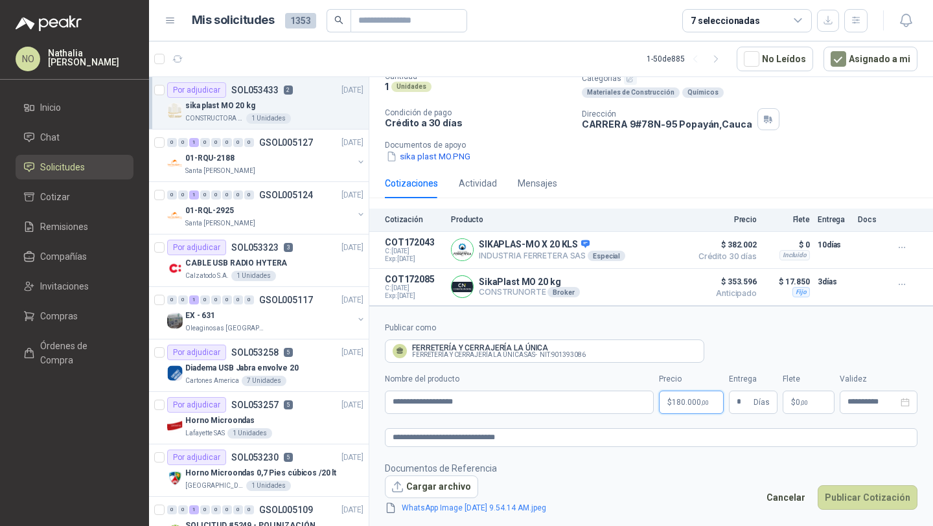
click at [685, 400] on body "NO [PERSON_NAME] Inicio Chat Solicitudes Cotizar Remisiones Compañías Invitacio…" at bounding box center [466, 263] width 933 height 526
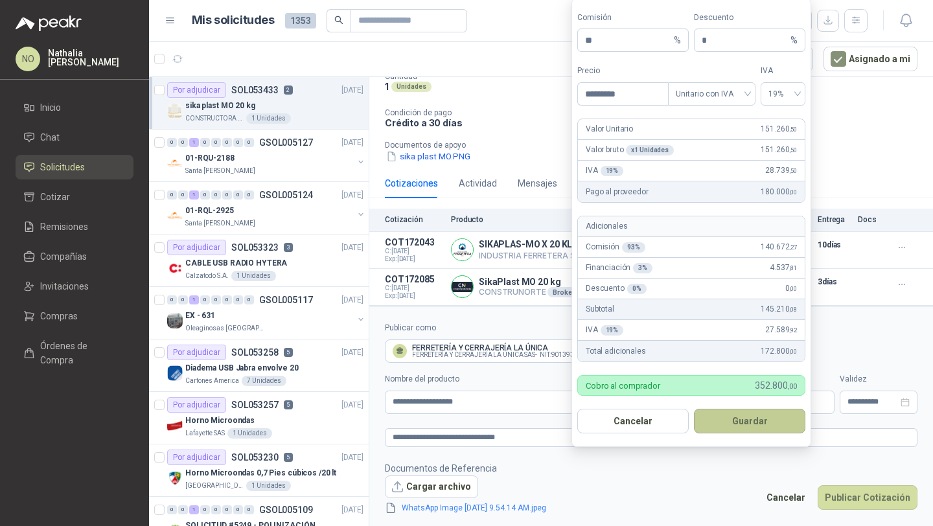
click at [763, 422] on button "Guardar" at bounding box center [749, 421] width 111 height 25
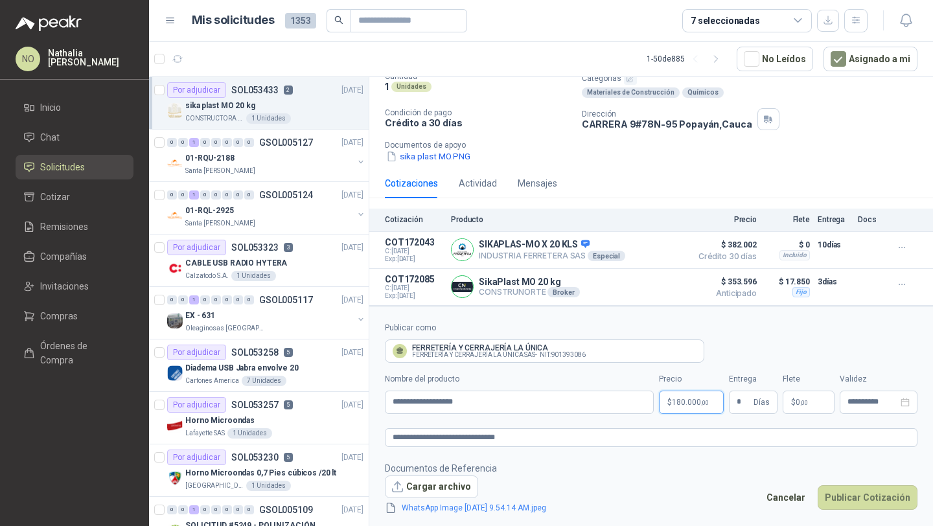
click at [691, 407] on body "NO [PERSON_NAME] Inicio Chat Solicitudes Cotizar Remisiones Compañías Invitacio…" at bounding box center [466, 263] width 933 height 526
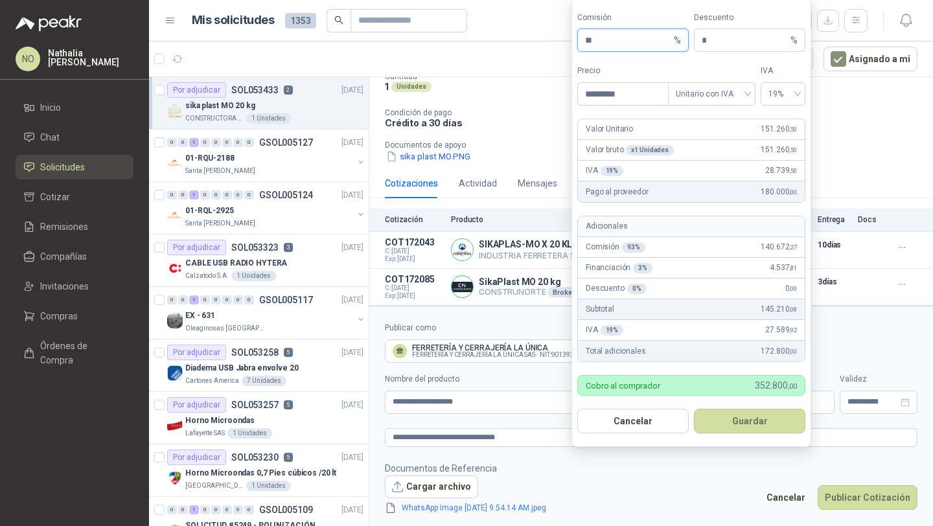
click at [623, 42] on input "**" at bounding box center [628, 40] width 86 height 22
type input "**"
click at [766, 420] on button "Guardar" at bounding box center [749, 421] width 111 height 25
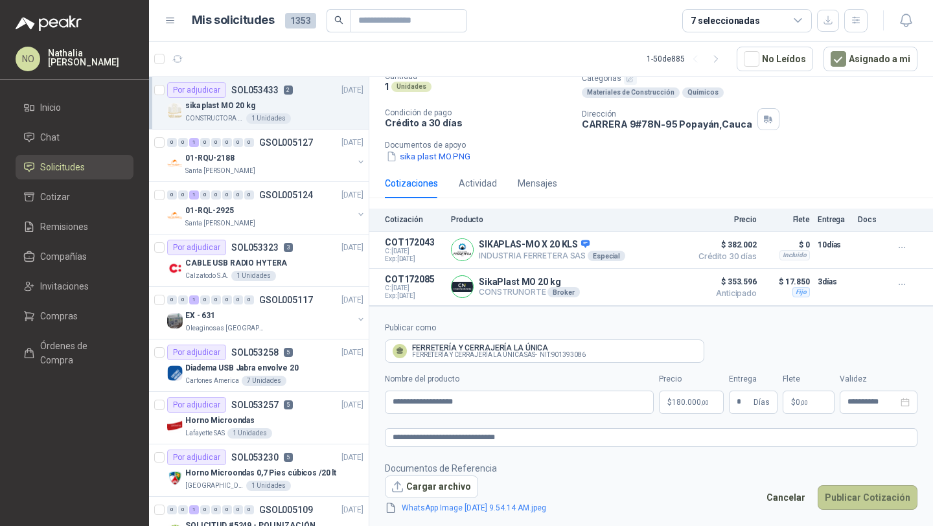
click at [869, 489] on button "Publicar Cotización" at bounding box center [868, 497] width 100 height 25
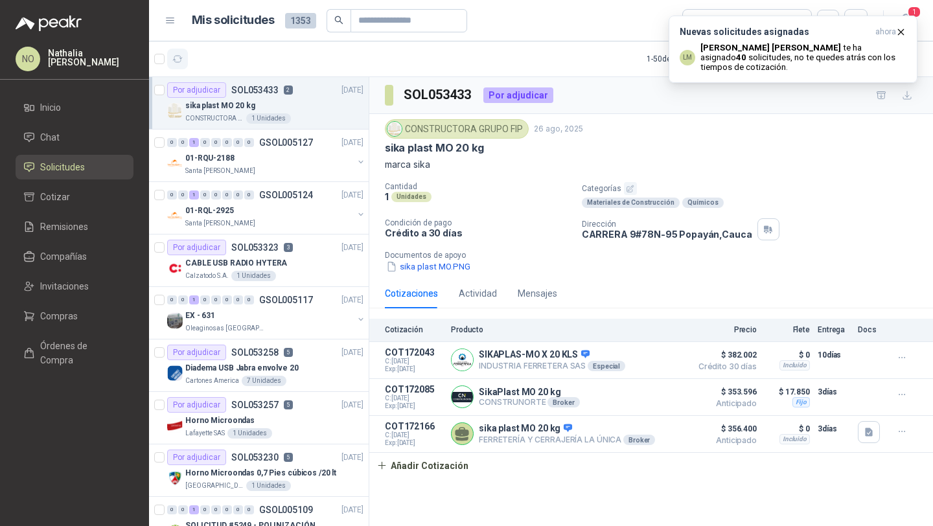
click at [177, 55] on icon "button" at bounding box center [177, 59] width 11 height 11
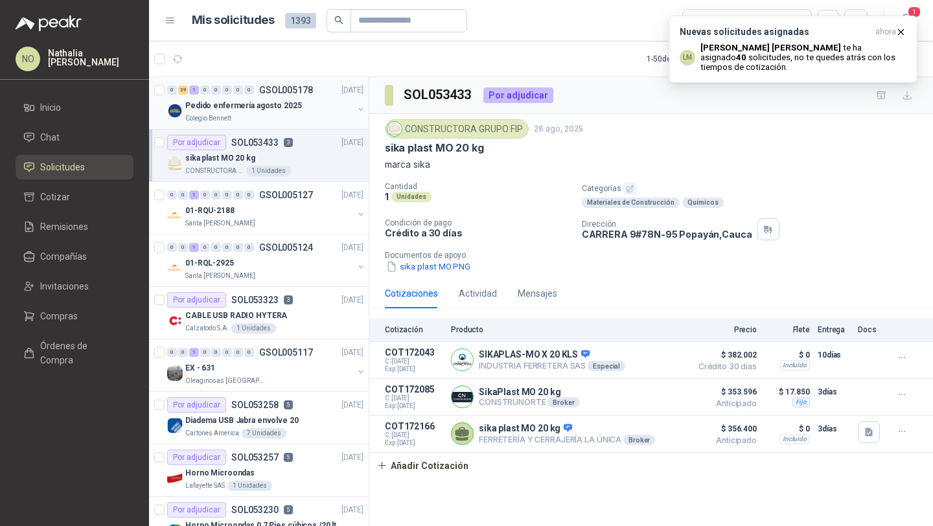
click at [281, 115] on div "Colegio Bennett" at bounding box center [269, 118] width 168 height 10
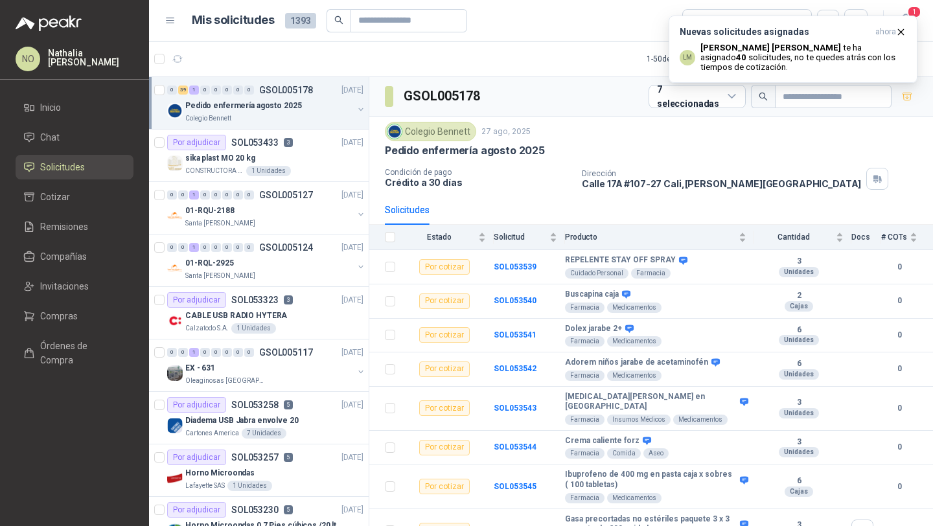
click at [281, 109] on p "Pedido enfermería agosto 2025" at bounding box center [243, 106] width 117 height 12
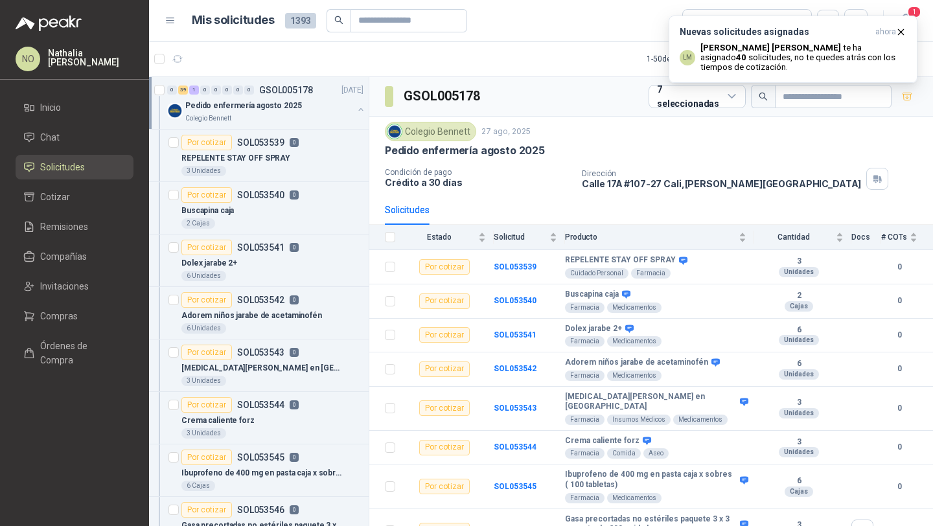
scroll to position [5, 0]
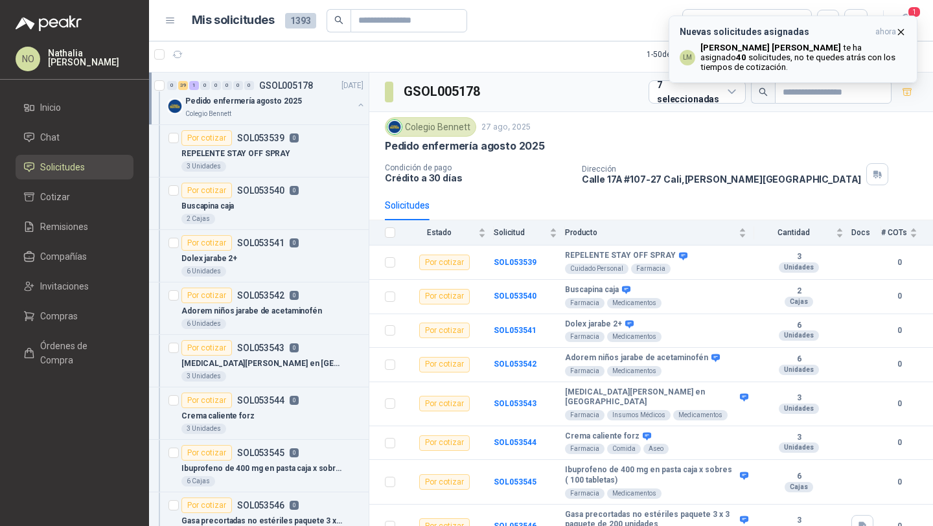
click at [901, 36] on icon "button" at bounding box center [900, 32] width 11 height 11
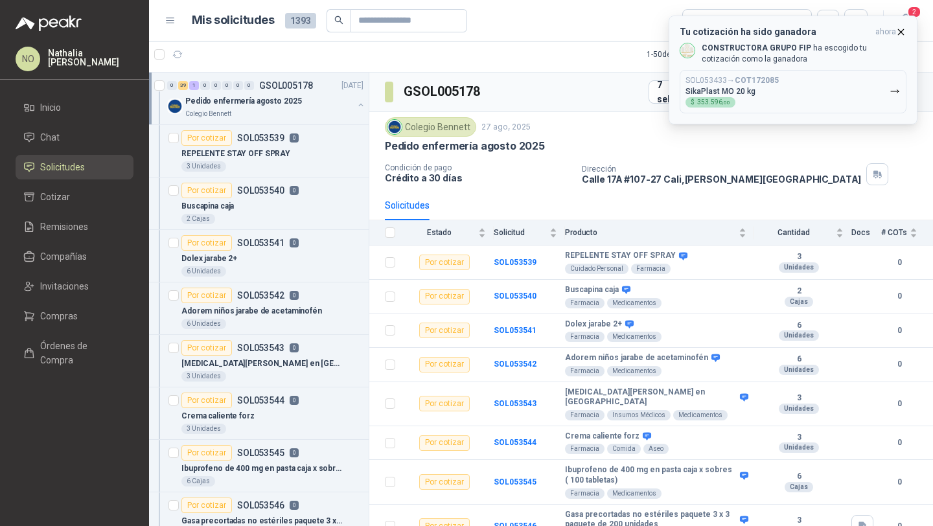
click at [728, 95] on div "SOL053433 → COT172085 SikaPlast MO 20 kg $ 353.596 ,00" at bounding box center [731, 92] width 93 height 32
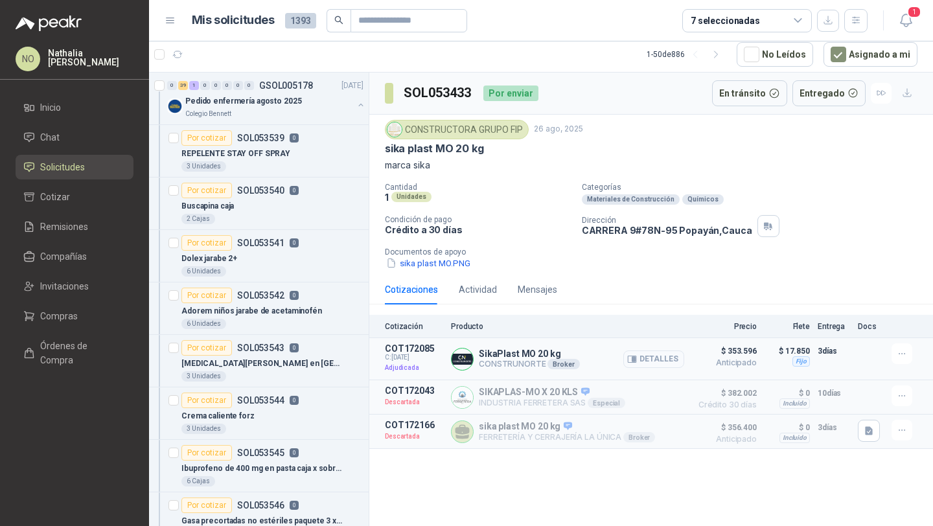
click at [663, 356] on button "Detalles" at bounding box center [653, 358] width 61 height 17
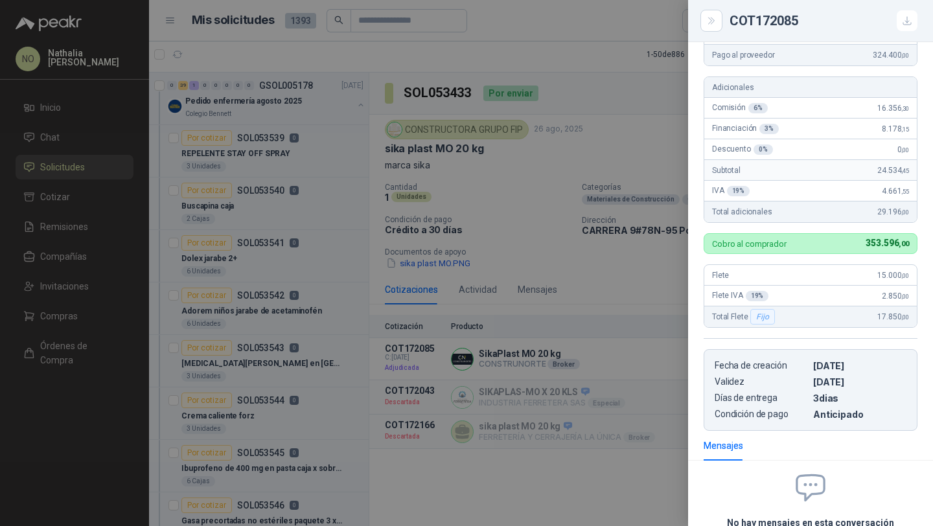
scroll to position [174, 0]
click at [608, 334] on div at bounding box center [466, 263] width 933 height 526
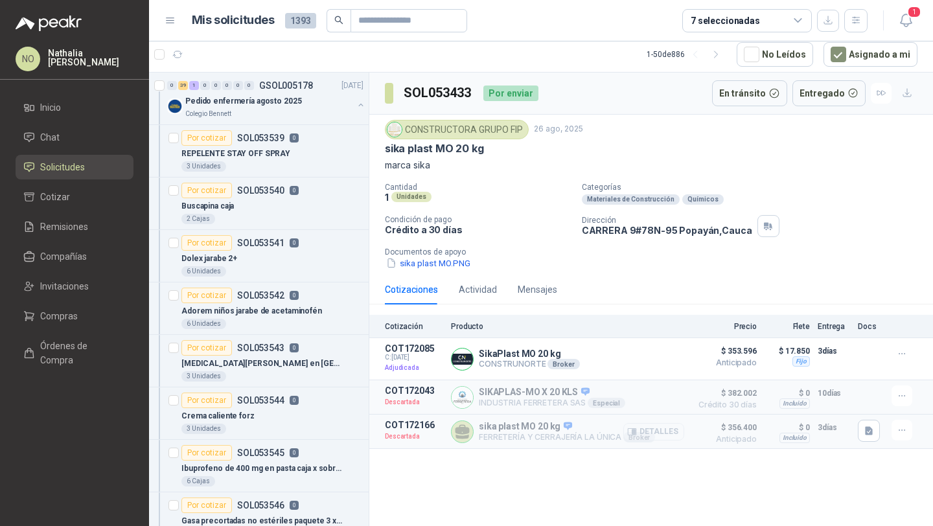
click at [643, 431] on button "Detalles" at bounding box center [653, 431] width 61 height 17
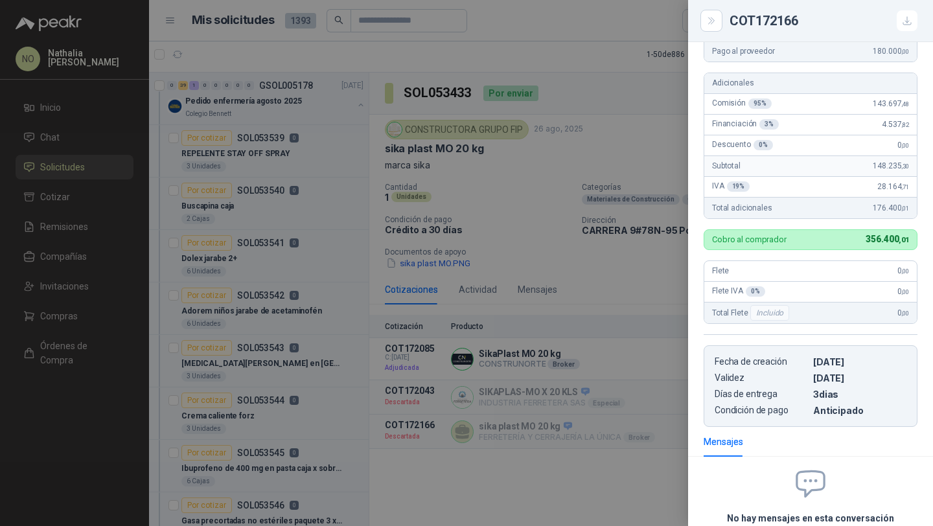
scroll to position [233, 0]
click at [560, 273] on div at bounding box center [466, 263] width 933 height 526
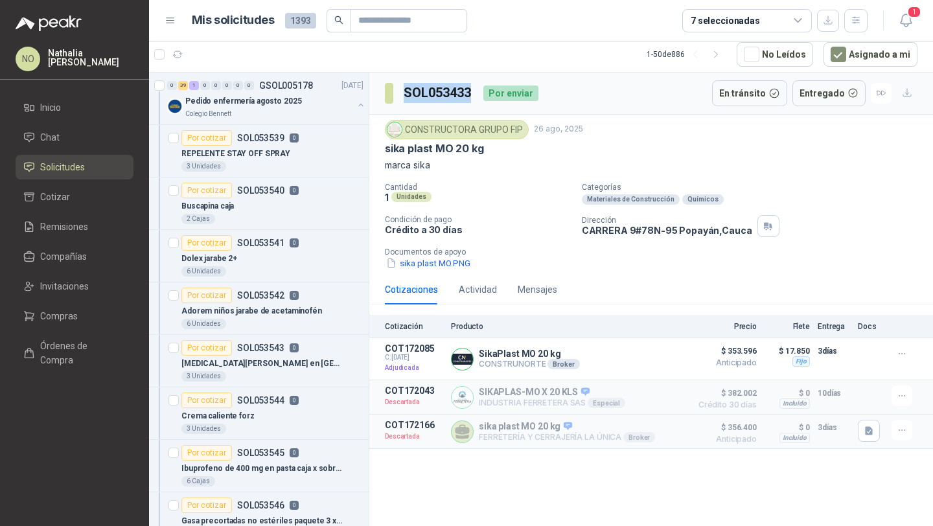
drag, startPoint x: 401, startPoint y: 93, endPoint x: 474, endPoint y: 93, distance: 73.2
click at [475, 93] on div "SOL053433 Por enviar" at bounding box center [462, 93] width 154 height 26
copy h3 "SOL053433"
click at [827, 24] on icon "button" at bounding box center [828, 20] width 11 height 11
click at [406, 90] on h3 "SOL053433" at bounding box center [438, 93] width 69 height 20
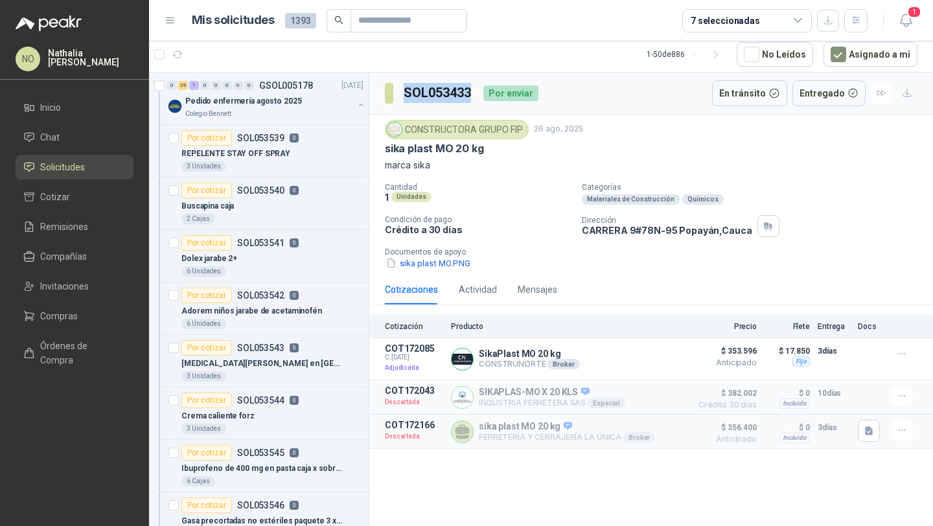
drag, startPoint x: 406, startPoint y: 90, endPoint x: 471, endPoint y: 91, distance: 64.8
click at [471, 91] on h3 "SOL053433" at bounding box center [438, 93] width 69 height 20
copy h3 "SOL053433"
